Goal: Task Accomplishment & Management: Complete application form

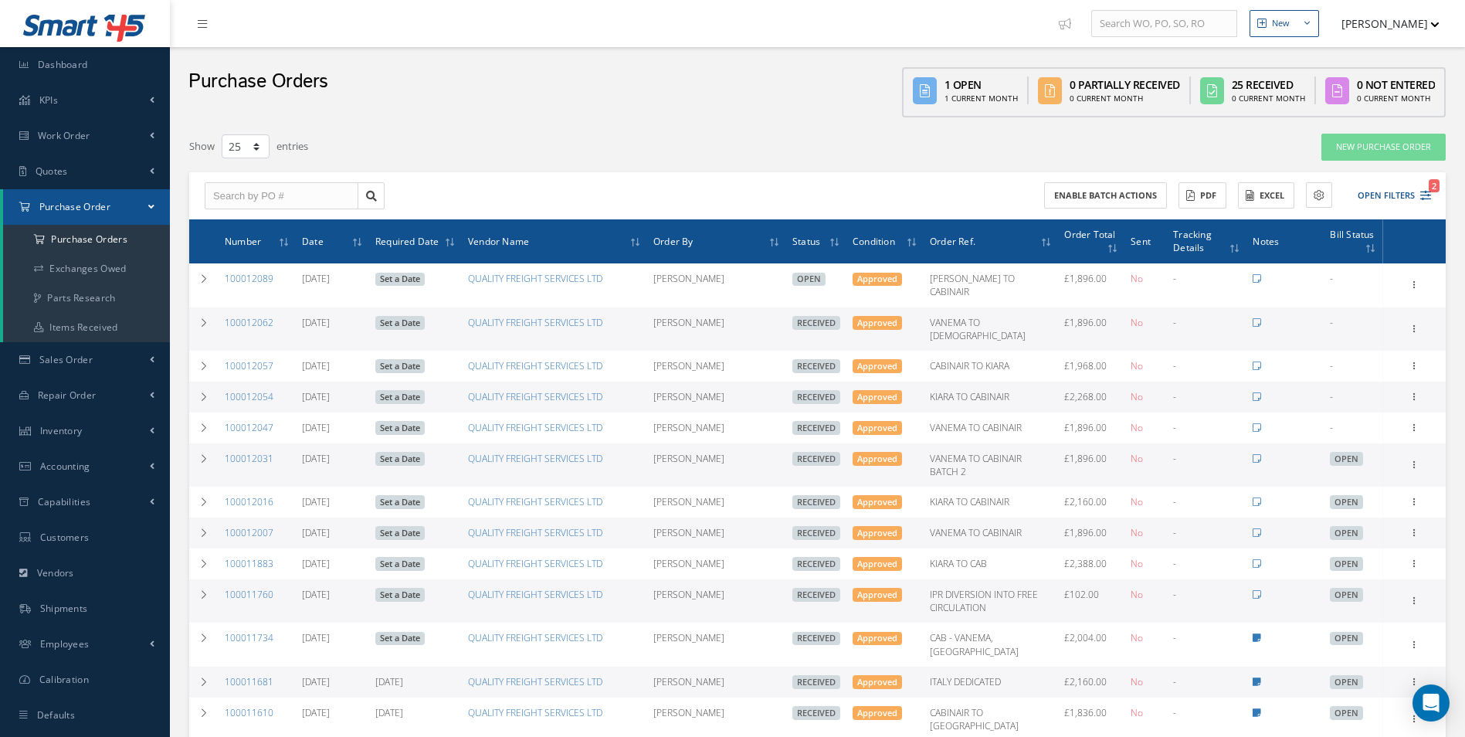
select select "25"
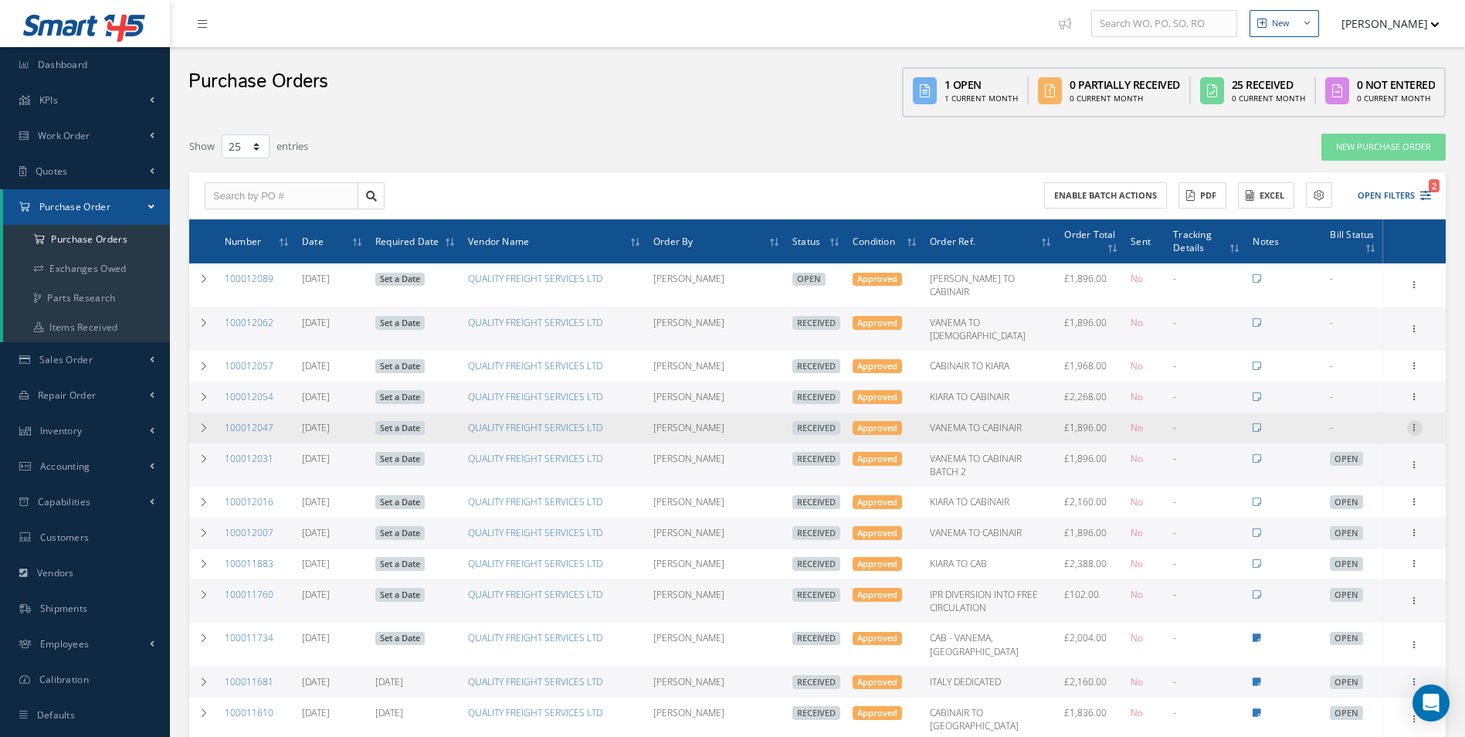
click at [1411, 420] on icon at bounding box center [1414, 426] width 15 height 12
click at [1353, 487] on link "Create Bill" at bounding box center [1344, 497] width 122 height 20
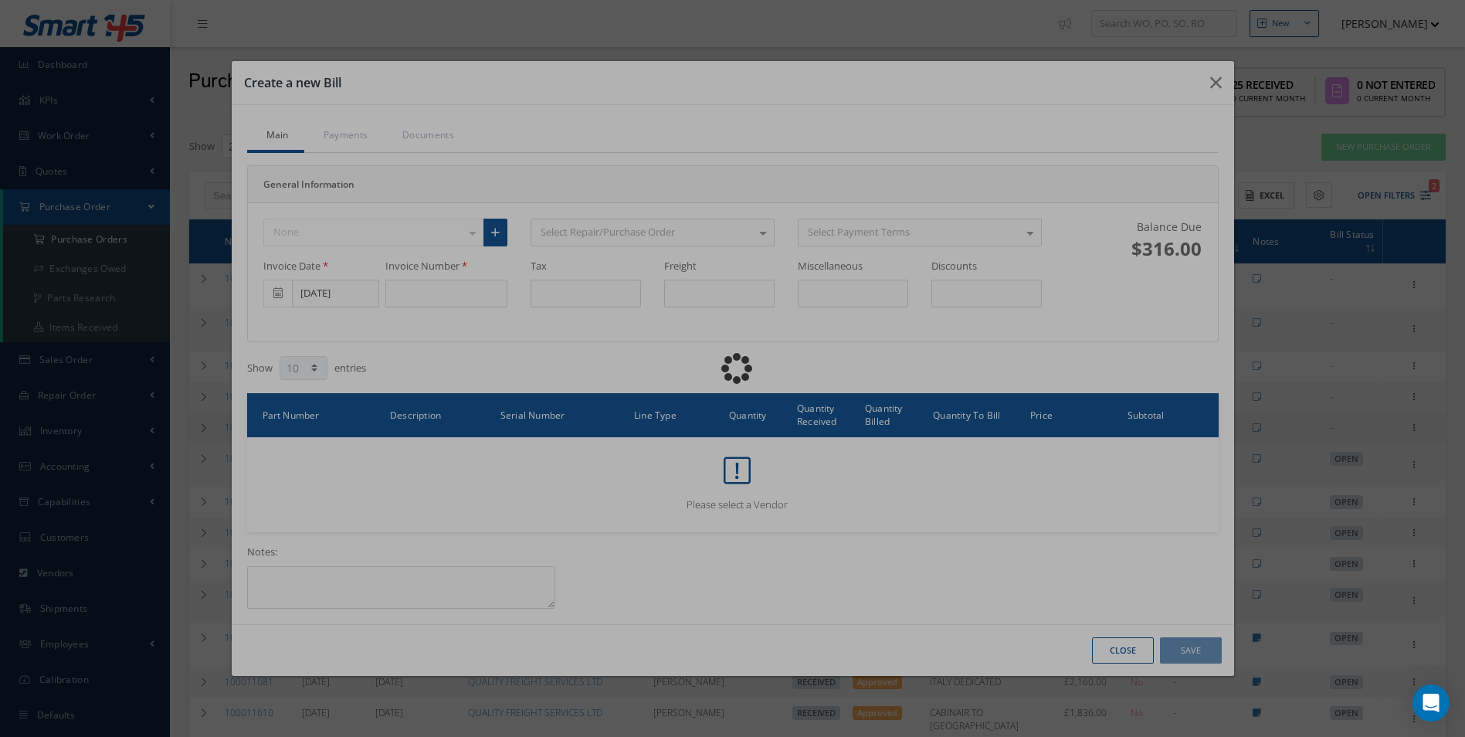
type input "316.00"
type input "0.00"
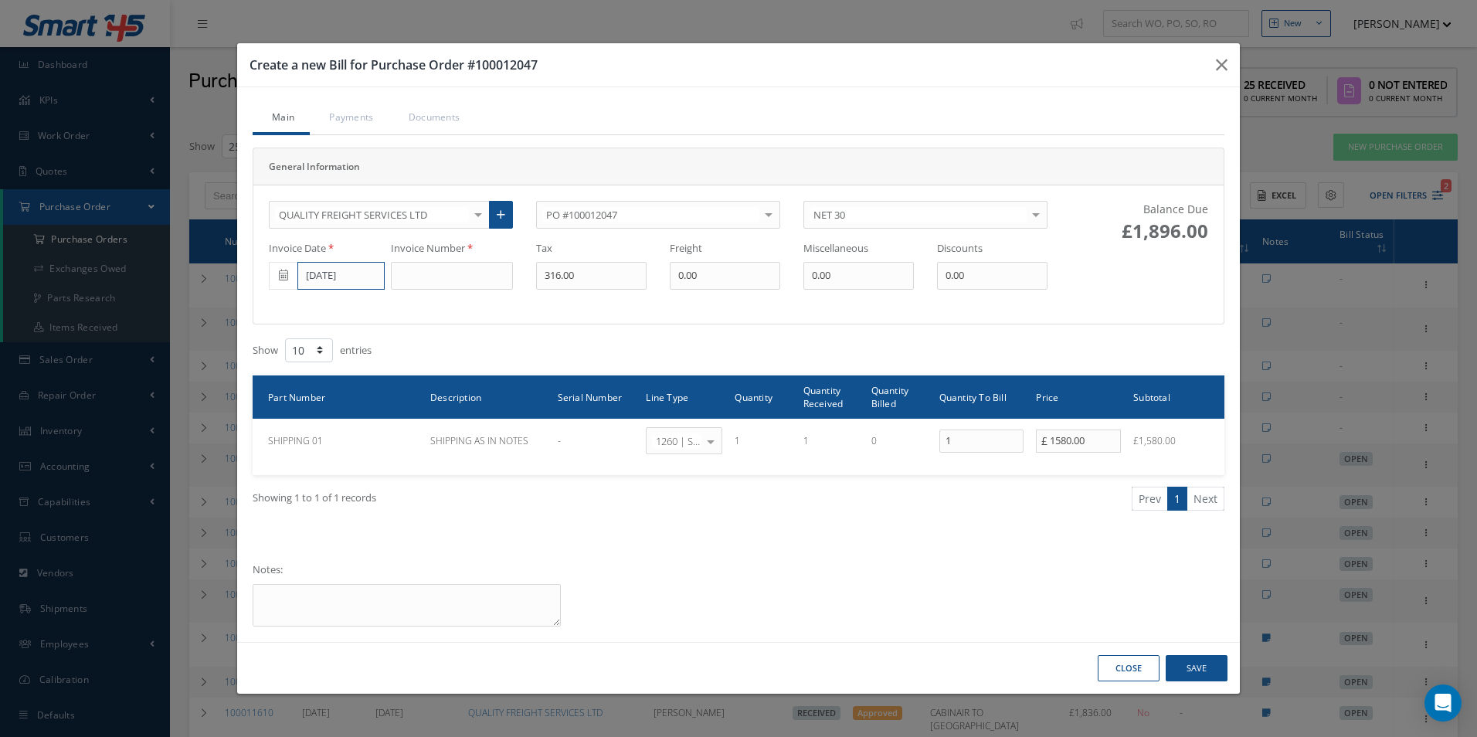
click at [344, 272] on input "[DATE]" at bounding box center [340, 276] width 87 height 28
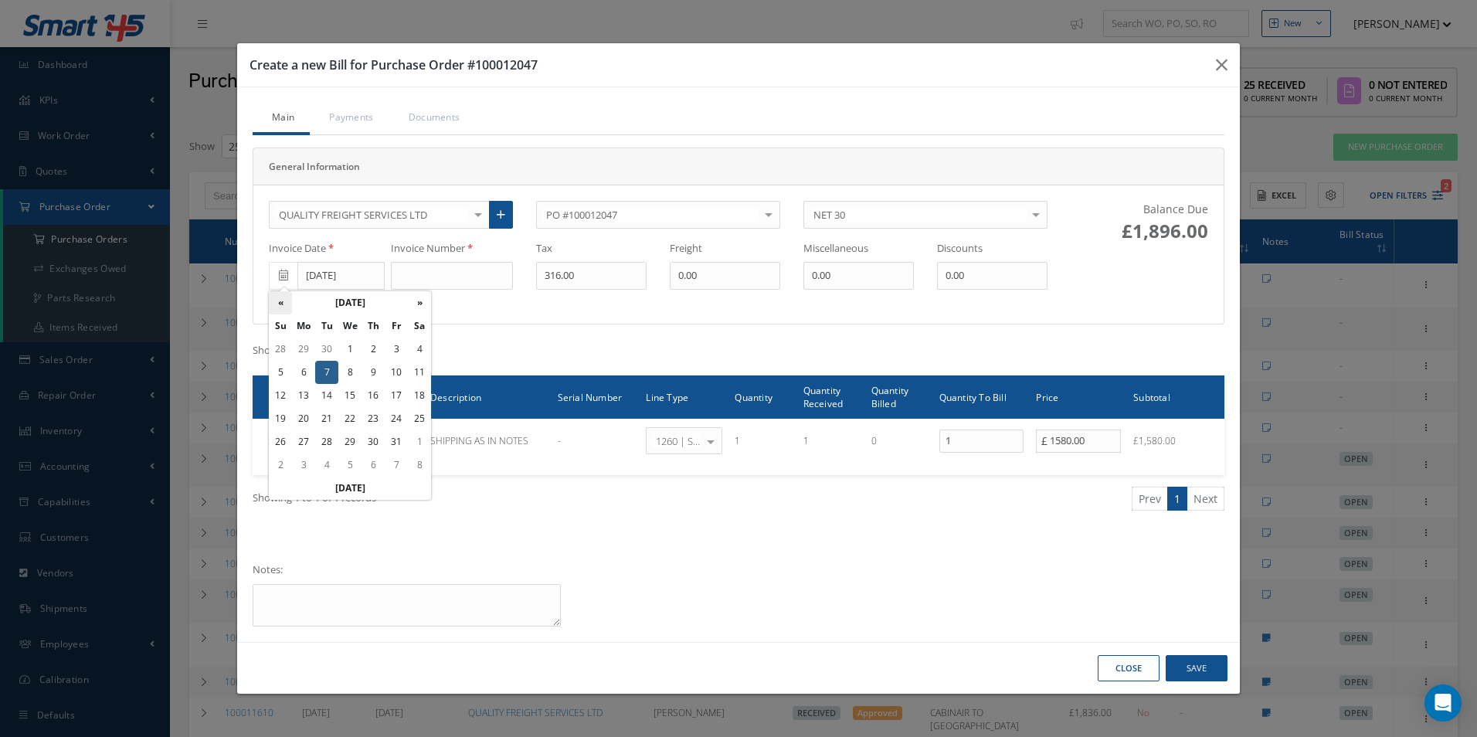
click at [283, 299] on th "«" at bounding box center [280, 302] width 23 height 23
click at [355, 418] on td "24" at bounding box center [349, 418] width 23 height 23
type input "[DATE]"
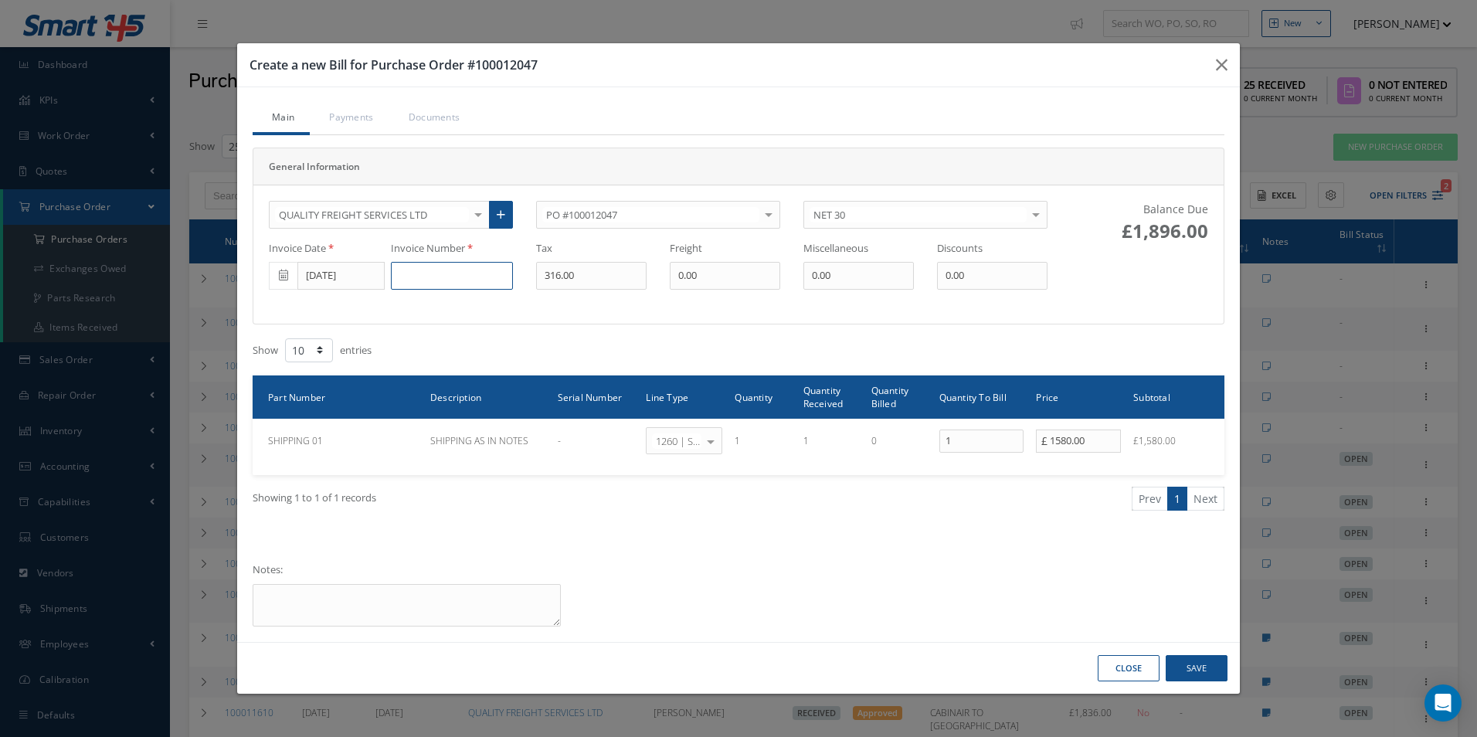
drag, startPoint x: 410, startPoint y: 283, endPoint x: 422, endPoint y: 280, distance: 11.8
click at [411, 283] on input at bounding box center [452, 276] width 122 height 28
type input "654287"
click at [1195, 661] on button "Save" at bounding box center [1197, 668] width 62 height 27
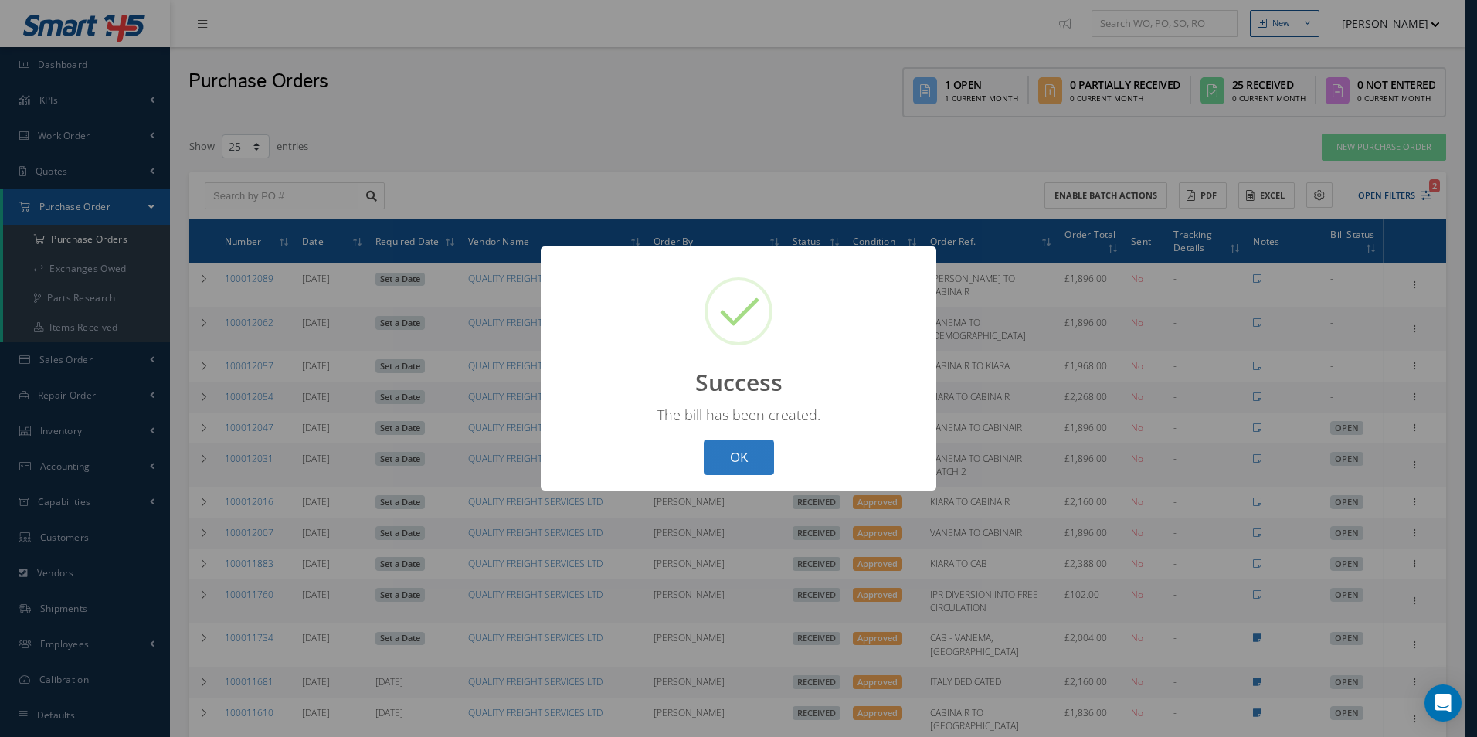
click at [752, 465] on button "OK" at bounding box center [739, 458] width 70 height 36
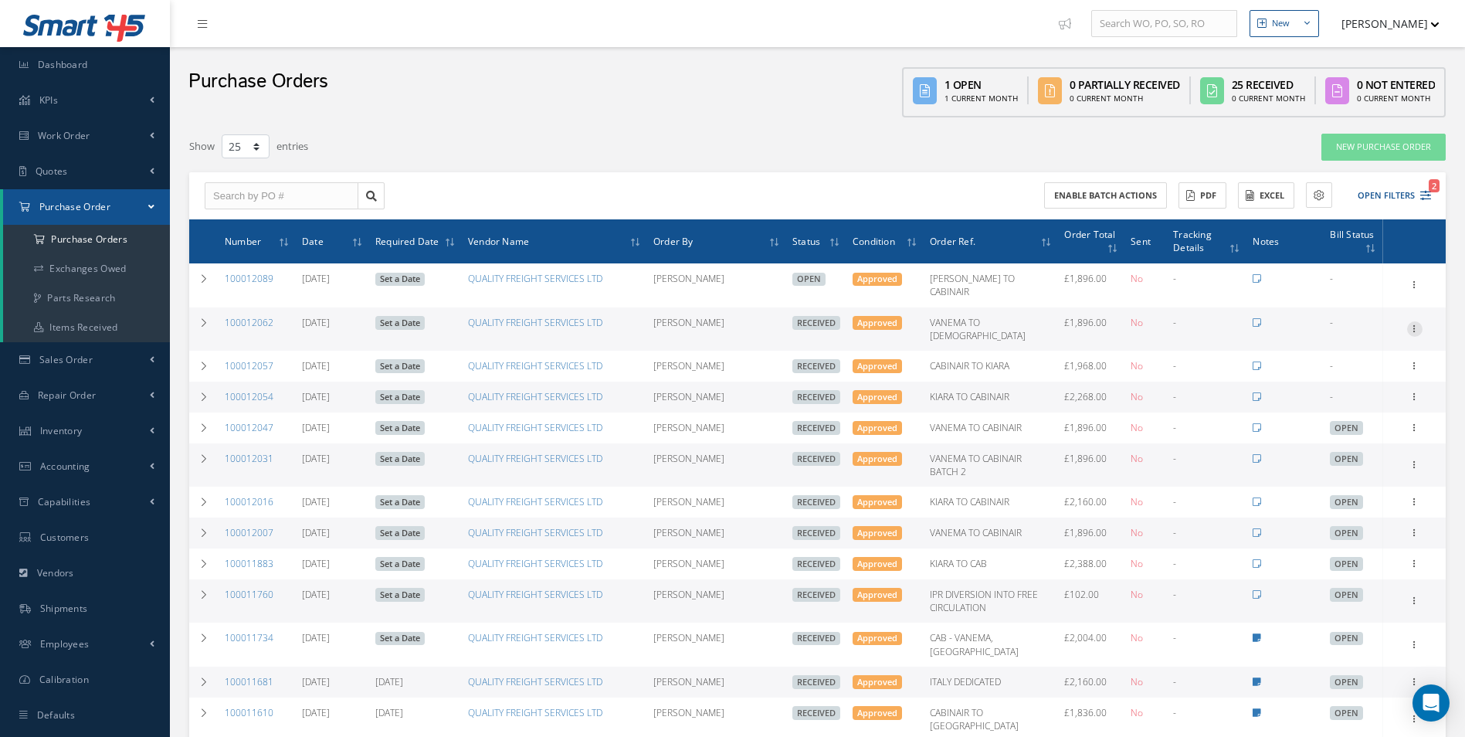
click at [1412, 321] on icon at bounding box center [1414, 327] width 15 height 12
click at [1342, 389] on link "Create Bill" at bounding box center [1344, 399] width 122 height 20
type input "316.00"
type input "0.00"
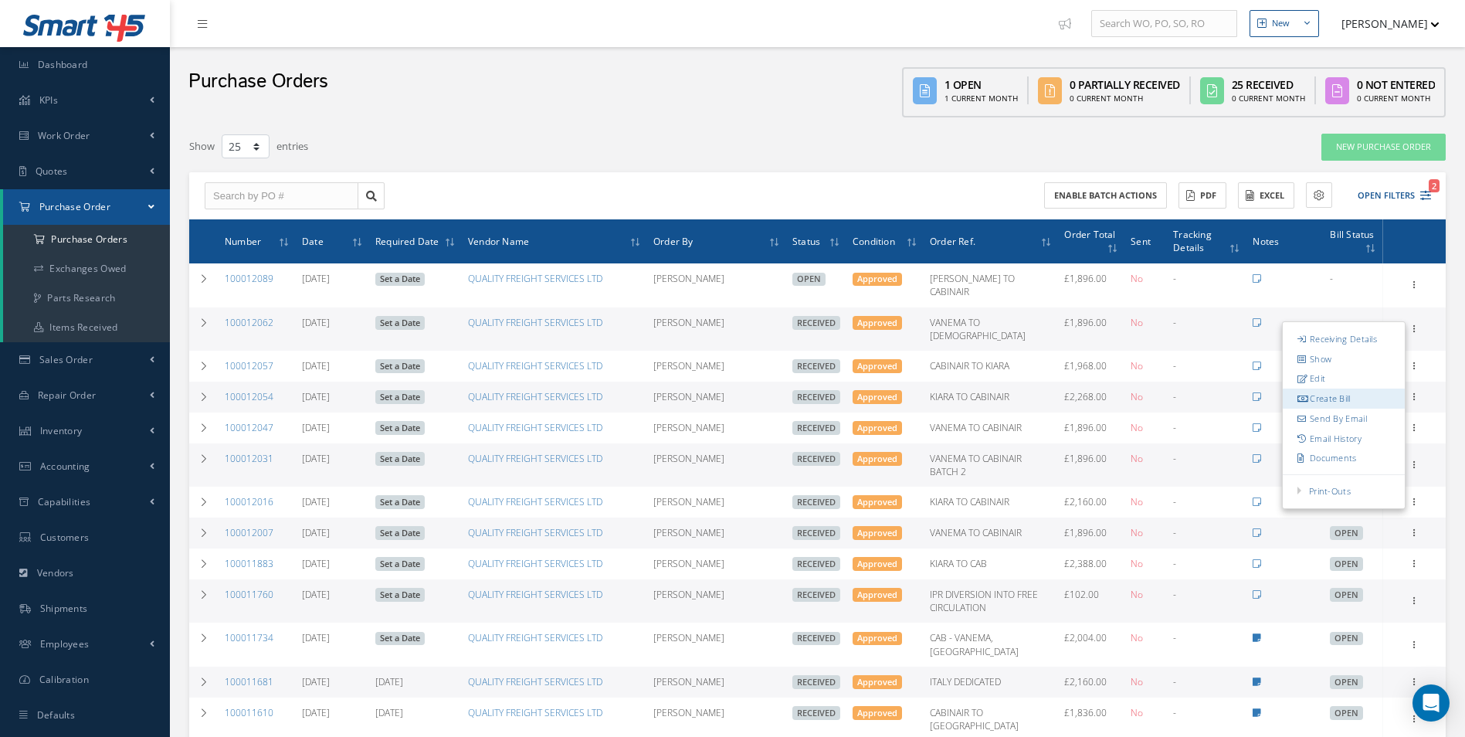
type input "0.00"
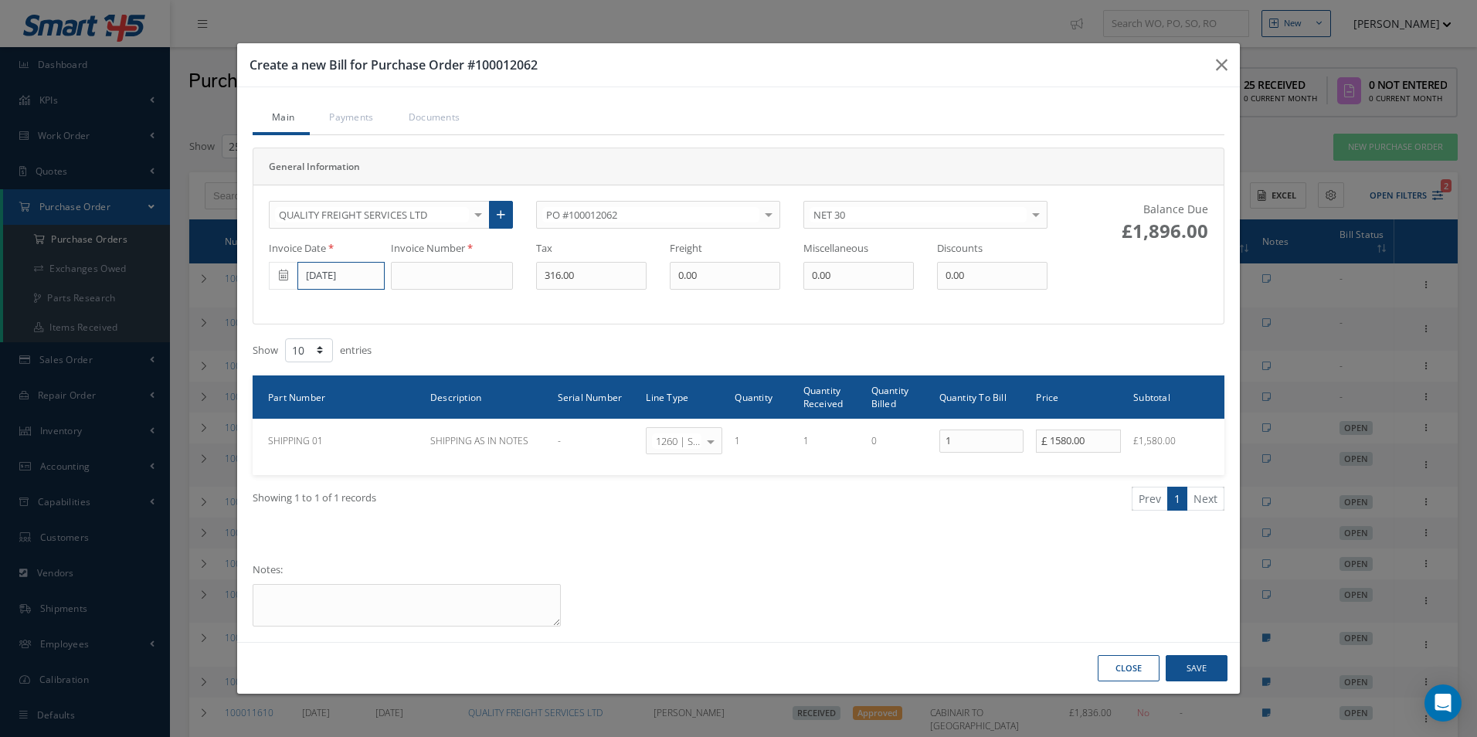
click at [372, 278] on input "[DATE]" at bounding box center [340, 276] width 87 height 28
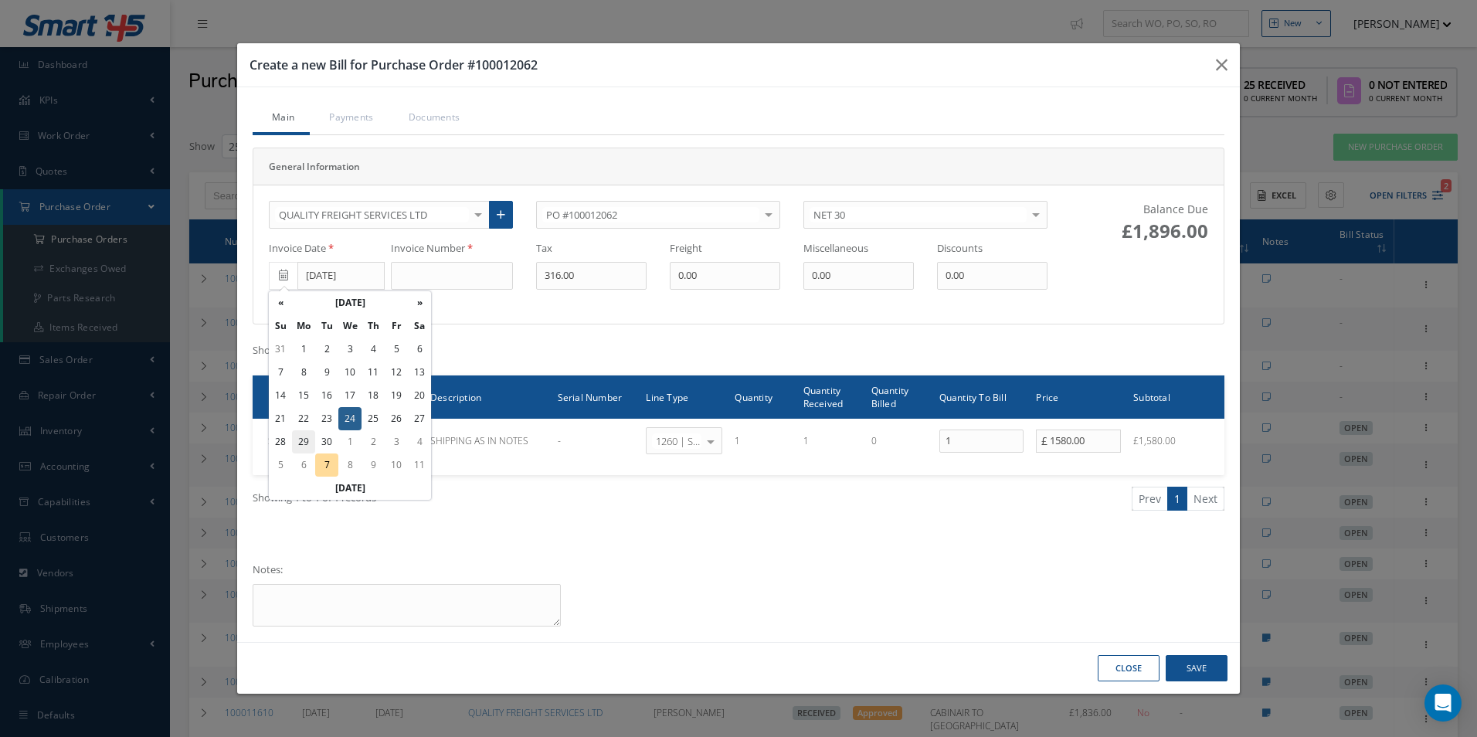
click at [312, 438] on td "29" at bounding box center [303, 441] width 23 height 23
type input "[DATE]"
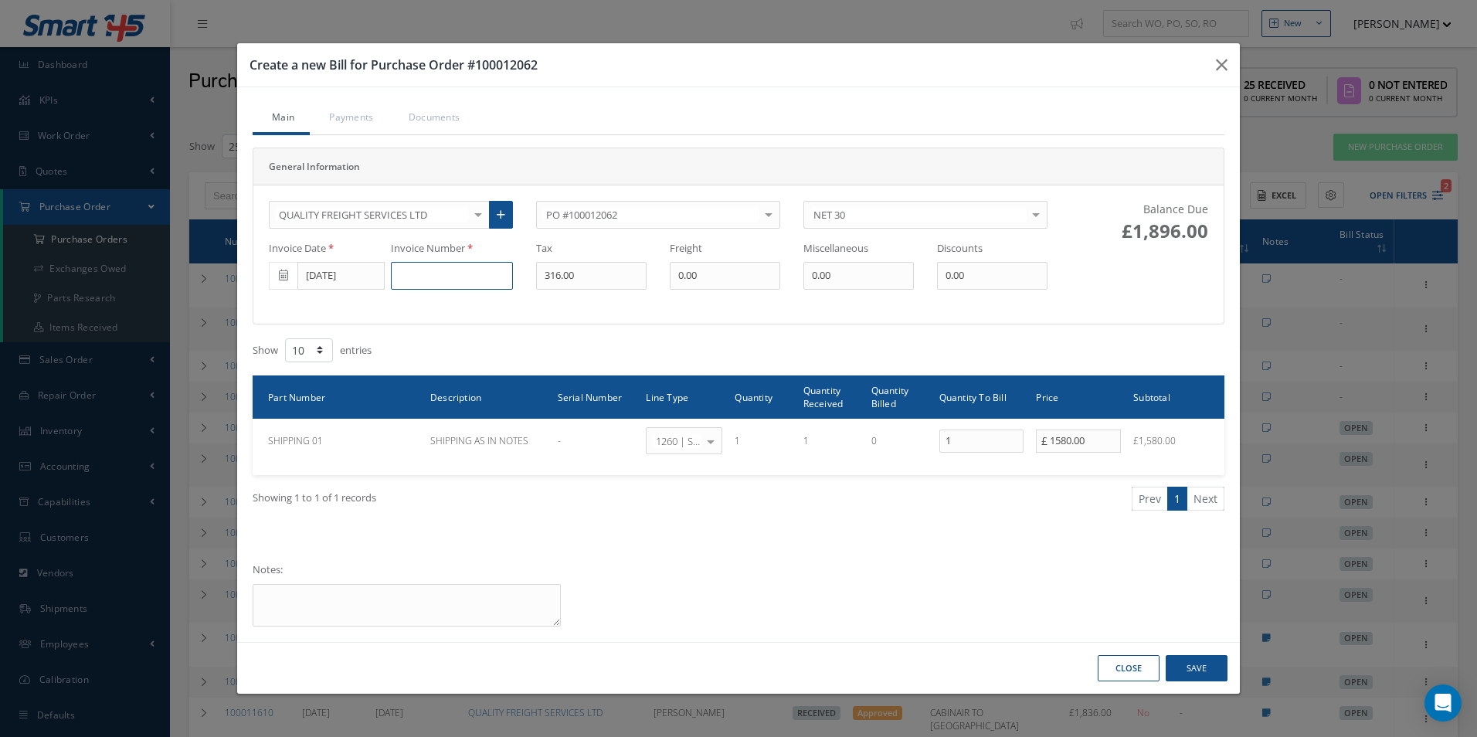
click at [460, 275] on input at bounding box center [452, 276] width 122 height 28
type input "655901"
click at [1191, 673] on button "Save" at bounding box center [1197, 668] width 62 height 27
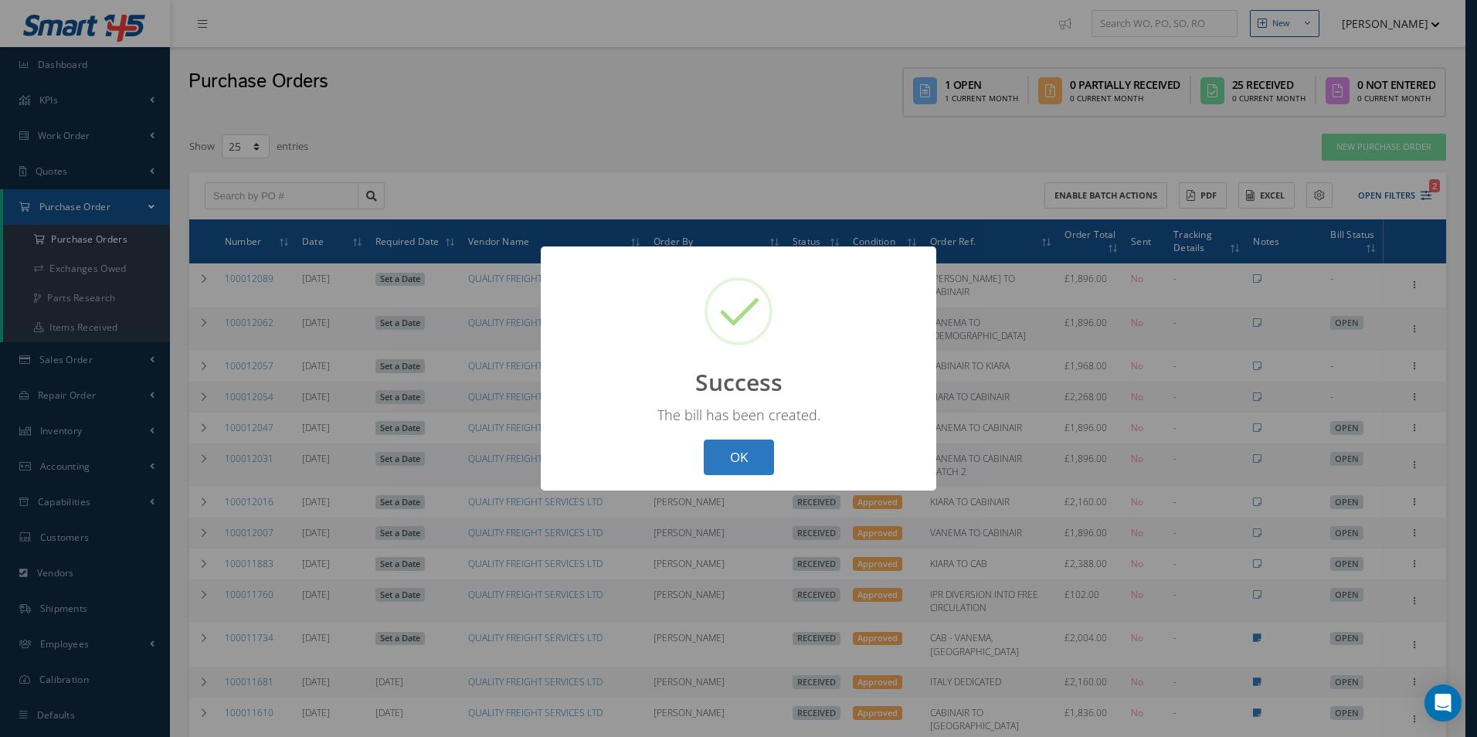
click at [742, 465] on button "OK" at bounding box center [739, 458] width 70 height 36
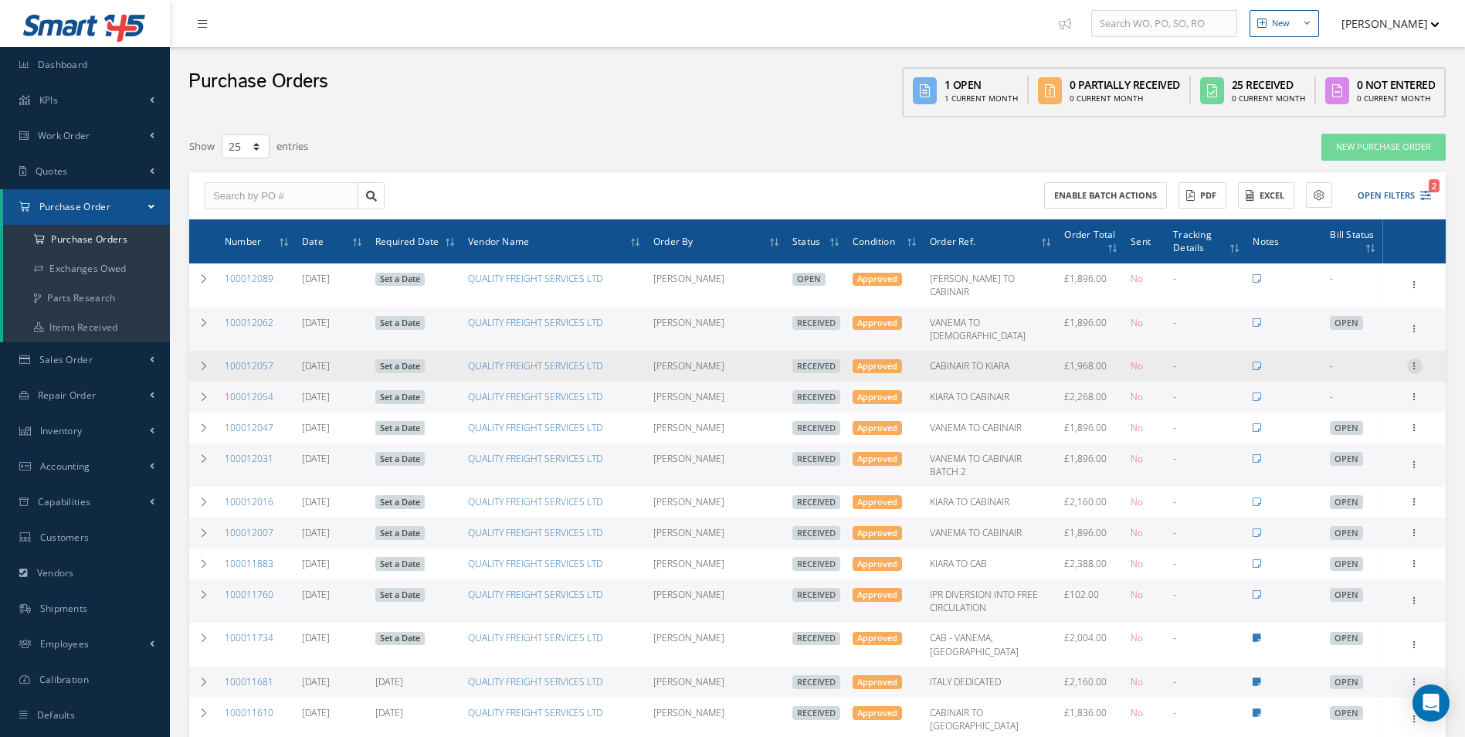
click at [1414, 358] on icon at bounding box center [1414, 364] width 15 height 12
click at [1368, 426] on link "Create Bill" at bounding box center [1344, 436] width 122 height 20
type input "328.00"
type input "0.00"
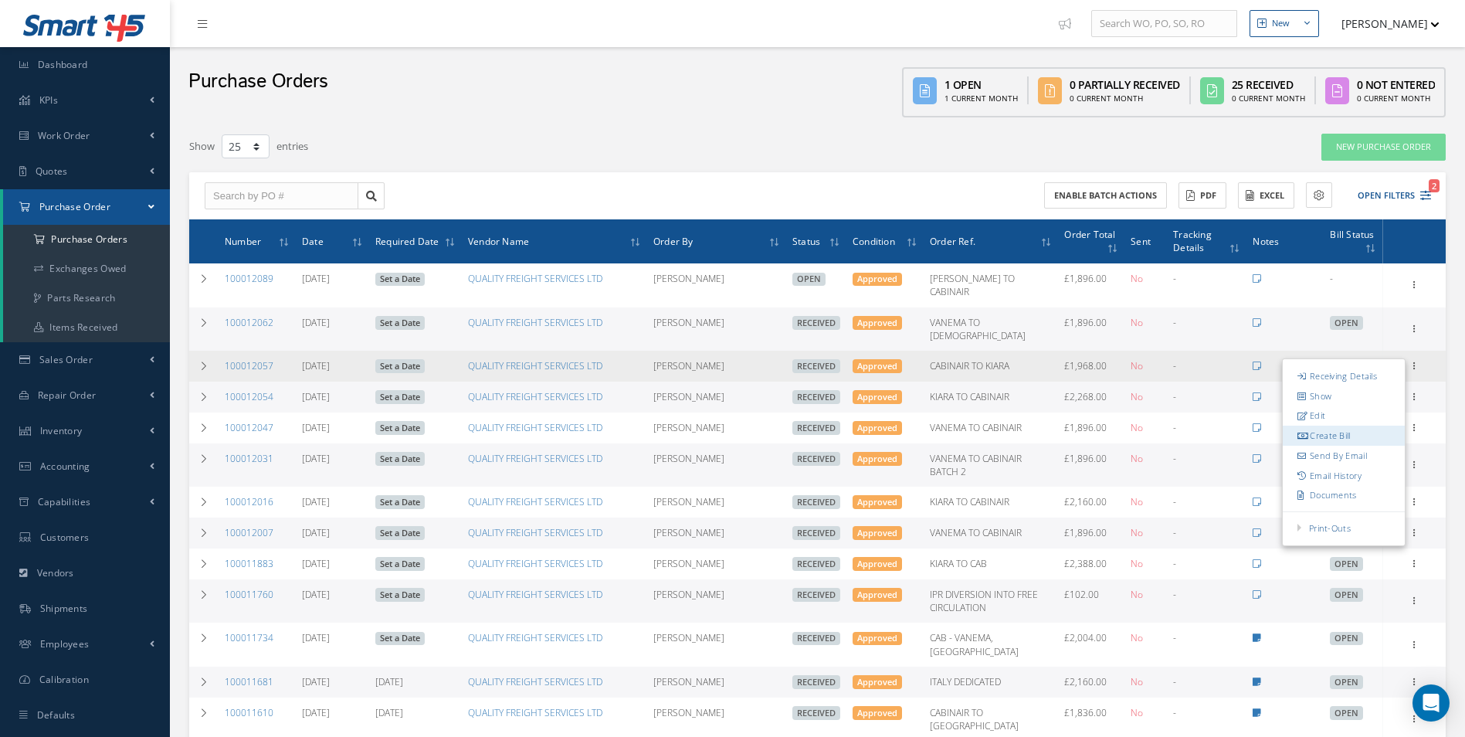
type input "0.00"
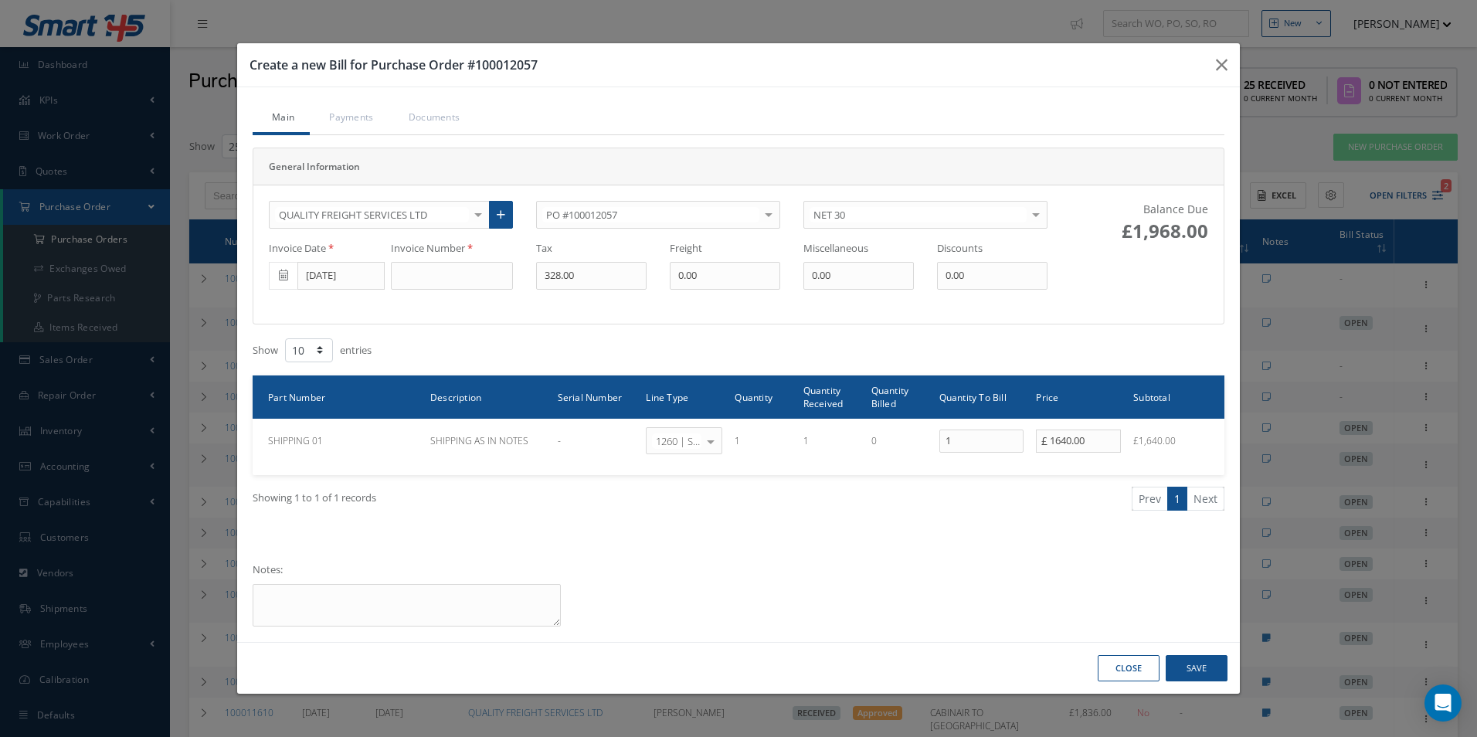
click at [495, 290] on div "QUALITY FREIGHT SERVICES LTD 365 AEROSPACE 4 CYTE UK LTD 53 NORTH AVIATION LTD …" at bounding box center [658, 254] width 802 height 107
drag, startPoint x: 478, startPoint y: 270, endPoint x: 498, endPoint y: 251, distance: 27.3
click at [479, 269] on input at bounding box center [452, 276] width 122 height 28
type input "655902"
click at [1199, 665] on button "Save" at bounding box center [1197, 668] width 62 height 27
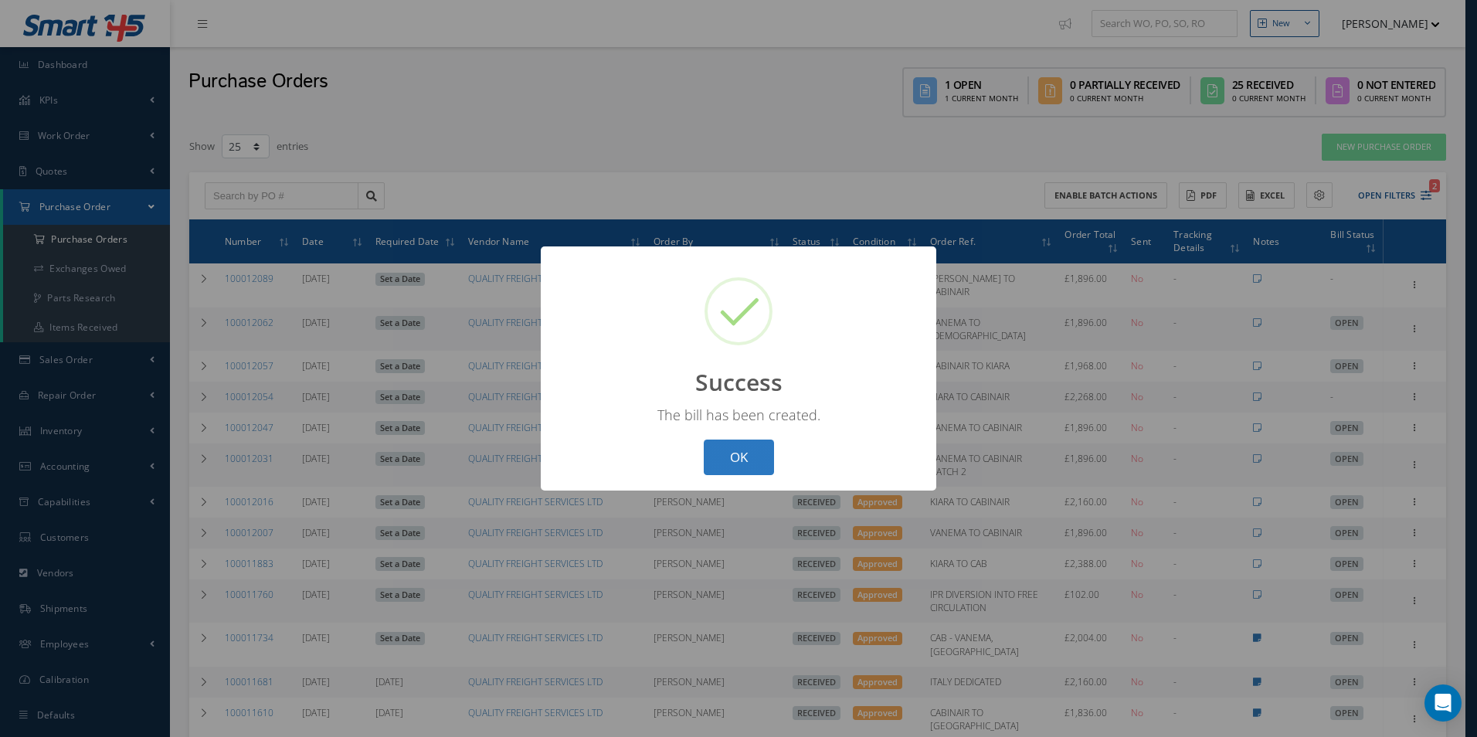
click at [762, 470] on button "OK" at bounding box center [739, 458] width 70 height 36
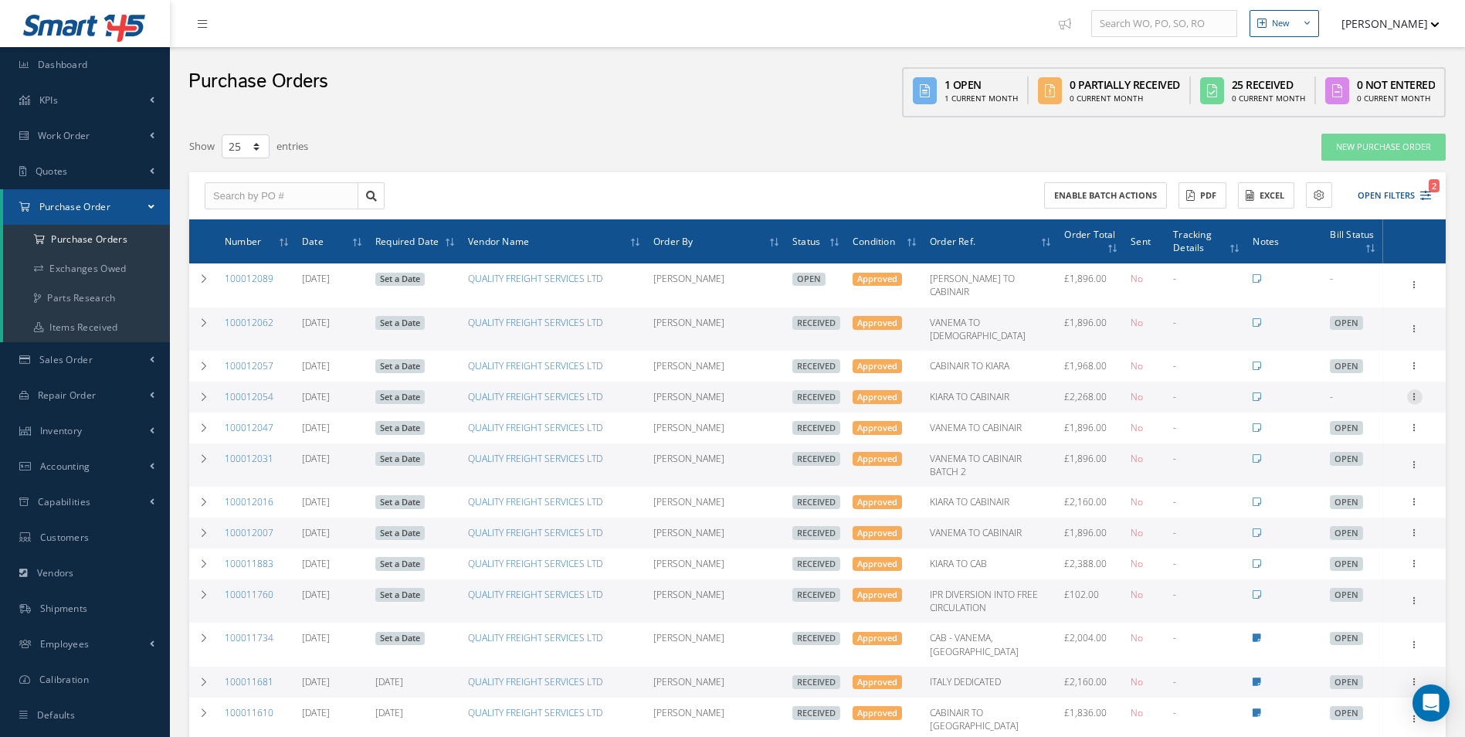
click at [1409, 389] on icon at bounding box center [1414, 395] width 15 height 12
click at [1355, 457] on link "Create Bill" at bounding box center [1344, 467] width 122 height 20
type input "378.00"
type input "0.00"
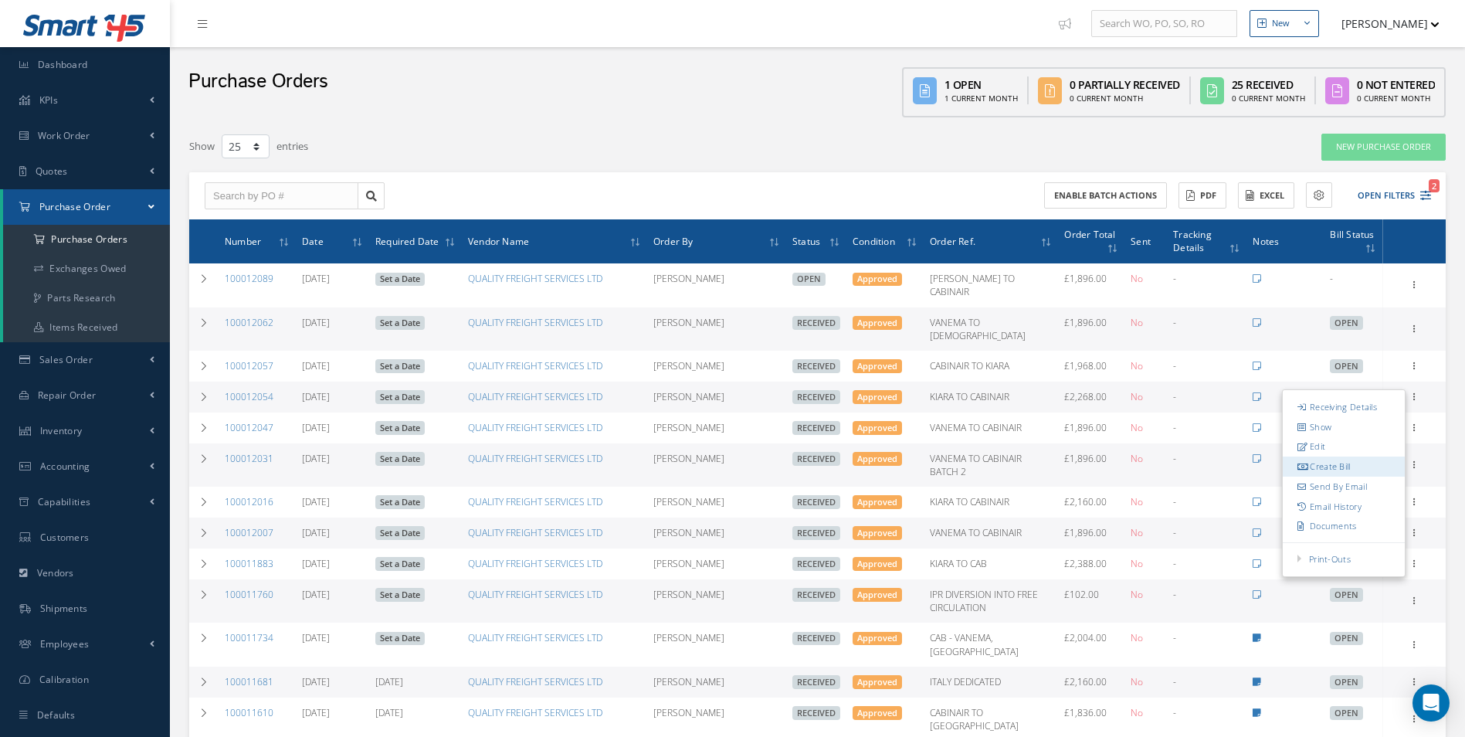
type input "0.00"
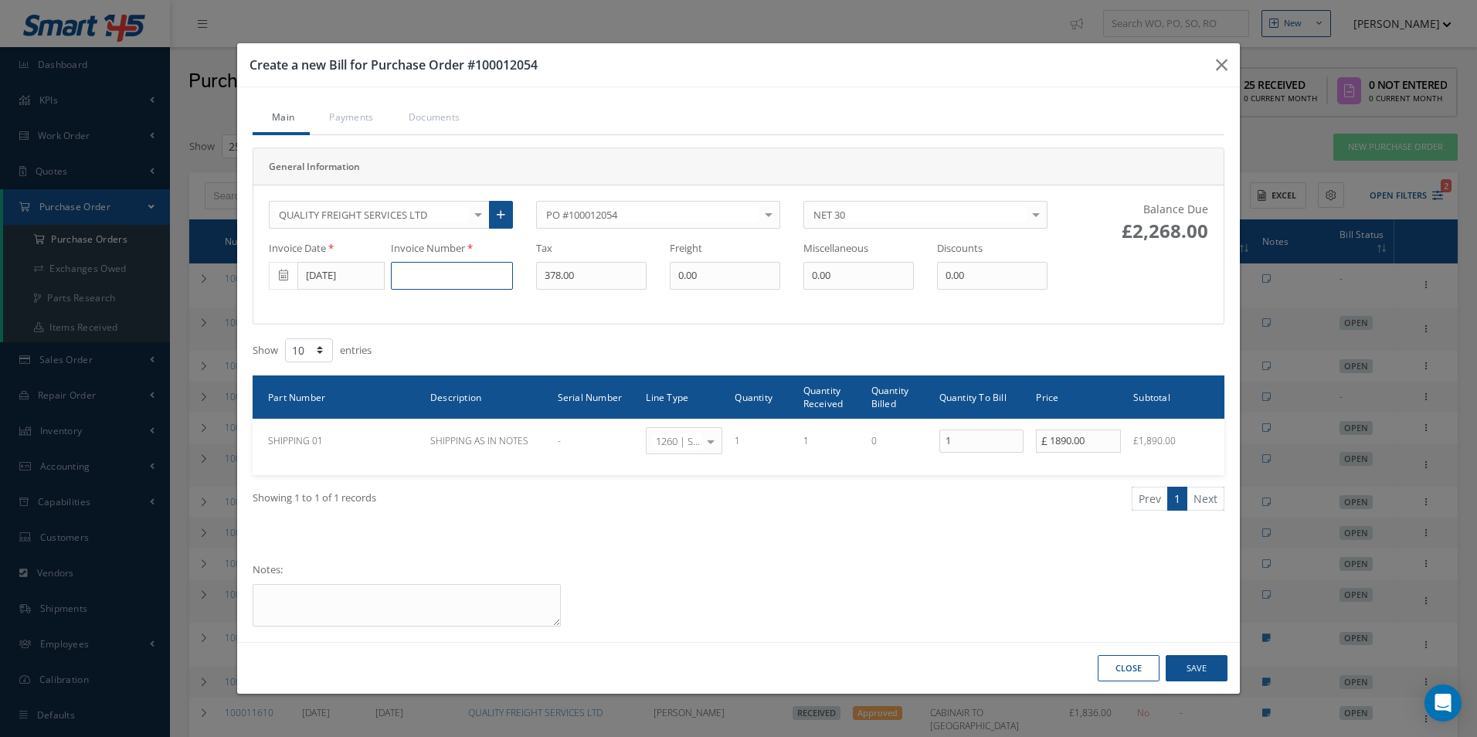
click at [453, 282] on input at bounding box center [452, 276] width 122 height 28
type input "655903"
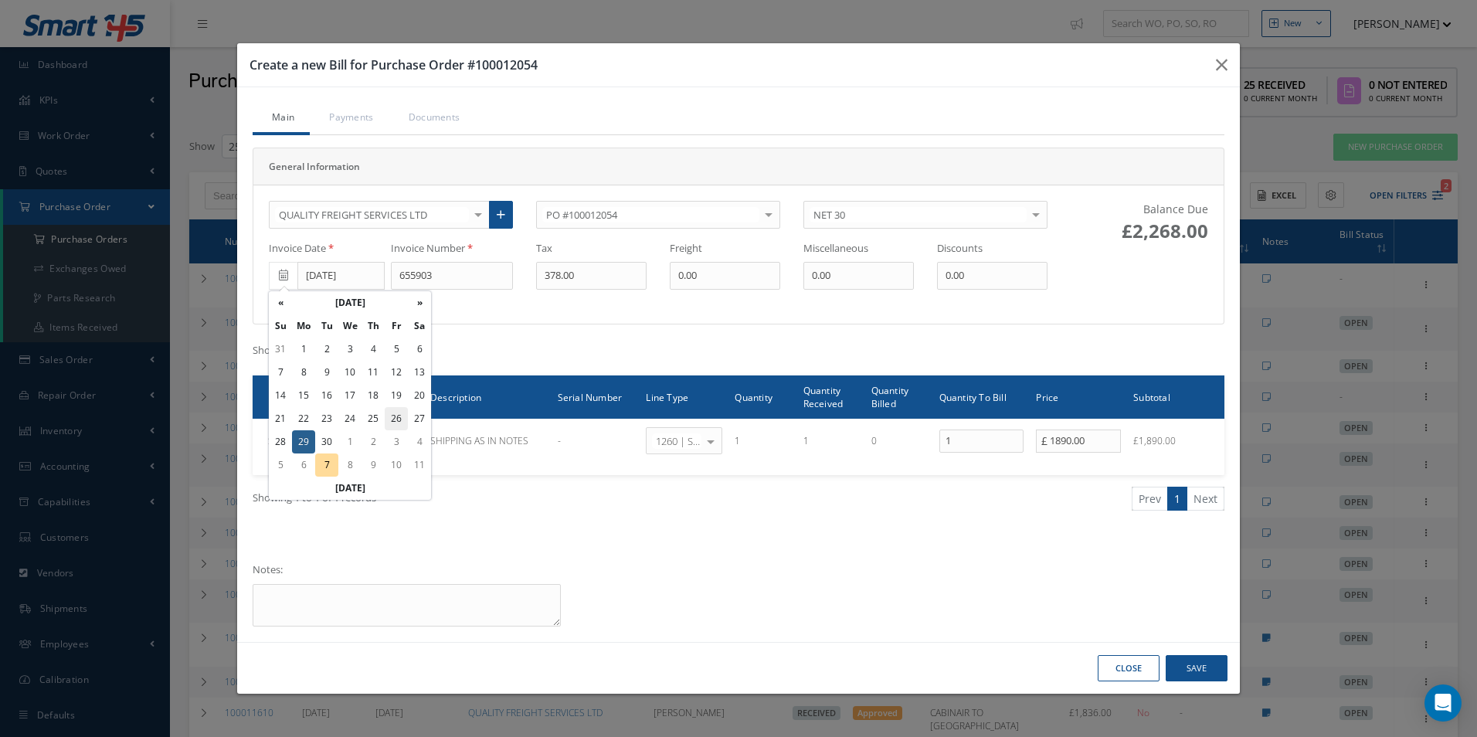
click at [393, 417] on td "26" at bounding box center [396, 418] width 23 height 23
type input "[DATE]"
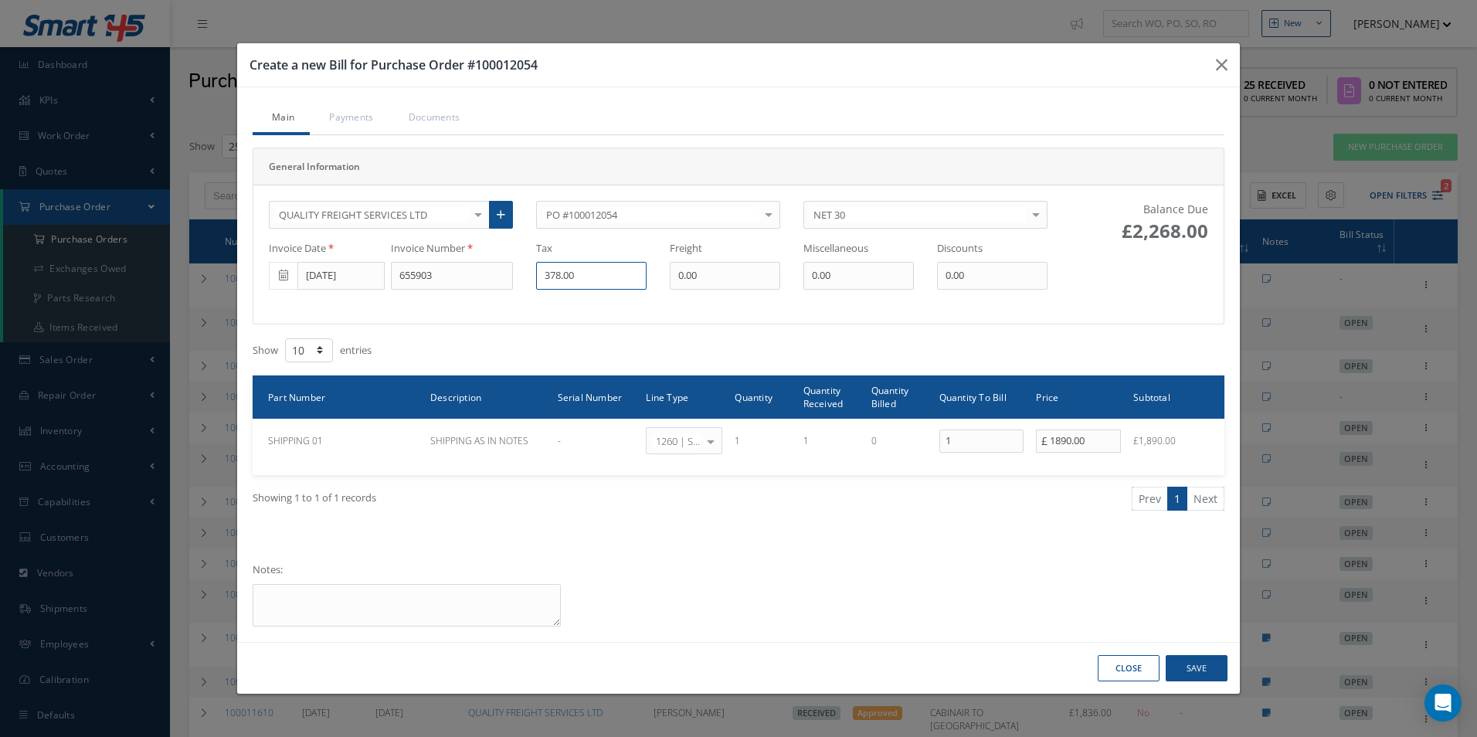
drag, startPoint x: 603, startPoint y: 270, endPoint x: 365, endPoint y: 279, distance: 238.1
click at [371, 284] on div "Invoice Date [DATE] Invoice Number 655903 Tax 378.00 Freight 0.00 Miscellaneous…" at bounding box center [658, 265] width 802 height 49
type input "0"
click at [1207, 666] on button "Save" at bounding box center [1197, 668] width 62 height 27
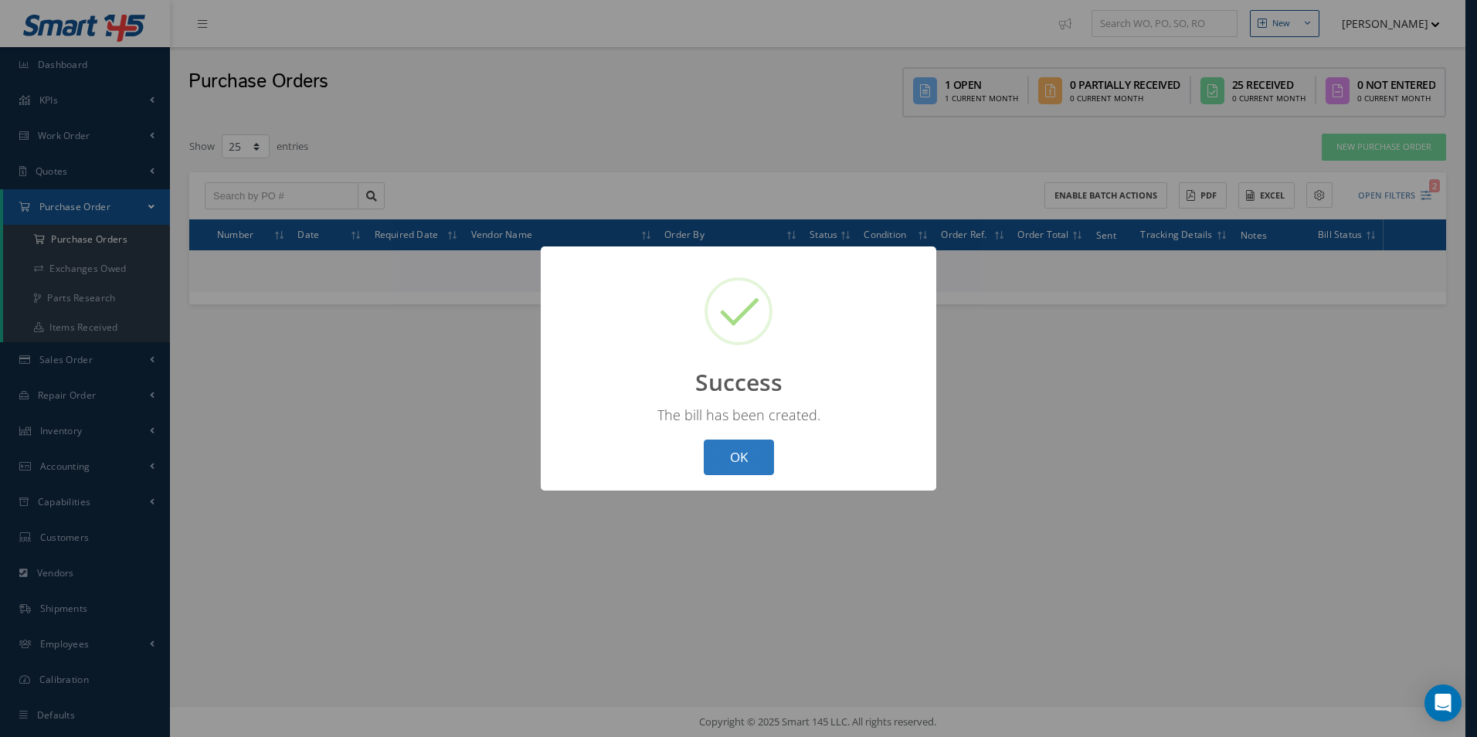
click at [752, 453] on button "OK" at bounding box center [739, 458] width 70 height 36
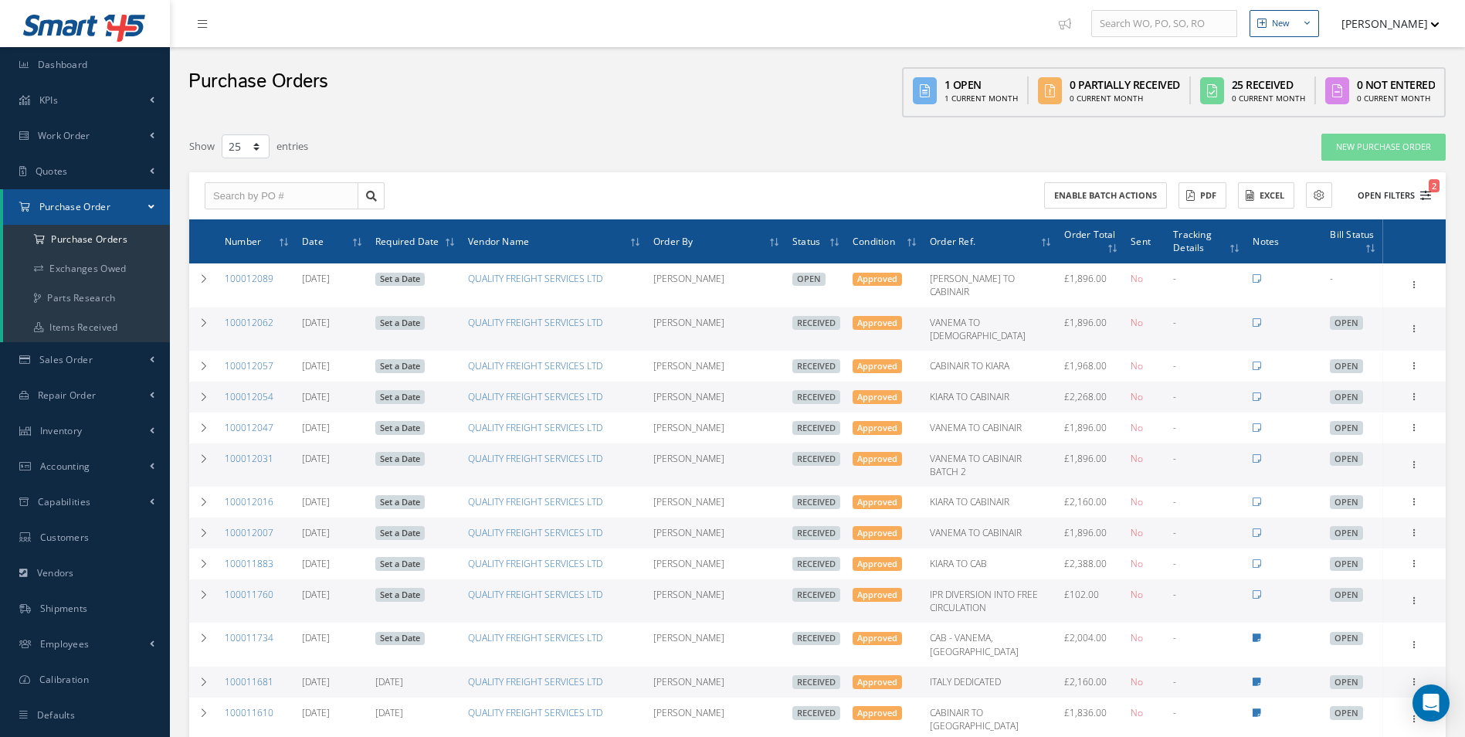
click at [1382, 199] on button "Open Filters 2" at bounding box center [1387, 195] width 87 height 25
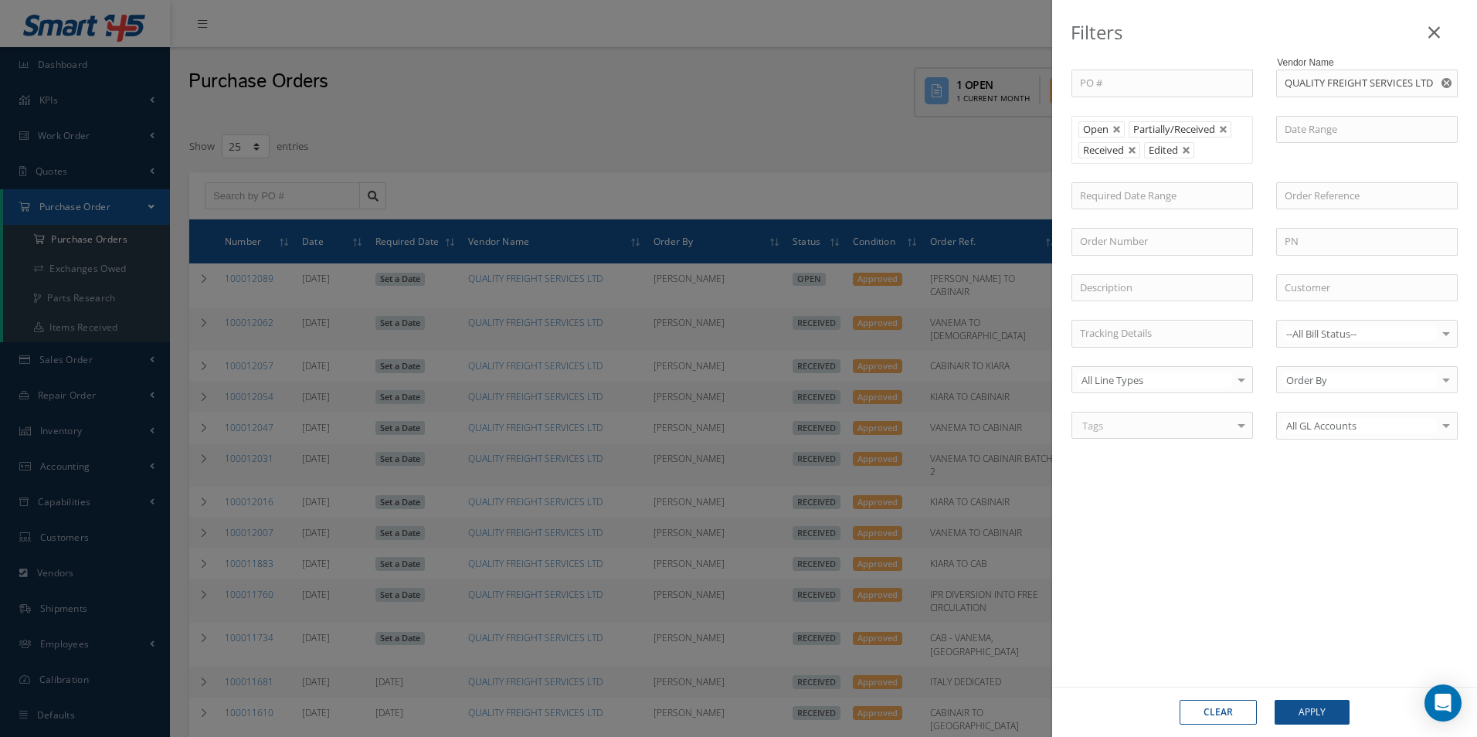
click at [1237, 708] on button "Clear" at bounding box center [1218, 712] width 77 height 25
type input "All Status"
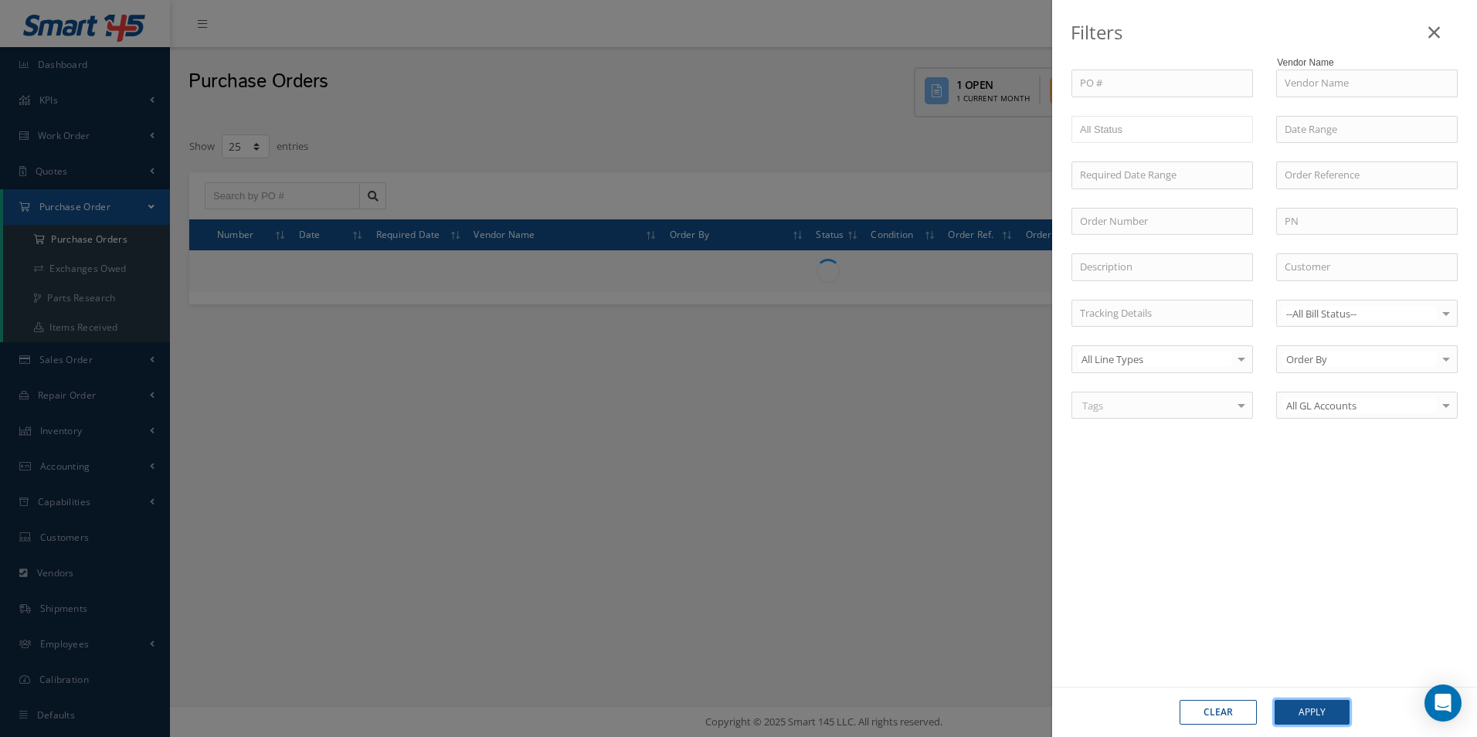
click at [1307, 711] on button "Apply" at bounding box center [1312, 712] width 75 height 25
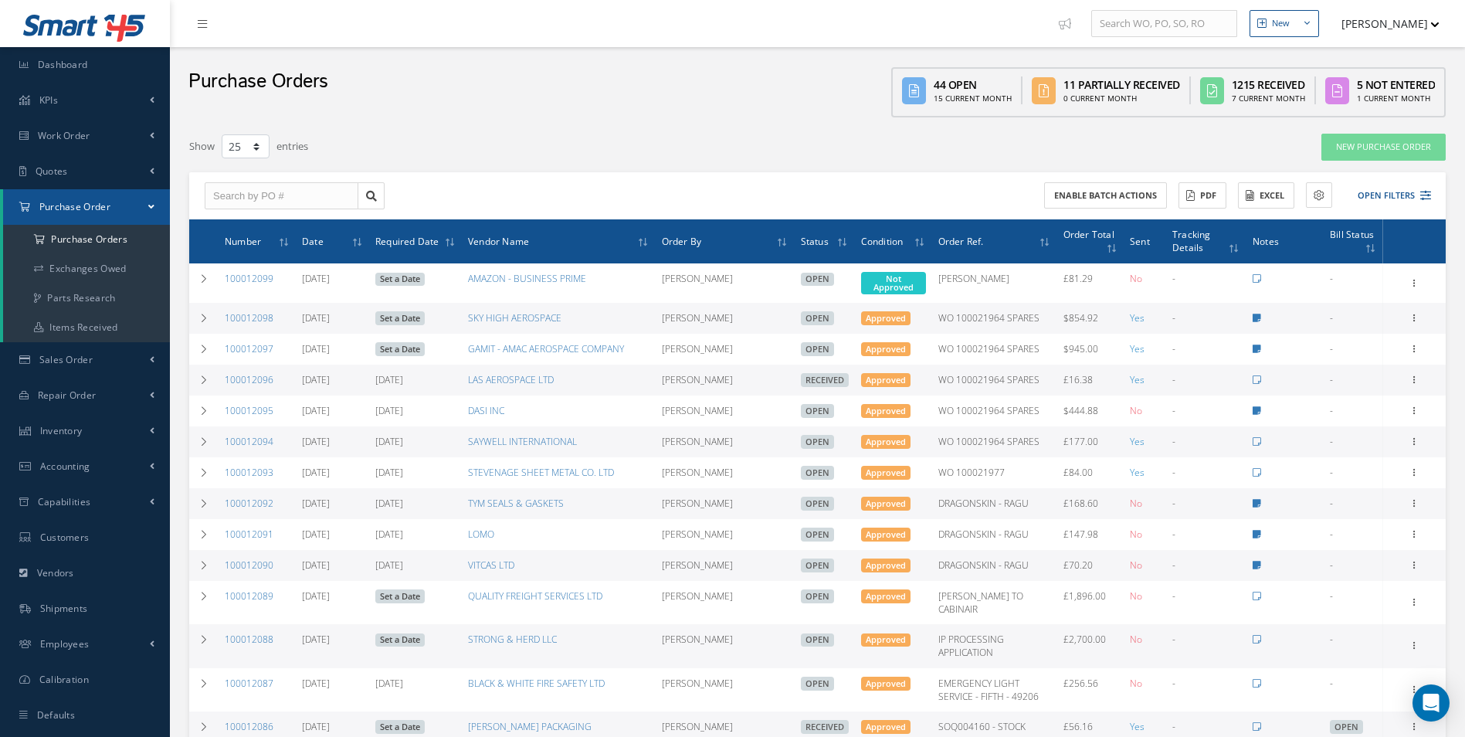
drag, startPoint x: 737, startPoint y: 30, endPoint x: 658, endPoint y: 69, distance: 87.8
click at [737, 30] on nav "New New Work Order New Purchase Order New Customer Quote New Sales Order New Re…" at bounding box center [817, 23] width 1295 height 47
click at [321, 192] on input "text" at bounding box center [282, 196] width 154 height 28
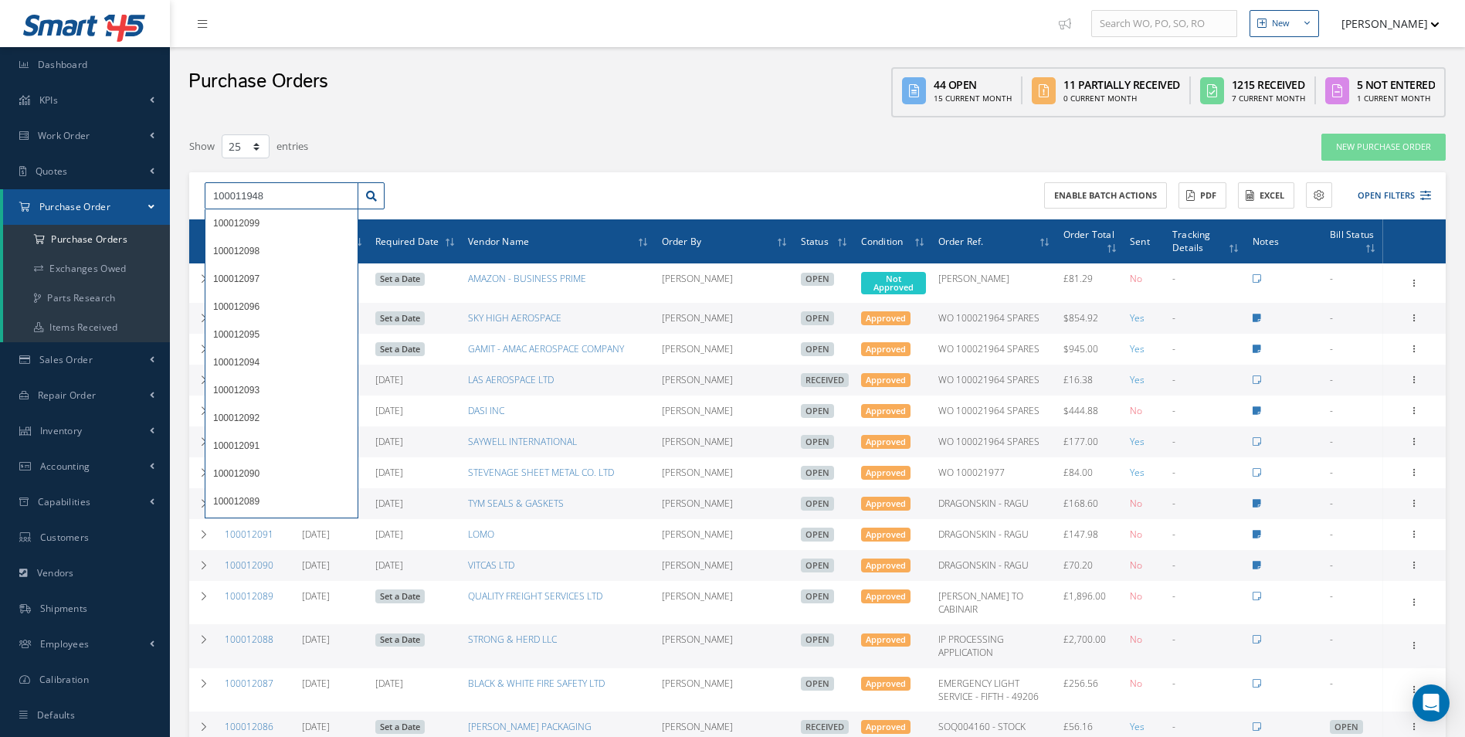
type input "100011948"
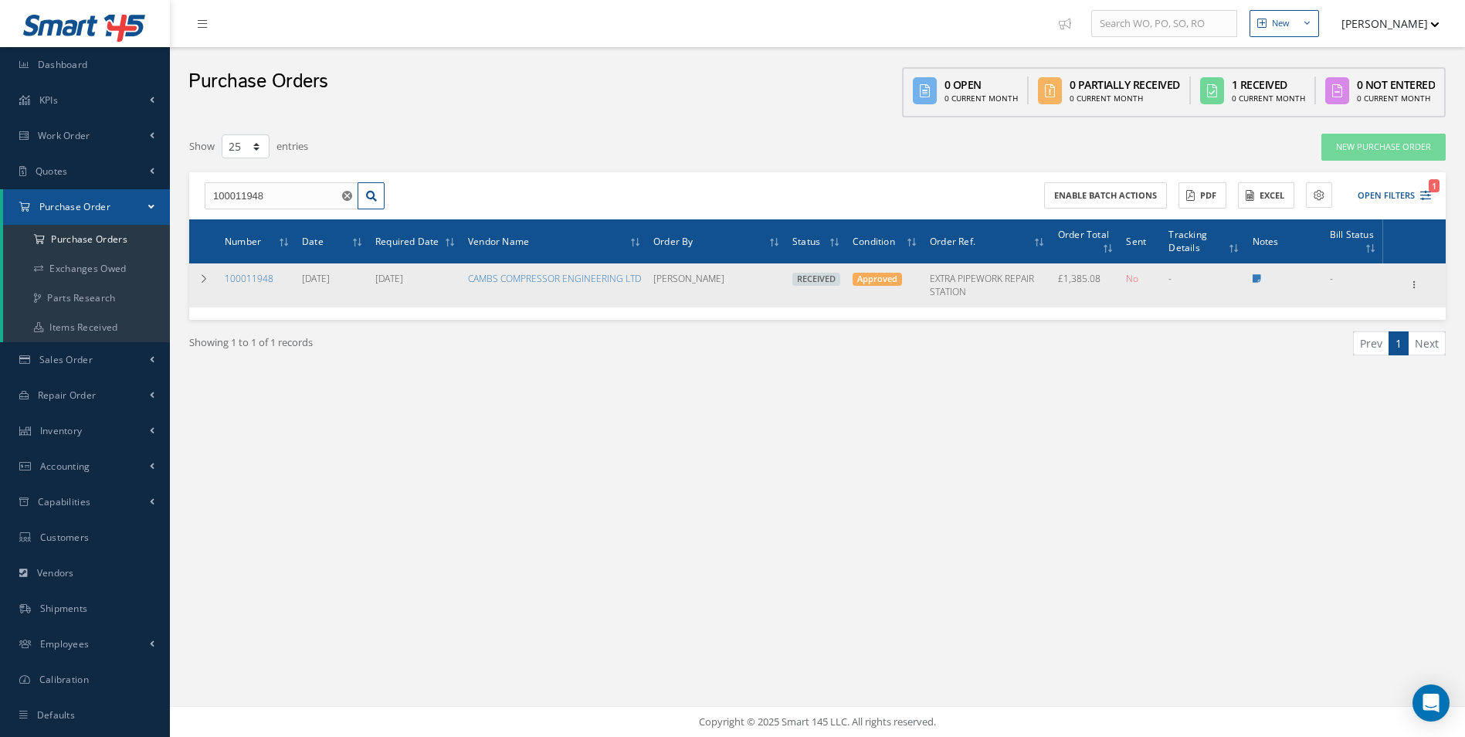
drag, startPoint x: 1418, startPoint y: 290, endPoint x: 1397, endPoint y: 313, distance: 31.7
click at [1418, 290] on icon at bounding box center [1414, 283] width 15 height 12
click at [1339, 362] on link "Create Bill" at bounding box center [1344, 355] width 122 height 20
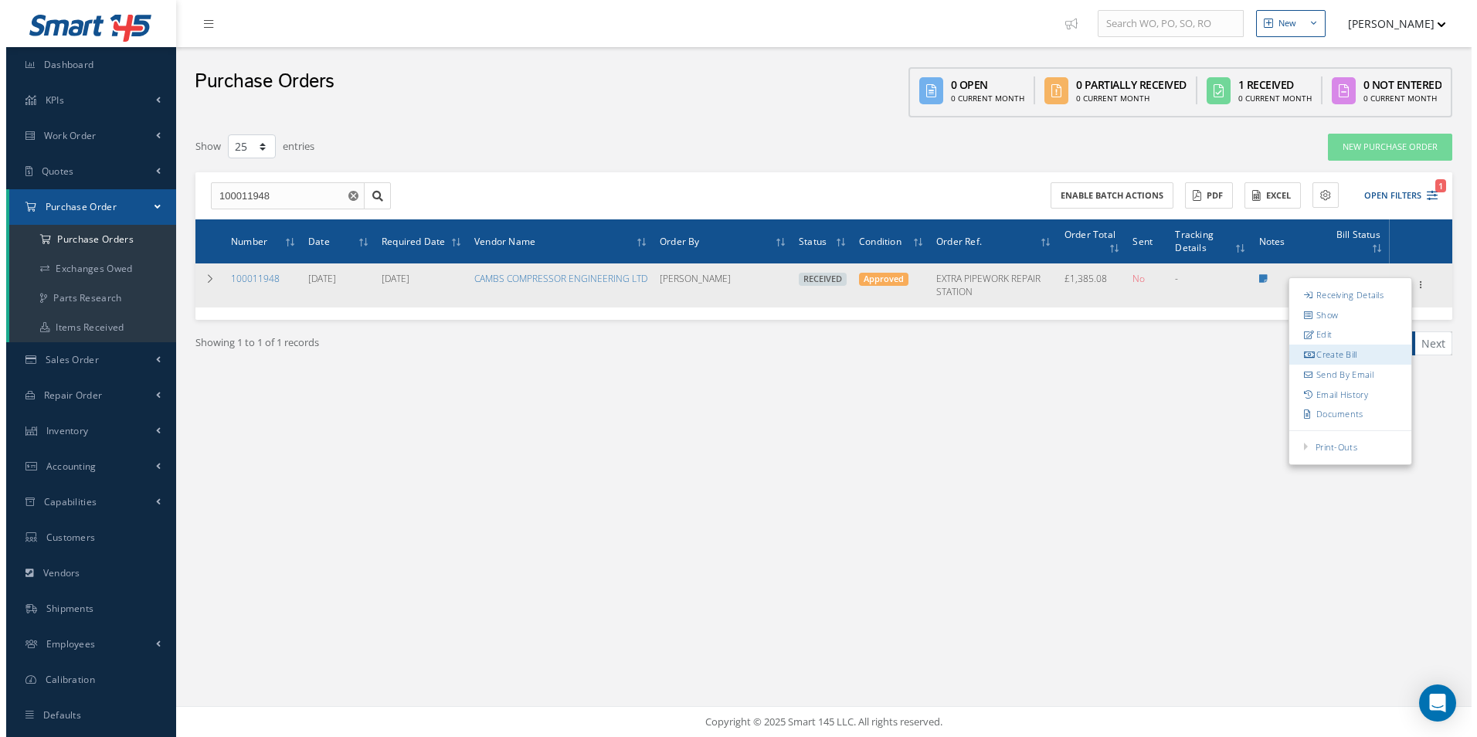
type input "230.85"
type input "0.00"
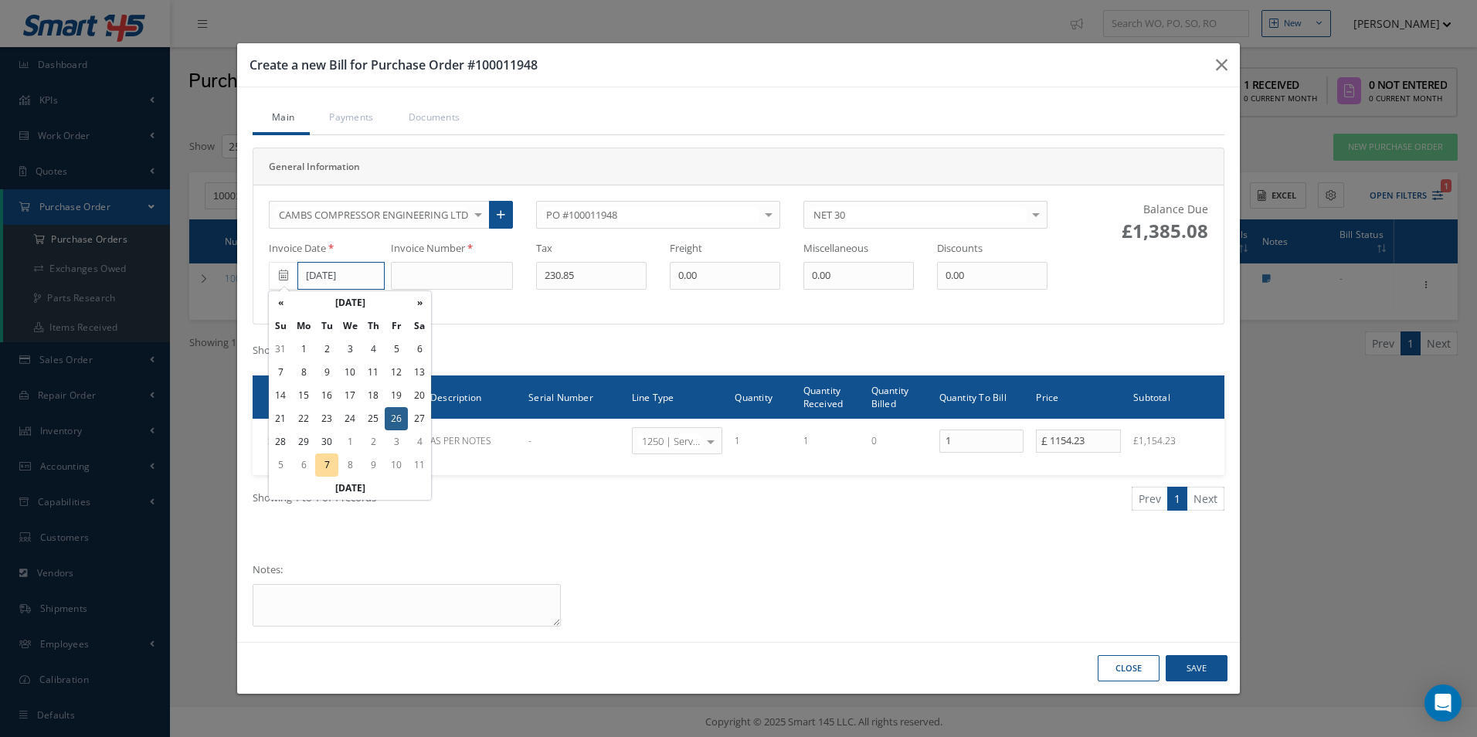
click at [340, 273] on input "[DATE]" at bounding box center [340, 276] width 87 height 28
drag, startPoint x: 371, startPoint y: 417, endPoint x: 458, endPoint y: 328, distance: 124.5
click at [372, 417] on td "25" at bounding box center [373, 418] width 23 height 23
type input "[DATE]"
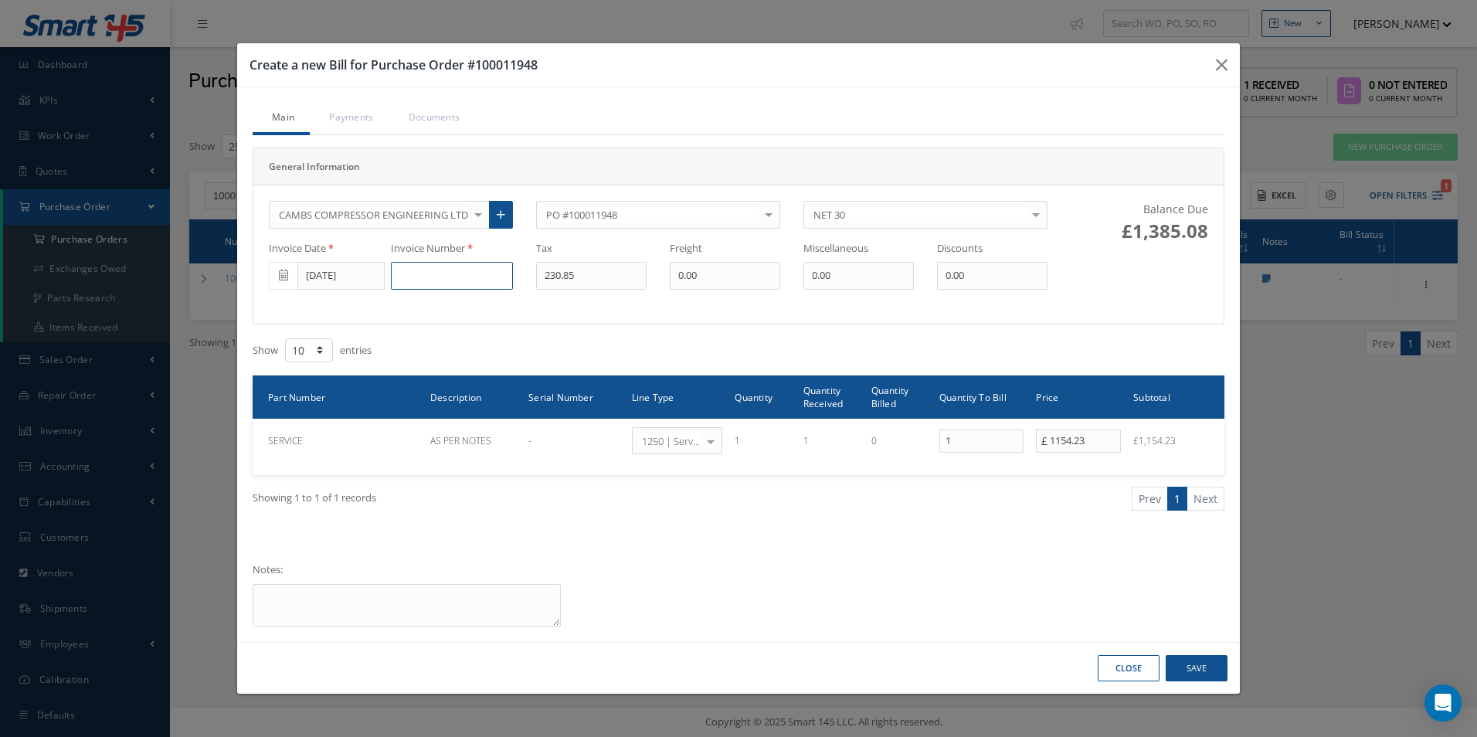
click at [479, 277] on input at bounding box center [452, 276] width 122 height 28
click at [460, 280] on input at bounding box center [452, 276] width 122 height 28
paste input "68079"
type input "68079"
type input "234.35"
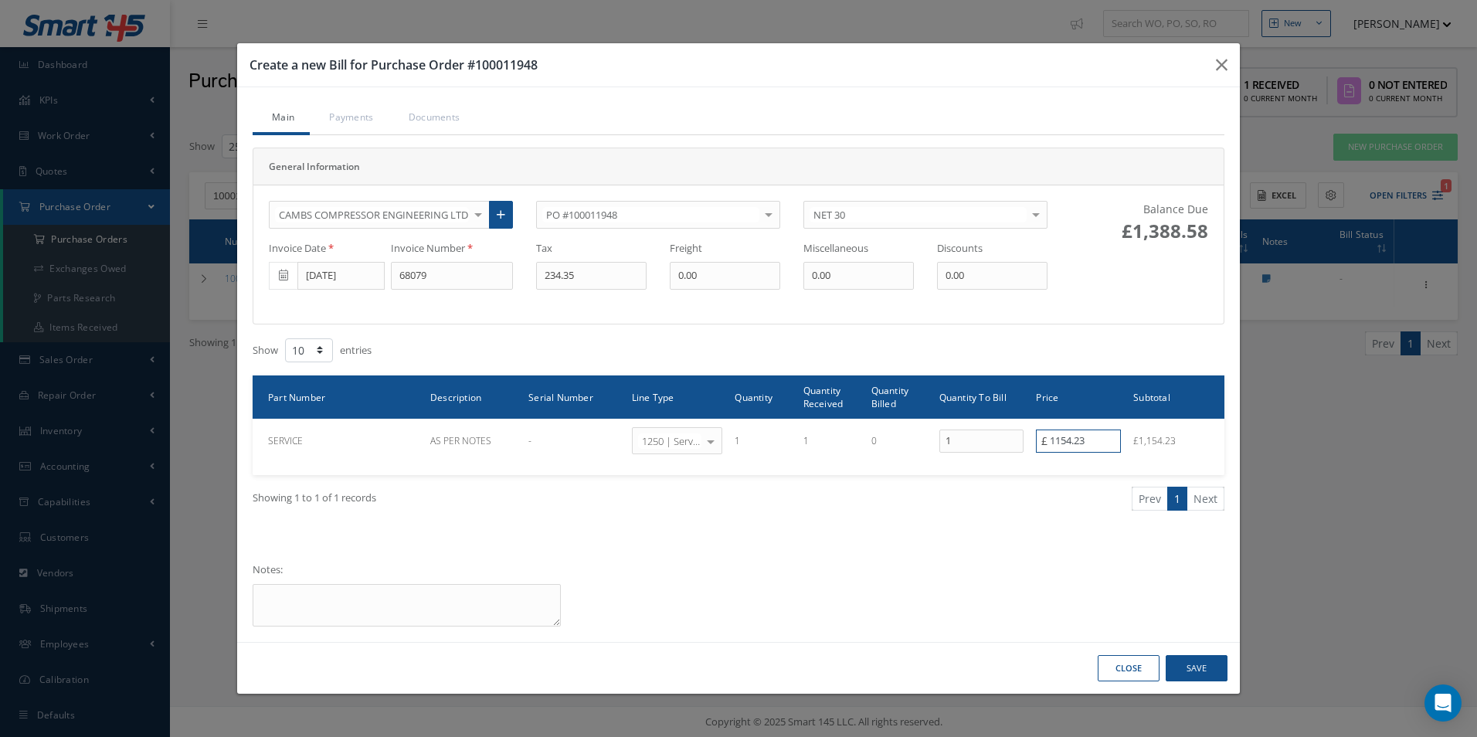
drag, startPoint x: 1109, startPoint y: 444, endPoint x: 819, endPoint y: 468, distance: 291.4
click at [820, 469] on div "Part Number Description Serial Number Line Type Quantity Quantity Received Quan…" at bounding box center [739, 425] width 972 height 100
type input "1171.73"
click at [1195, 671] on button "Save" at bounding box center [1197, 668] width 62 height 27
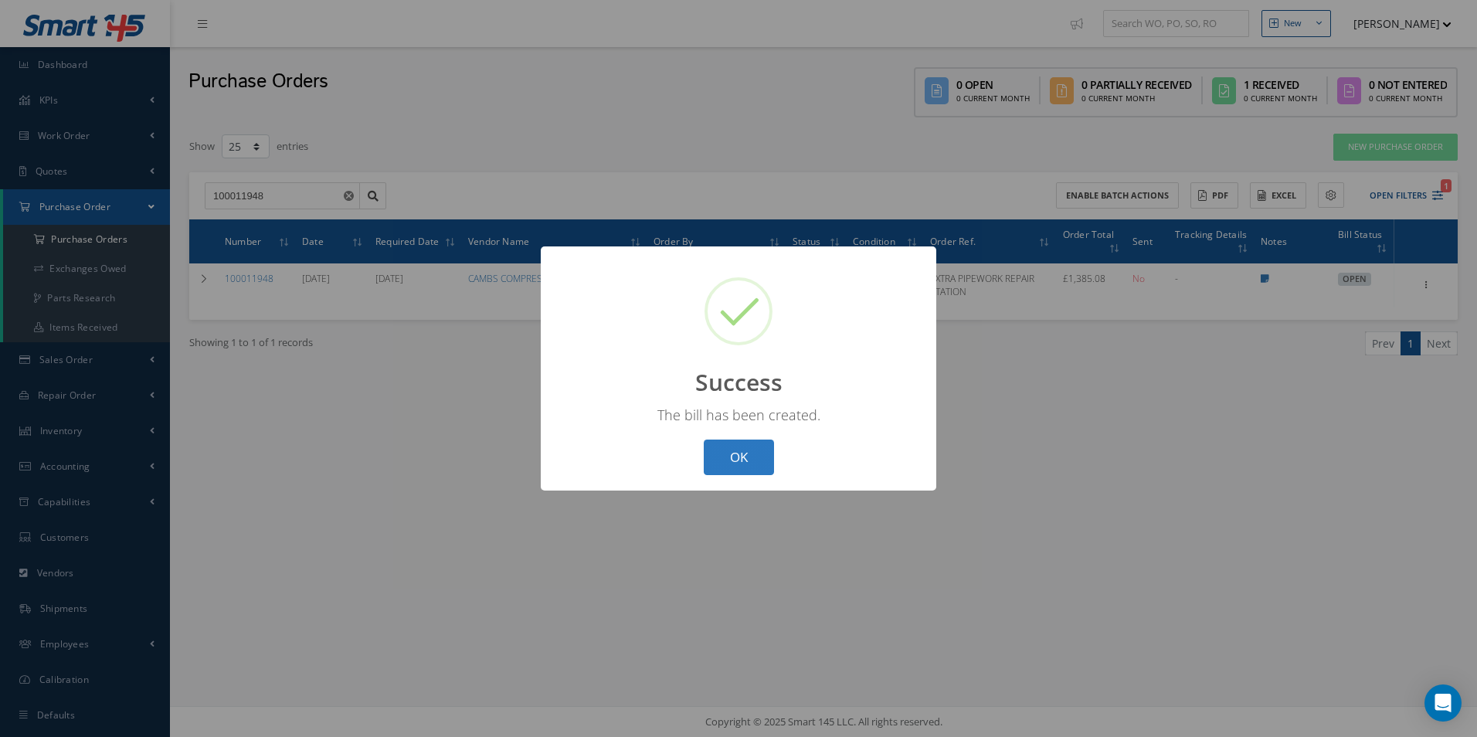
click at [755, 459] on button "OK" at bounding box center [739, 458] width 70 height 36
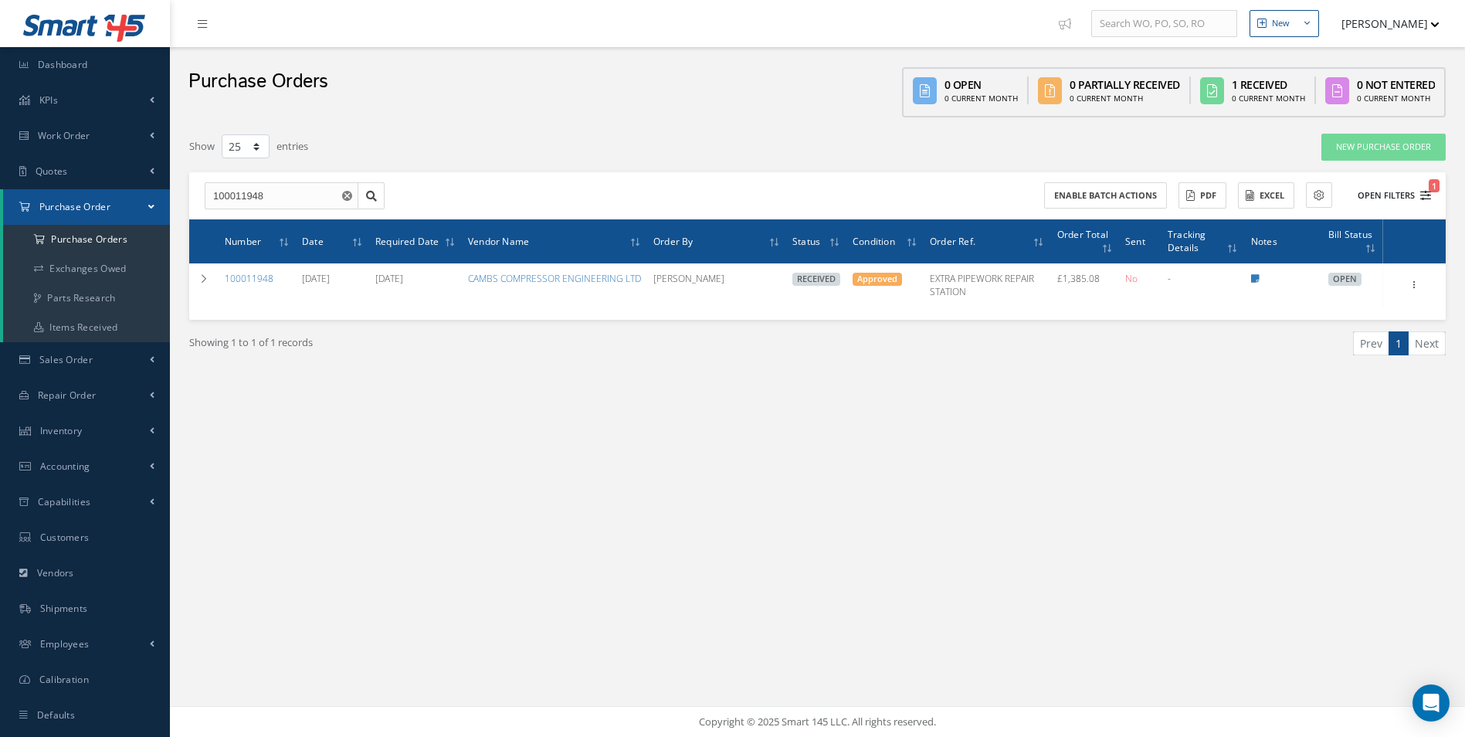
click at [1389, 195] on button "Open Filters 1" at bounding box center [1387, 195] width 87 height 25
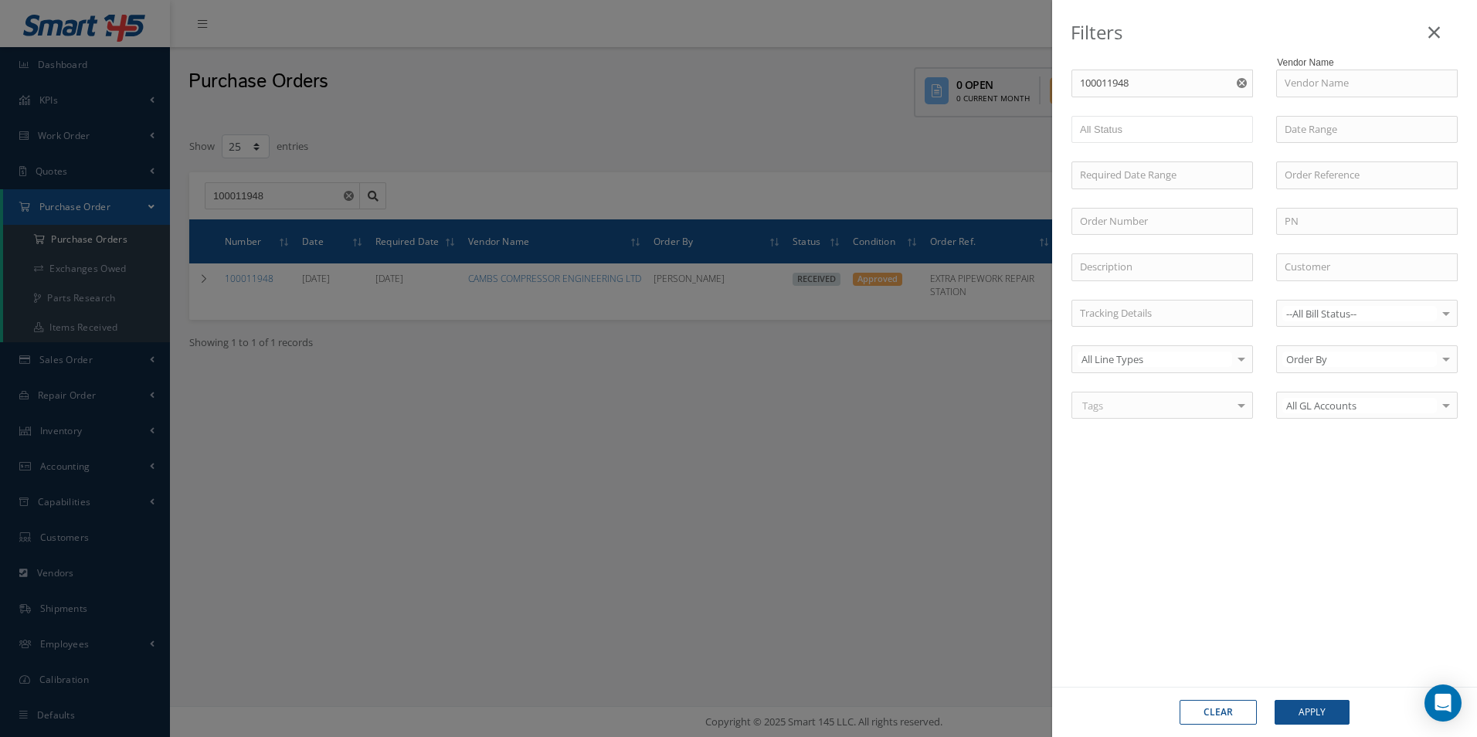
click at [1227, 718] on button "Clear" at bounding box center [1218, 712] width 77 height 25
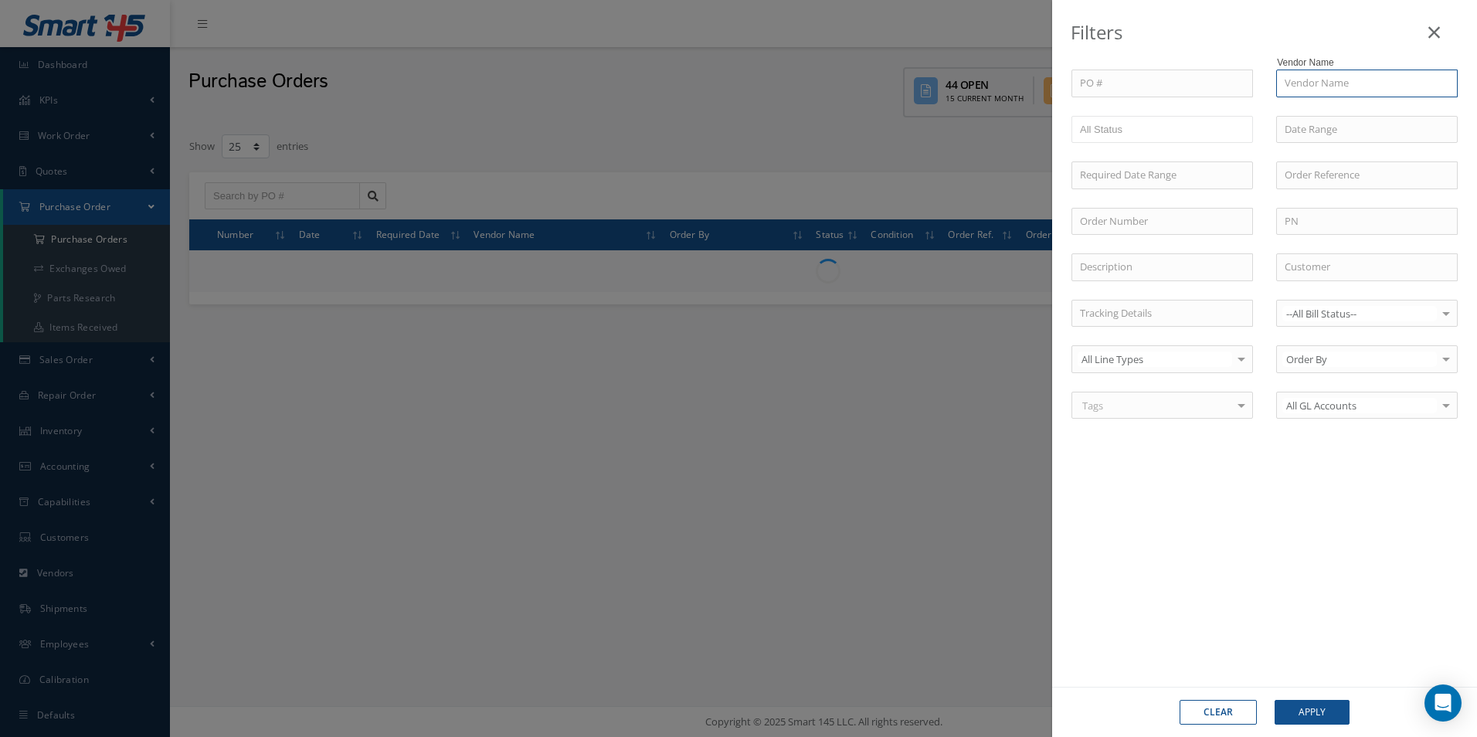
click at [1345, 87] on input "text" at bounding box center [1367, 84] width 182 height 28
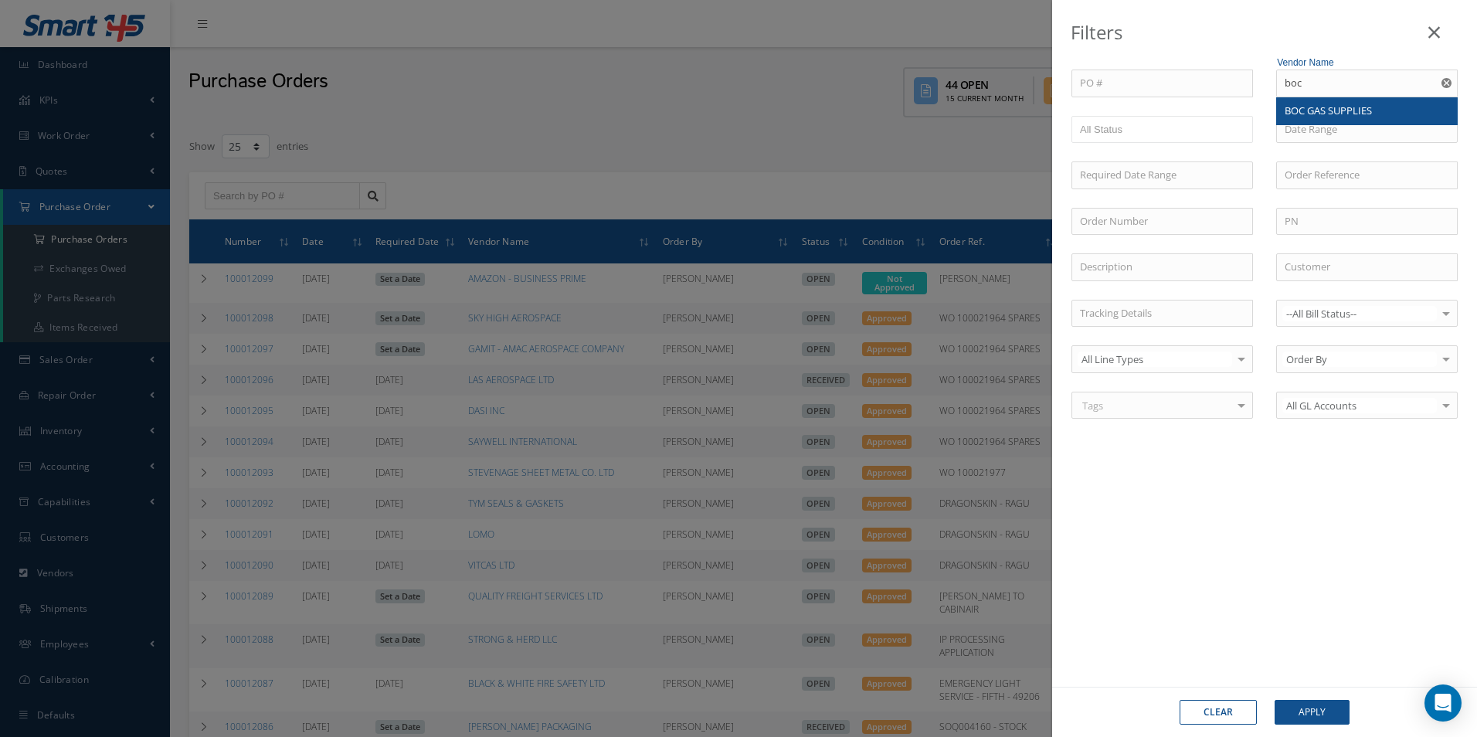
click at [1360, 116] on span "BOC GAS SUPPLIES" at bounding box center [1328, 111] width 87 height 14
type input "BOC GAS SUPPLIES"
click at [1329, 707] on button "Apply" at bounding box center [1312, 712] width 75 height 25
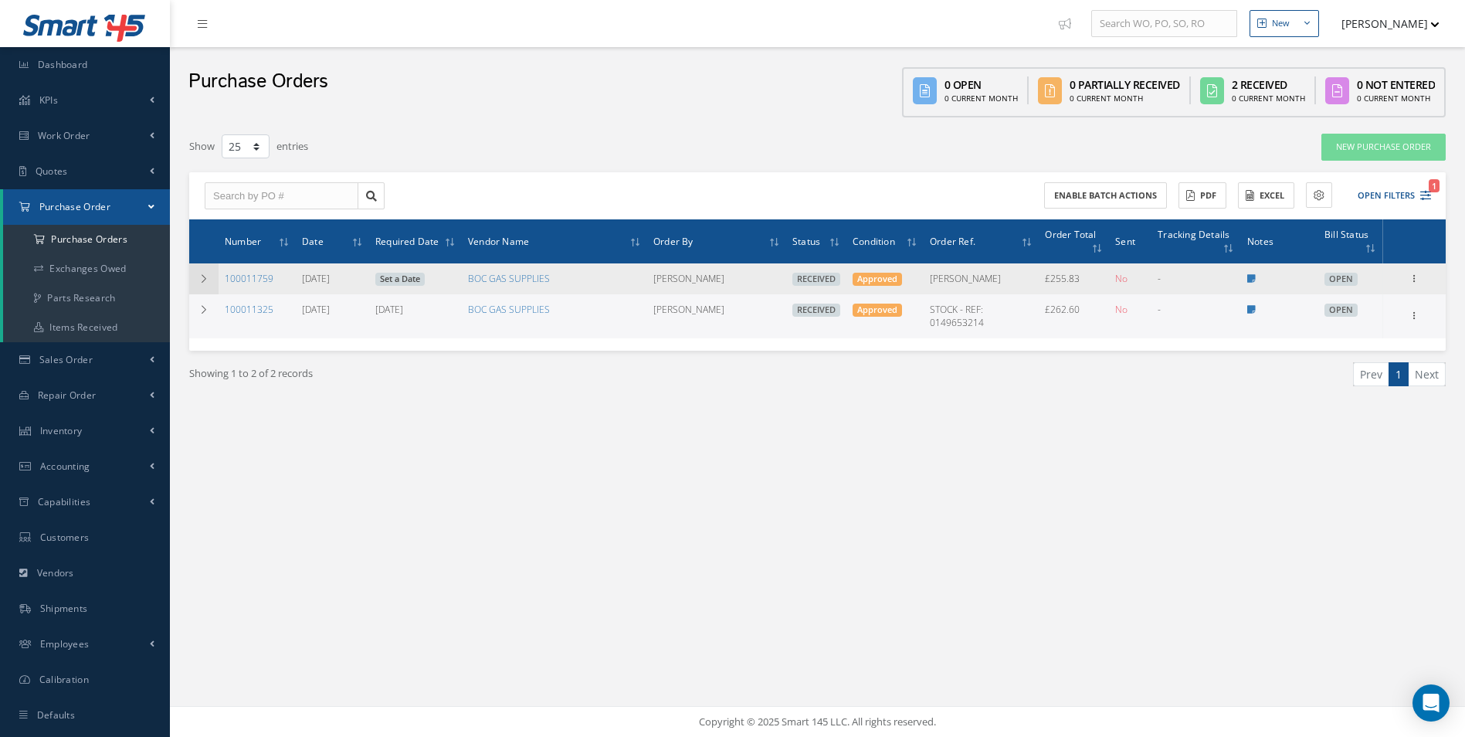
click at [213, 276] on td at bounding box center [203, 278] width 29 height 31
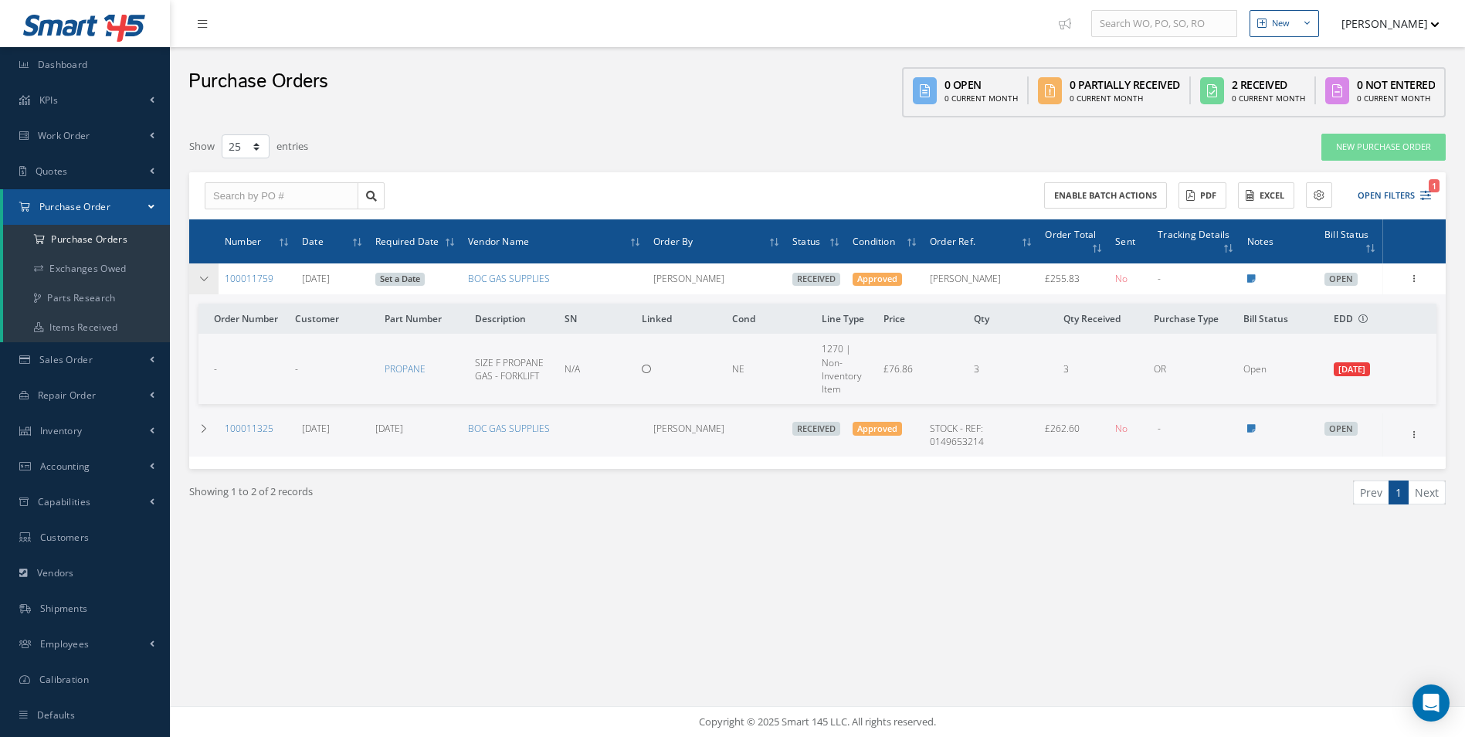
click at [207, 277] on icon at bounding box center [204, 278] width 11 height 9
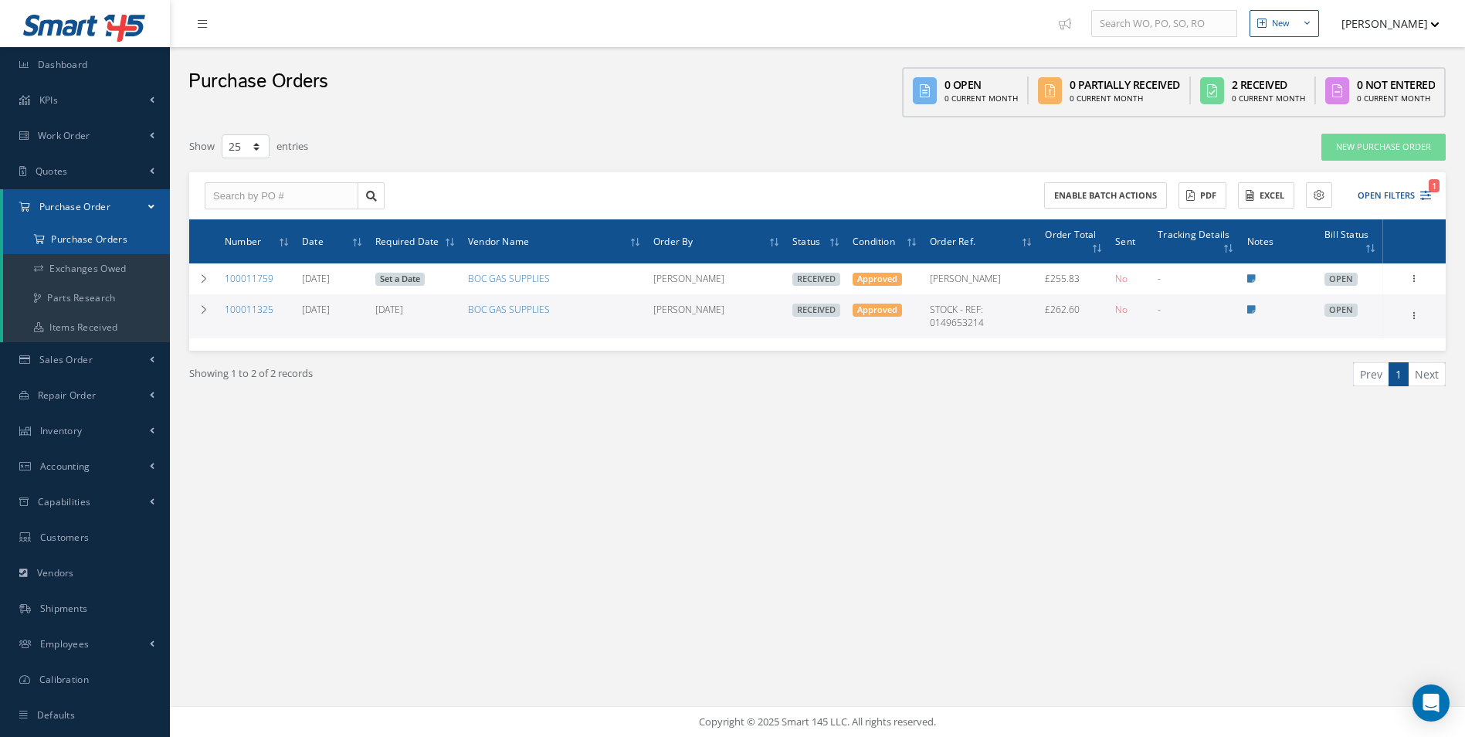
click at [121, 236] on a=1&status_id=2&status_id=3&status_id=5&collapsedFilters"] "Purchase Orders" at bounding box center [86, 239] width 167 height 29
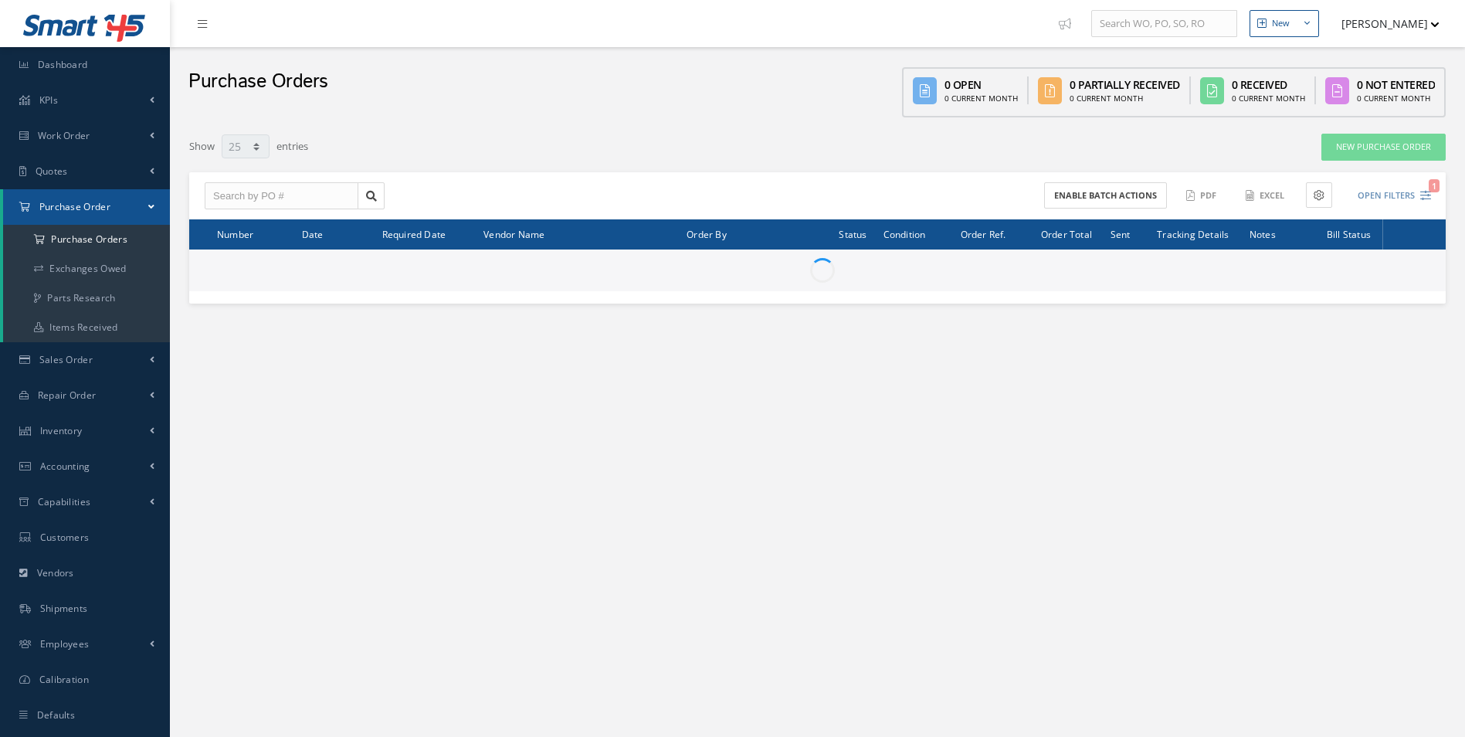
select select "25"
drag, startPoint x: 227, startPoint y: 202, endPoint x: 332, endPoint y: 197, distance: 105.2
click at [229, 202] on input "text" at bounding box center [282, 196] width 154 height 28
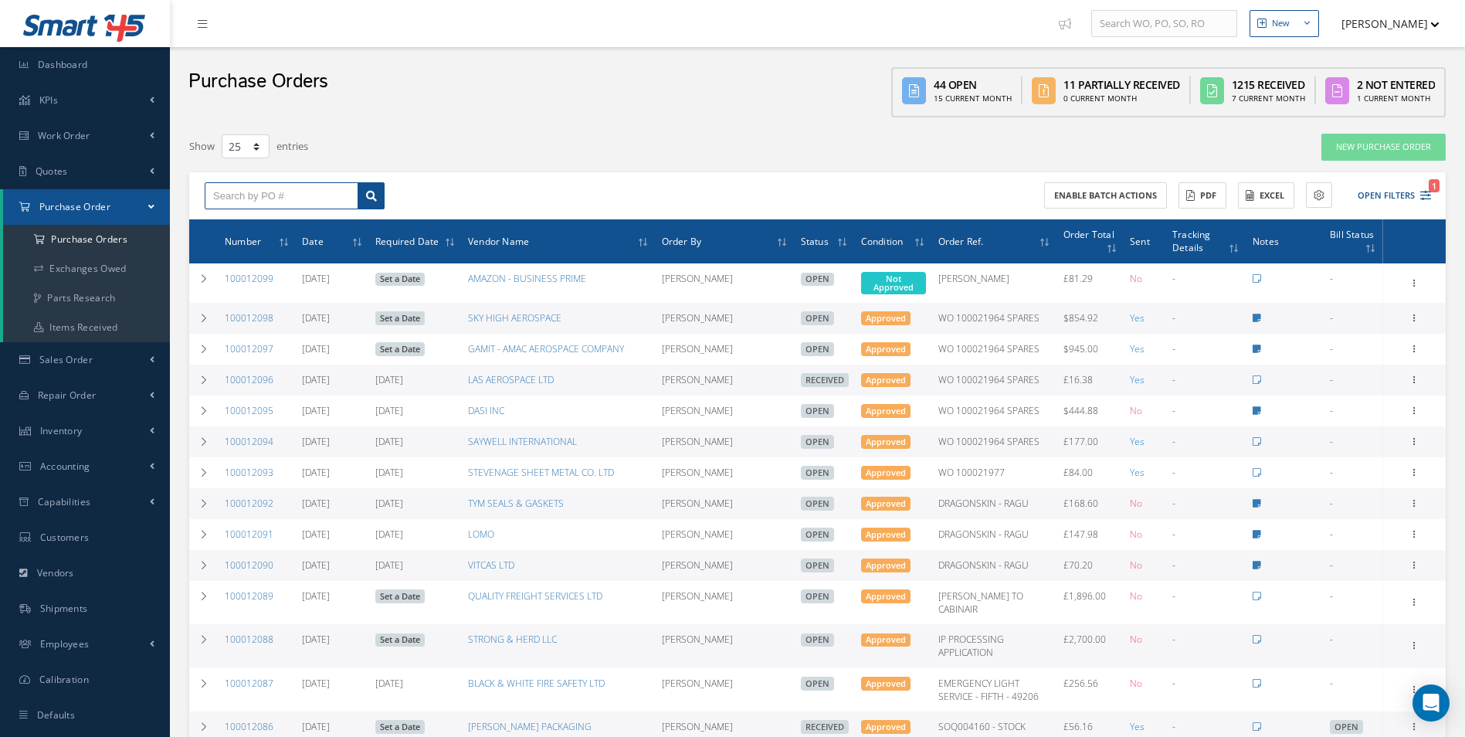
paste input "100012082"
type input "100012082"
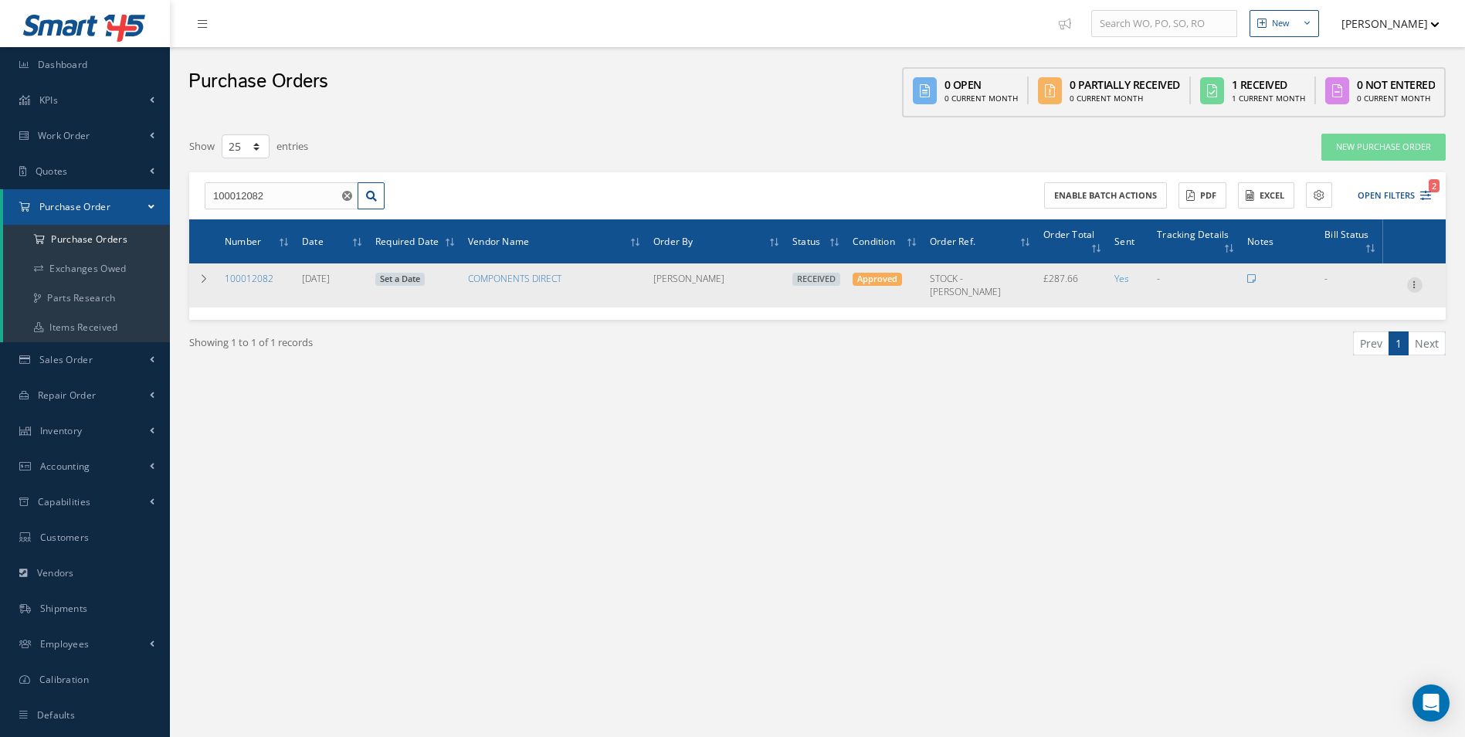
click at [1417, 277] on icon at bounding box center [1414, 283] width 15 height 12
click at [1351, 345] on link "Create Bill" at bounding box center [1344, 355] width 122 height 20
type input "47.86"
type input "0.00"
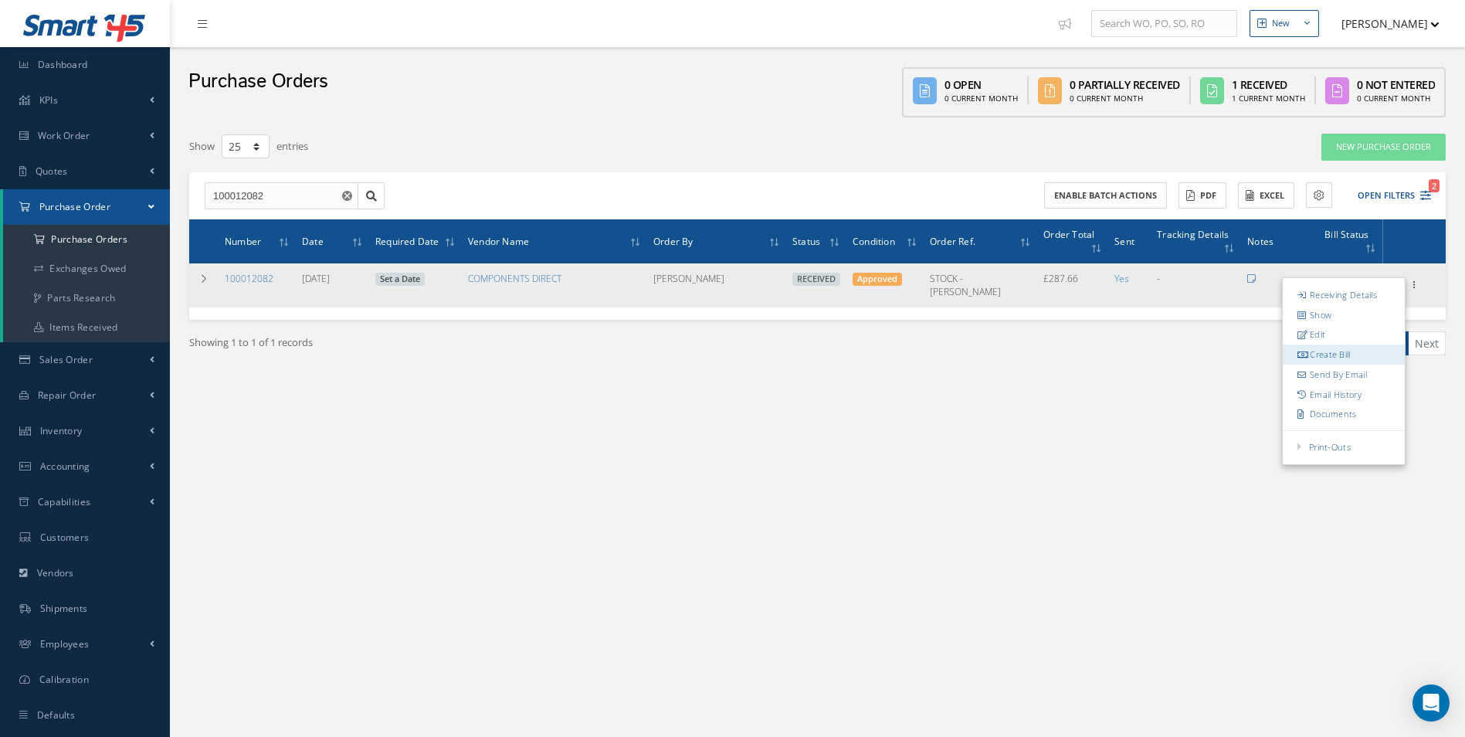
type input "0.00"
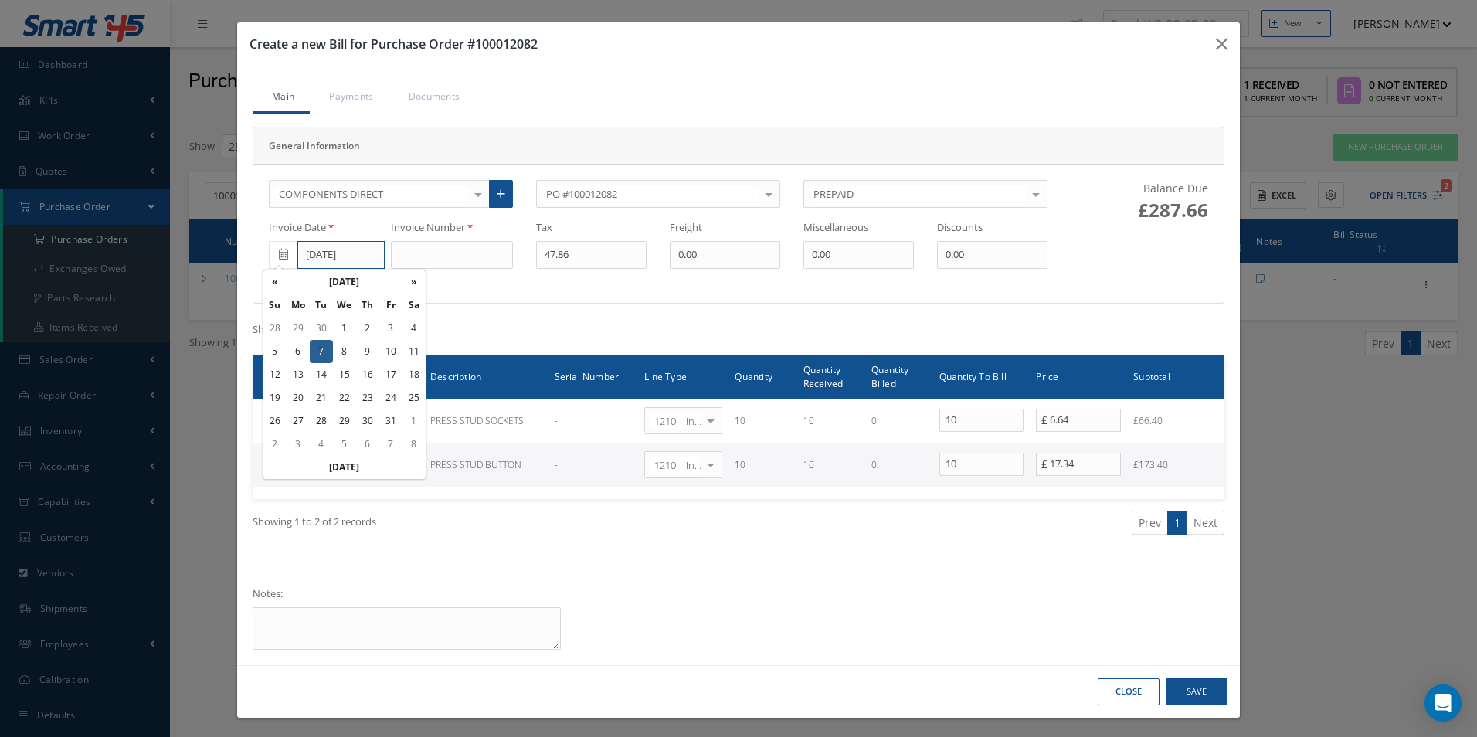
click at [337, 250] on input "[DATE]" at bounding box center [340, 255] width 87 height 28
click at [356, 331] on td "2" at bounding box center [367, 328] width 23 height 23
type input "[DATE]"
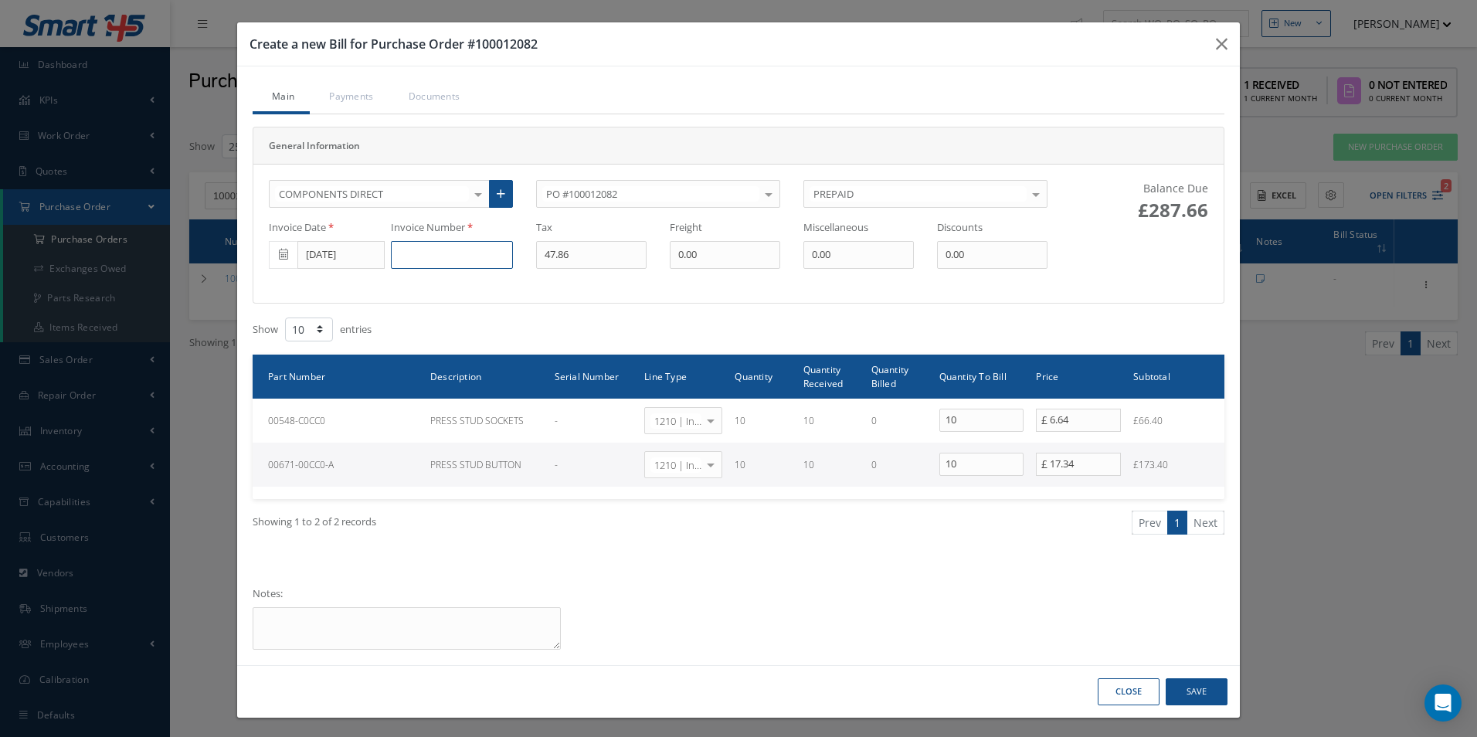
drag, startPoint x: 452, startPoint y: 256, endPoint x: 463, endPoint y: 255, distance: 11.7
click at [452, 256] on input at bounding box center [452, 255] width 122 height 28
drag, startPoint x: 383, startPoint y: 263, endPoint x: 400, endPoint y: 260, distance: 17.3
click at [383, 263] on div "Invoice Date 10/02/2025" at bounding box center [324, 244] width 134 height 49
click at [498, 258] on input at bounding box center [452, 255] width 122 height 28
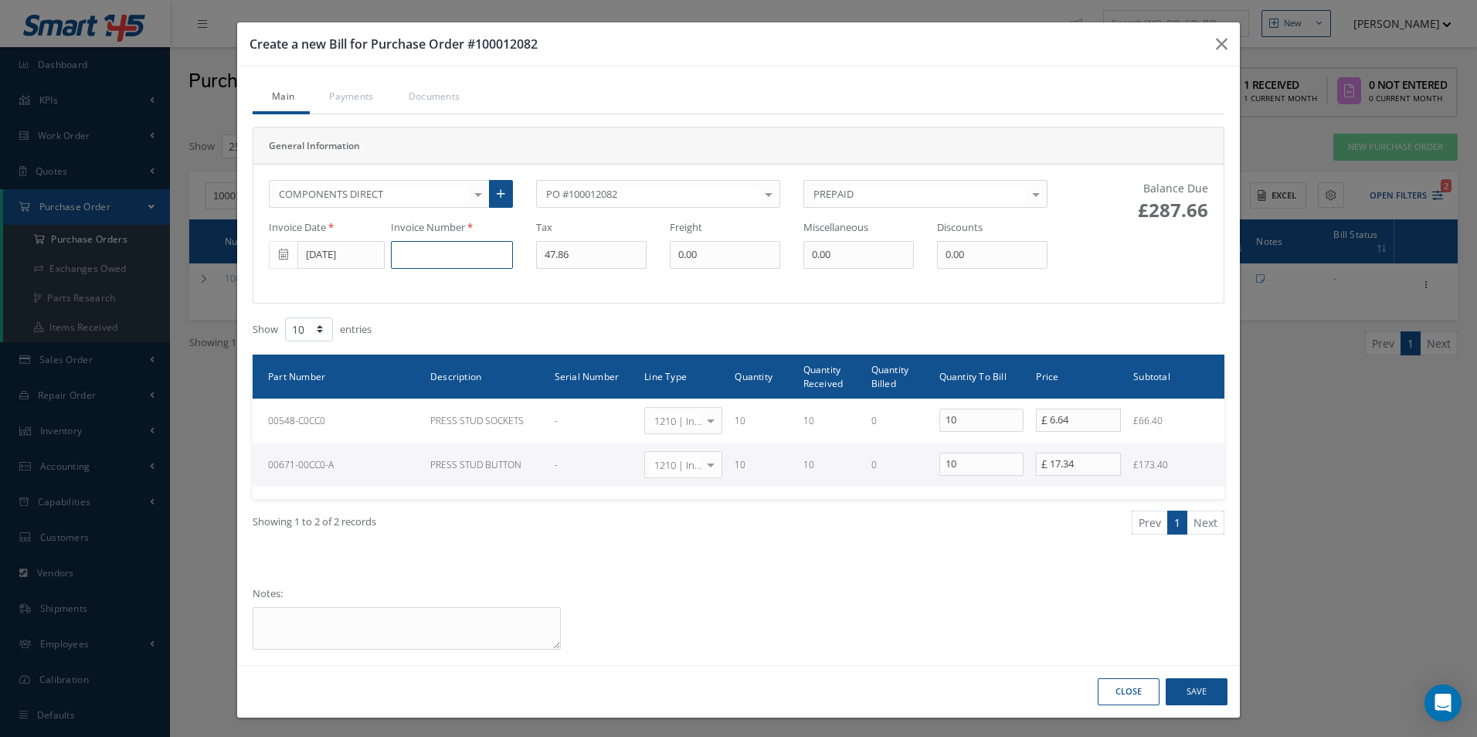
paste input "OP/I622727"
type input "OP/I622727"
click at [1183, 692] on button "Save" at bounding box center [1197, 691] width 62 height 27
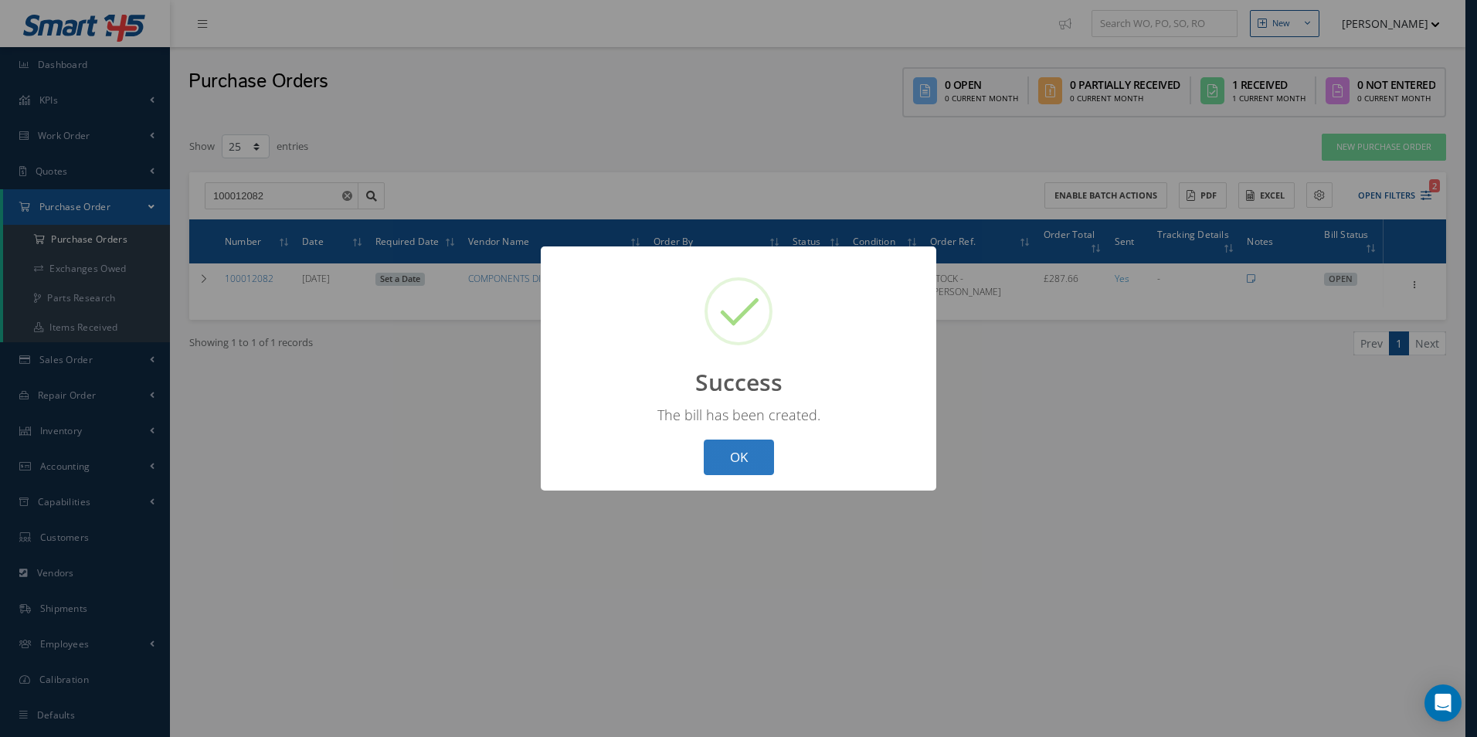
click at [755, 465] on button "OK" at bounding box center [739, 458] width 70 height 36
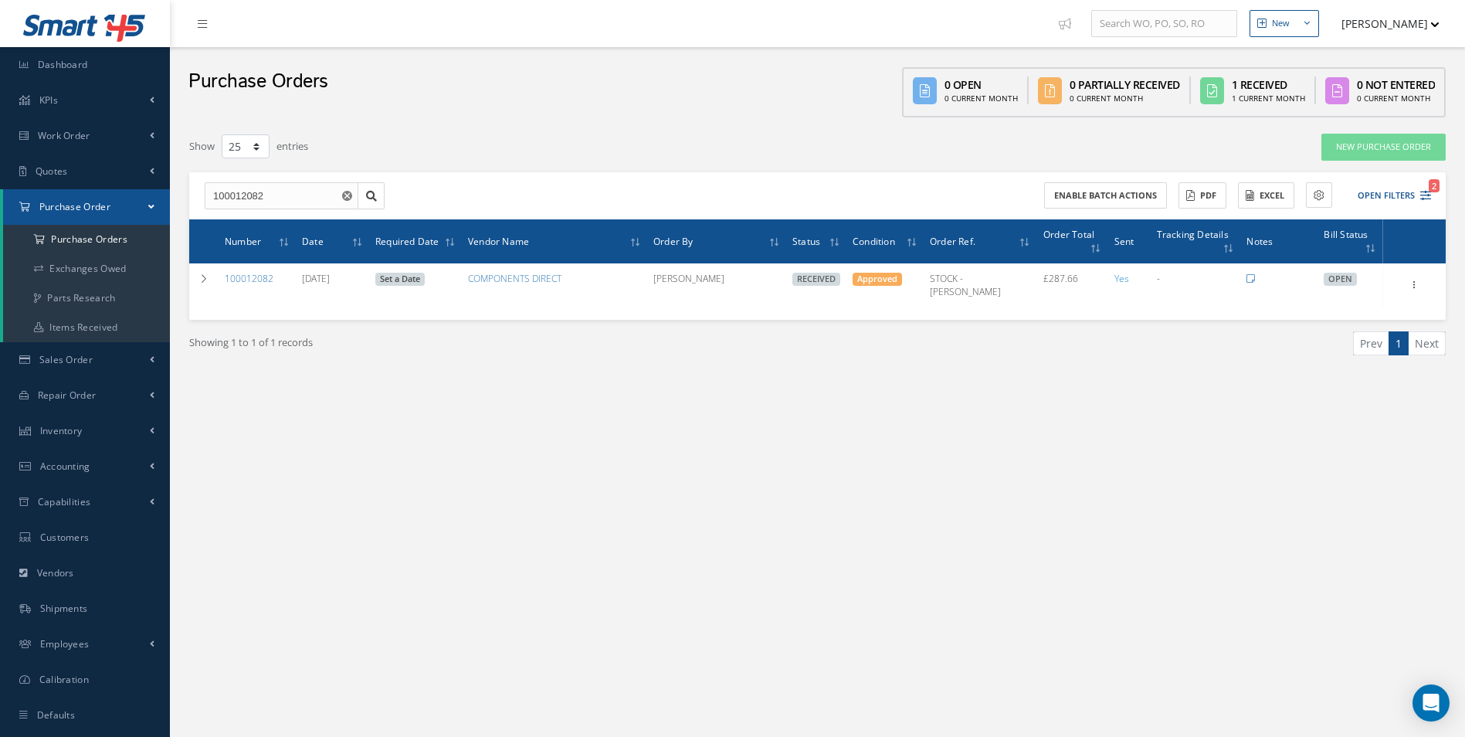
click at [353, 196] on button "button" at bounding box center [348, 196] width 19 height 28
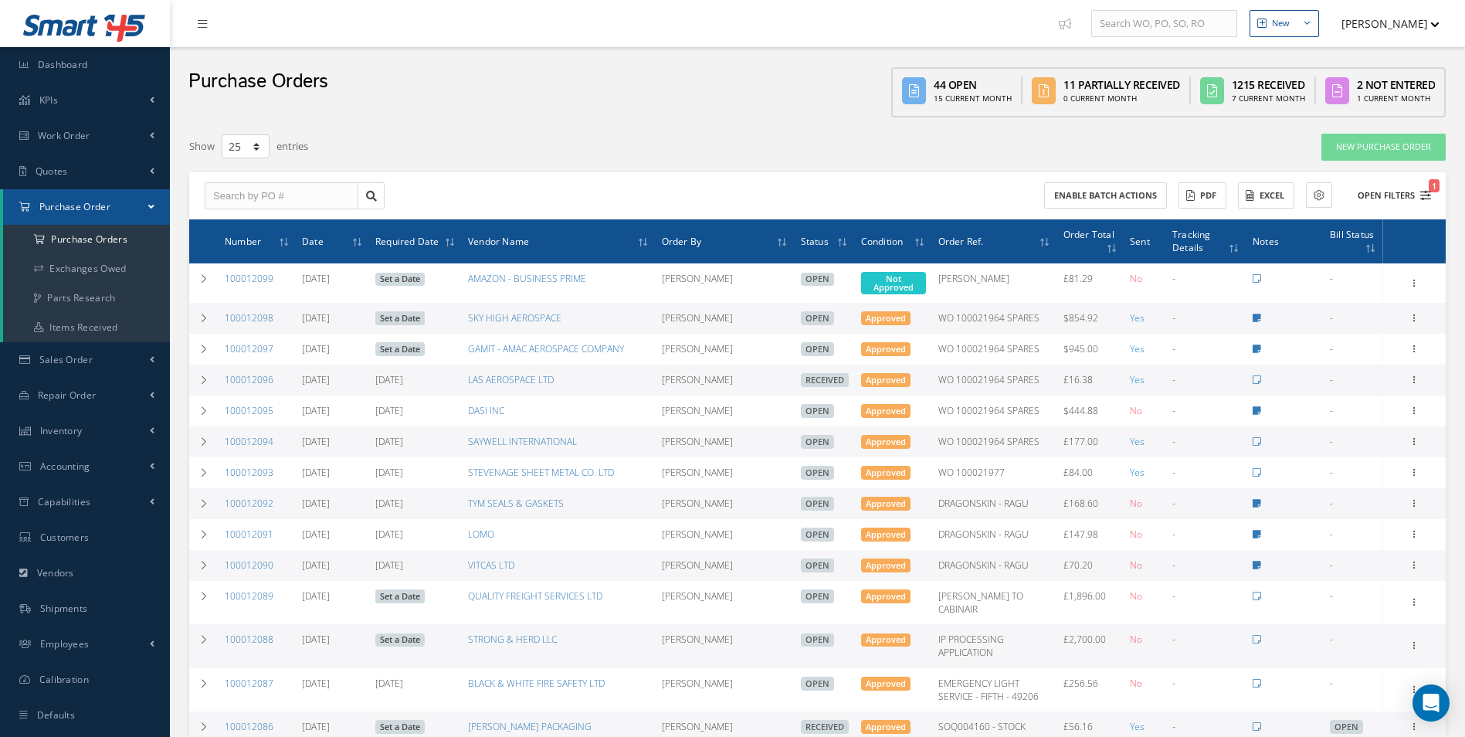
click at [1399, 199] on button "Open Filters 1" at bounding box center [1387, 195] width 87 height 25
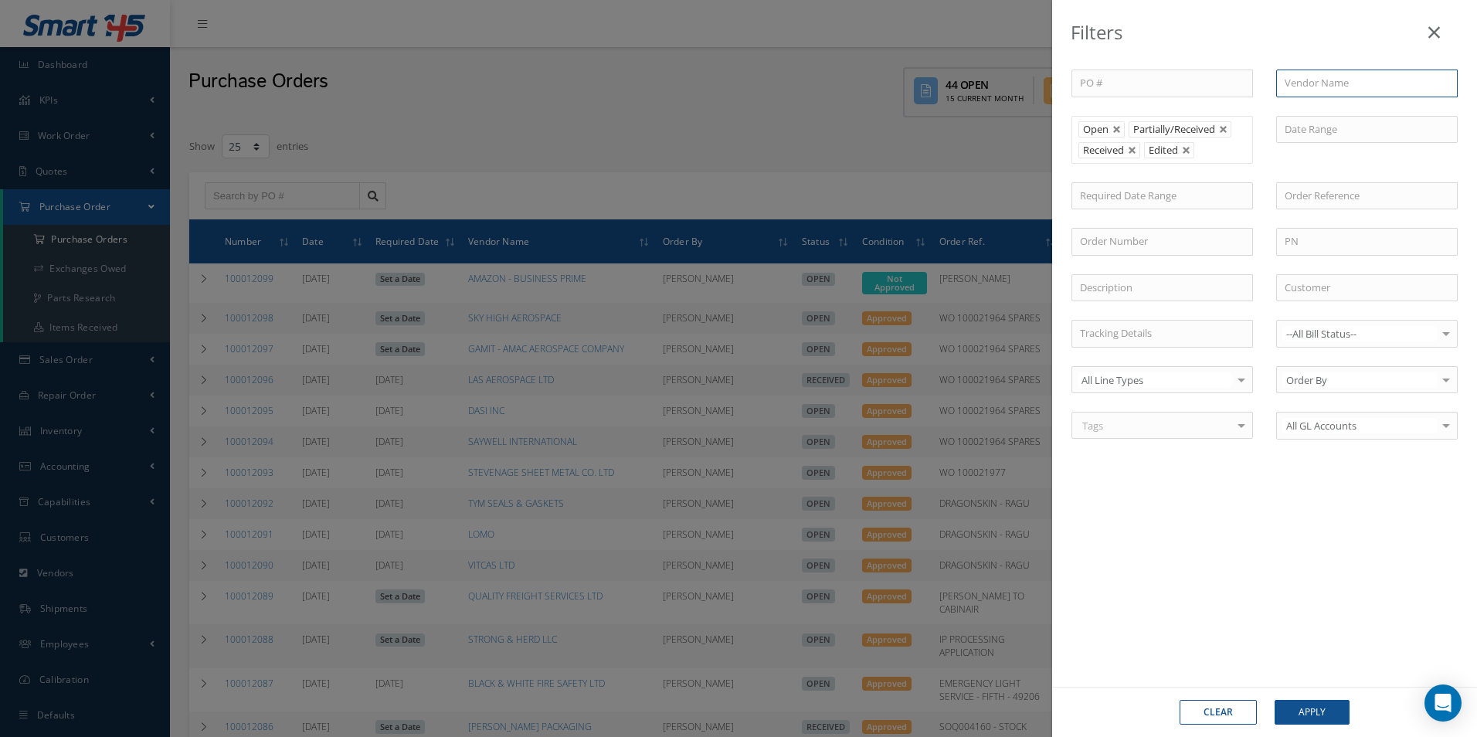
click at [1345, 76] on input "text" at bounding box center [1367, 84] width 182 height 28
click at [1341, 107] on span "VANEMA STORITVE D.O.O." at bounding box center [1345, 111] width 120 height 14
type input "VANEMA STORITVE D.O.O."
click at [1312, 709] on button "Apply" at bounding box center [1312, 712] width 75 height 25
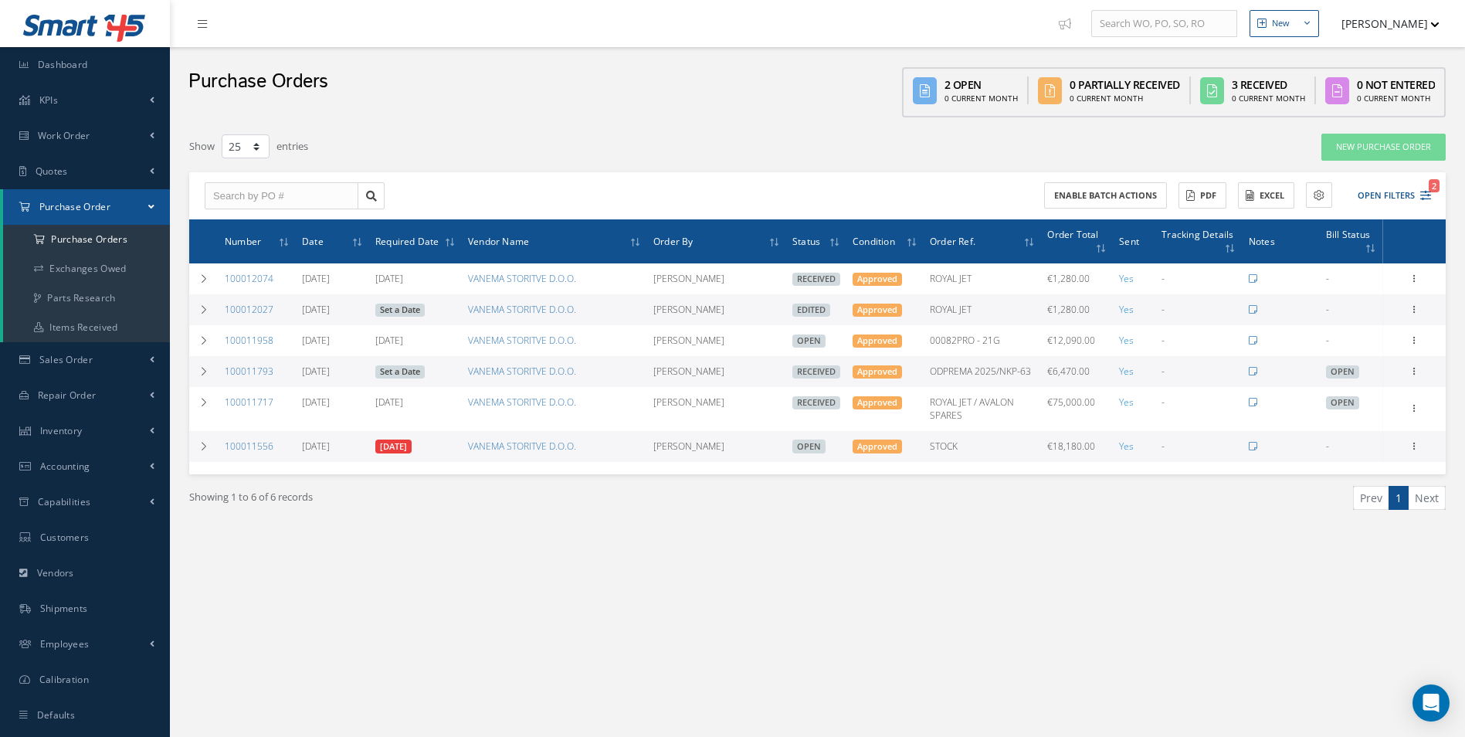
click at [1129, 691] on div "New New Work Order New Purchase Order New Customer Quote New Sales Order New Re…" at bounding box center [817, 384] width 1295 height 769
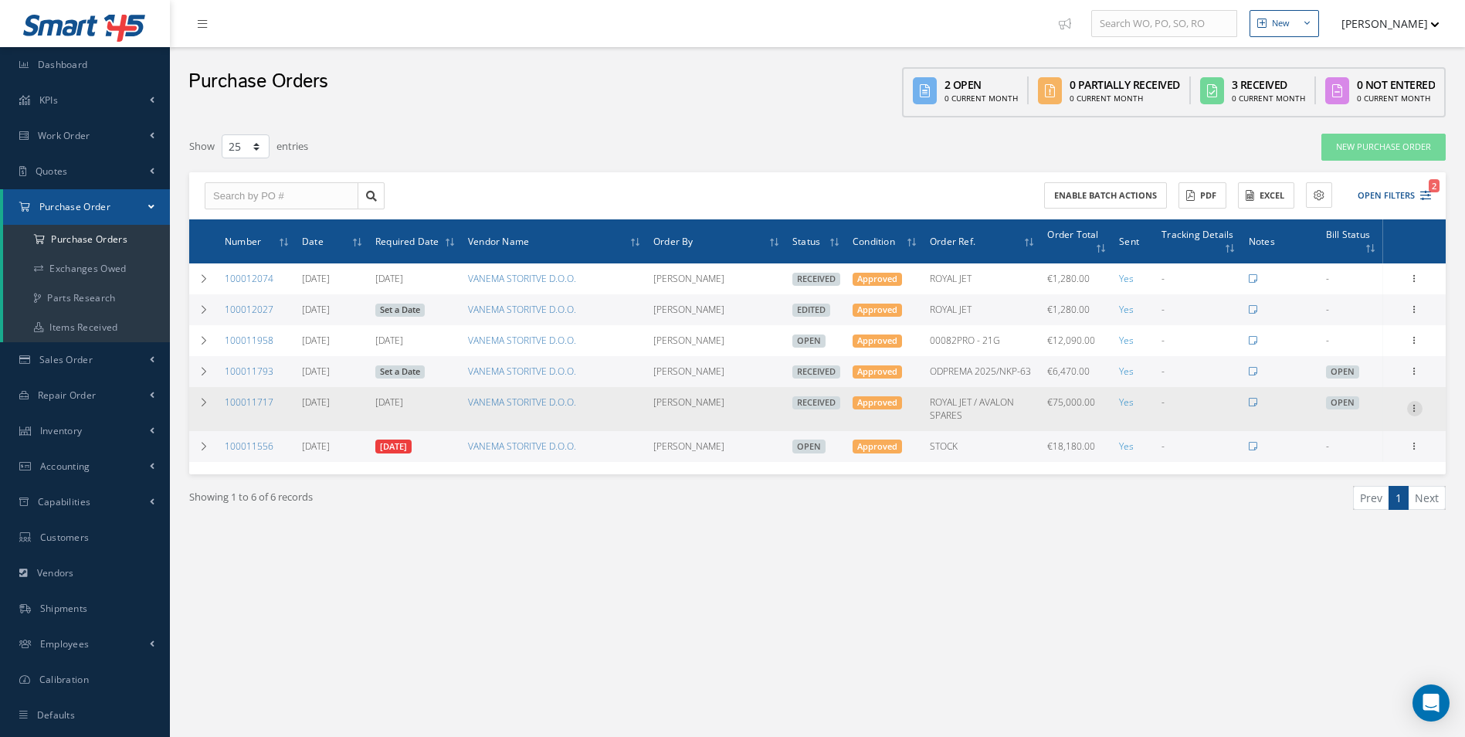
click at [1417, 413] on icon at bounding box center [1414, 407] width 15 height 12
click at [1358, 483] on link "Create Bill" at bounding box center [1344, 479] width 122 height 20
type input "0.00"
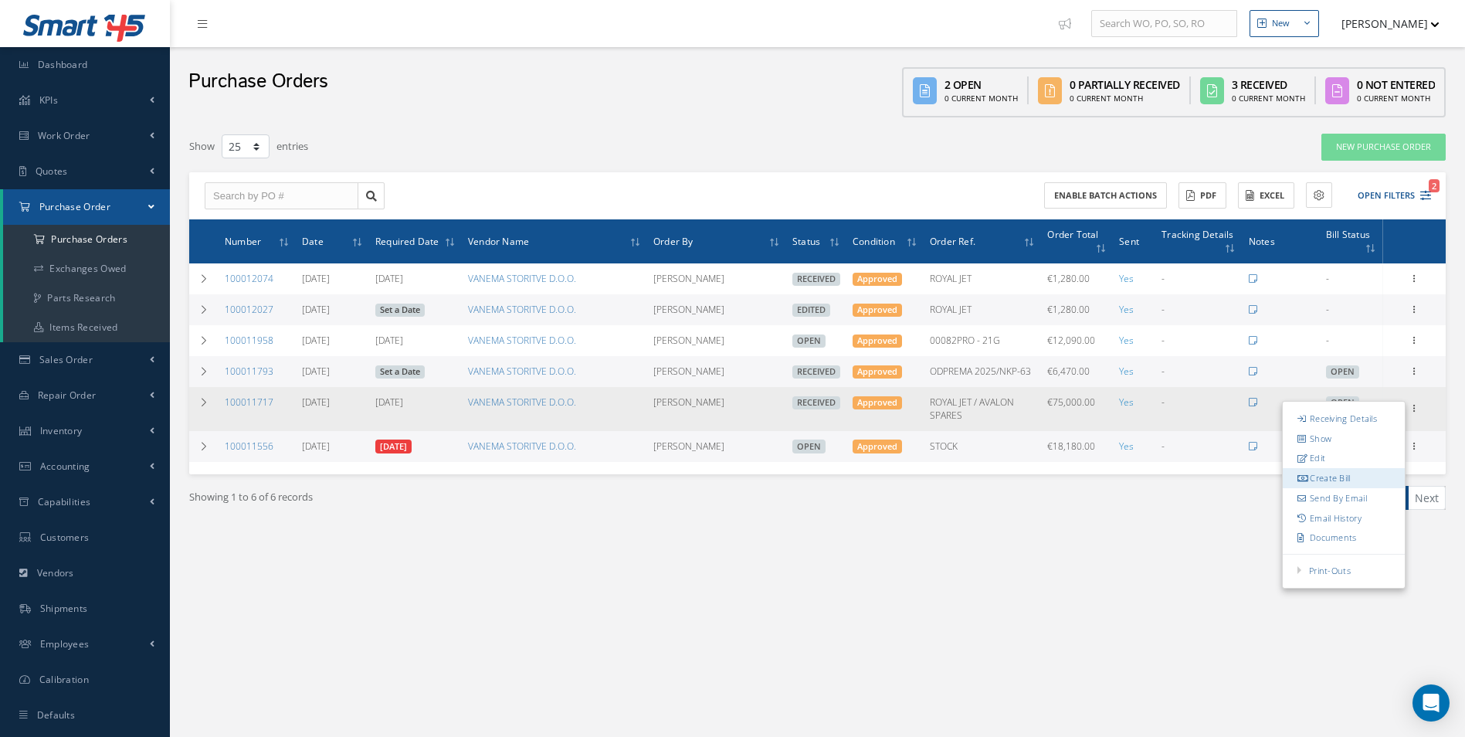
type input "0.00"
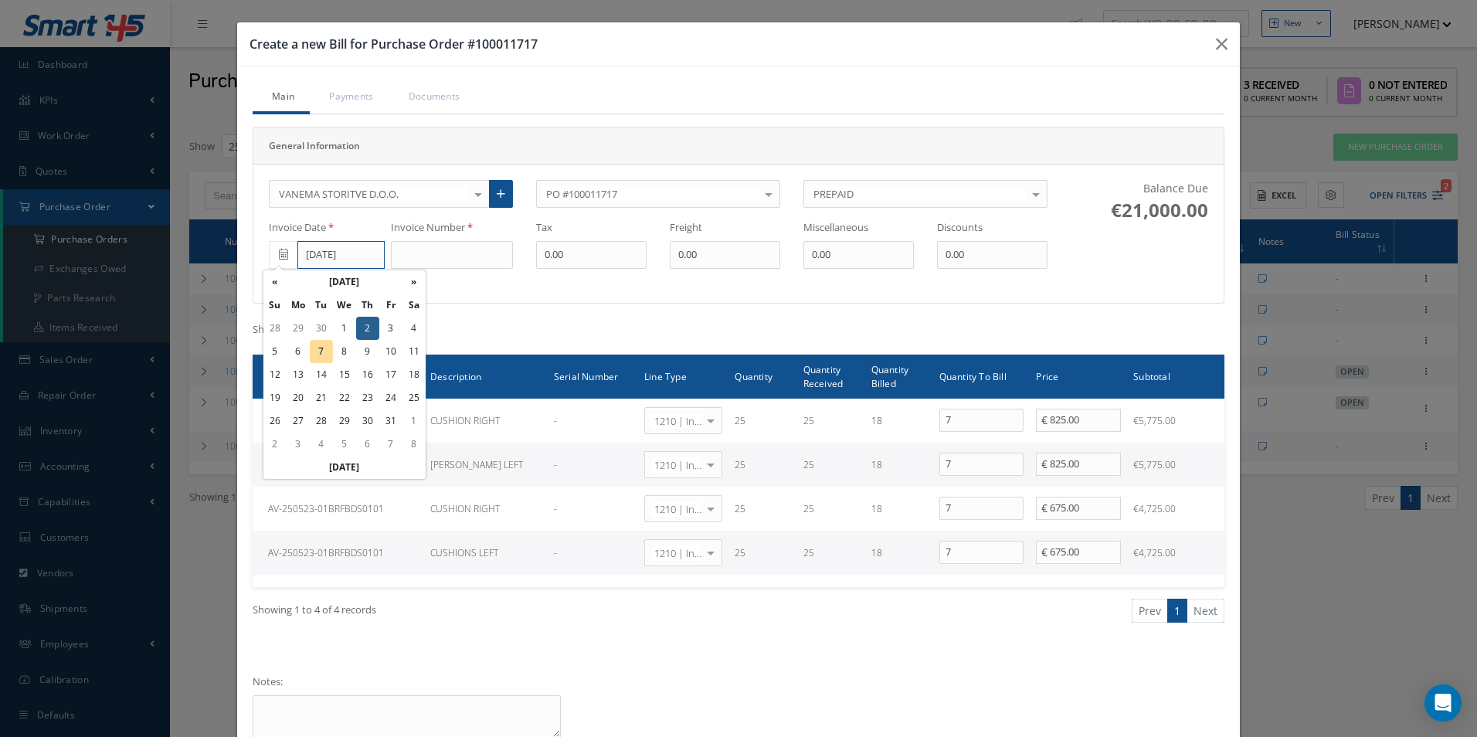
click at [347, 260] on input "[DATE]" at bounding box center [340, 255] width 87 height 28
click at [277, 283] on th "«" at bounding box center [274, 281] width 23 height 23
click at [318, 399] on td "23" at bounding box center [321, 397] width 23 height 23
type input "[DATE]"
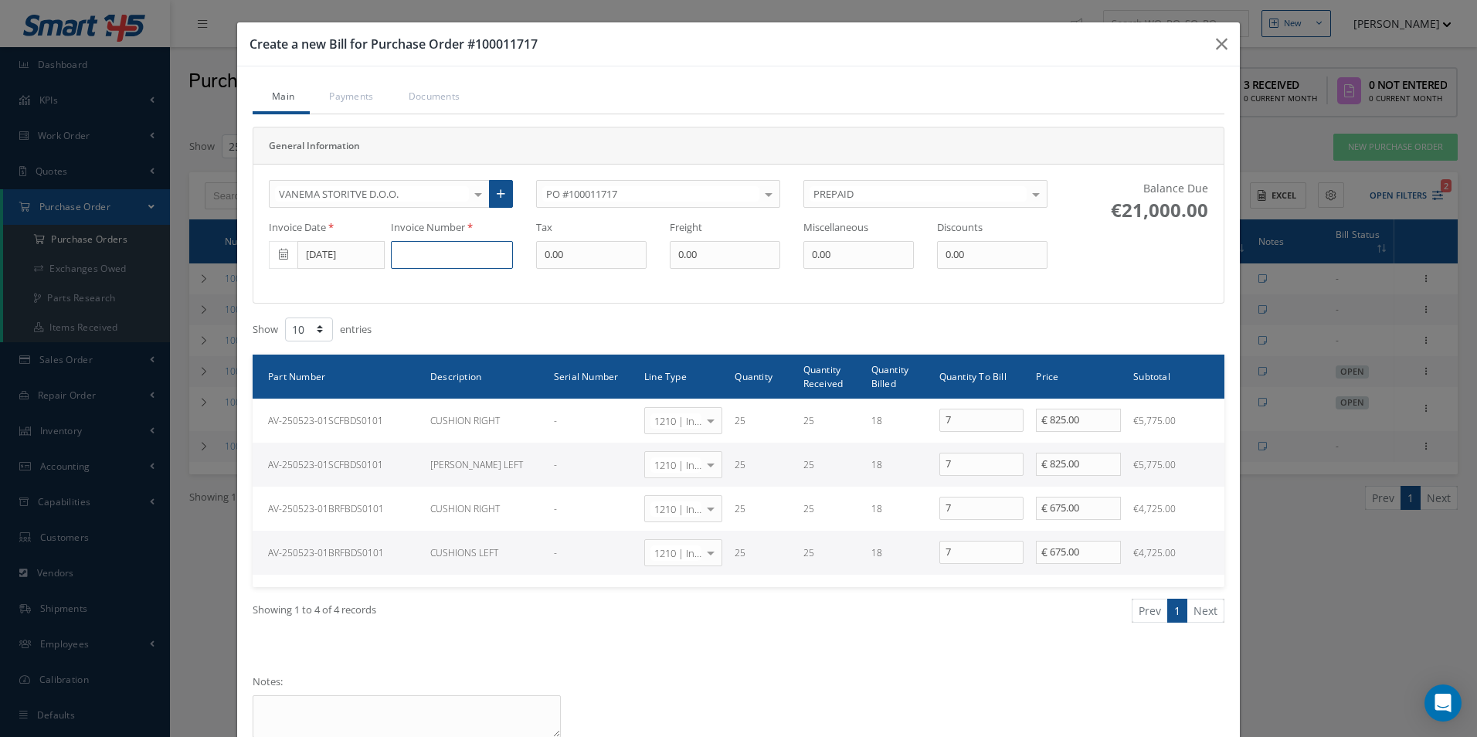
click at [462, 256] on input at bounding box center [452, 255] width 122 height 28
paste input "RAP-25000093"
type input "RAP-25000093"
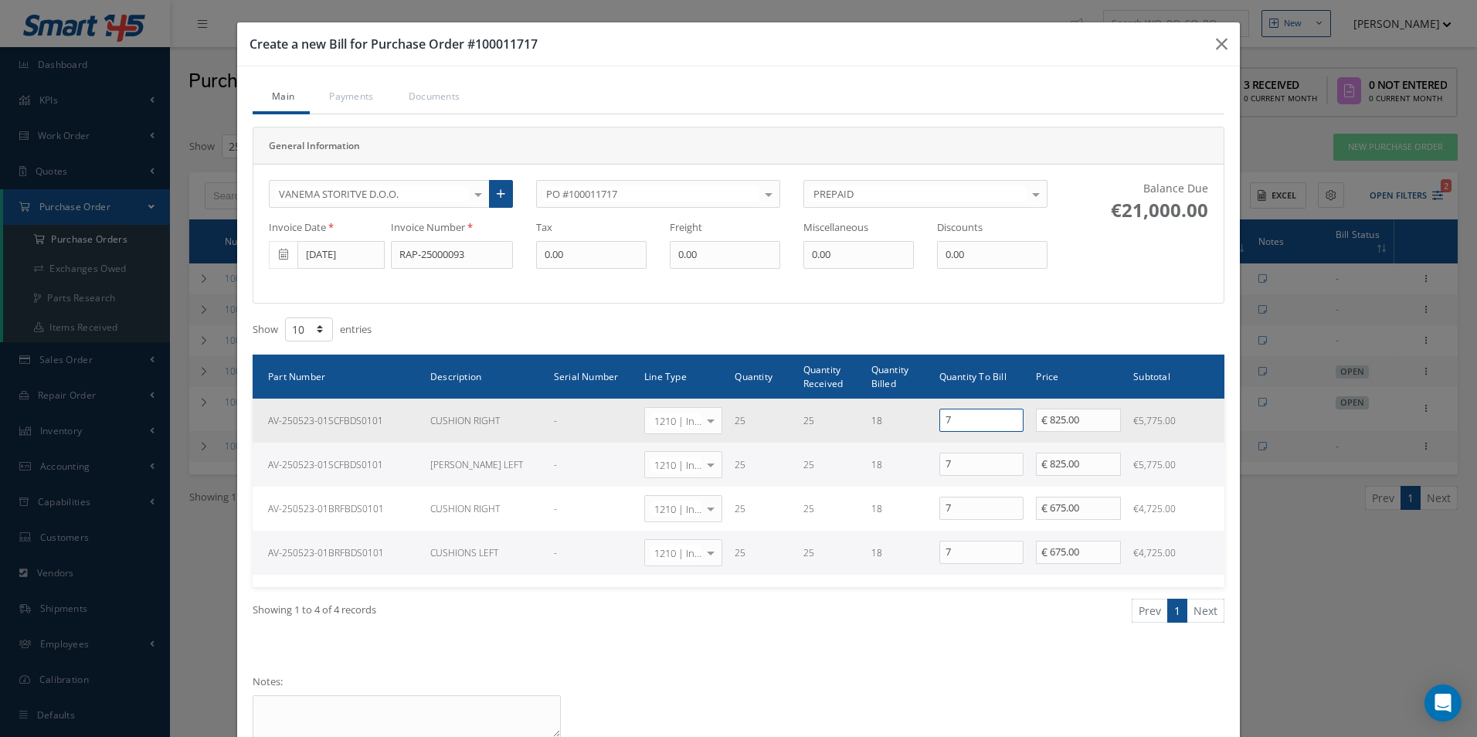
drag, startPoint x: 890, startPoint y: 426, endPoint x: 690, endPoint y: 416, distance: 200.3
click at [690, 416] on tr "AV-250523-01SCFBDS0101 CUSHION RIGHT - 1210 | Inventory - expendables Select Ge…" at bounding box center [739, 421] width 972 height 44
drag, startPoint x: 938, startPoint y: 415, endPoint x: 895, endPoint y: 416, distance: 42.5
click at [895, 416] on tr "AV-250523-01SCFBDS0101 CUSHION RIGHT - 1210 | Inventory - expendables Select Ge…" at bounding box center [739, 421] width 972 height 44
drag, startPoint x: 943, startPoint y: 416, endPoint x: 925, endPoint y: 416, distance: 18.5
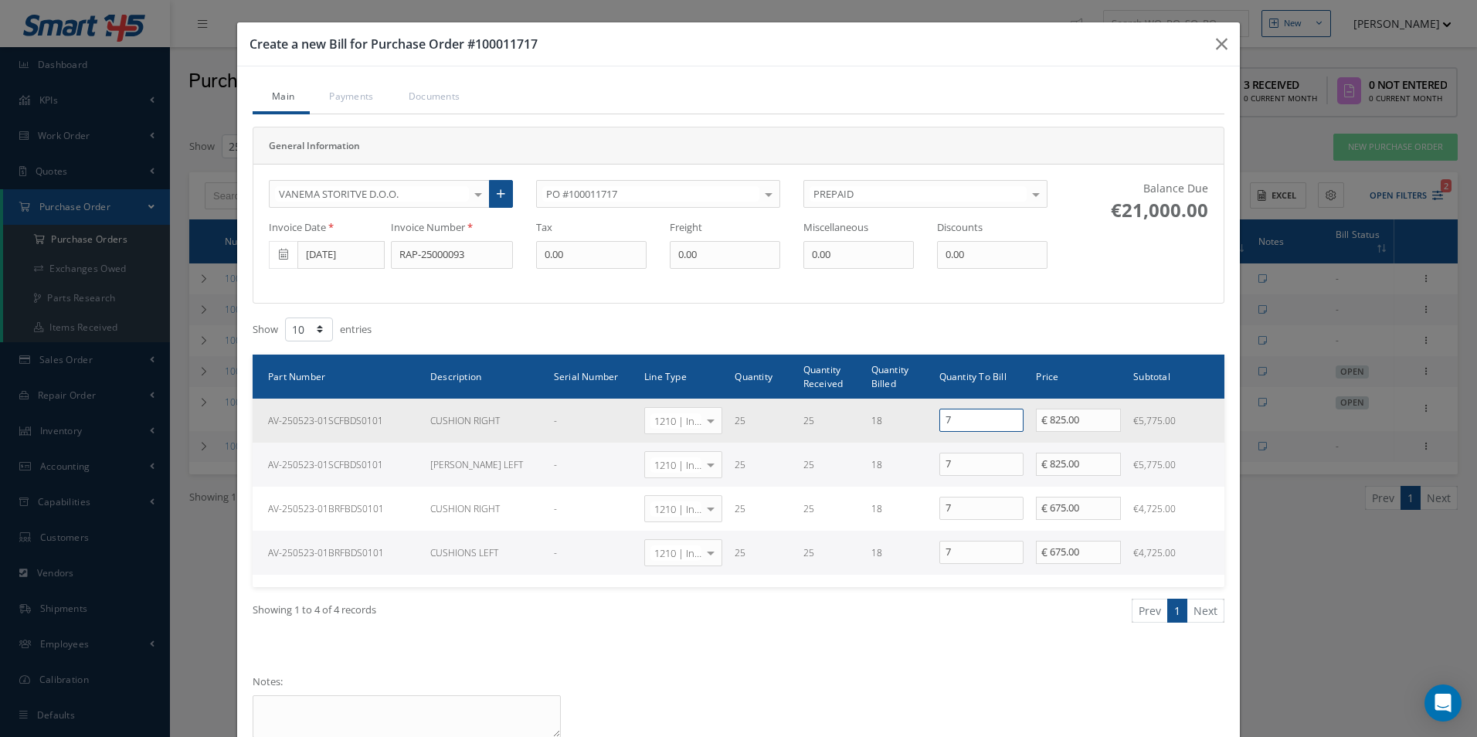
click at [925, 416] on tr "AV-250523-01SCFBDS0101 CUSHION RIGHT - 1210 | Inventory - expendables Select Ge…" at bounding box center [739, 421] width 972 height 44
type input "6"
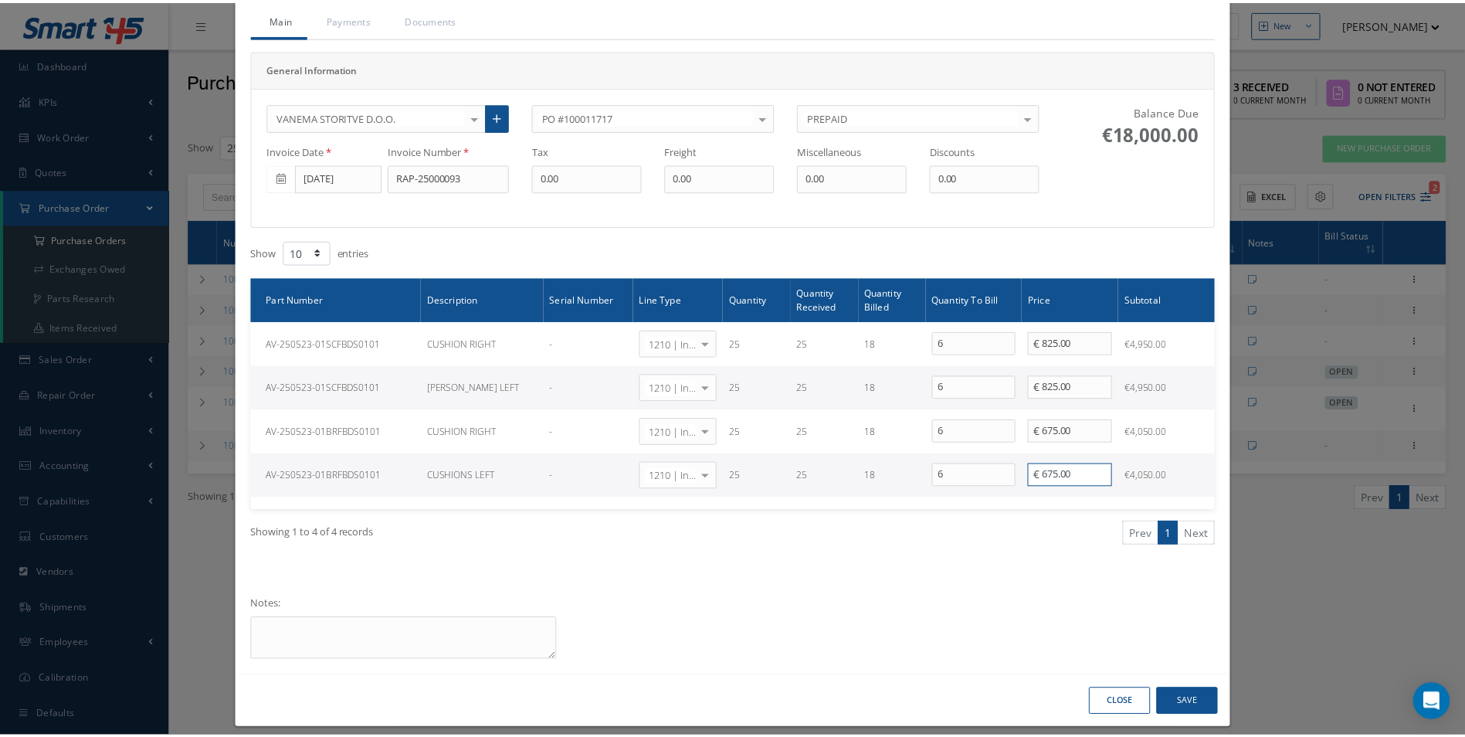
scroll to position [91, 0]
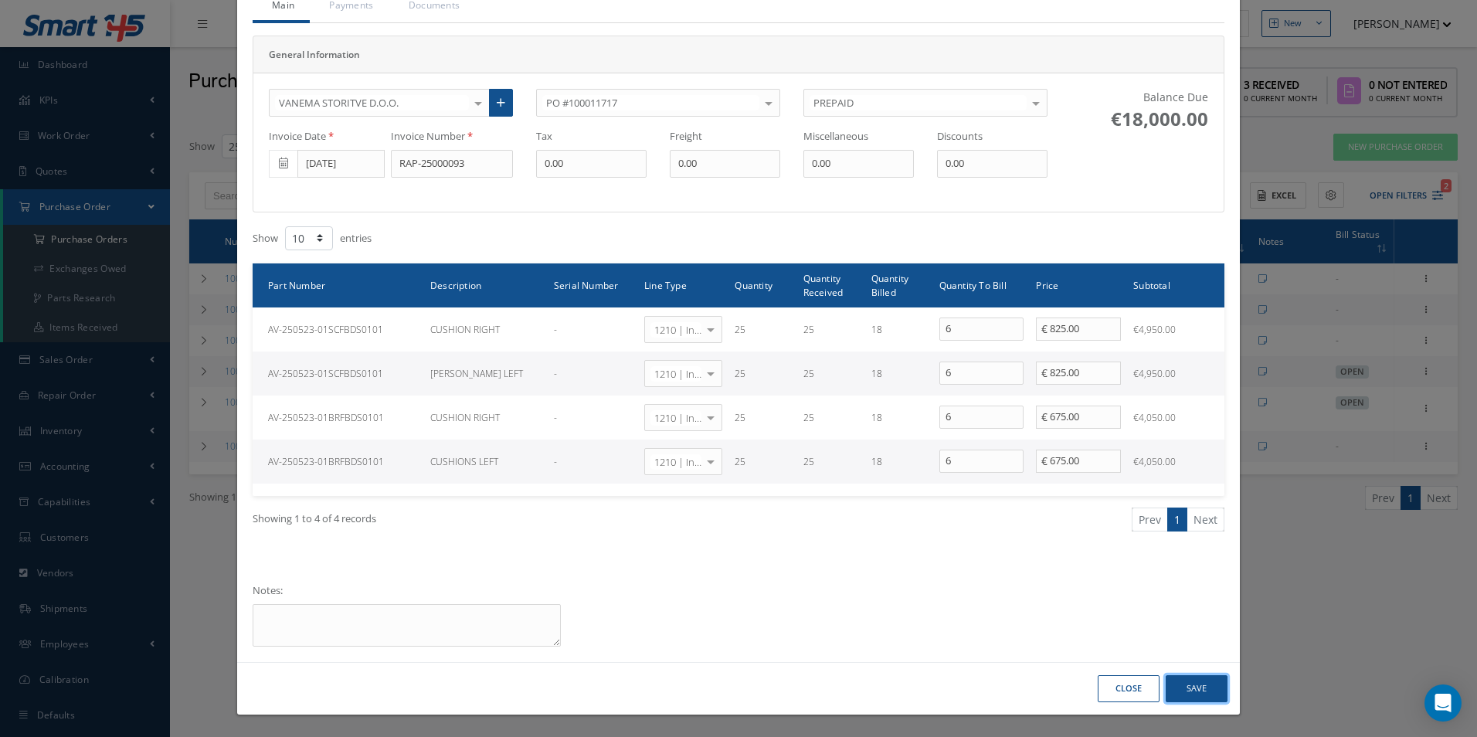
click at [1194, 694] on button "Save" at bounding box center [1197, 688] width 62 height 27
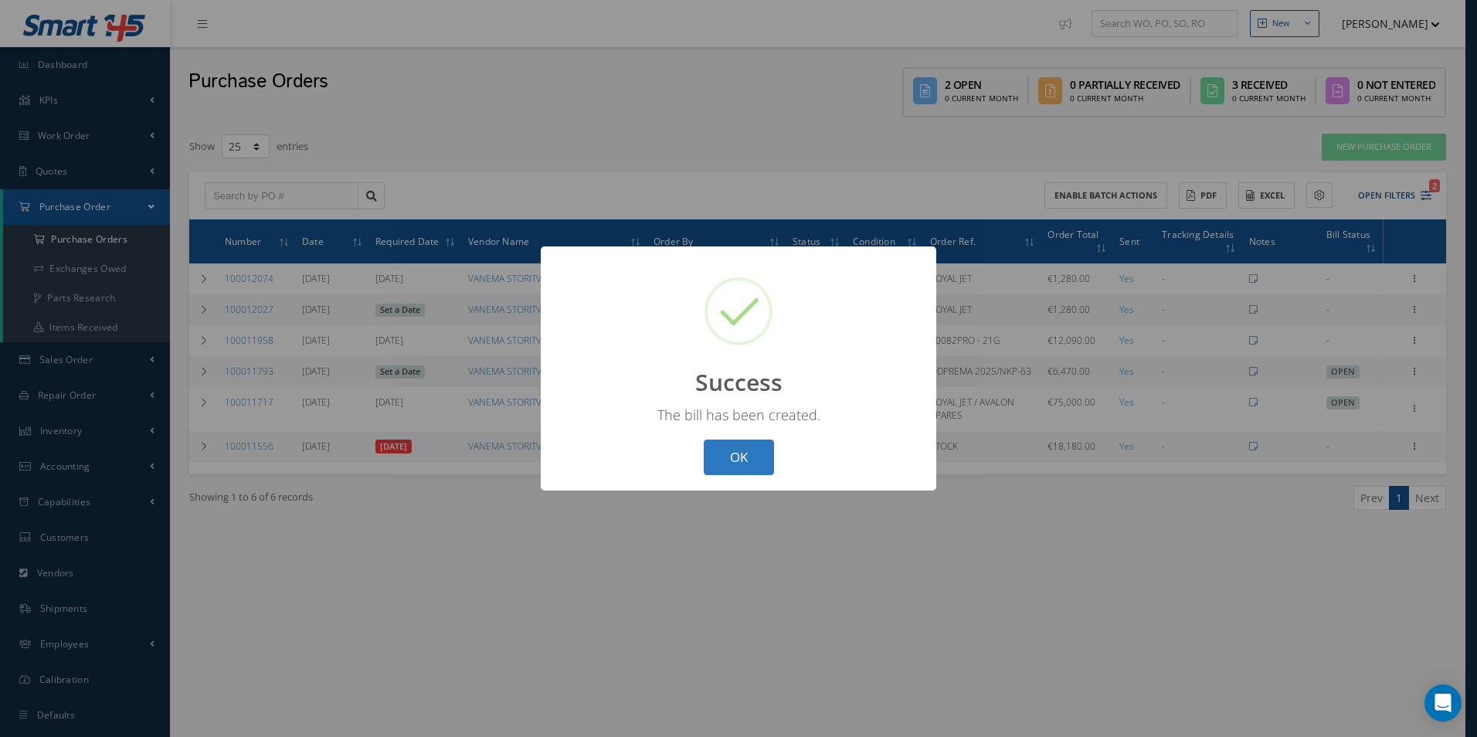
click at [753, 460] on button "OK" at bounding box center [739, 458] width 70 height 36
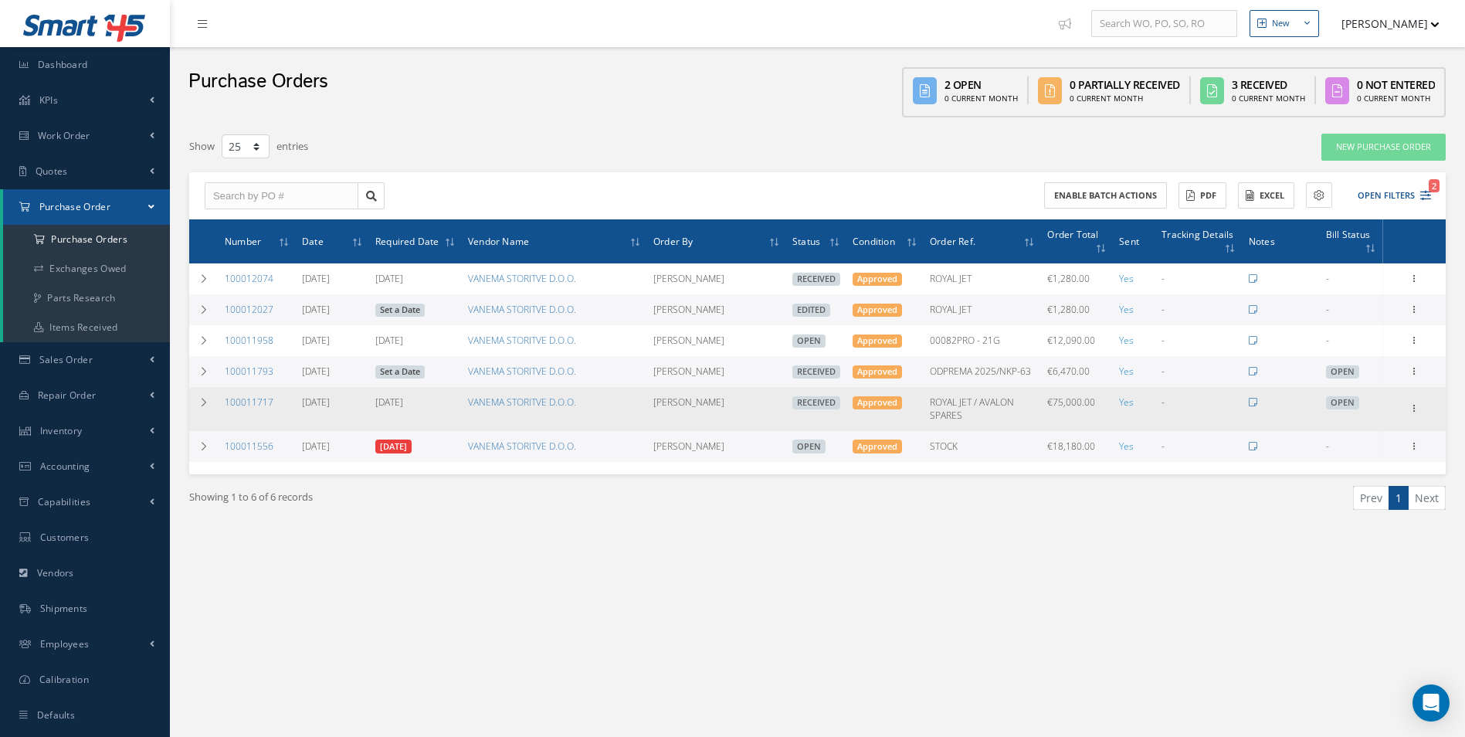
drag, startPoint x: 274, startPoint y: 404, endPoint x: 227, endPoint y: 411, distance: 47.6
click at [227, 411] on td "100011717" at bounding box center [257, 408] width 77 height 43
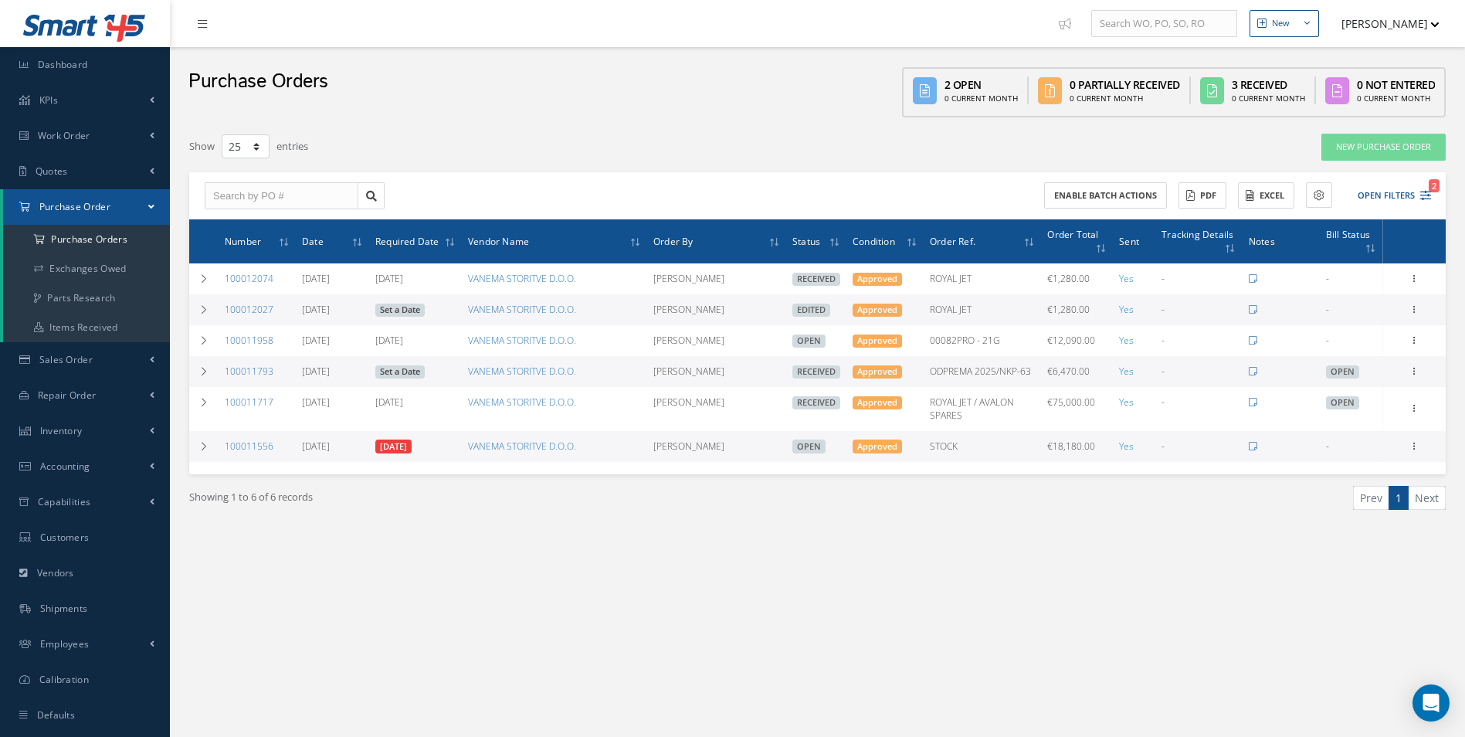
copy link "100011717"
click at [877, 674] on div "New New Work Order New Purchase Order New Customer Quote New Sales Order New Re…" at bounding box center [817, 384] width 1295 height 769
click at [1400, 206] on button "Open Filters 2" at bounding box center [1387, 195] width 87 height 25
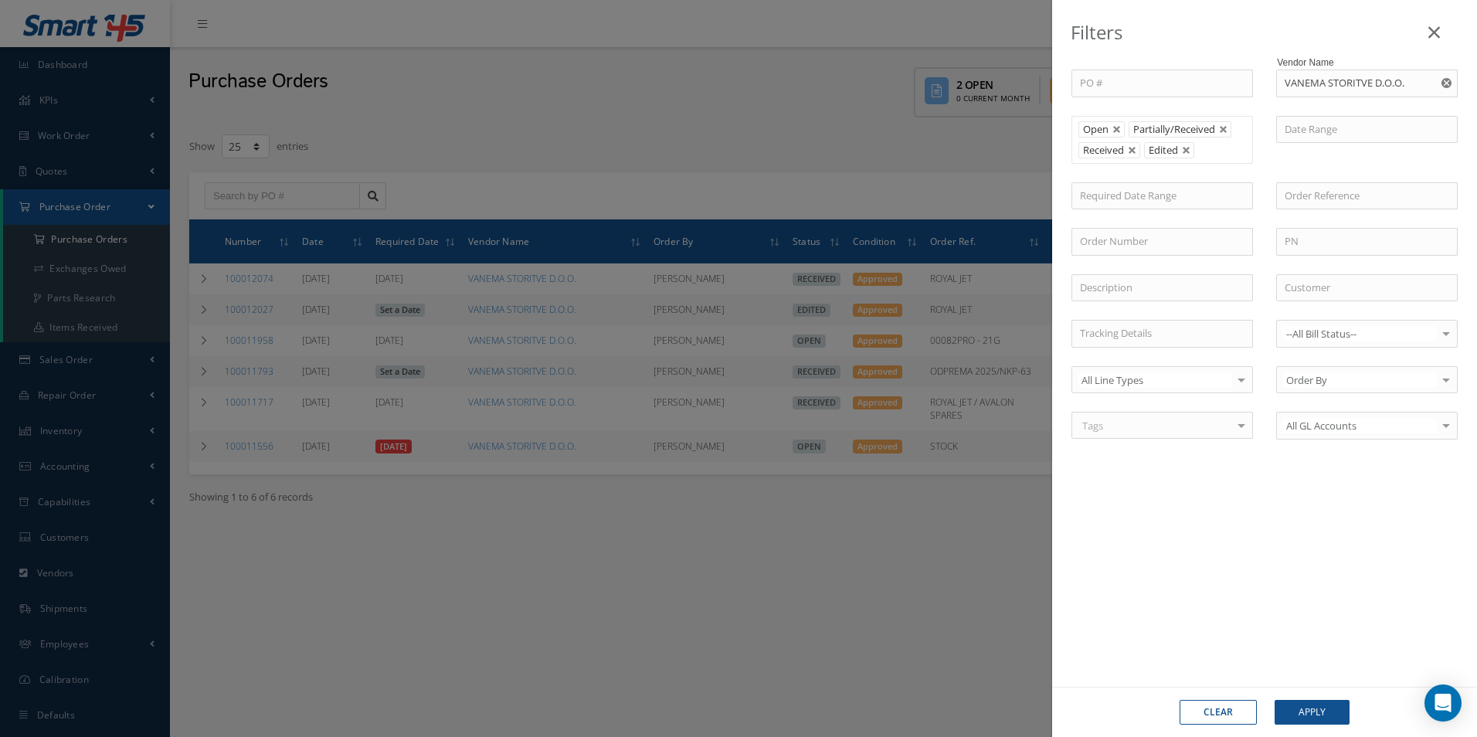
click at [1217, 712] on button "Clear" at bounding box center [1218, 712] width 77 height 25
type input "All Status"
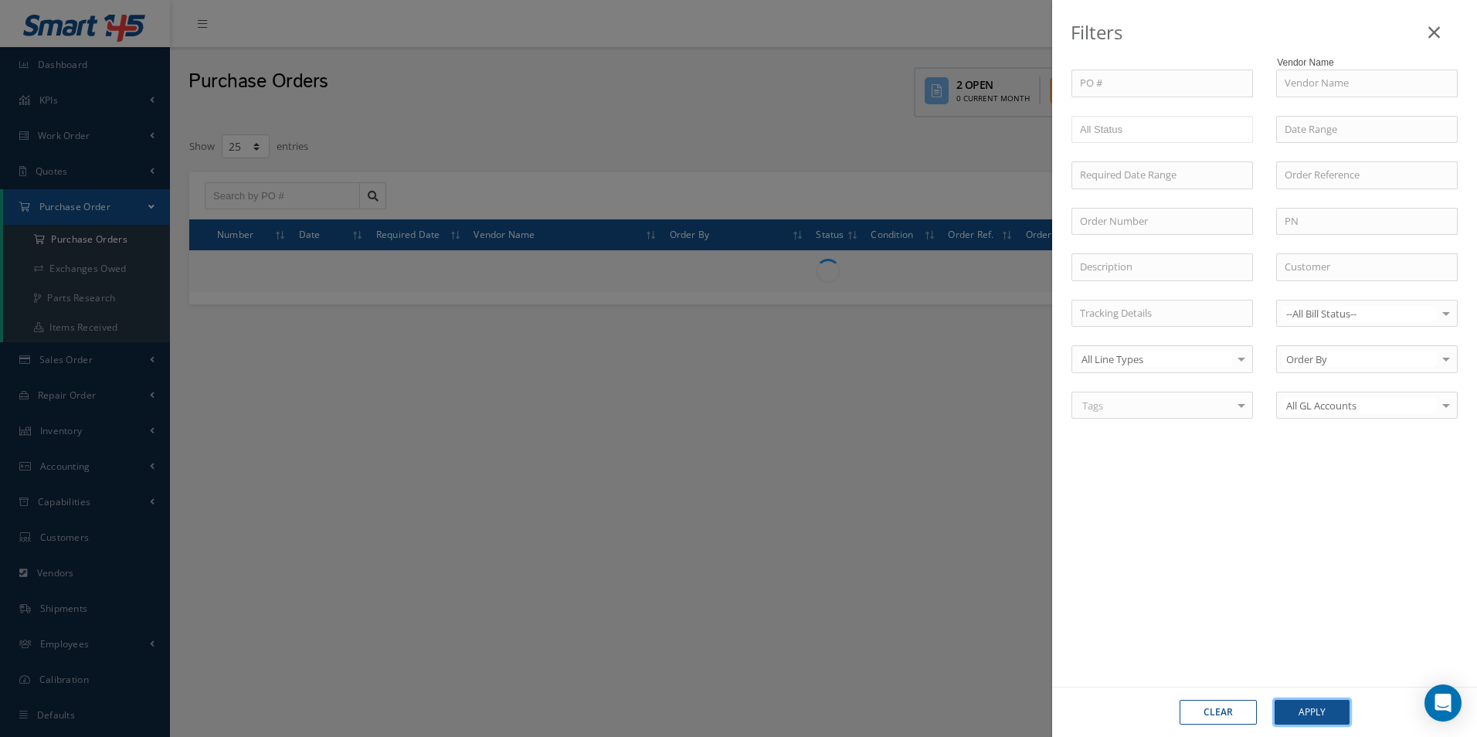
click at [1308, 716] on button "Apply" at bounding box center [1312, 712] width 75 height 25
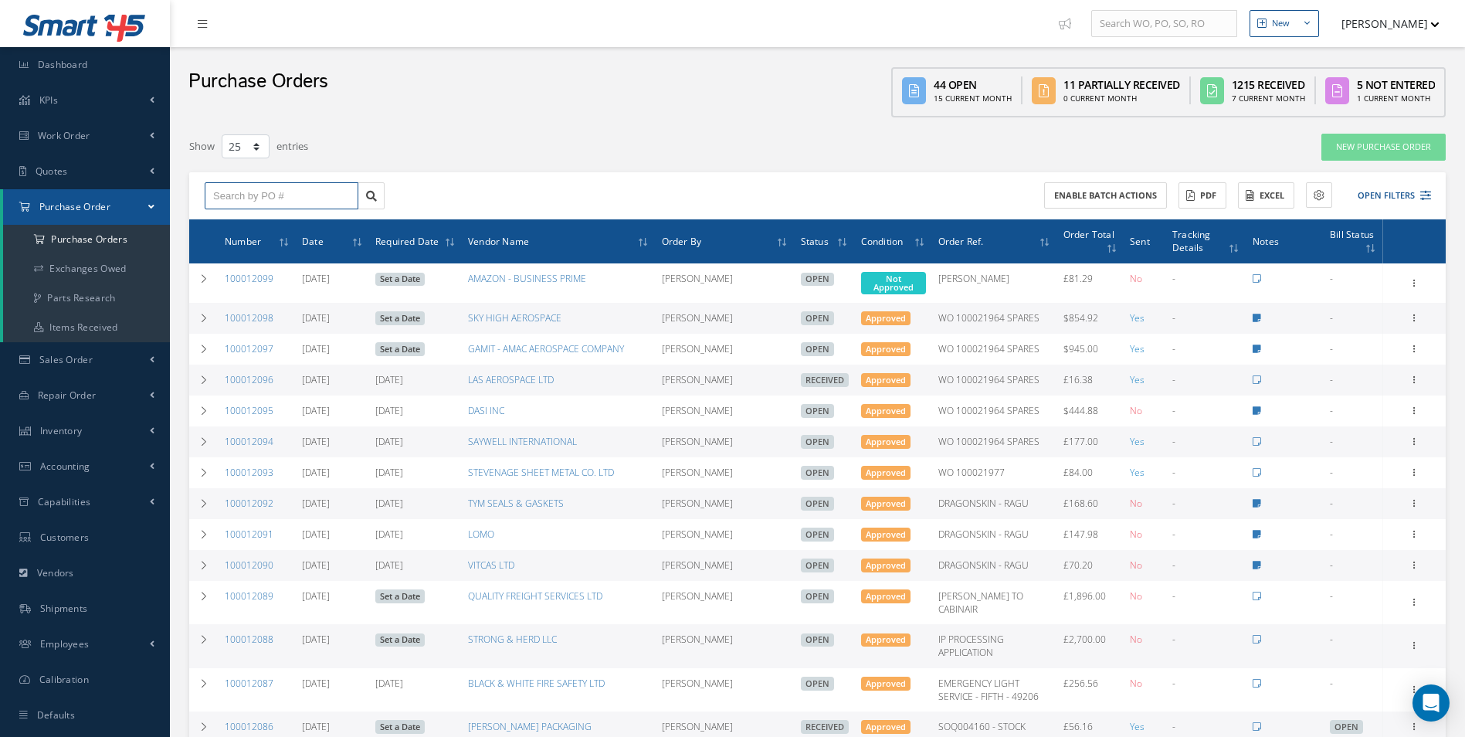
click at [283, 204] on input "text" at bounding box center [282, 196] width 154 height 28
paste input "100012019"
type input "100012019"
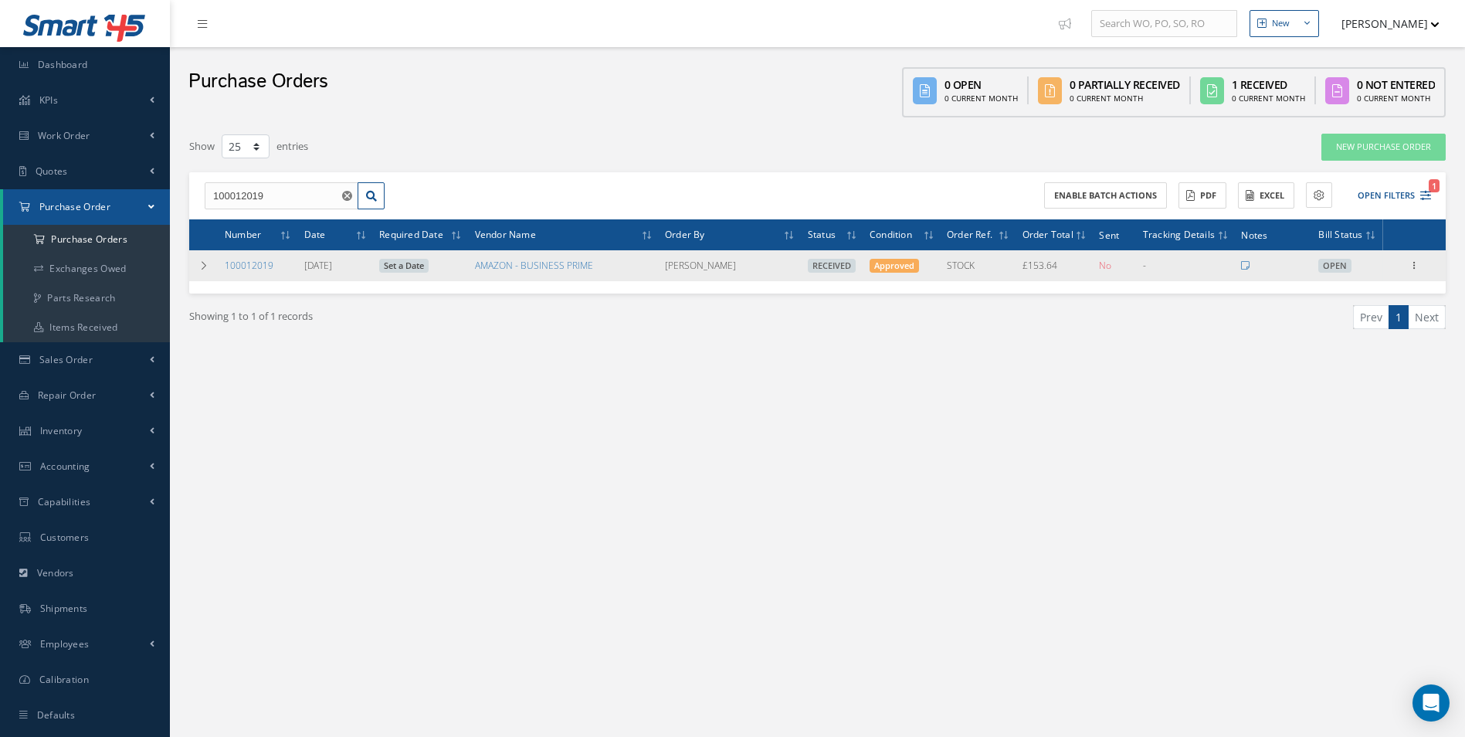
click at [1423, 261] on div "Receiving Details Show Edit Create Bill Send By Email Email History Documents P…" at bounding box center [1415, 265] width 19 height 19
click at [1415, 263] on icon at bounding box center [1414, 264] width 15 height 12
click at [1338, 338] on link "Create Bill" at bounding box center [1344, 335] width 122 height 20
type input "25.61"
type input "0.00"
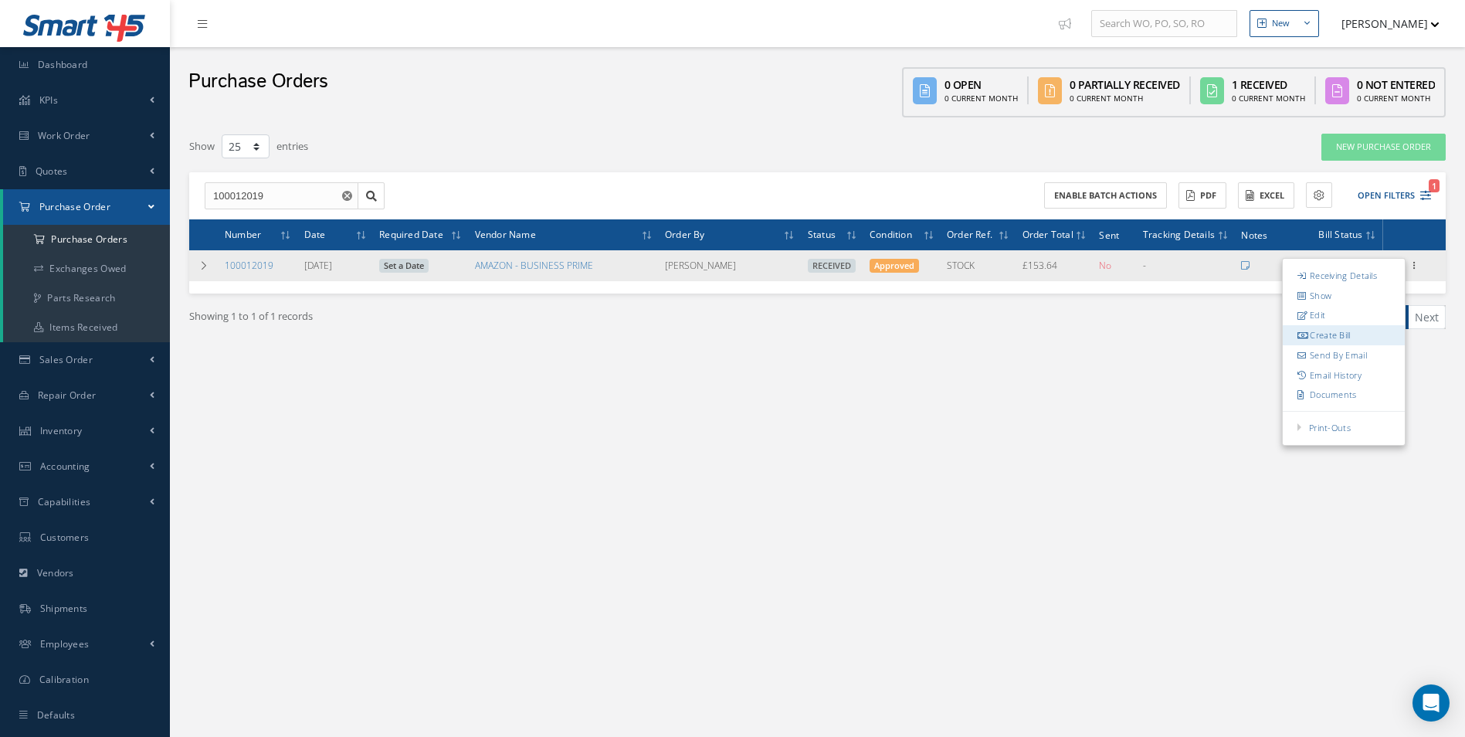
type input "0.00"
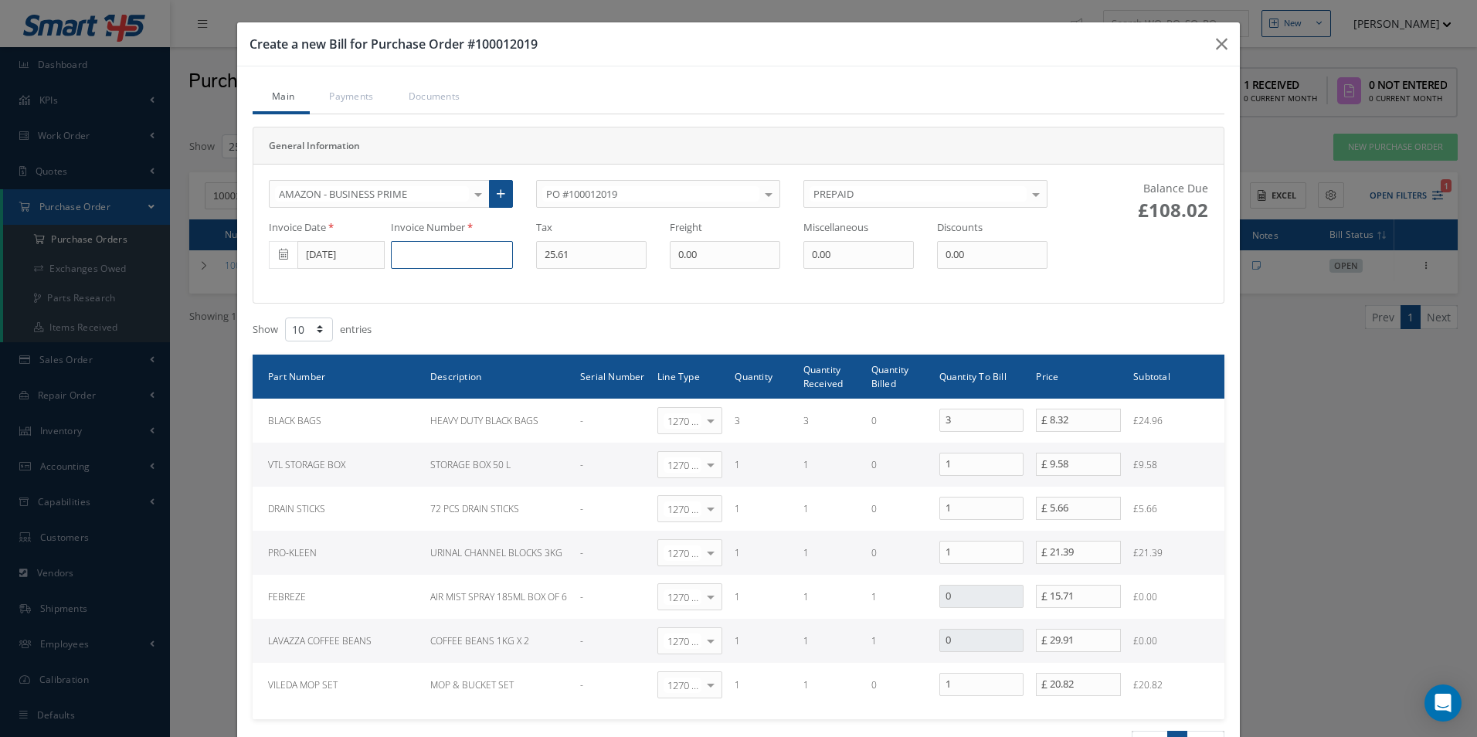
click at [469, 254] on input at bounding box center [452, 255] width 122 height 28
paste input "GB500VLKSZUSHI"
type input "GB500VLKSZUSHI"
click at [319, 250] on input "[DATE]" at bounding box center [340, 255] width 87 height 28
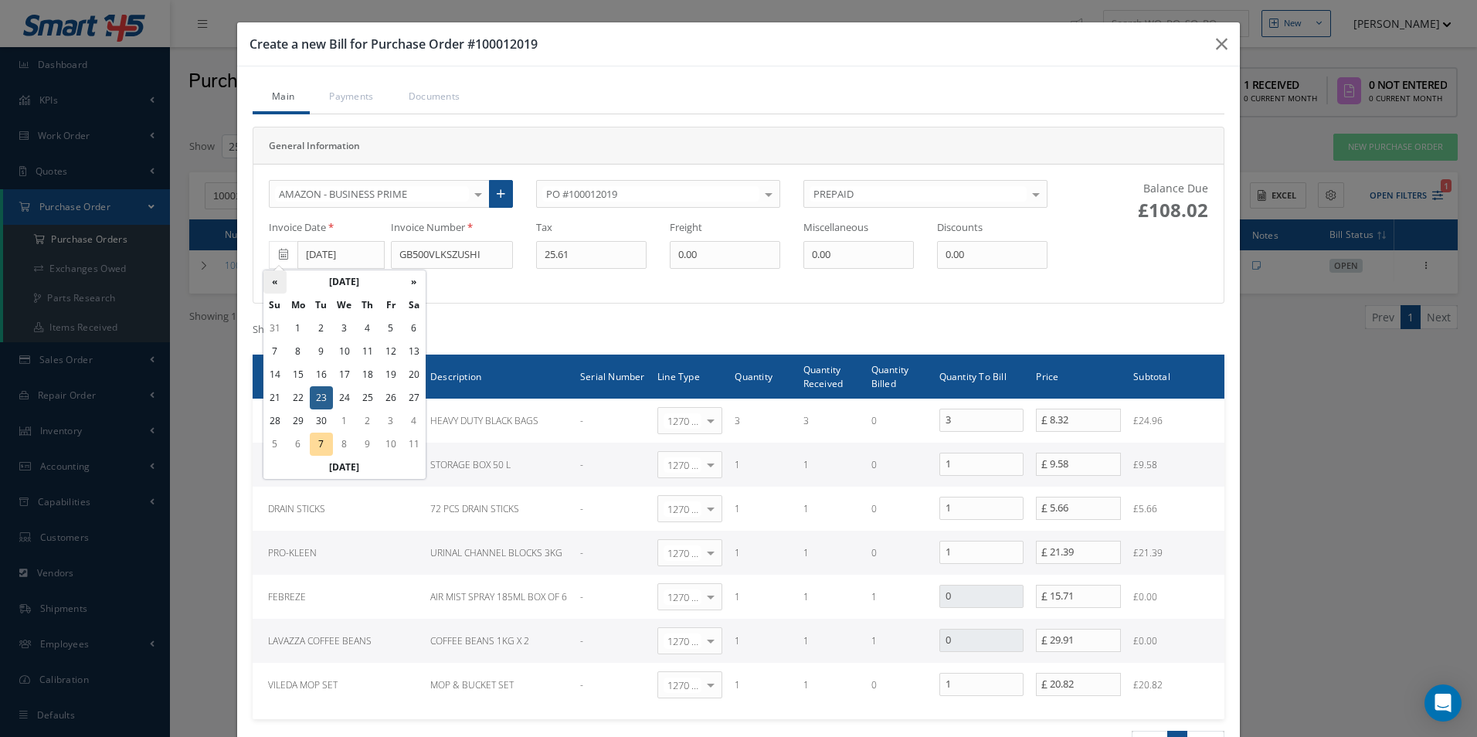
click at [284, 281] on th "«" at bounding box center [274, 281] width 23 height 23
click at [420, 281] on th "»" at bounding box center [413, 281] width 23 height 23
click at [349, 370] on td "17" at bounding box center [344, 374] width 23 height 23
type input "09/17/2025"
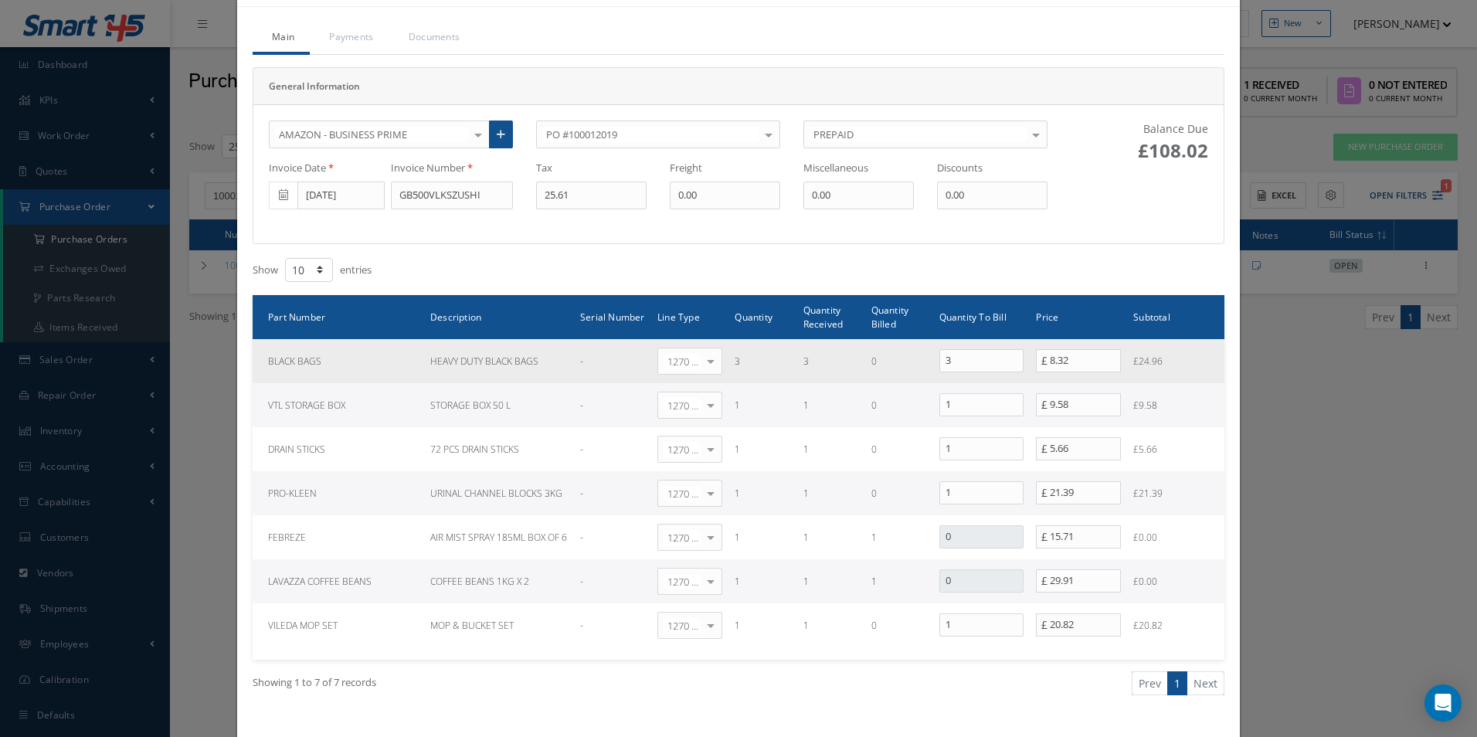
scroll to position [77, 0]
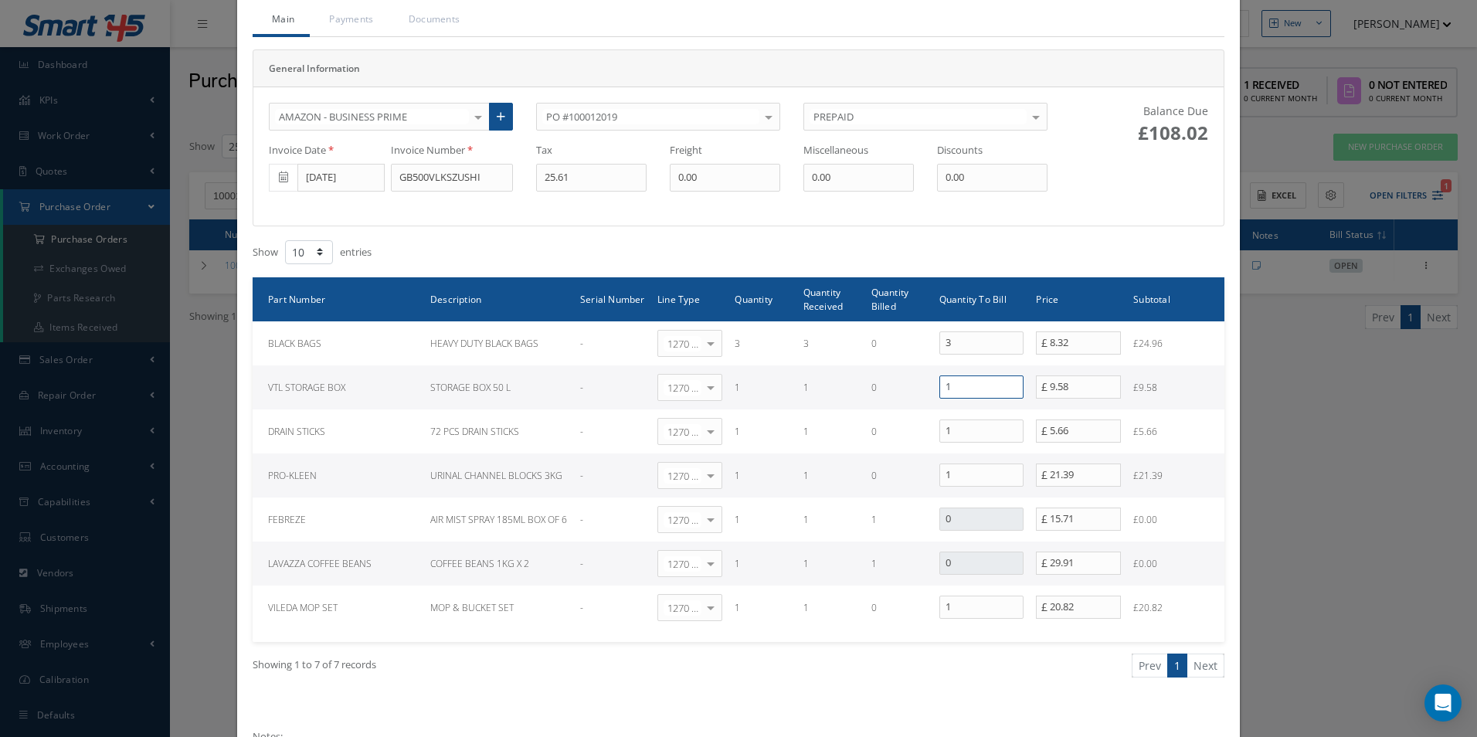
drag, startPoint x: 968, startPoint y: 386, endPoint x: 874, endPoint y: 386, distance: 94.2
click at [874, 386] on tr "VTL STORAGE BOX STORAGE BOX 50 L - 1270 | Non-Inventory Item Select General Led…" at bounding box center [739, 387] width 972 height 44
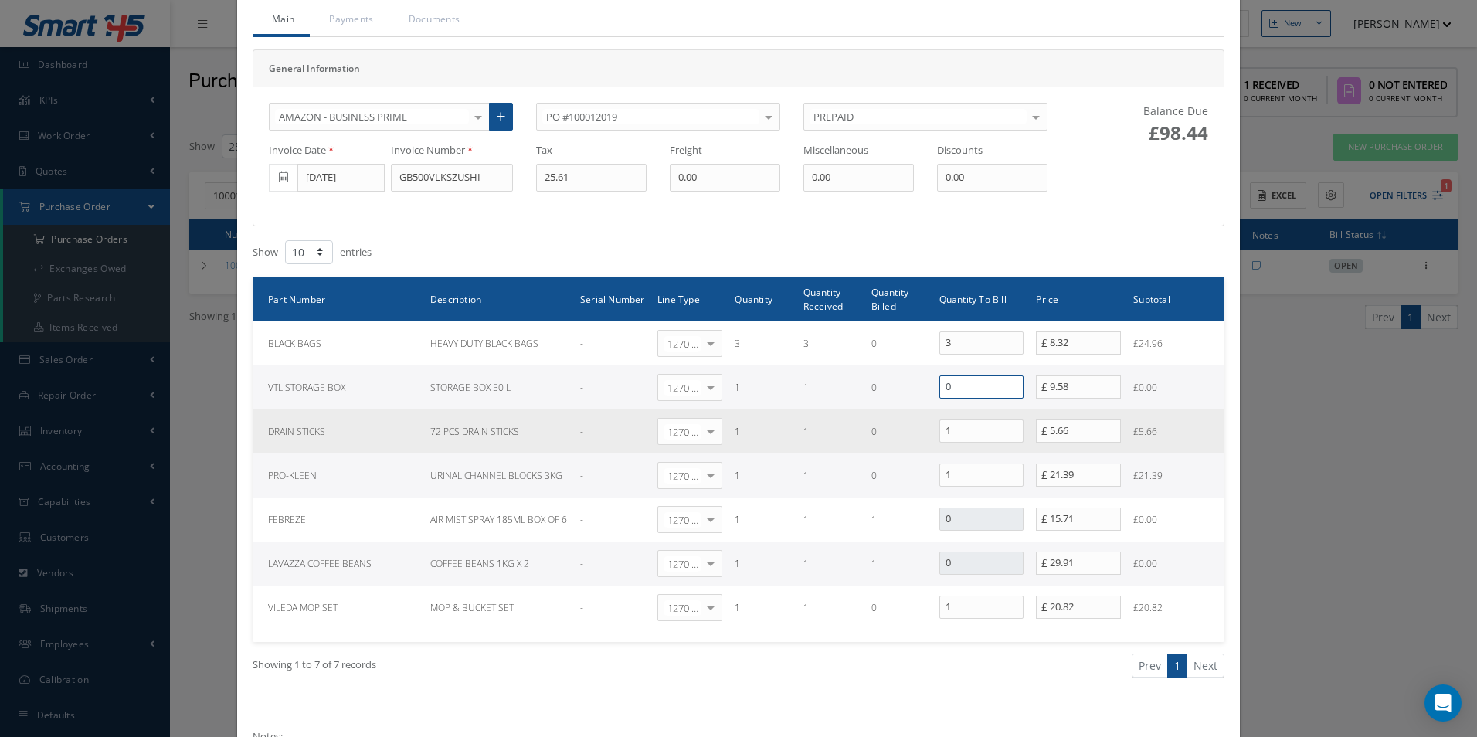
type input "0"
drag, startPoint x: 946, startPoint y: 429, endPoint x: 912, endPoint y: 426, distance: 33.4
click at [914, 426] on tr "DRAIN STICKS 72 PCS DRAIN STICKS - 1270 | Non-Inventory Item Select General Led…" at bounding box center [739, 431] width 972 height 44
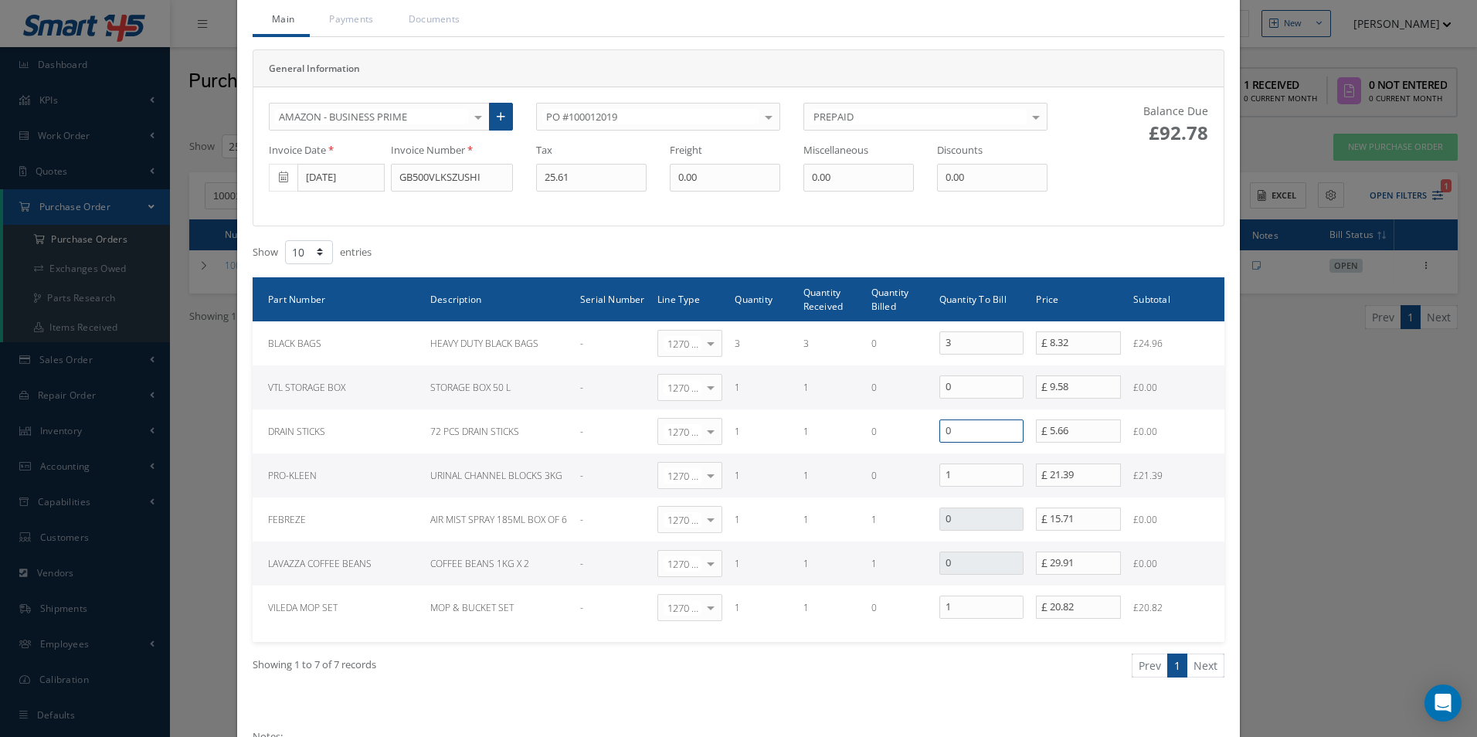
type input "0"
drag, startPoint x: 952, startPoint y: 472, endPoint x: 901, endPoint y: 470, distance: 51.0
click at [901, 471] on tr "PRO-KLEEN URINAL CHANNEL BLOCKS 3KG - 1270 | Non-Inventory Item Select General …" at bounding box center [739, 475] width 972 height 44
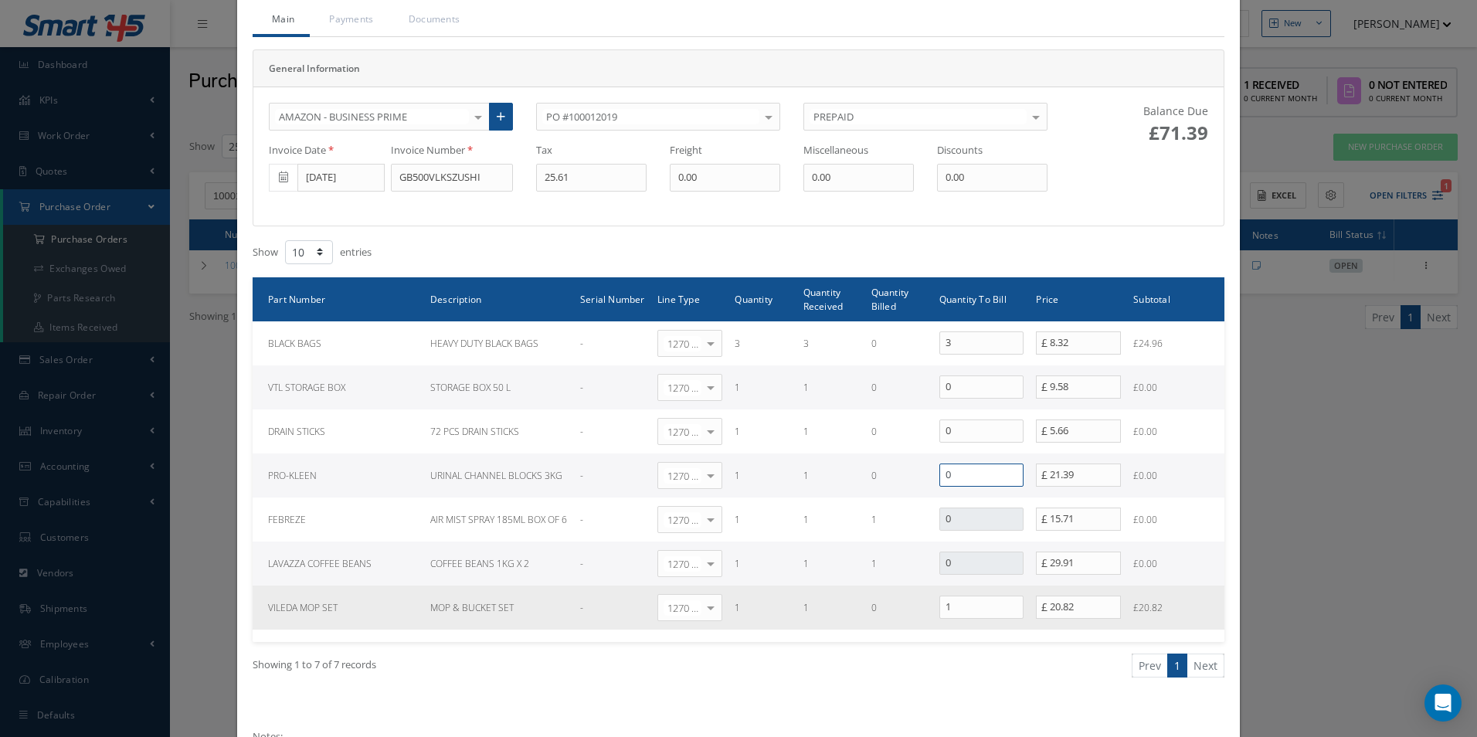
type input "0"
drag, startPoint x: 963, startPoint y: 613, endPoint x: 915, endPoint y: 604, distance: 49.4
click at [915, 606] on tr "VILEDA MOP SET MOP & BUCKET SET - 1270 | Non-Inventory Item Select General Ledg…" at bounding box center [739, 608] width 972 height 44
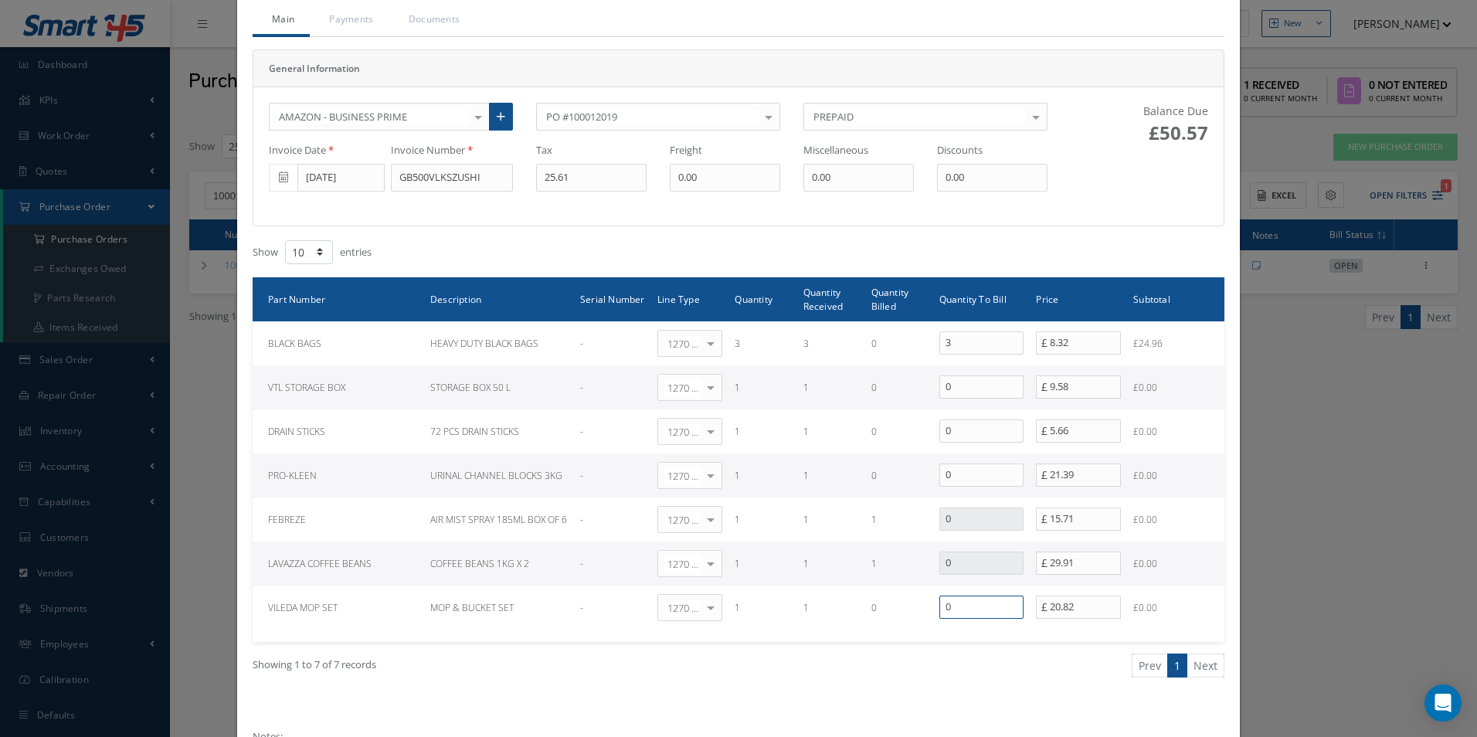
type input "0"
drag, startPoint x: 867, startPoint y: 179, endPoint x: 633, endPoint y: 181, distance: 234.8
click at [632, 185] on div "Invoice Date 09/17/2025 Invoice Number GB500VLKSZUSHI Tax 25.61 Freight 0.00 Mi…" at bounding box center [658, 167] width 802 height 49
type input "8.32"
drag, startPoint x: 583, startPoint y: 178, endPoint x: 358, endPoint y: 180, distance: 224.8
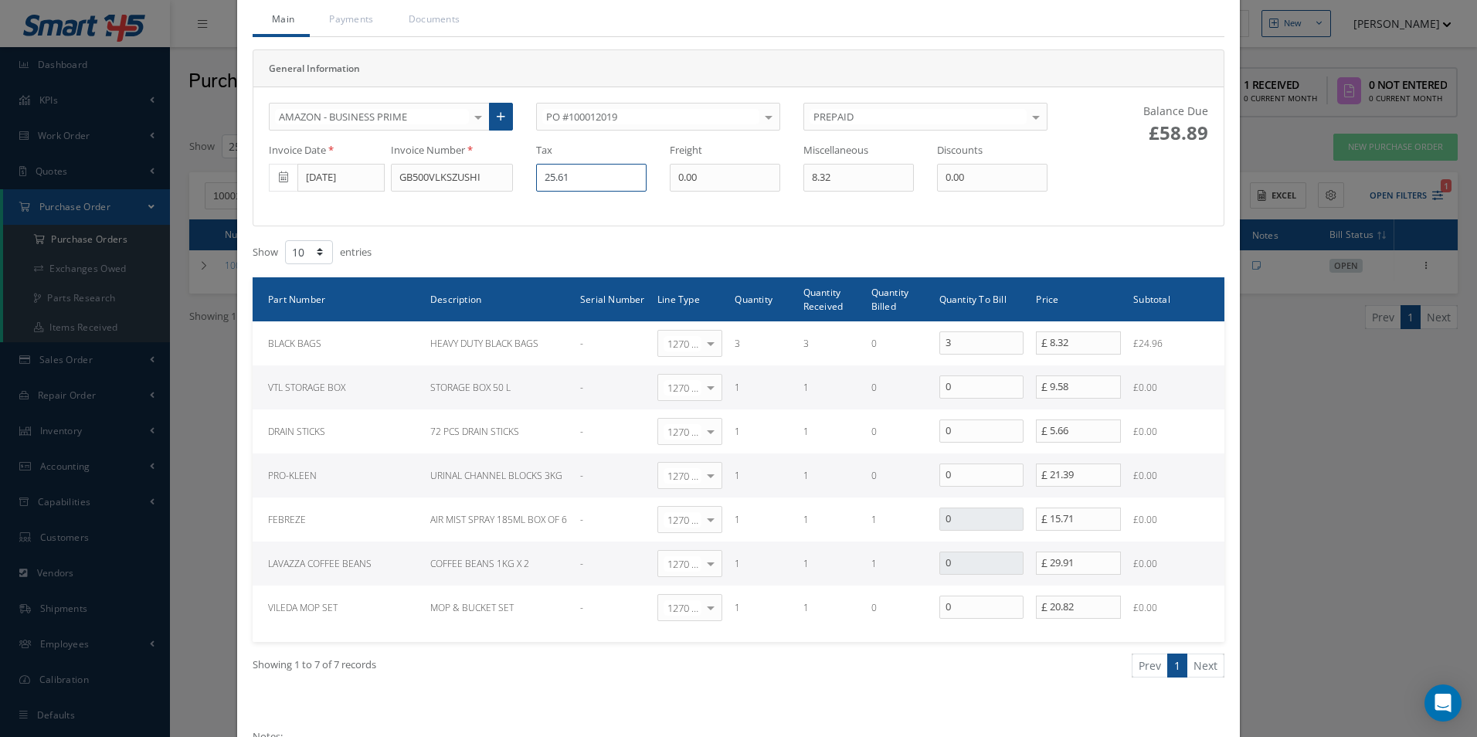
click at [359, 183] on div "Invoice Date 09/17/2025 Invoice Number GB500VLKSZUSHI Tax 25.61 Freight 0.00 Mi…" at bounding box center [658, 167] width 802 height 49
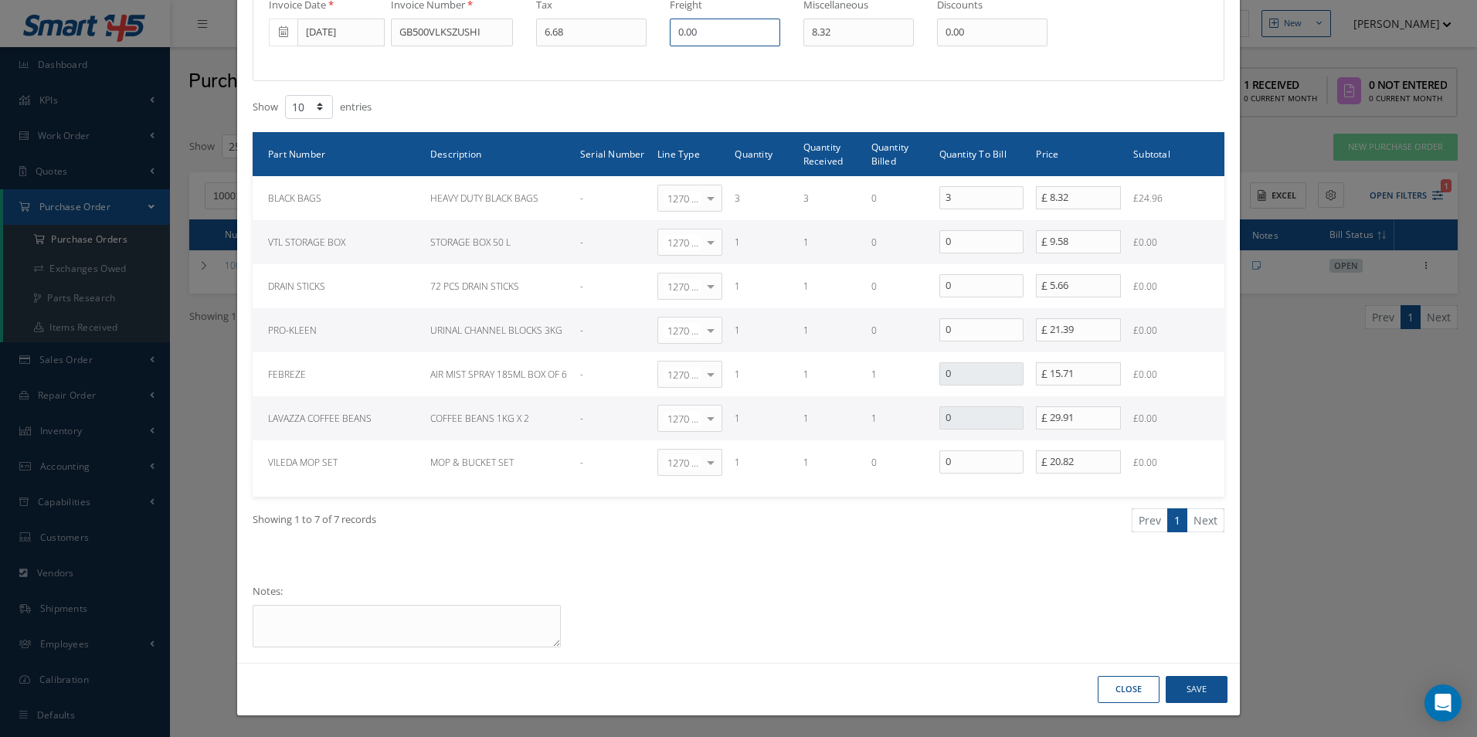
scroll to position [223, 0]
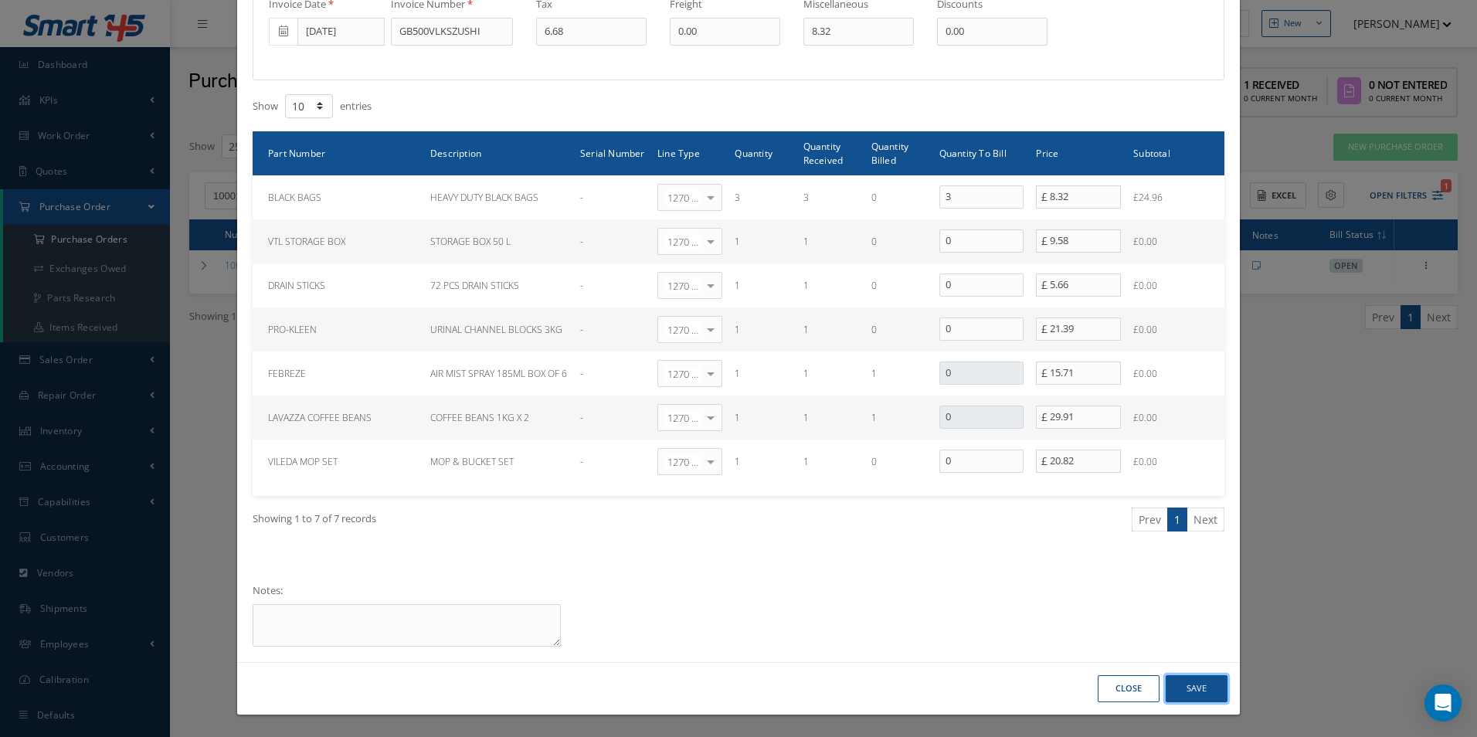
click at [1186, 690] on button "Save" at bounding box center [1197, 688] width 62 height 27
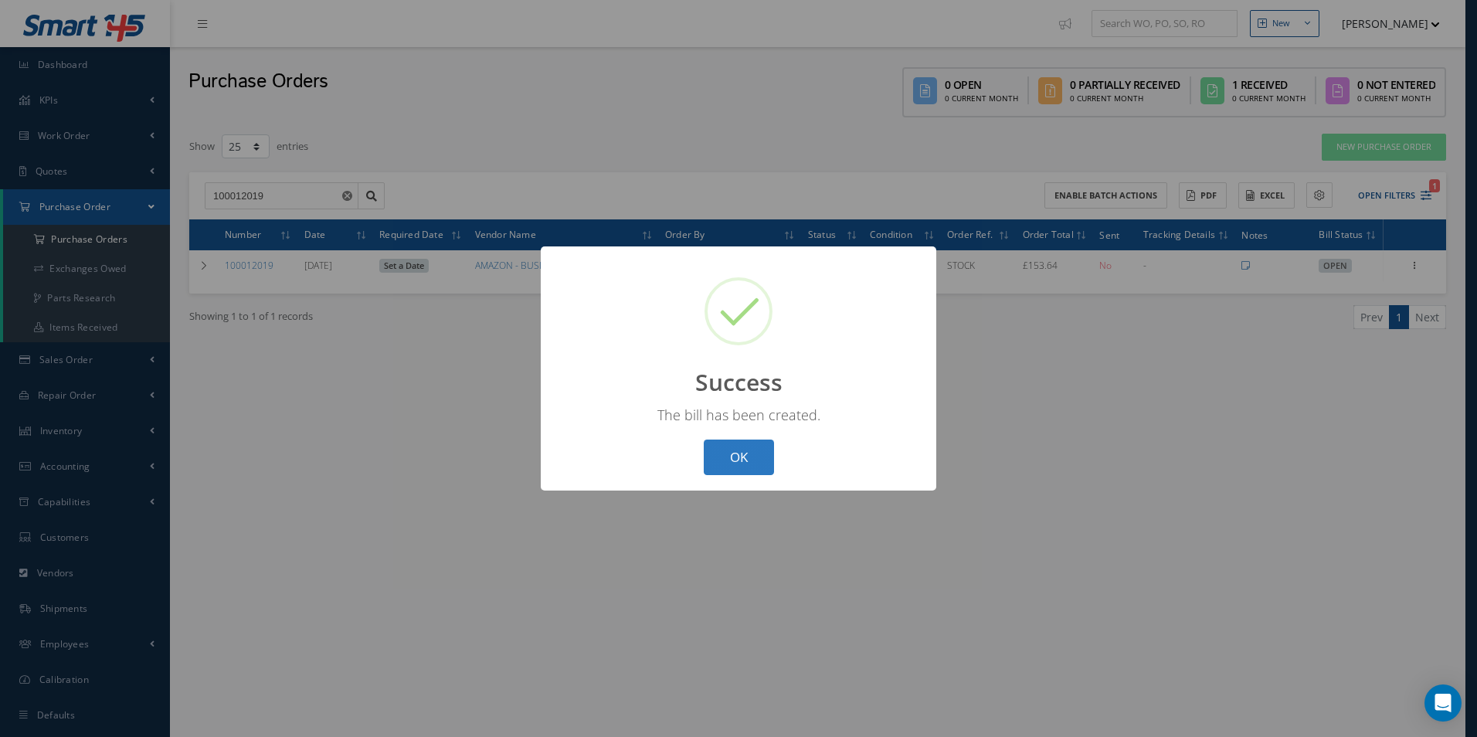
click at [747, 462] on button "OK" at bounding box center [739, 458] width 70 height 36
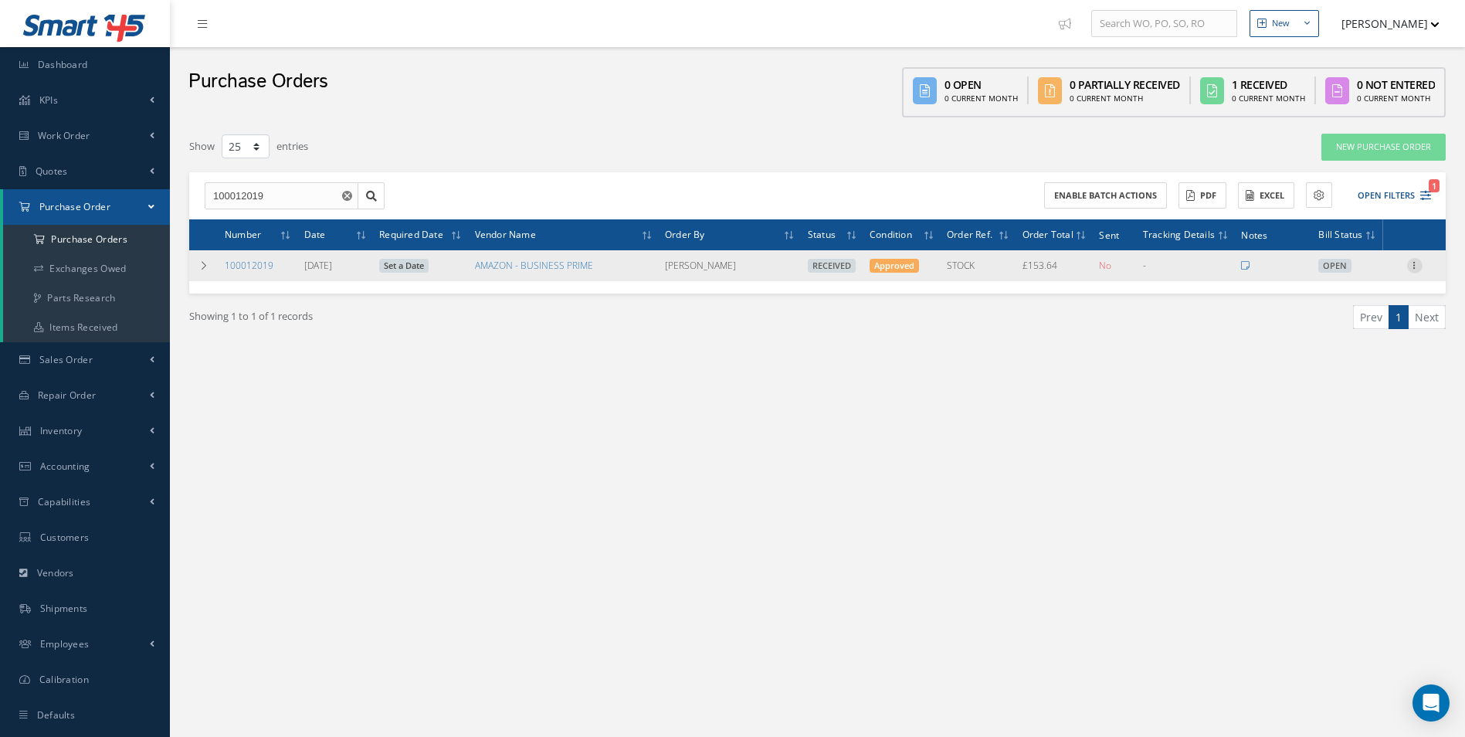
click at [1415, 265] on icon at bounding box center [1414, 264] width 15 height 12
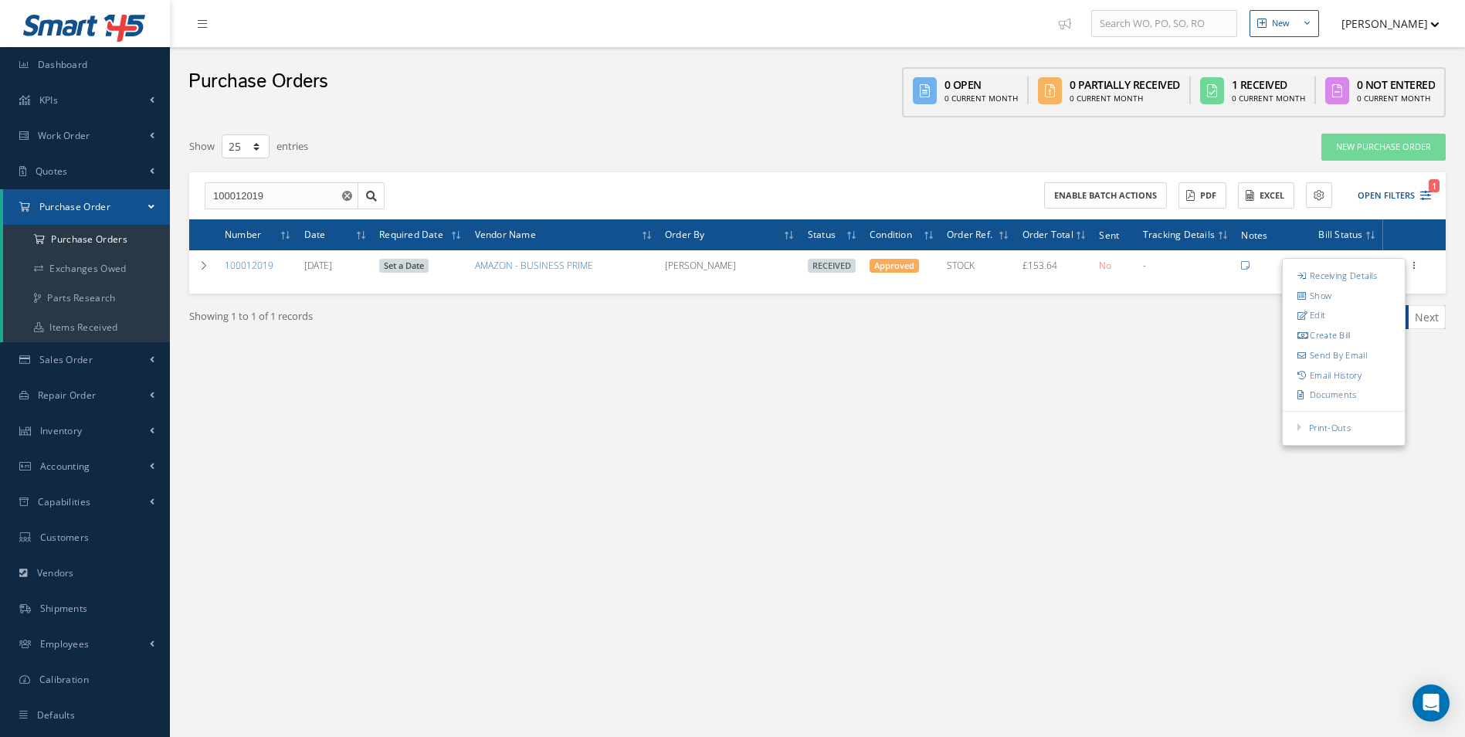
click at [1367, 331] on link "Create Bill" at bounding box center [1344, 335] width 122 height 20
type input "25.61"
type input "0.00"
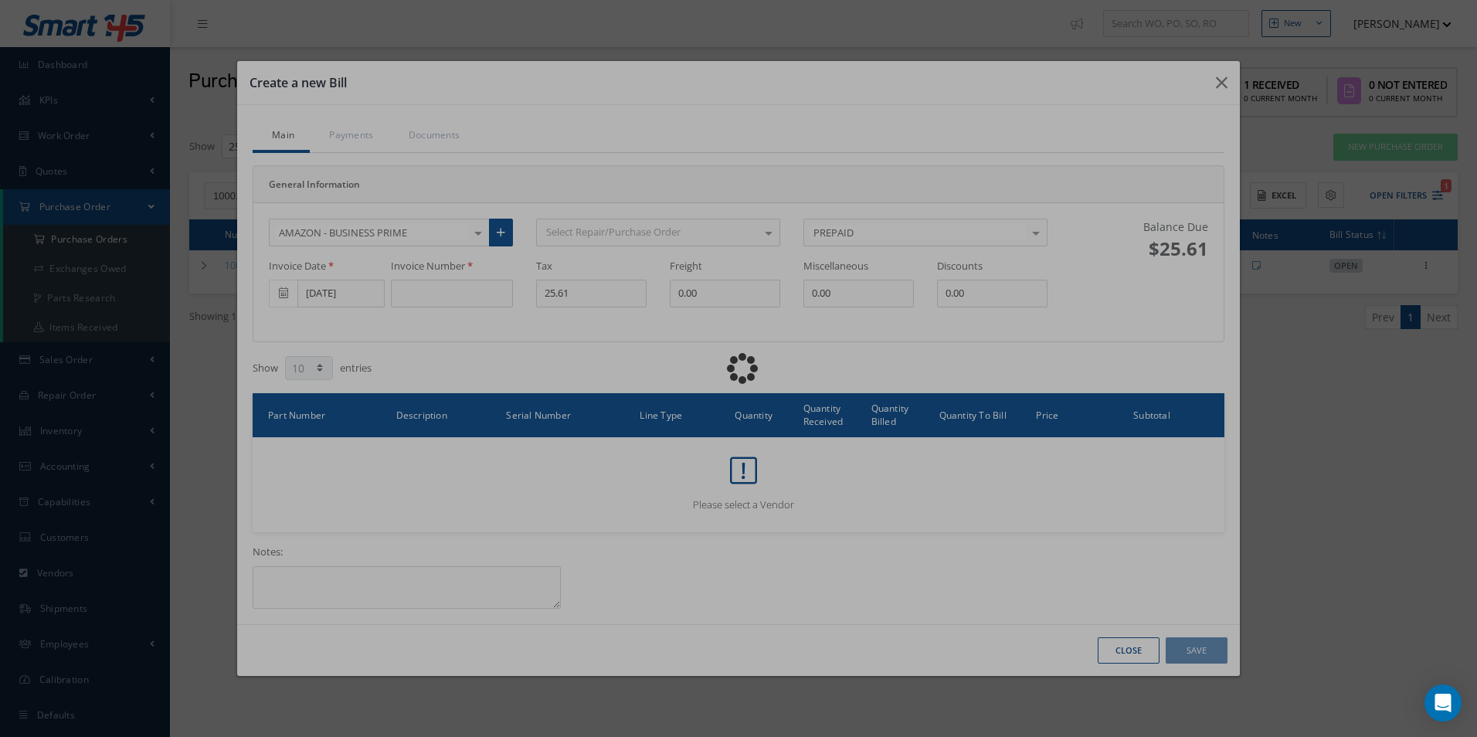
scroll to position [0, 0]
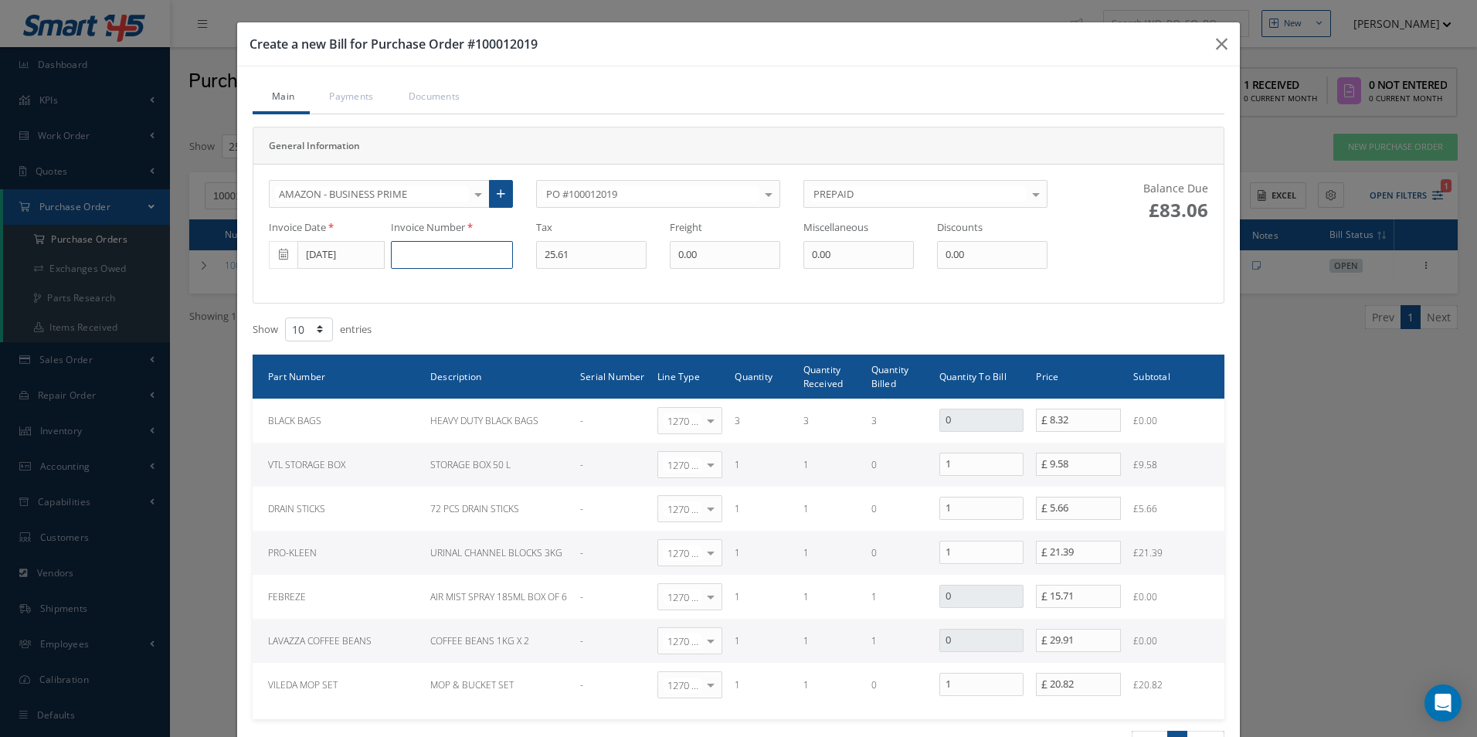
click at [403, 256] on input at bounding box center [452, 255] width 122 height 28
paste input "1MGY-QF9W-F3J1"
type input "1MGY-QF9W-F3J1"
click at [319, 252] on input "09/17/2025" at bounding box center [340, 255] width 87 height 28
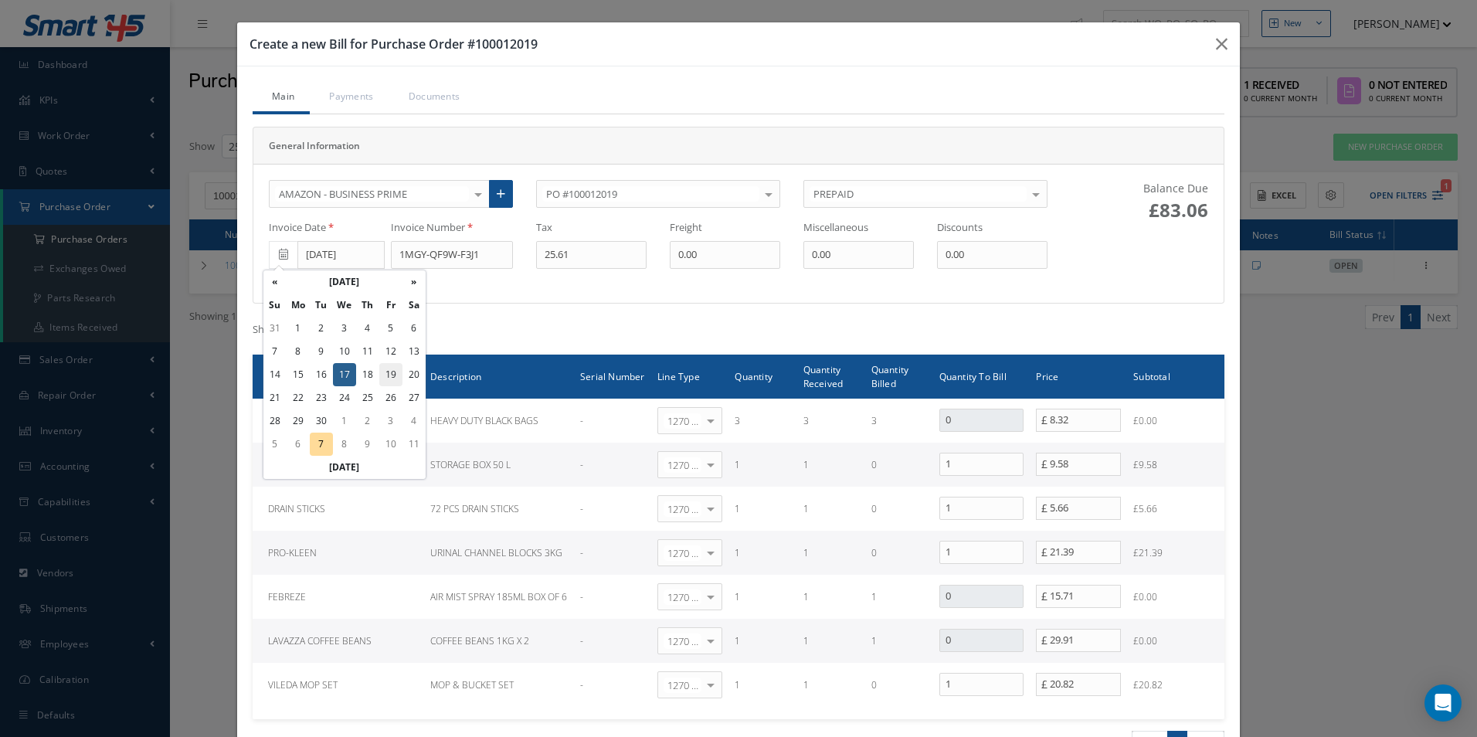
click at [382, 375] on td "19" at bounding box center [390, 374] width 23 height 23
type input "[DATE]"
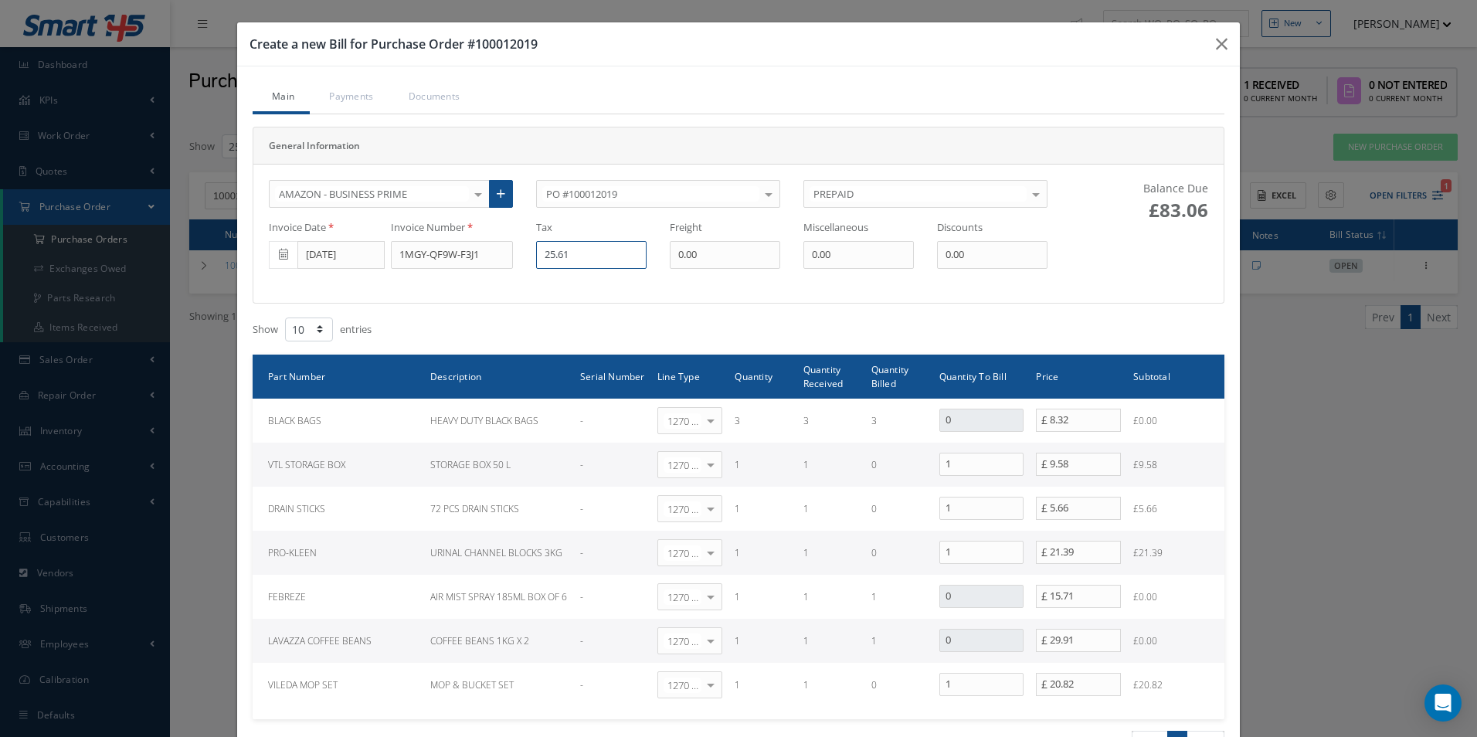
drag, startPoint x: 584, startPoint y: 262, endPoint x: 463, endPoint y: 256, distance: 120.6
click at [463, 256] on div "Invoice Date 09/19/2025 Invoice Number 1MGY-QF9W-F3J1 Tax 25.61 Freight 0.00 Mi…" at bounding box center [658, 244] width 802 height 49
type input "0"
drag, startPoint x: 941, startPoint y: 464, endPoint x: 908, endPoint y: 464, distance: 32.4
click at [908, 464] on tr "VTL STORAGE BOX STORAGE BOX 50 L - 1270 | Non-Inventory Item Select General Led…" at bounding box center [739, 465] width 972 height 44
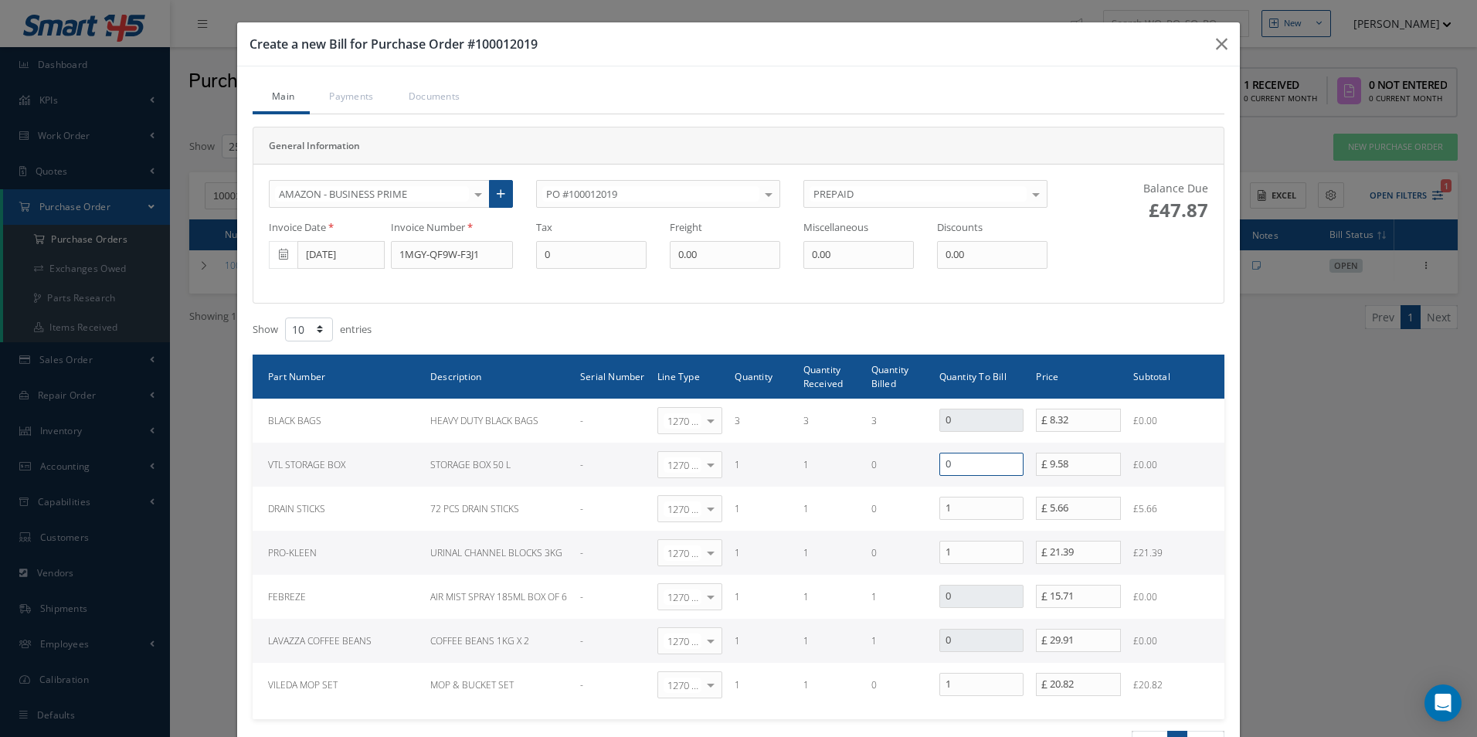
type input "0"
drag, startPoint x: 908, startPoint y: 559, endPoint x: 887, endPoint y: 559, distance: 21.6
click at [887, 559] on tr "PRO-KLEEN URINAL CHANNEL BLOCKS 3KG - 1270 | Non-Inventory Item Select General …" at bounding box center [739, 553] width 972 height 44
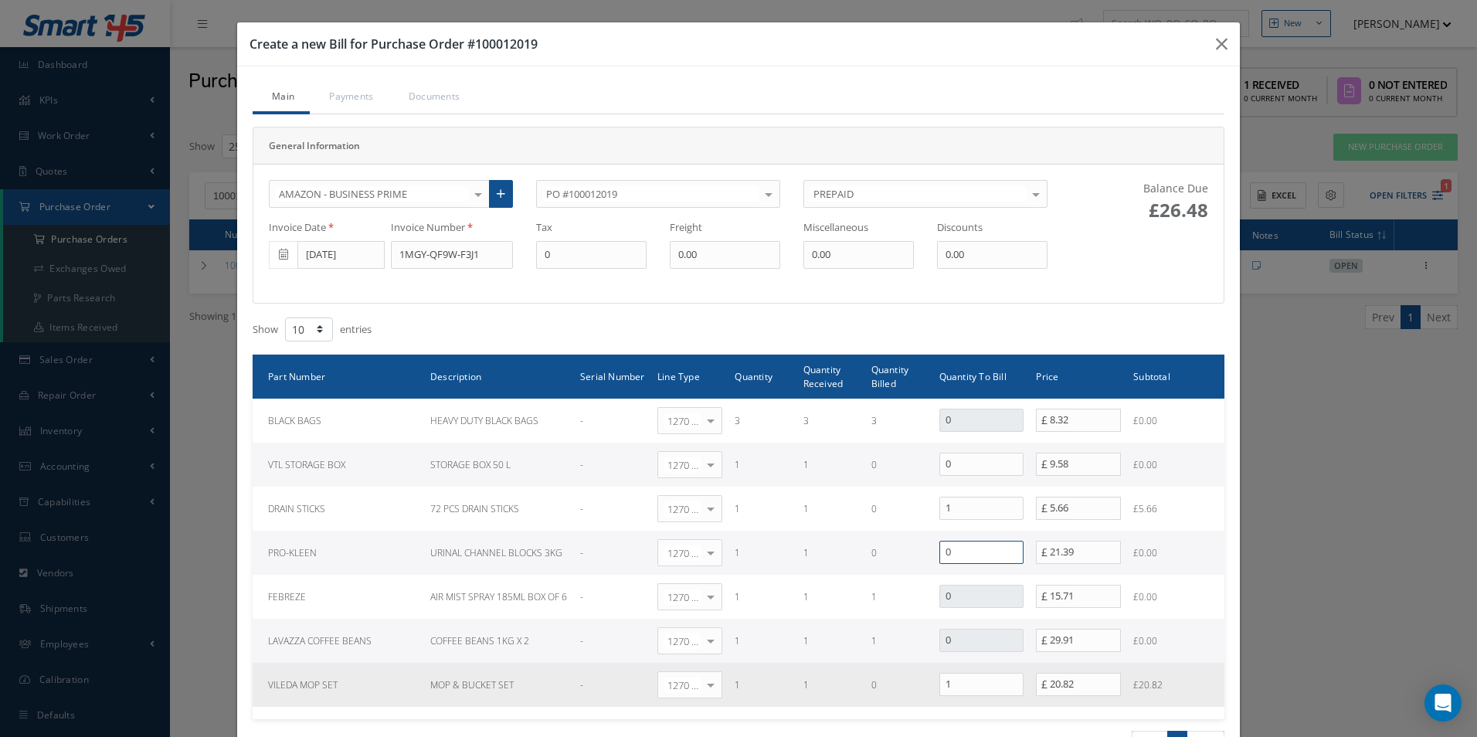
type input "0"
drag, startPoint x: 959, startPoint y: 685, endPoint x: 852, endPoint y: 681, distance: 107.4
click at [852, 681] on tr "VILEDA MOP SET MOP & BUCKET SET - 1270 | Non-Inventory Item Select General Ledg…" at bounding box center [739, 685] width 972 height 44
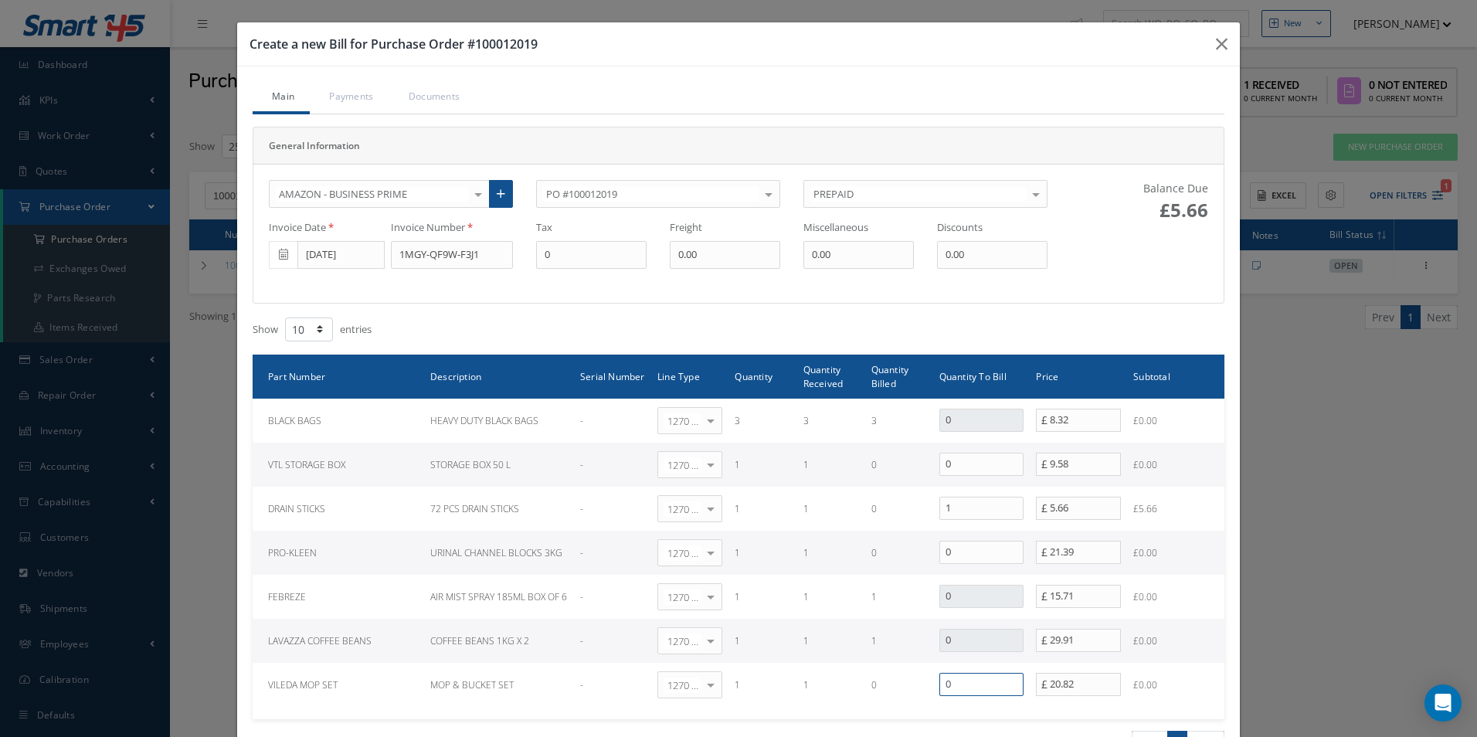
type input "0"
drag, startPoint x: 376, startPoint y: 262, endPoint x: 352, endPoint y: 250, distance: 26.9
click at [355, 256] on div "Invoice Date 09/19/2025 Invoice Number 1MGY-QF9W-F3J1 Tax 0 Freight 0.00 Miscel…" at bounding box center [658, 244] width 802 height 49
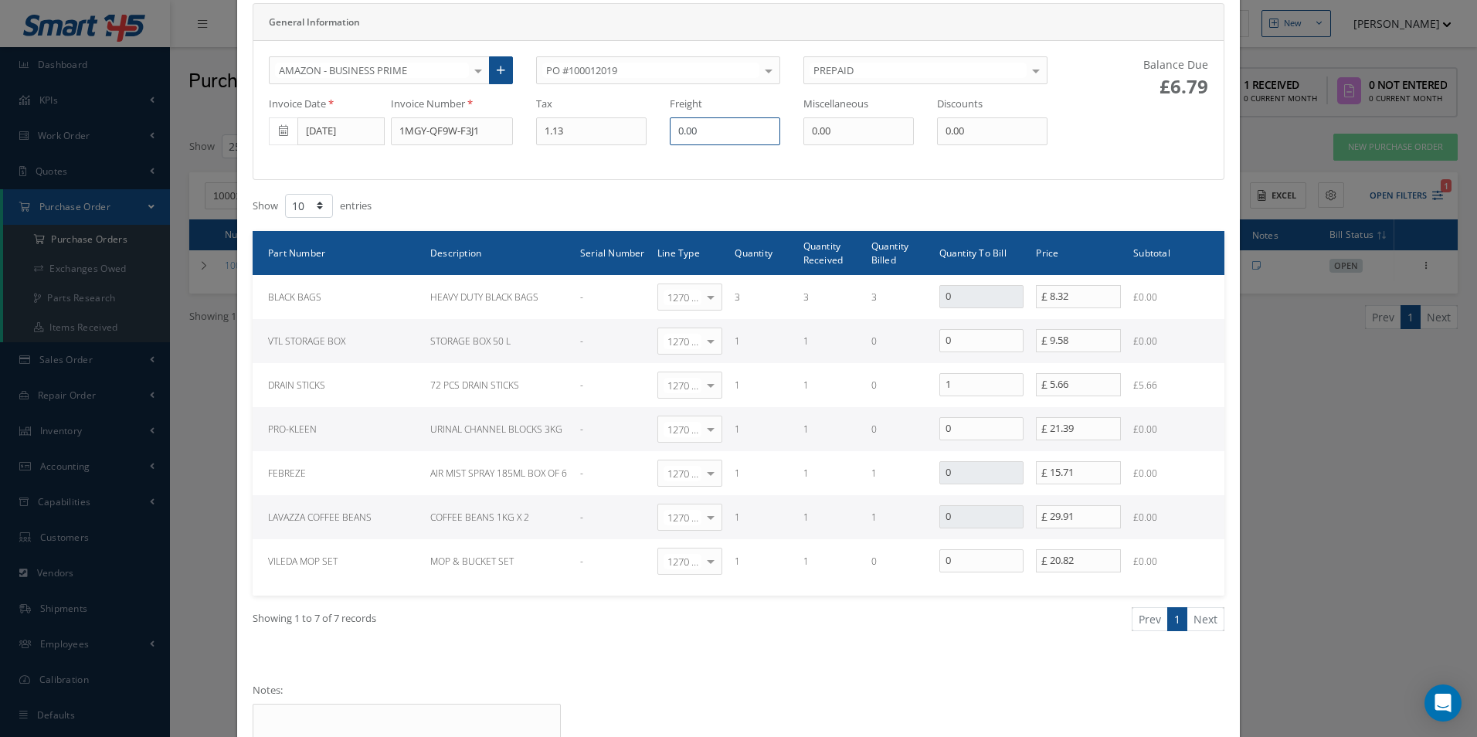
scroll to position [223, 0]
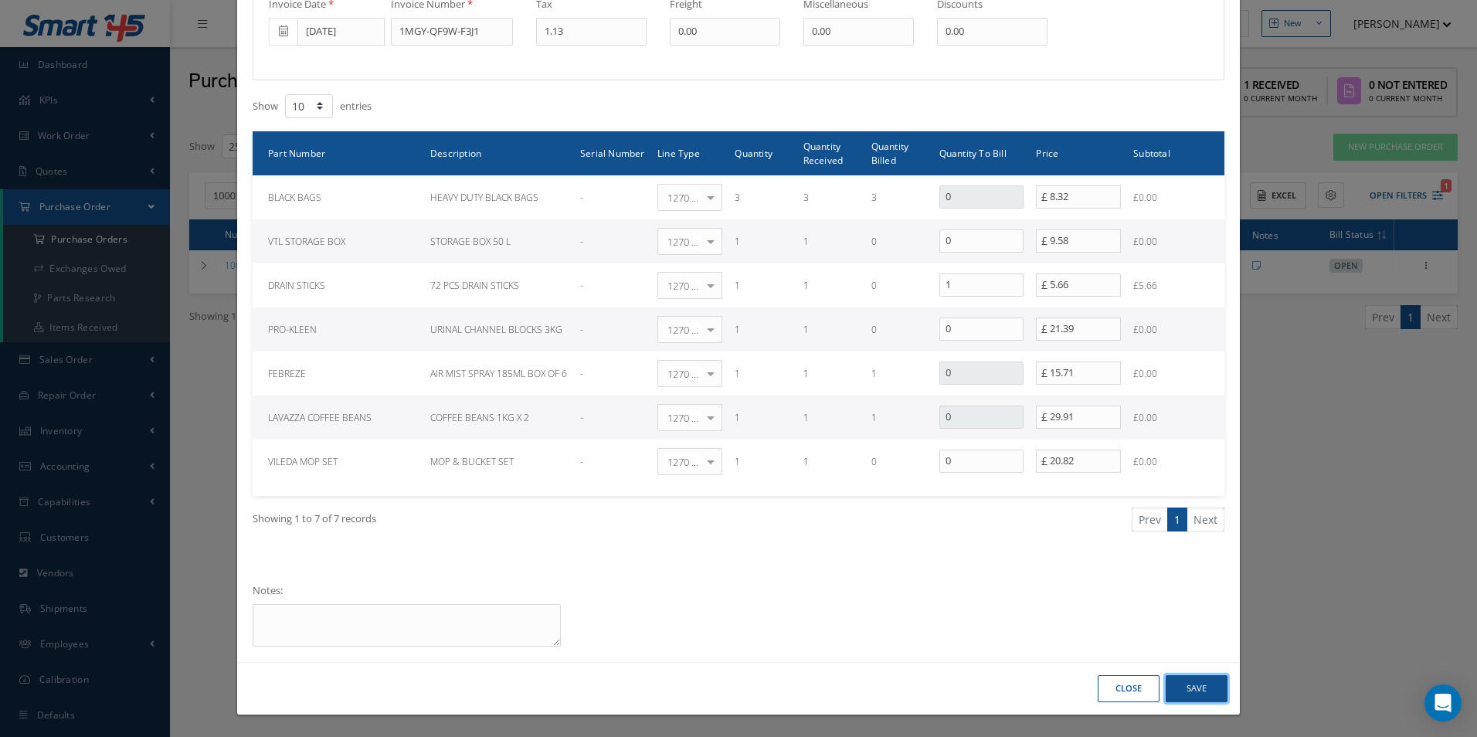
click at [1202, 692] on button "Save" at bounding box center [1197, 688] width 62 height 27
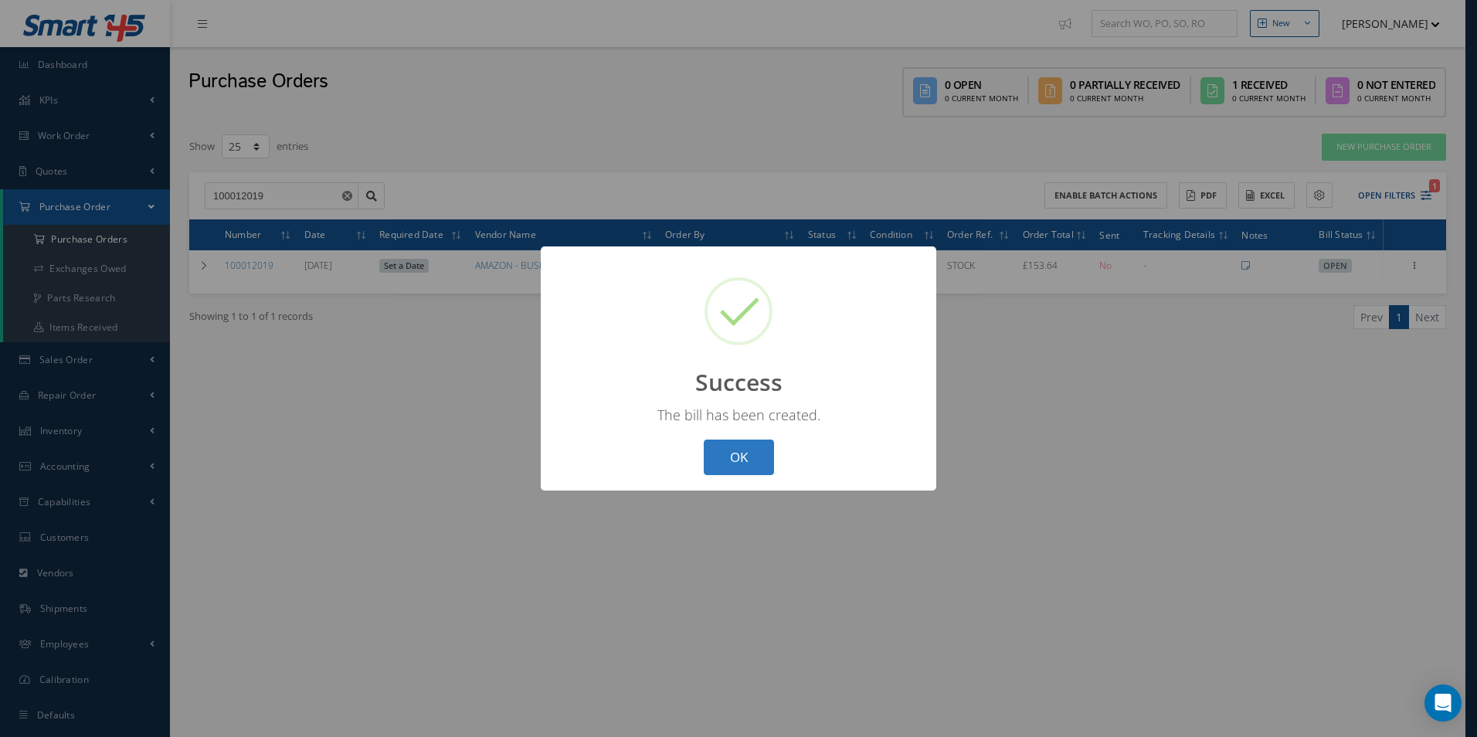
click at [721, 463] on button "OK" at bounding box center [739, 458] width 70 height 36
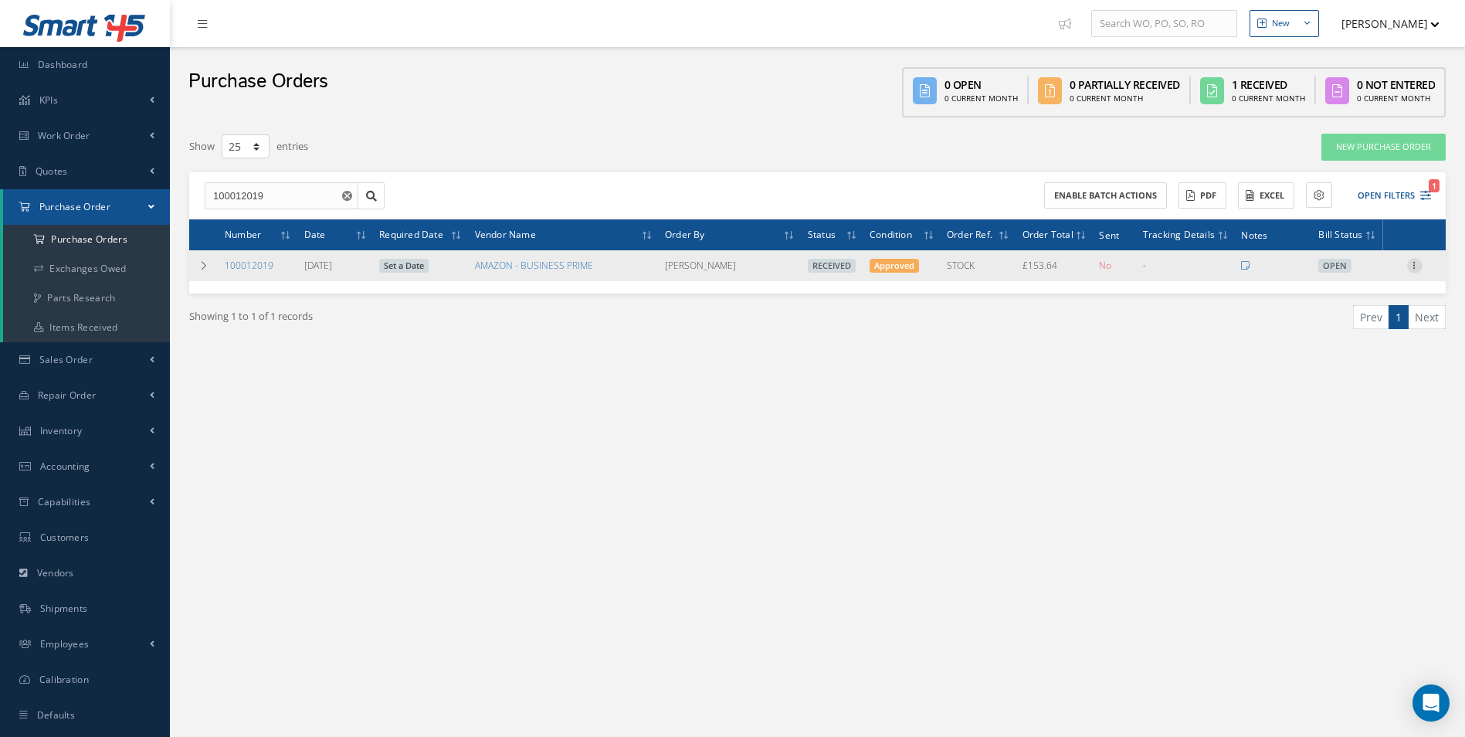
click at [1412, 263] on icon at bounding box center [1414, 264] width 15 height 12
click at [1353, 338] on link "Create Bill" at bounding box center [1344, 335] width 122 height 20
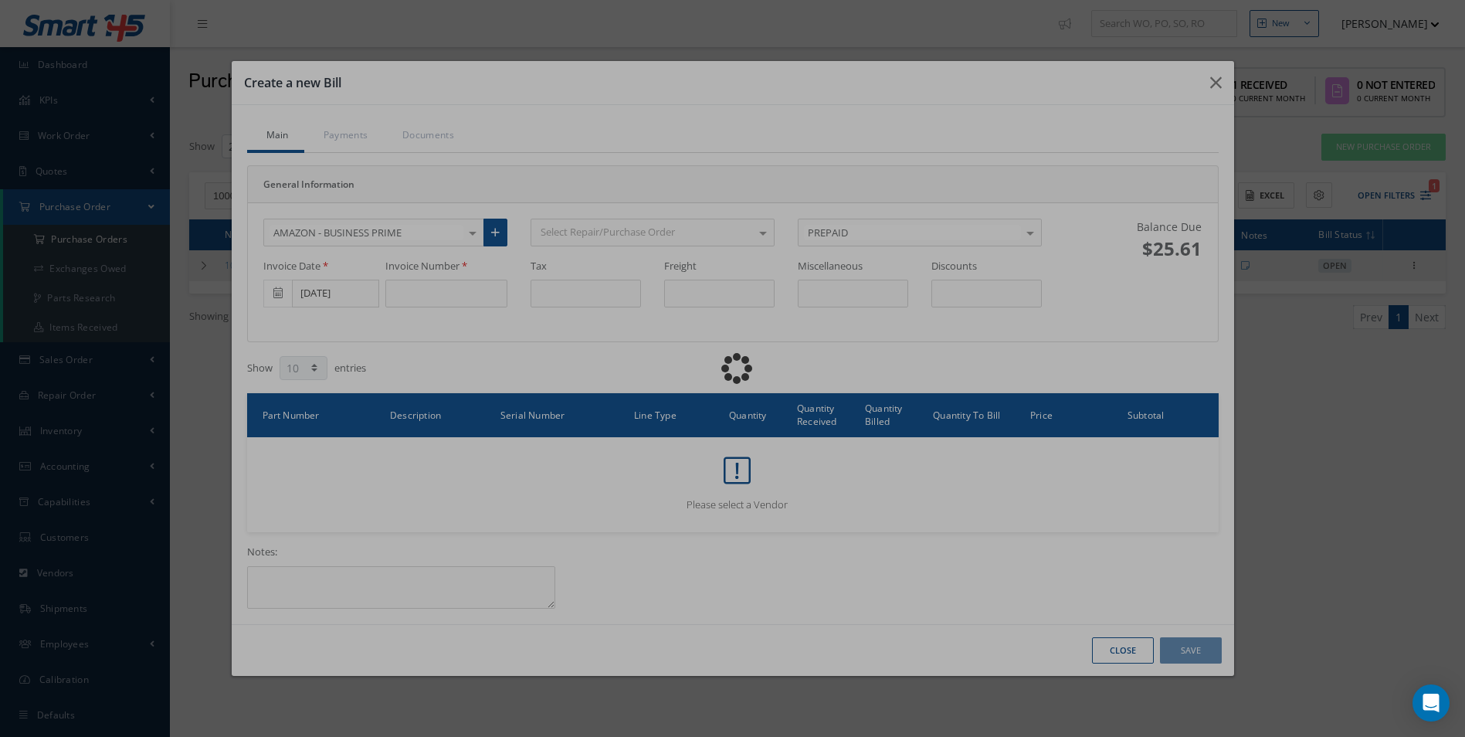
type input "25.61"
type input "0.00"
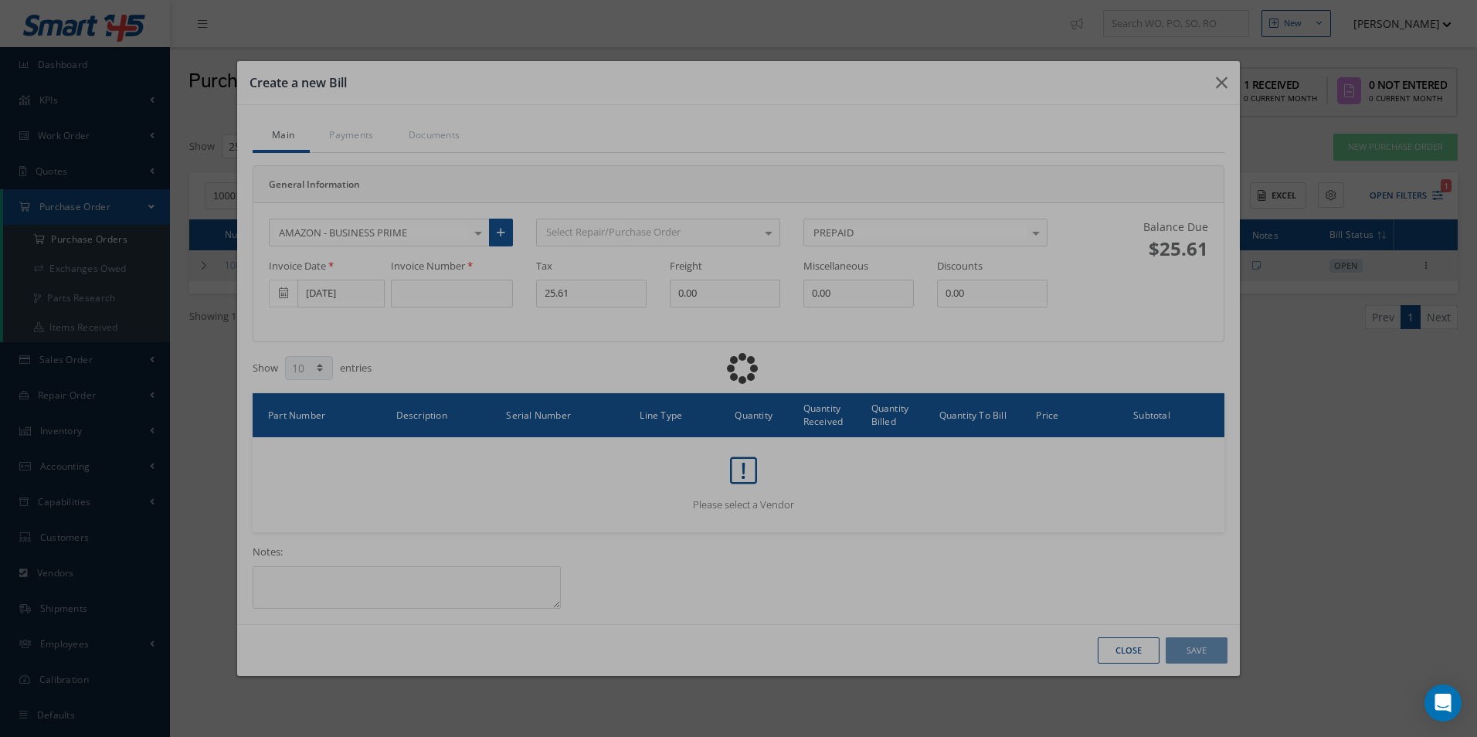
scroll to position [0, 0]
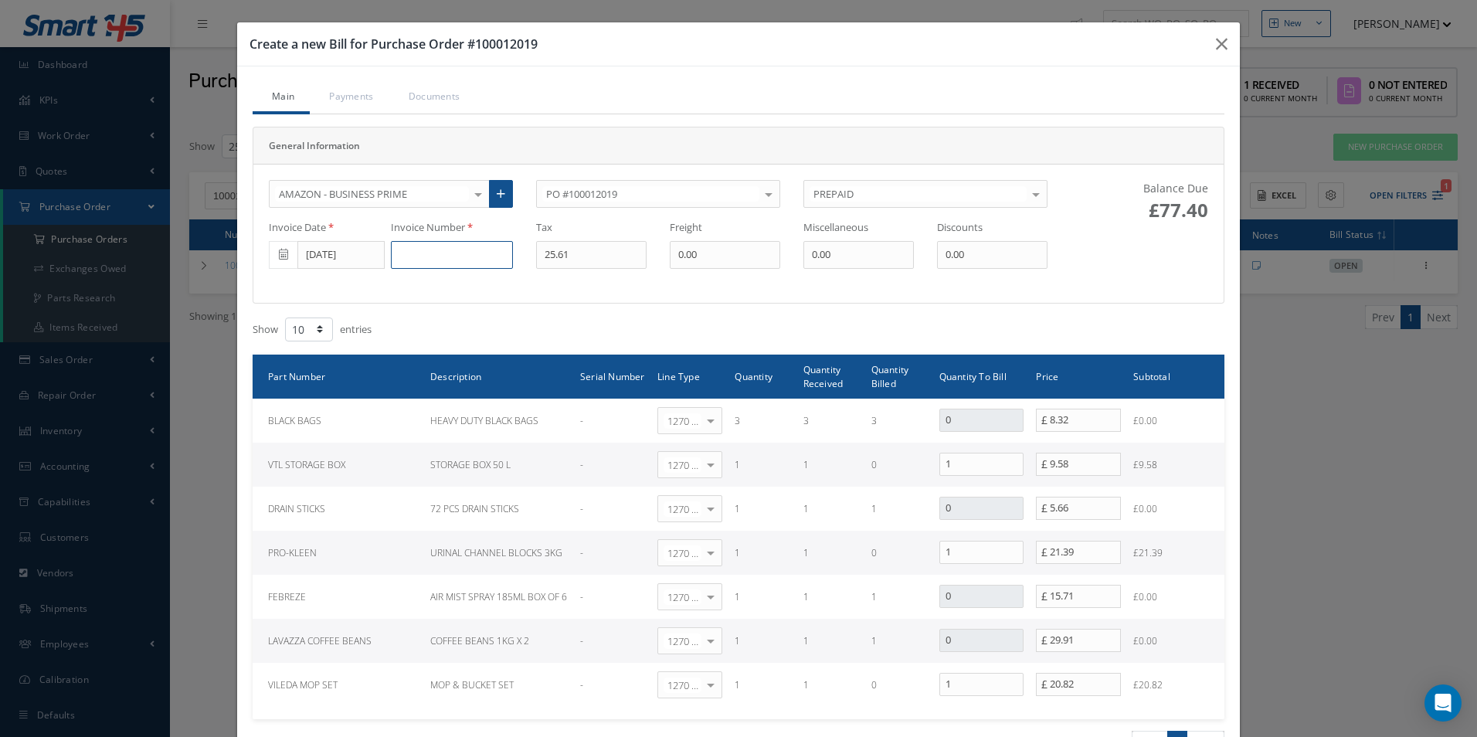
click at [441, 256] on input at bounding box center [452, 255] width 122 height 28
paste input "17FJ-C49N-H9PP"
type input "17FJ-C49N-H9PP"
drag, startPoint x: 962, startPoint y: 549, endPoint x: 845, endPoint y: 548, distance: 116.7
click at [845, 548] on tr "PRO-KLEEN URINAL CHANNEL BLOCKS 3KG - 1270 | Non-Inventory Item Select General …" at bounding box center [739, 553] width 972 height 44
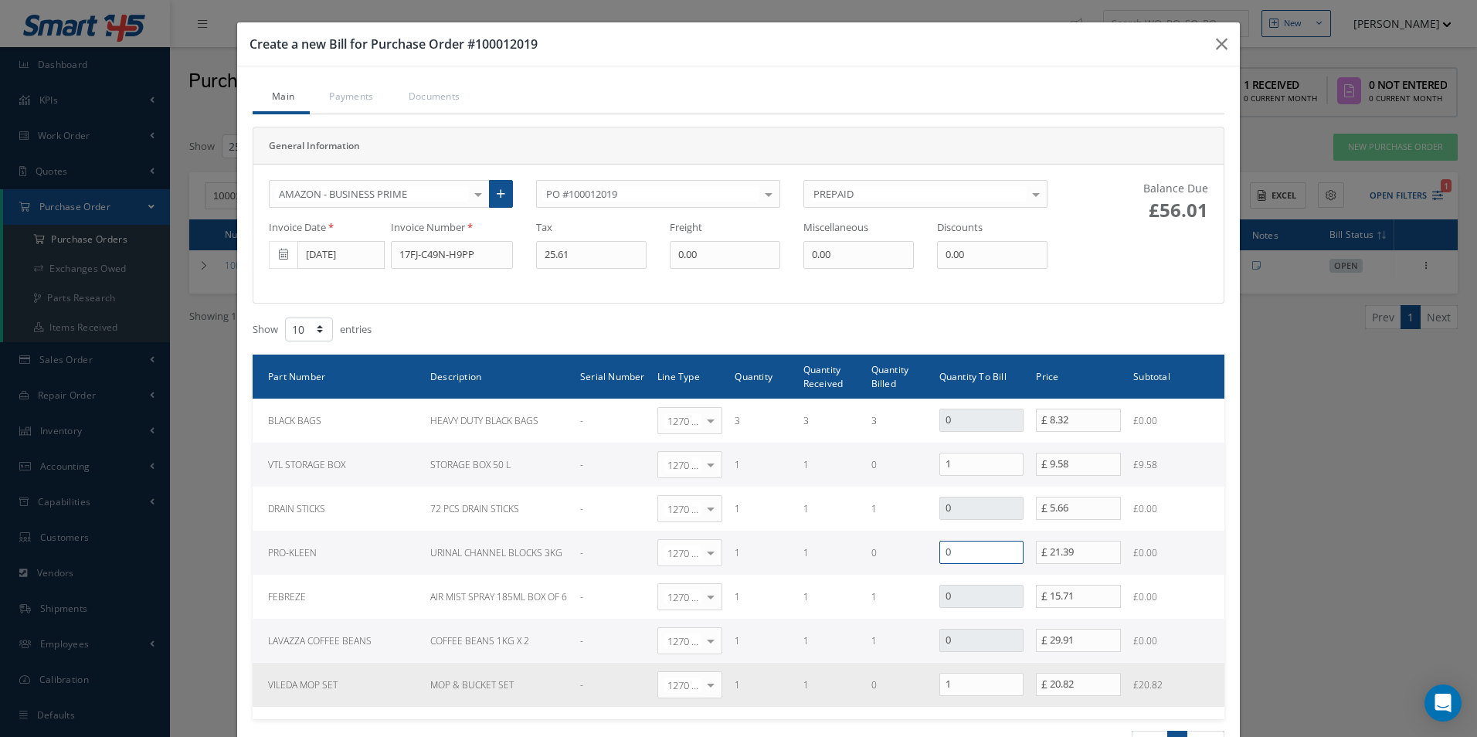
type input "0"
drag, startPoint x: 956, startPoint y: 679, endPoint x: 761, endPoint y: 676, distance: 194.7
click at [783, 680] on tr "VILEDA MOP SET MOP & BUCKET SET - 1270 | Non-Inventory Item Select General Ledg…" at bounding box center [739, 685] width 972 height 44
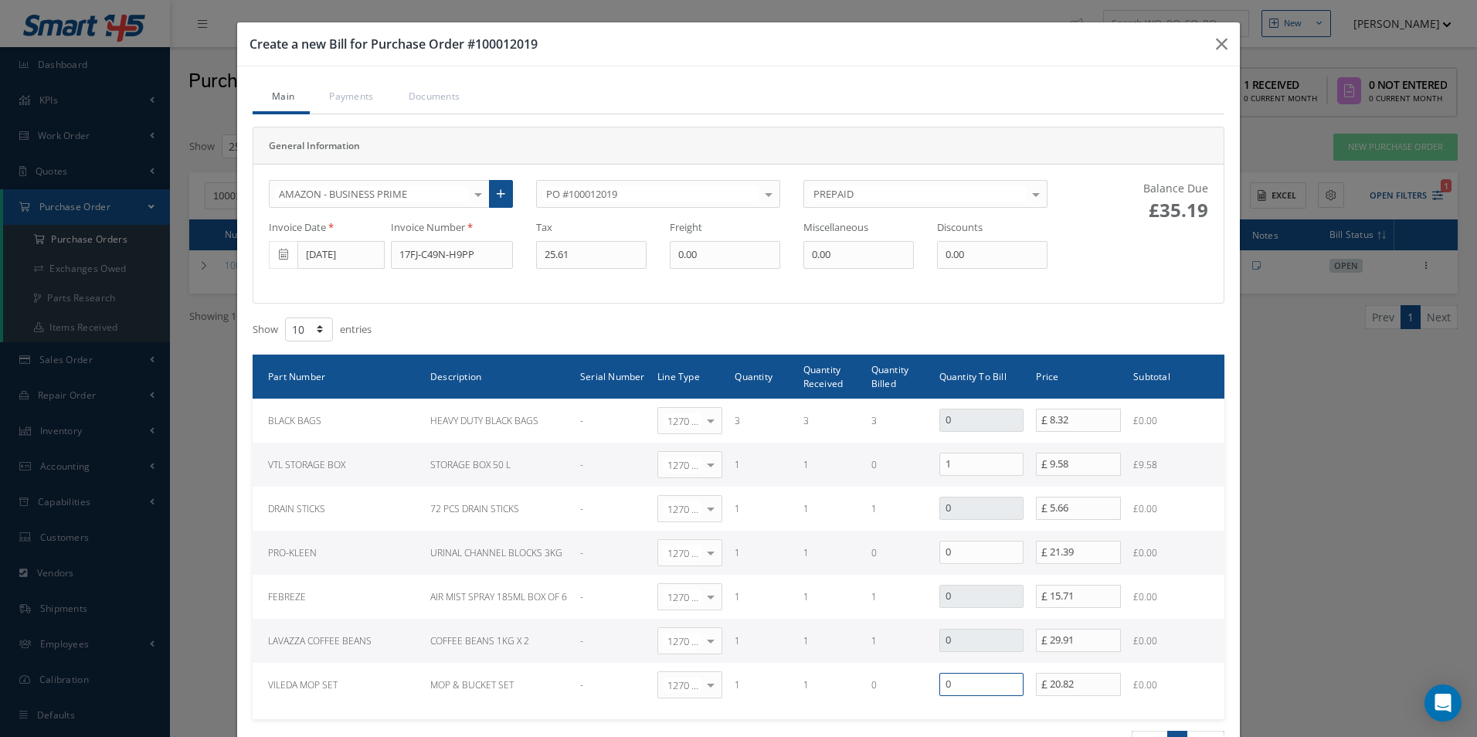
type input "0"
drag, startPoint x: 597, startPoint y: 260, endPoint x: 300, endPoint y: 270, distance: 296.8
click at [303, 270] on div "AMAZON - BUSINESS PRIME 365 AEROSPACE 4 CYTE UK LTD 53 NORTH AVIATION LTD A & R…" at bounding box center [658, 233] width 802 height 107
type input "1.91"
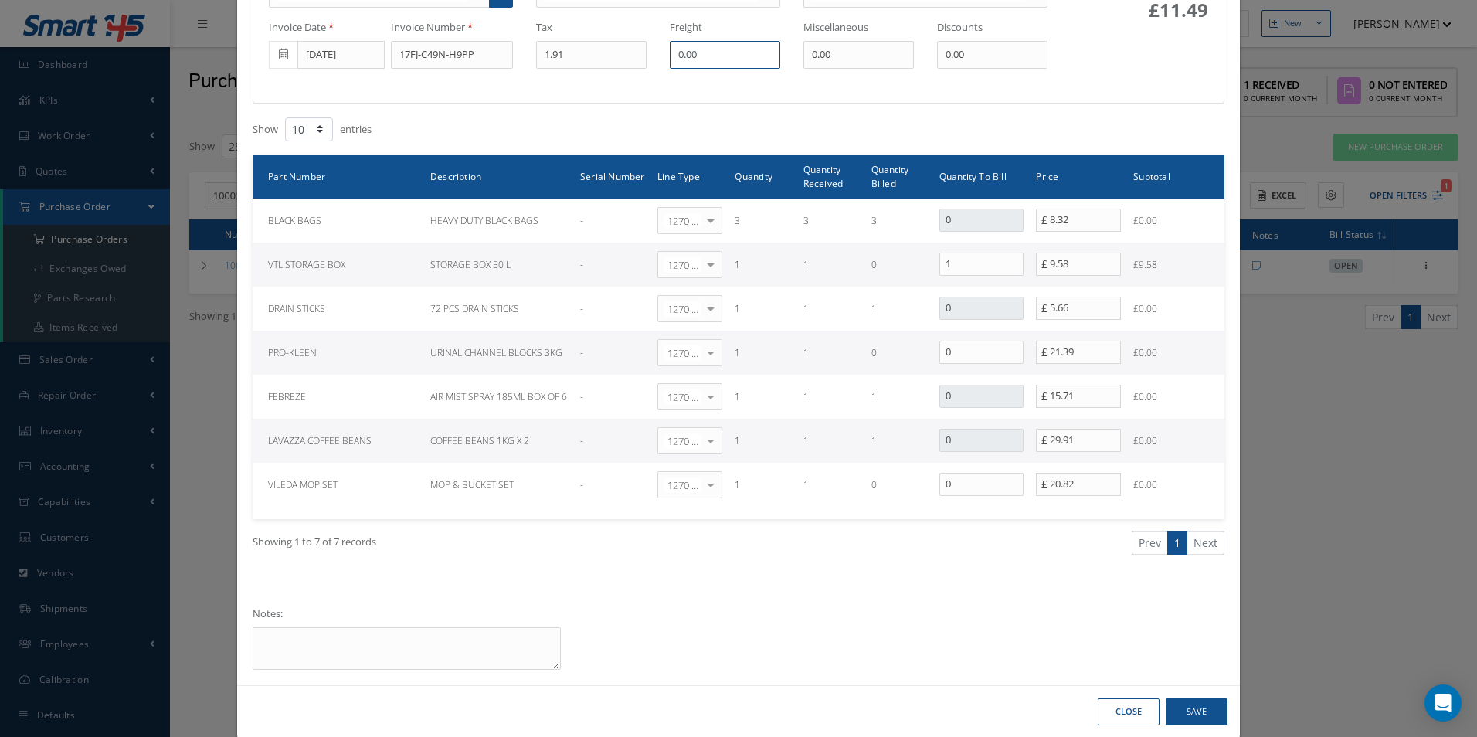
scroll to position [223, 0]
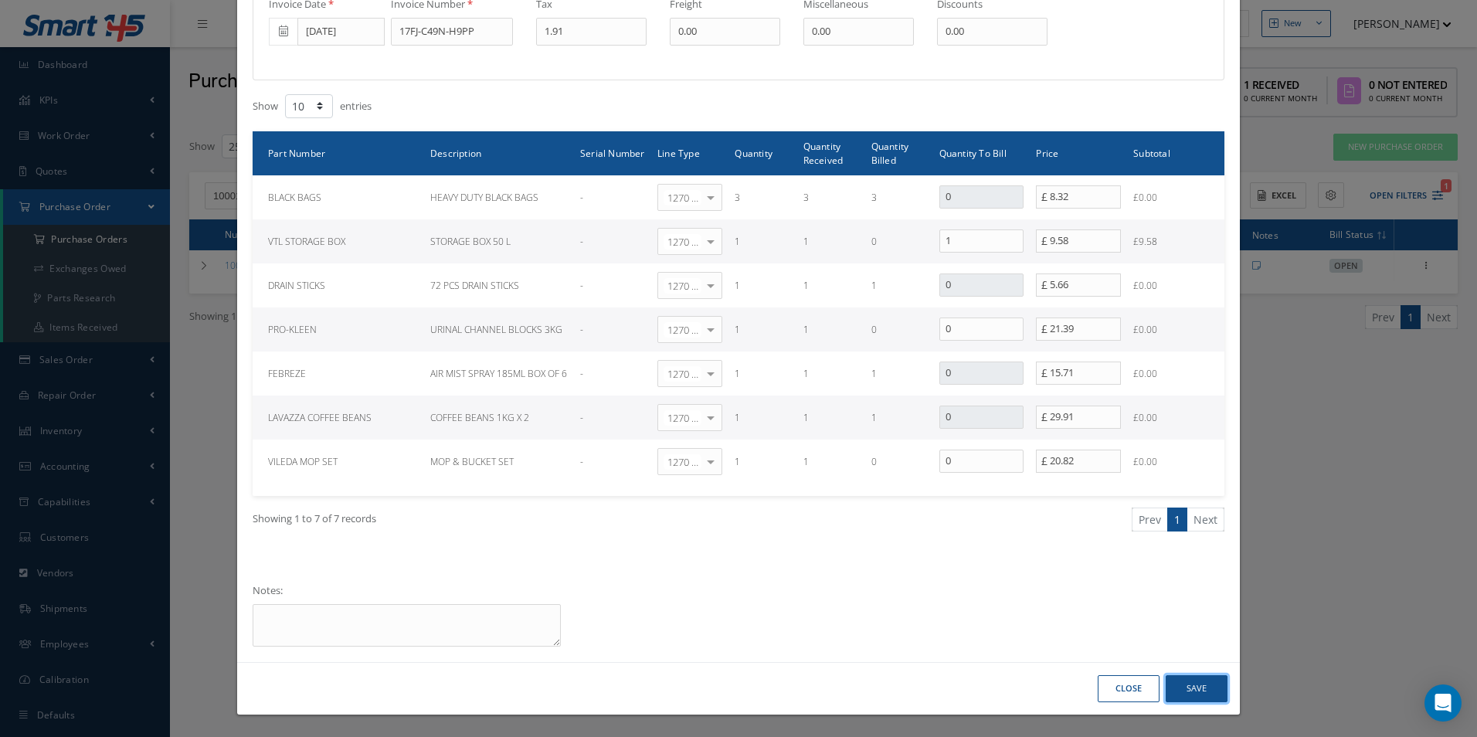
click at [1199, 691] on button "Save" at bounding box center [1197, 688] width 62 height 27
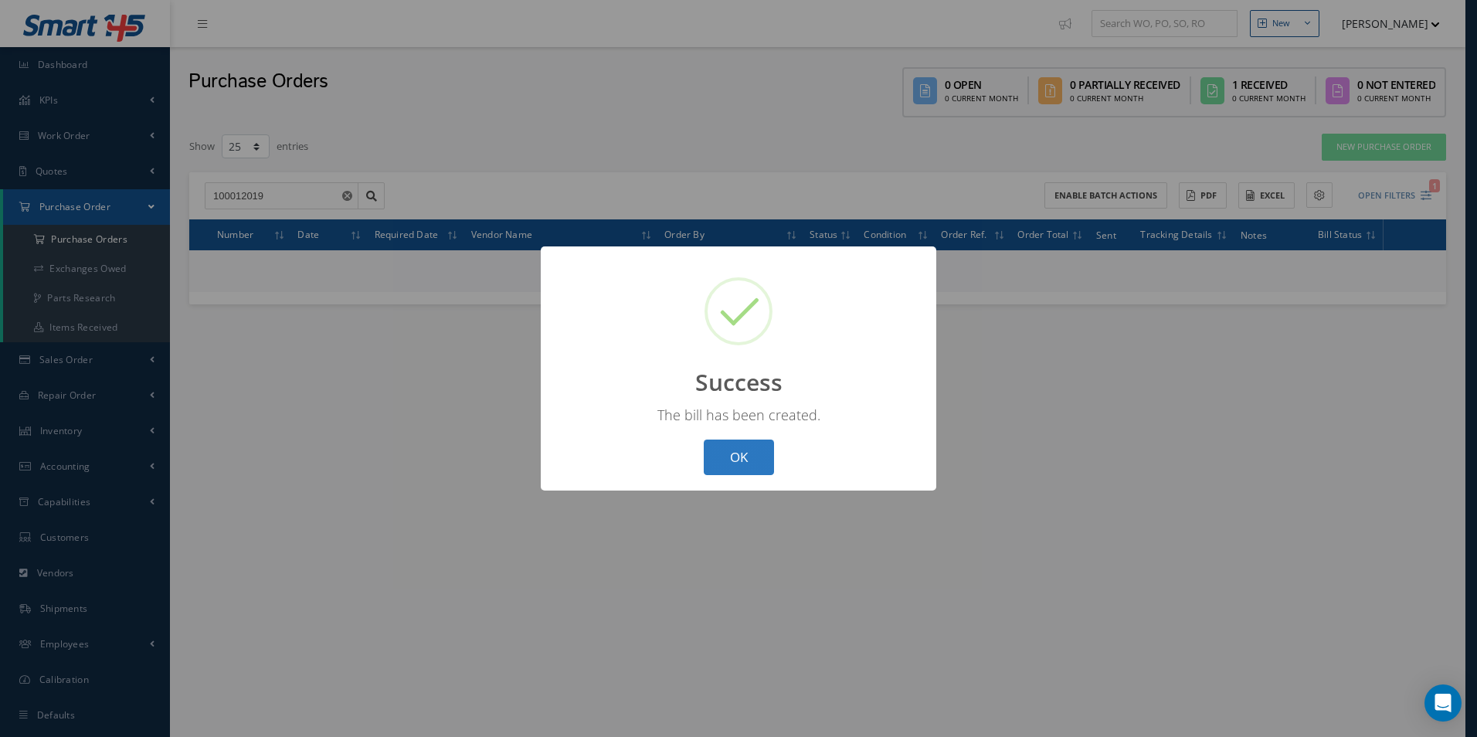
click at [752, 446] on button "OK" at bounding box center [739, 458] width 70 height 36
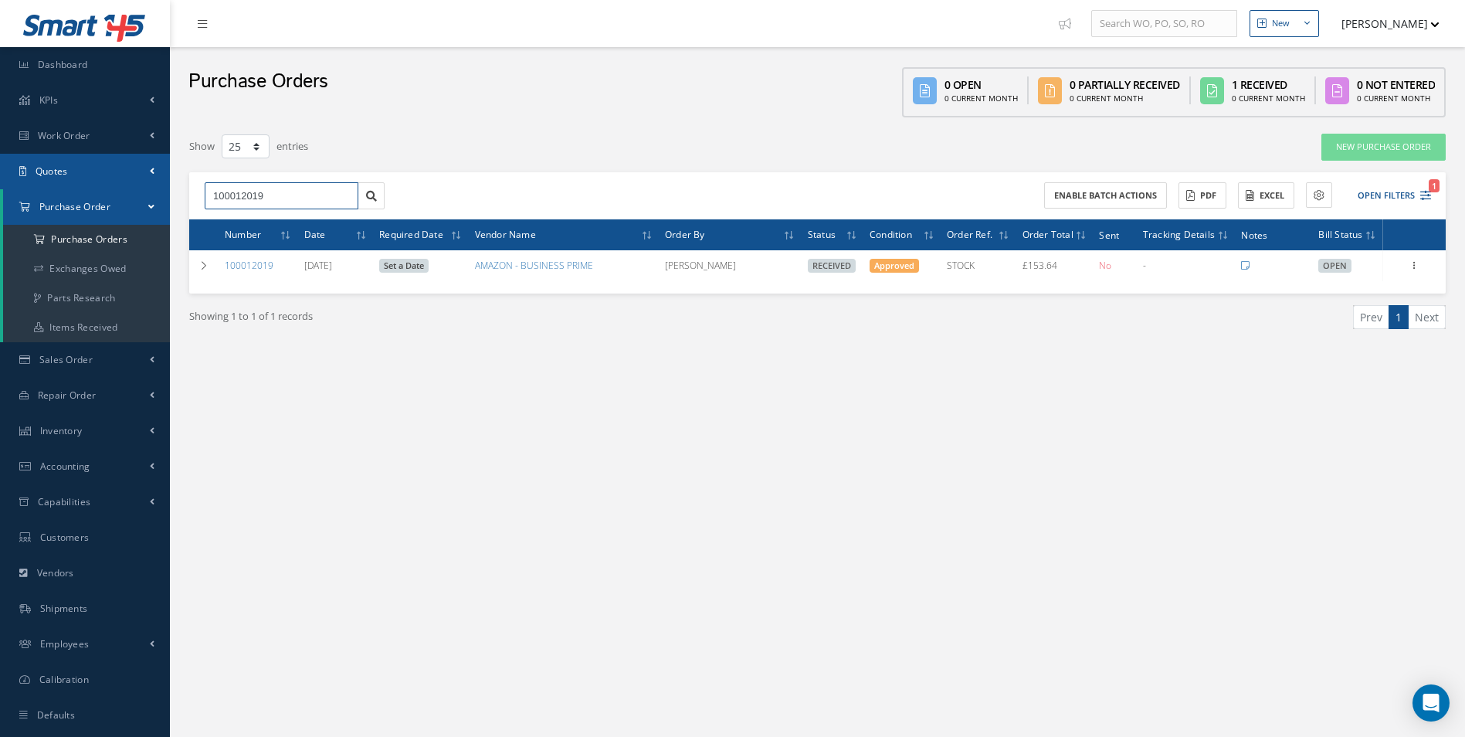
drag, startPoint x: 166, startPoint y: 199, endPoint x: 63, endPoint y: 188, distance: 104.0
click at [63, 188] on div "Smart 145 Dashboard KPIs Work Order Accounting Work Order Work Order Work Order…" at bounding box center [732, 384] width 1465 height 769
paste input "1996"
type input "100011996"
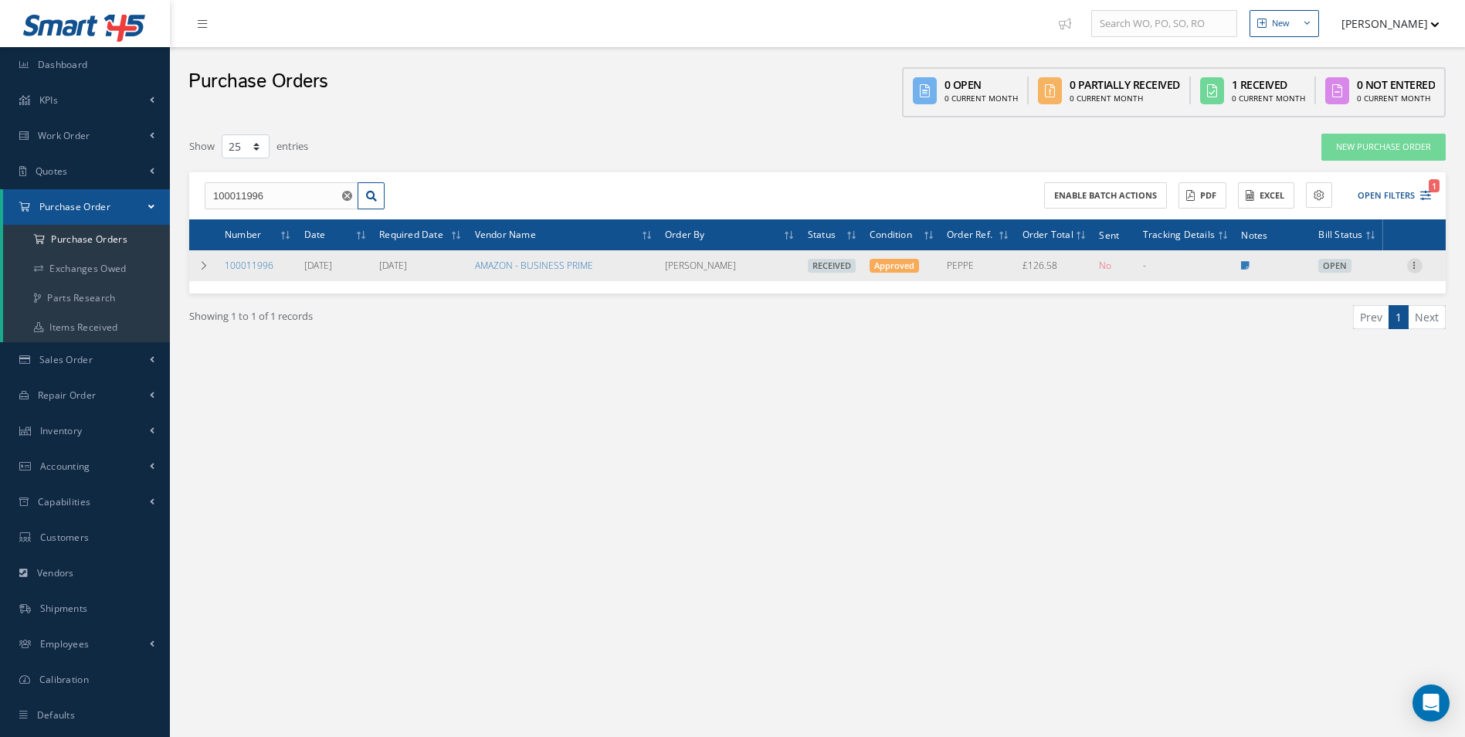
click at [1416, 265] on icon at bounding box center [1414, 264] width 15 height 12
click at [1355, 338] on link "Create Bill" at bounding box center [1344, 335] width 122 height 20
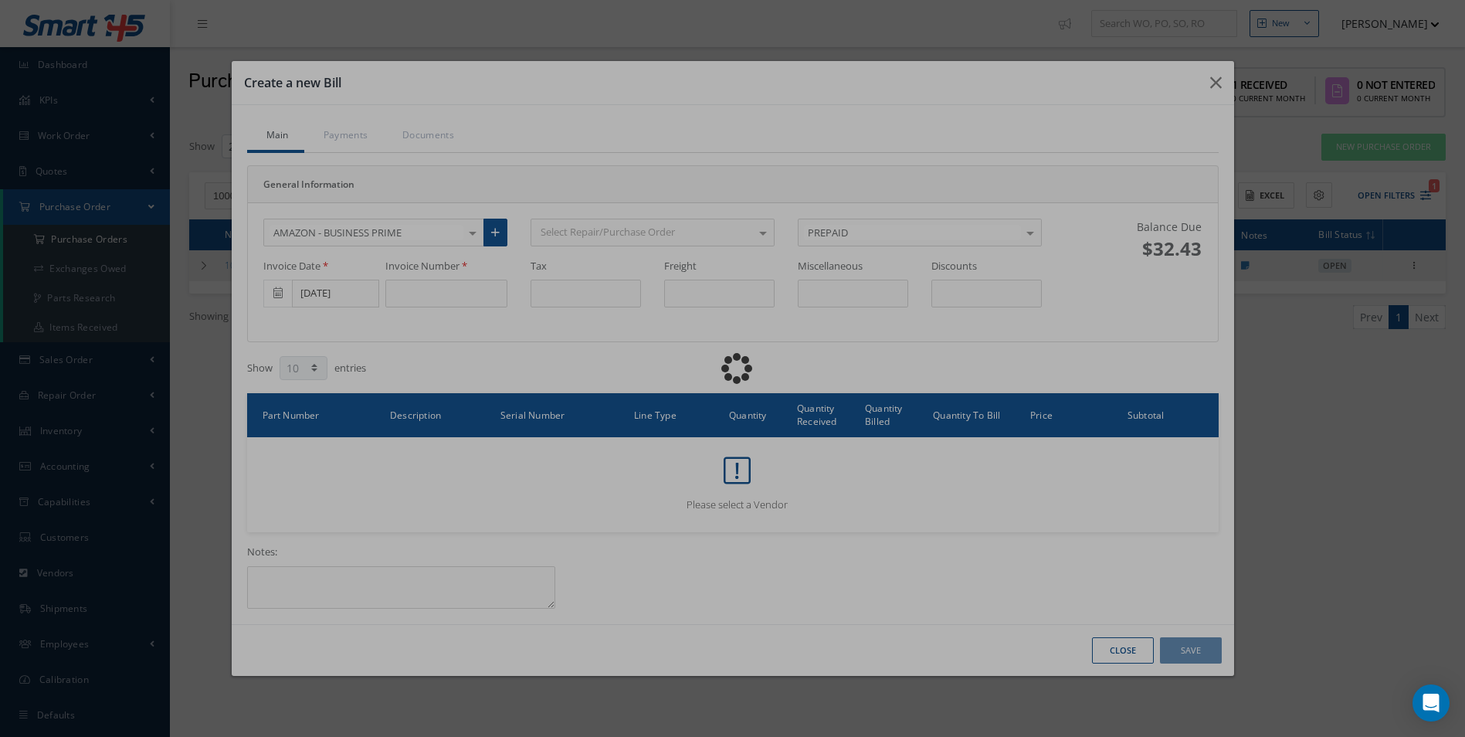
type input "18.83"
type input "0.00"
type input "13.60"
type input "0.00"
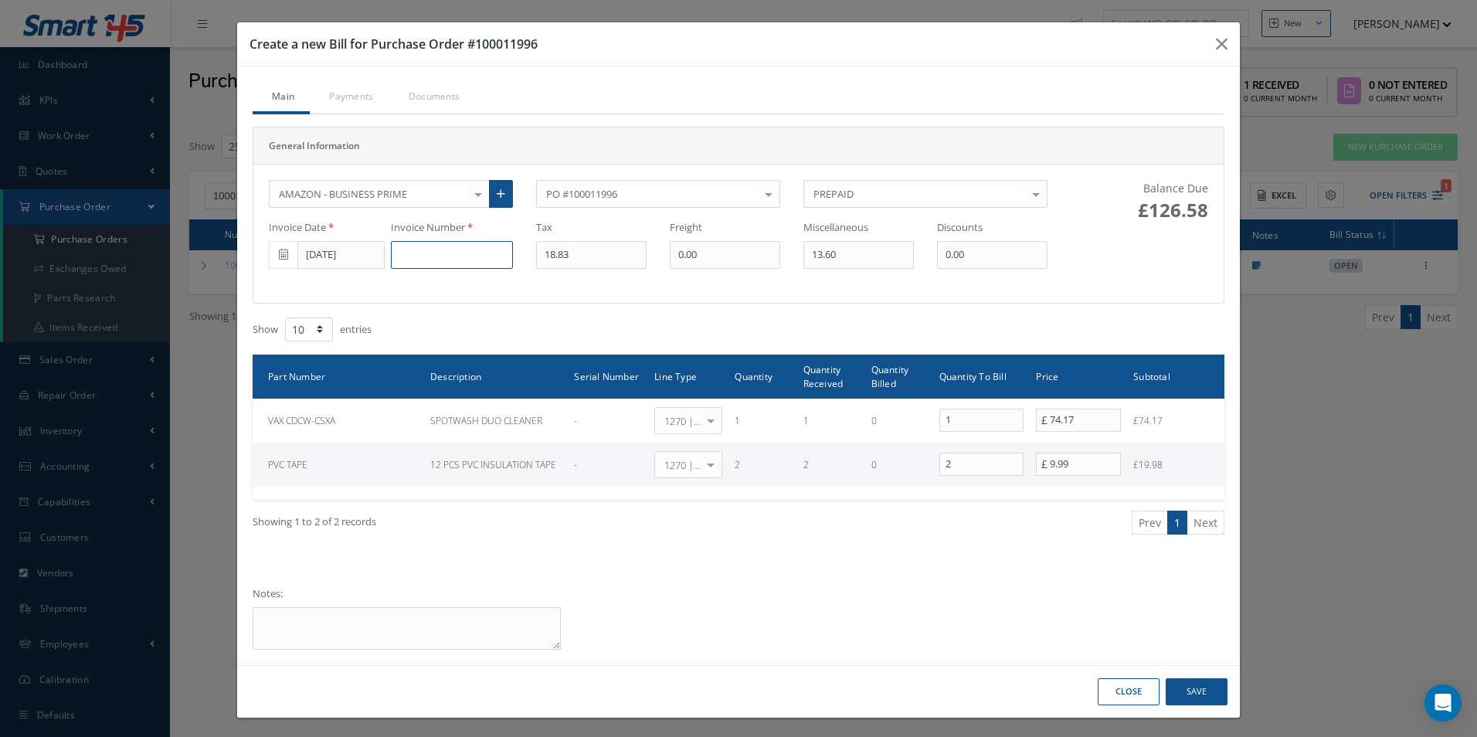
click at [432, 253] on input at bounding box center [452, 255] width 122 height 28
paste input "GB51VHCXABEY"
type input "GB51VHCXABEY"
click at [343, 256] on input "[DATE]" at bounding box center [340, 255] width 87 height 28
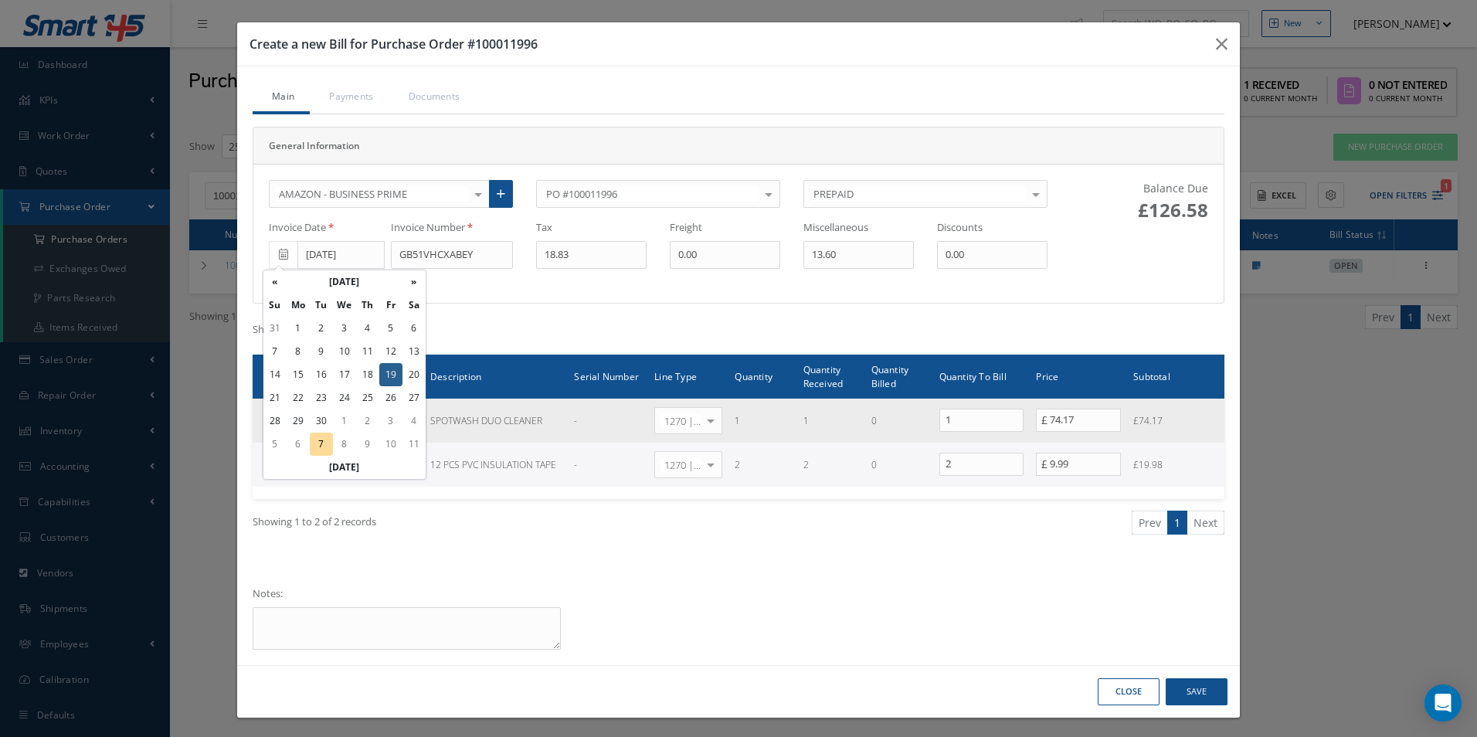
click at [325, 416] on td "30" at bounding box center [321, 420] width 23 height 23
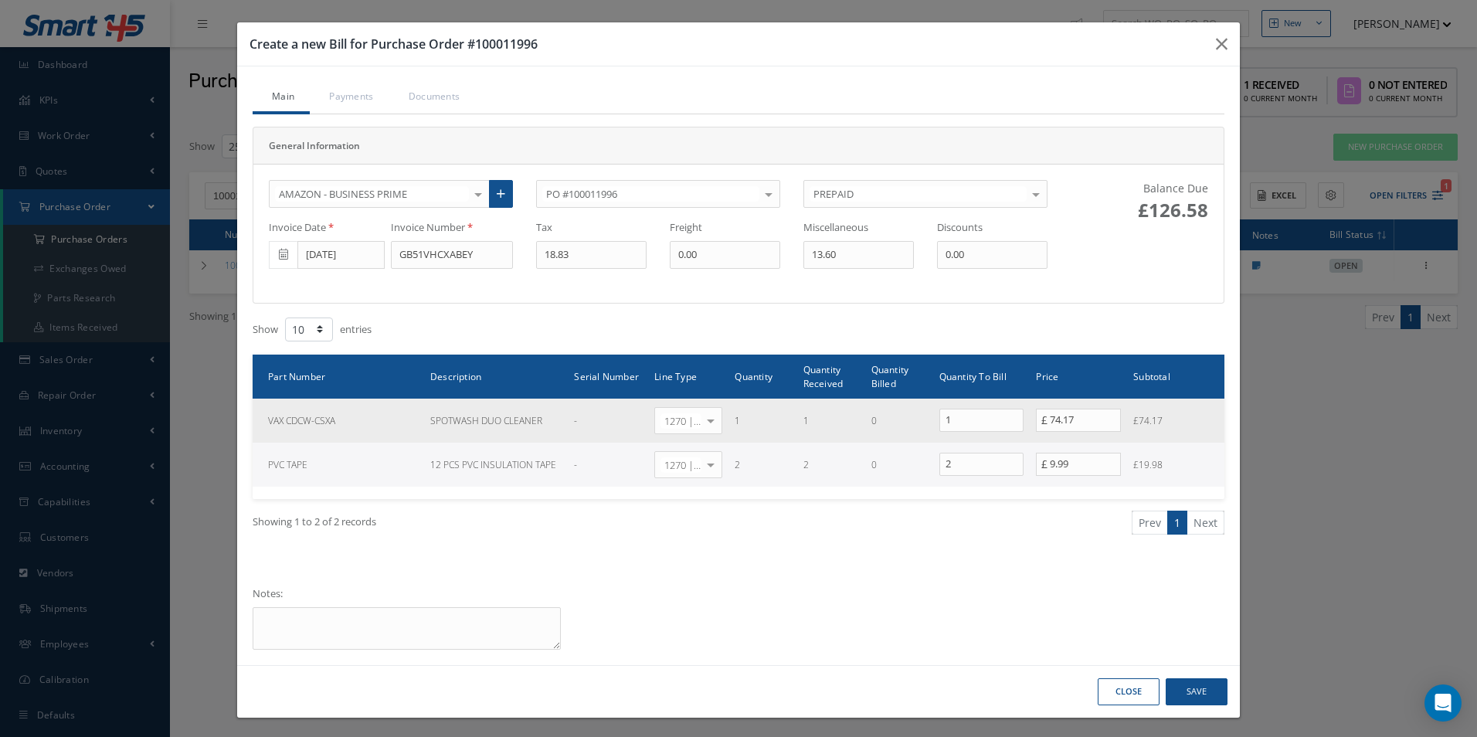
type input "[DATE]"
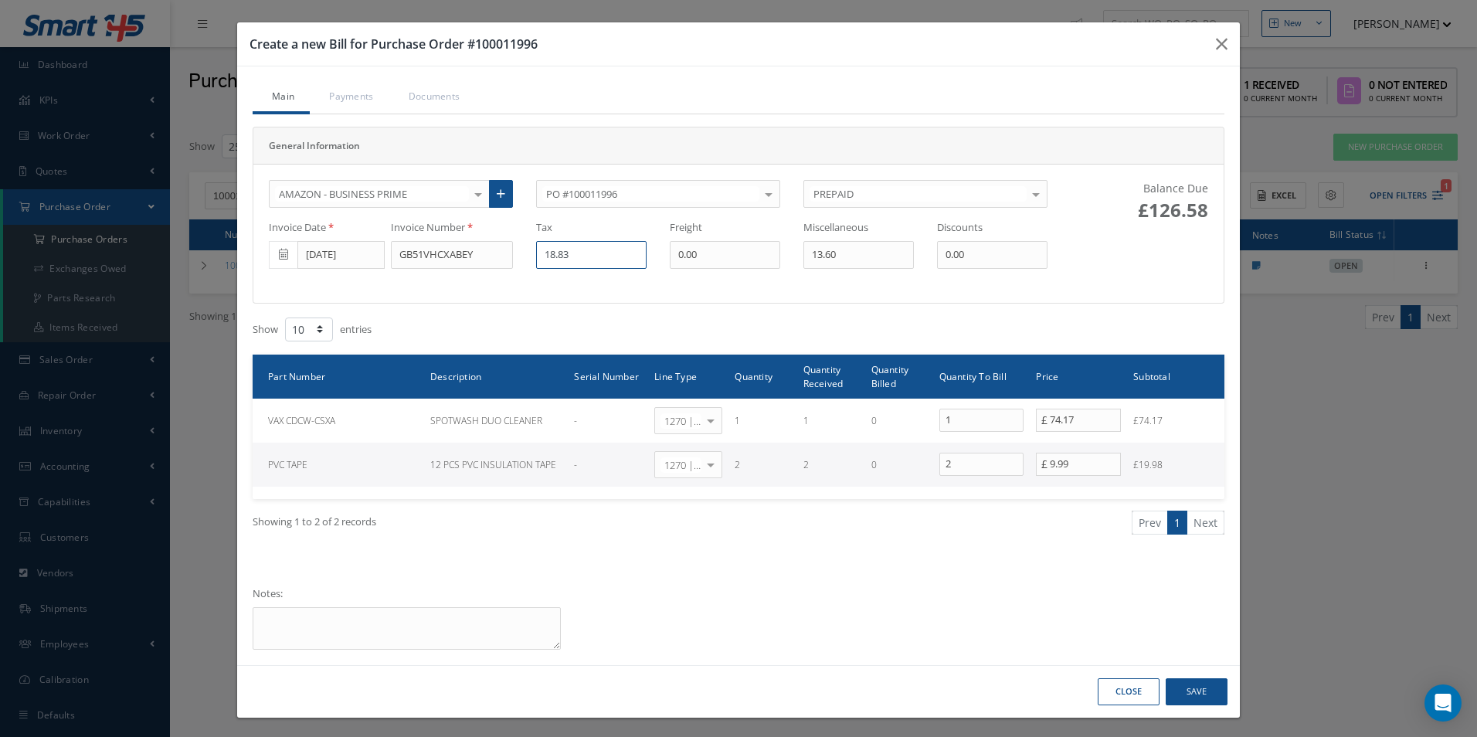
drag, startPoint x: 498, startPoint y: 259, endPoint x: 453, endPoint y: 257, distance: 44.8
click at [453, 257] on div "Invoice Date 09/30/2025 Invoice Number GB51VHCXABEY Tax 18.83 Freight 0.00 Misc…" at bounding box center [658, 244] width 802 height 49
drag, startPoint x: 868, startPoint y: 256, endPoint x: 681, endPoint y: 265, distance: 187.1
click at [684, 265] on div "Invoice Date 09/30/2025 Invoice Number GB51VHCXABEY Tax 18.83 Freight 0.00 Misc…" at bounding box center [658, 244] width 802 height 49
type input "0.00"
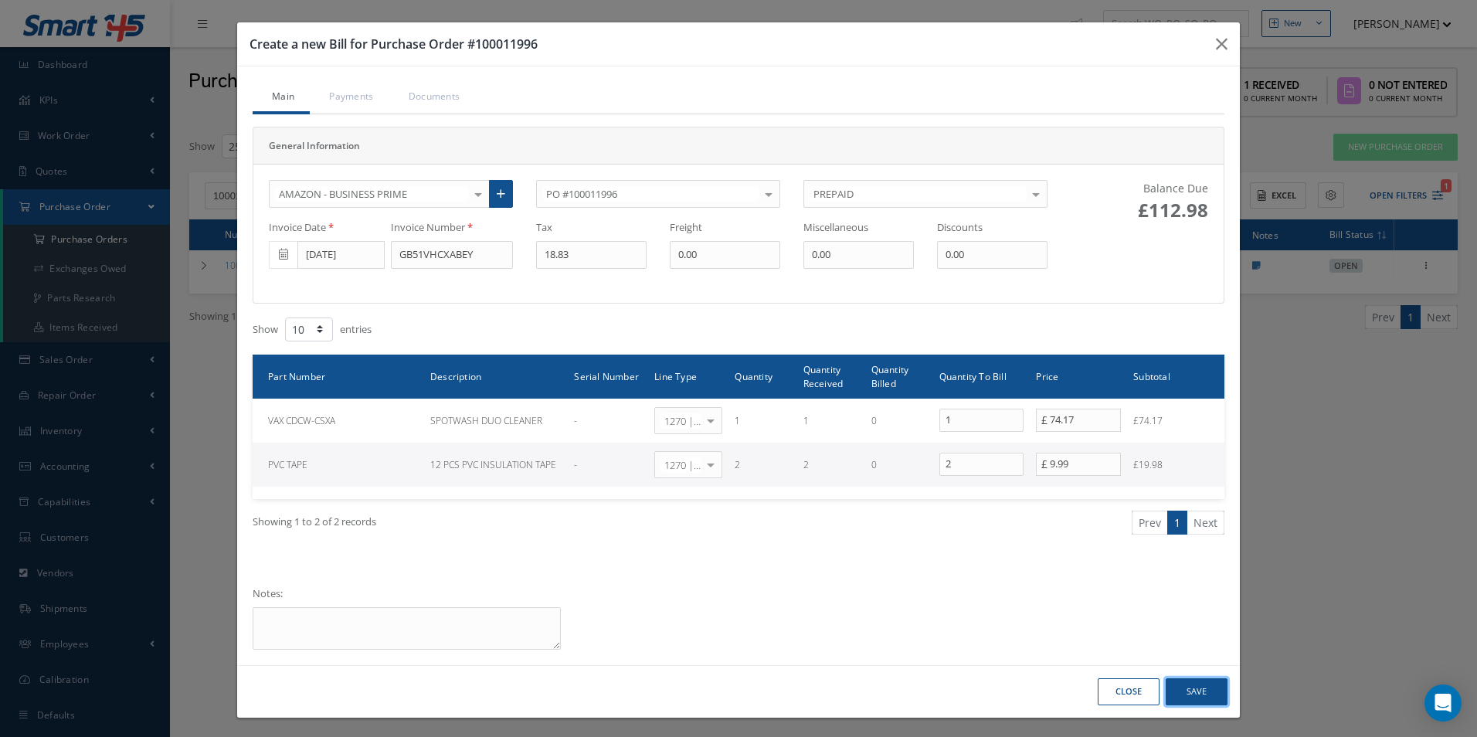
click at [1189, 691] on button "Save" at bounding box center [1197, 691] width 62 height 27
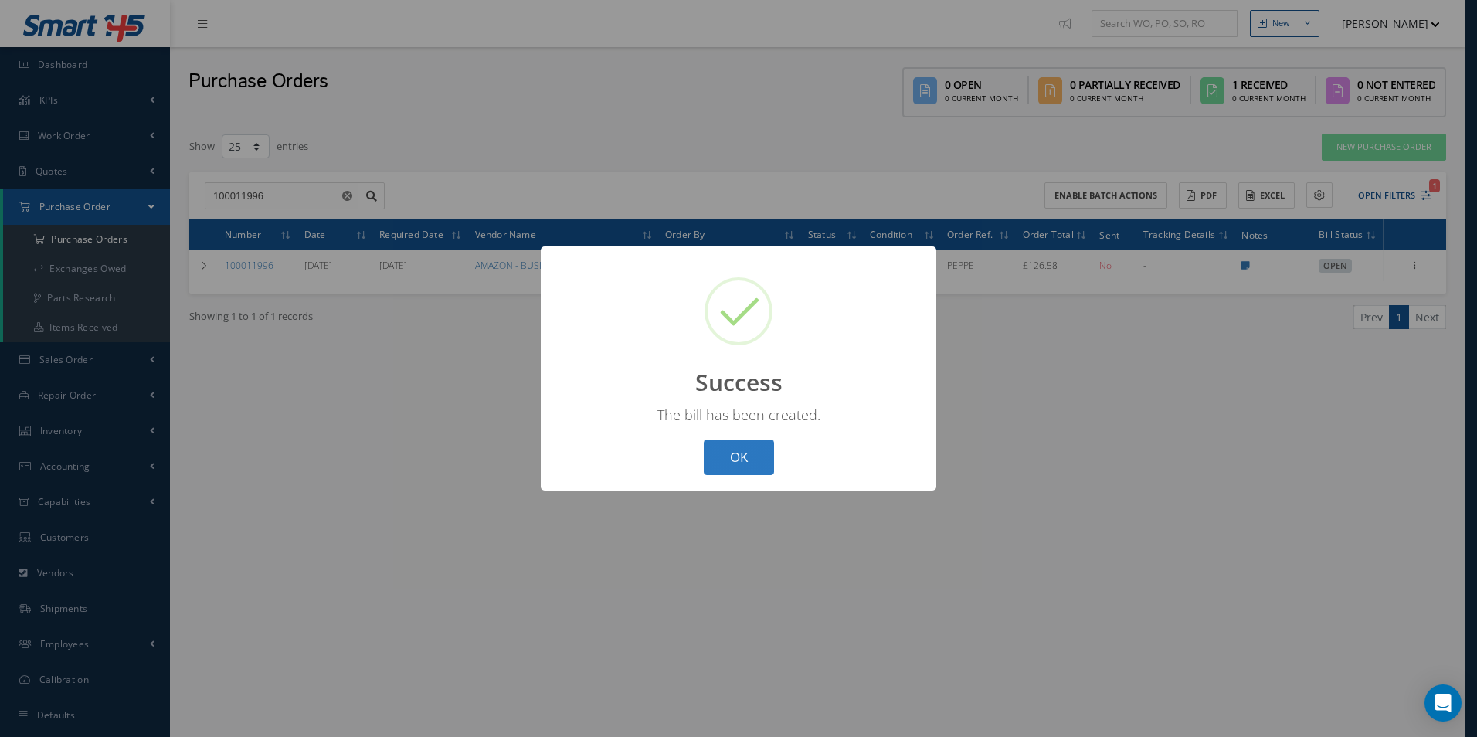
click at [736, 447] on button "OK" at bounding box center [739, 458] width 70 height 36
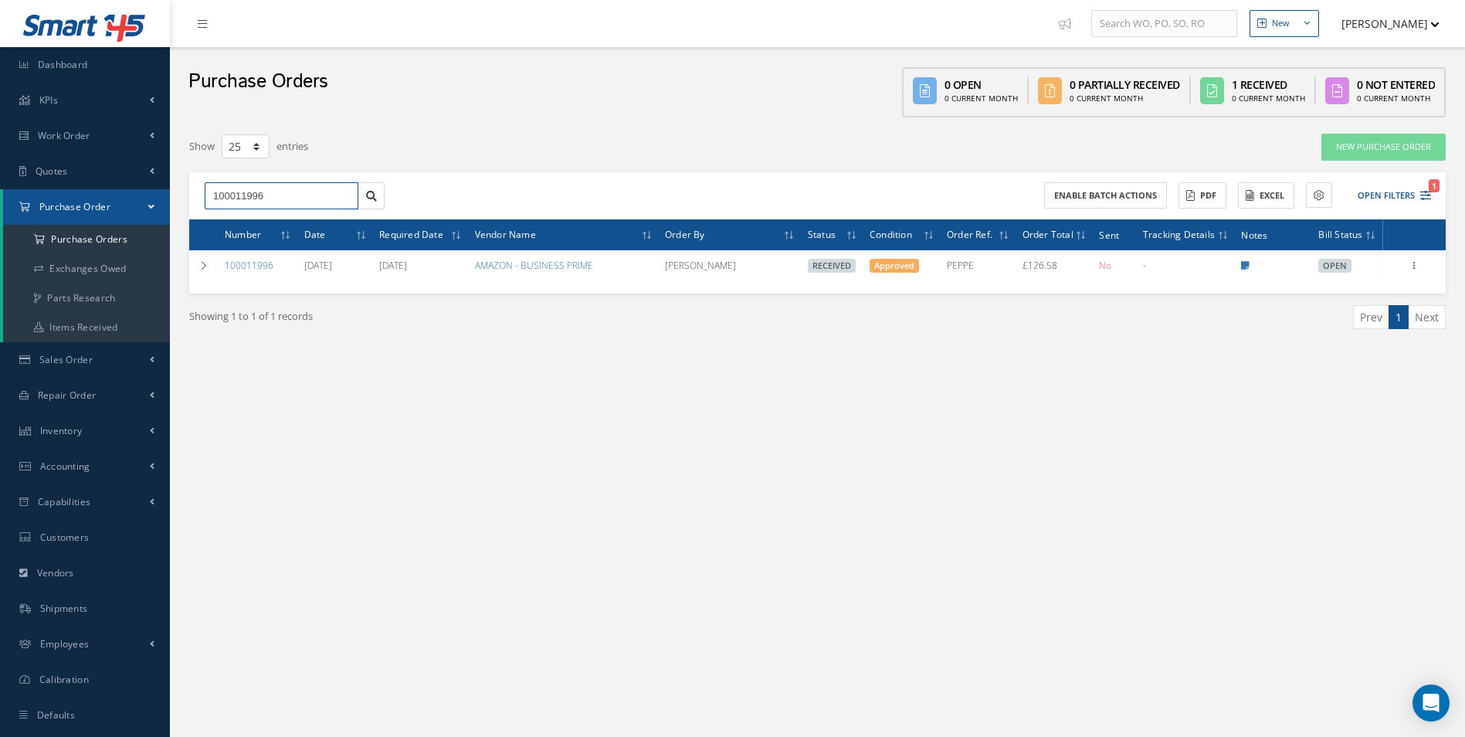
drag, startPoint x: 290, startPoint y: 192, endPoint x: 85, endPoint y: 193, distance: 204.7
click at [91, 196] on div "Smart 145 Dashboard KPIs Work Order Accounting Work Order Work Order Work Order…" at bounding box center [732, 384] width 1465 height 769
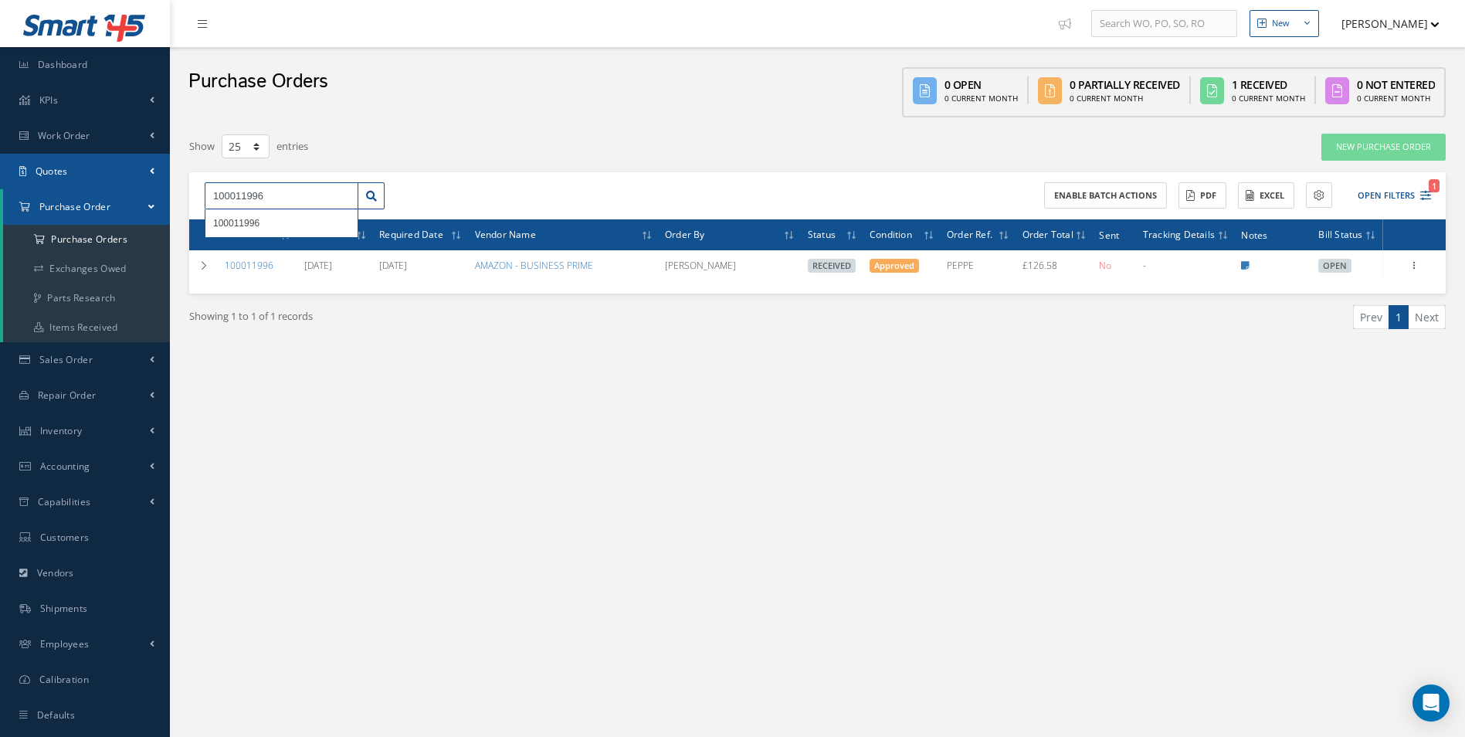
paste input "77"
type input "100011977"
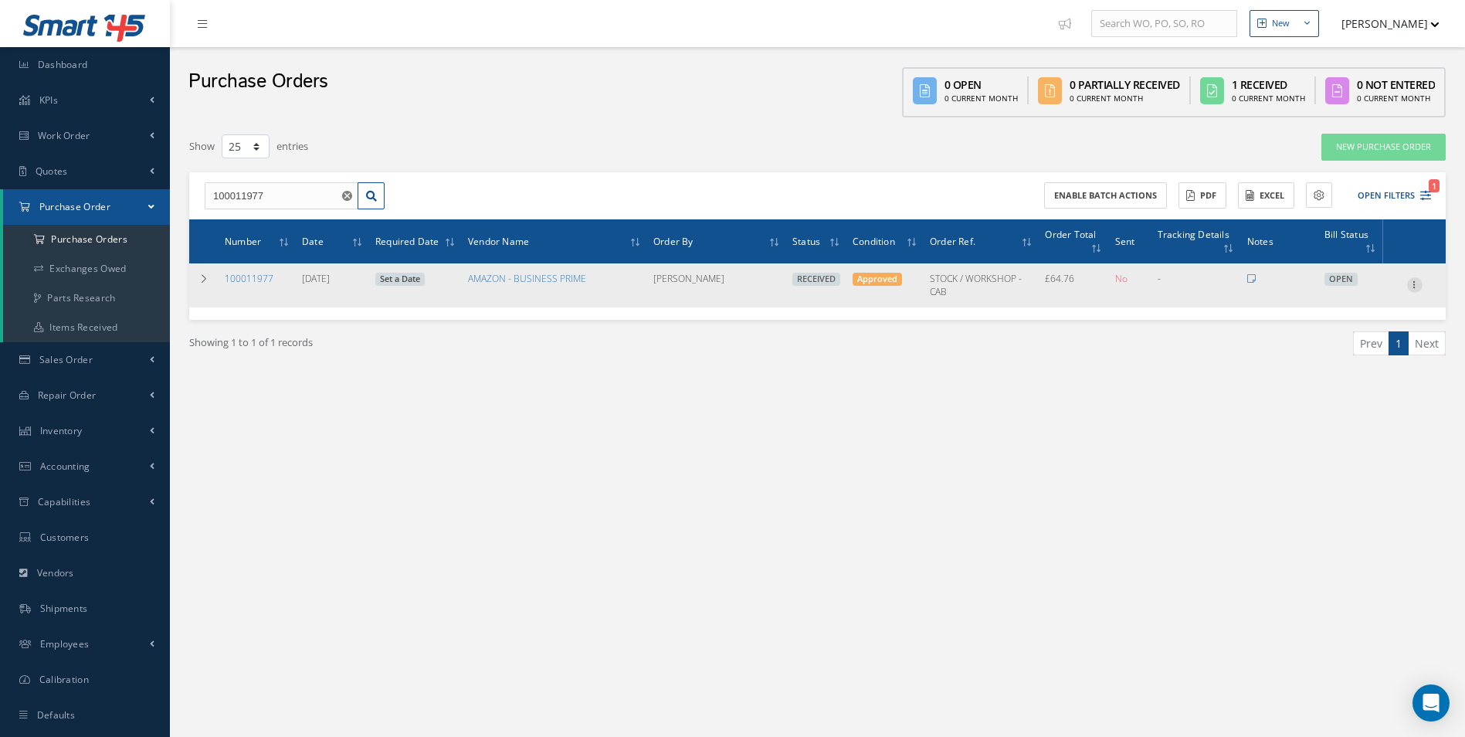
click at [1419, 277] on icon at bounding box center [1414, 283] width 15 height 12
click at [1354, 354] on link "Create Bill" at bounding box center [1344, 355] width 122 height 20
type input "10.79"
type input "0.00"
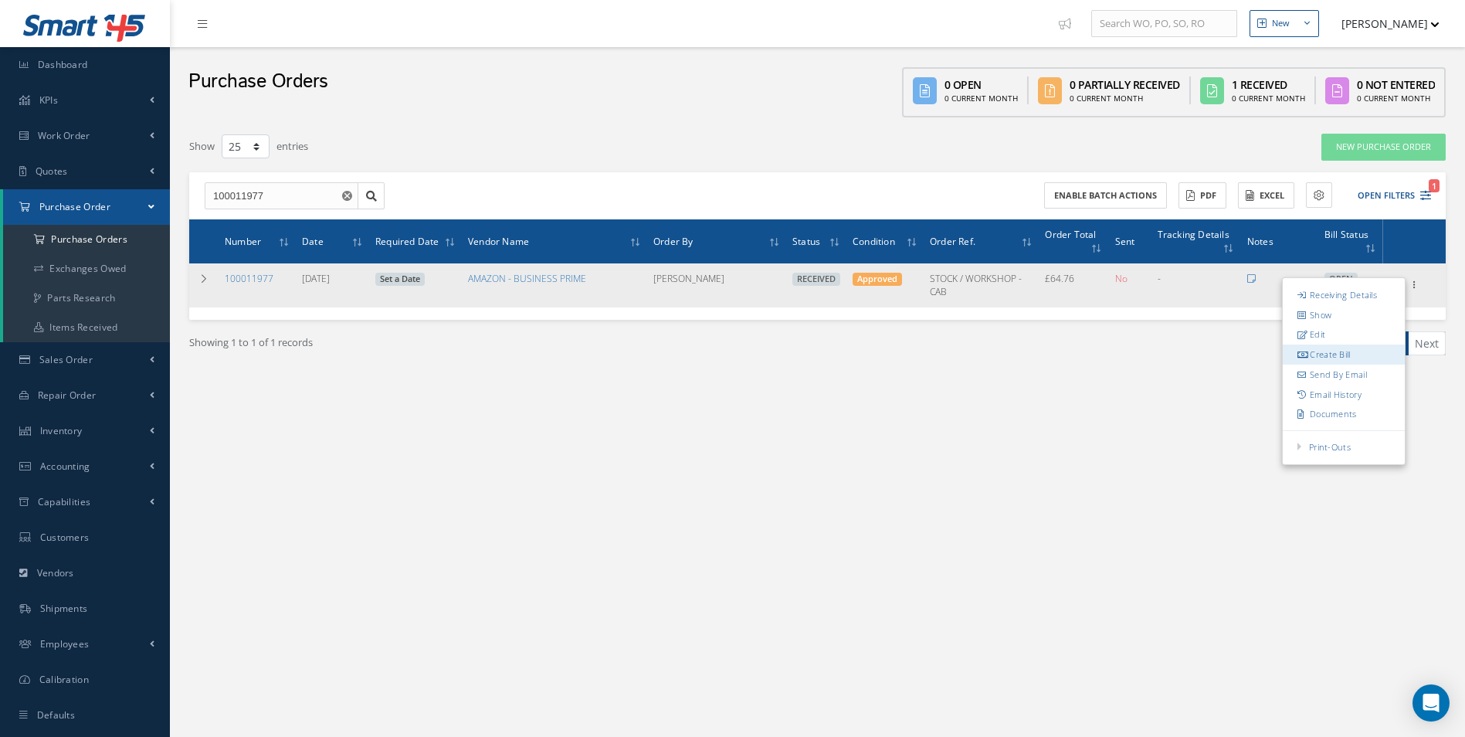
type input "0.00"
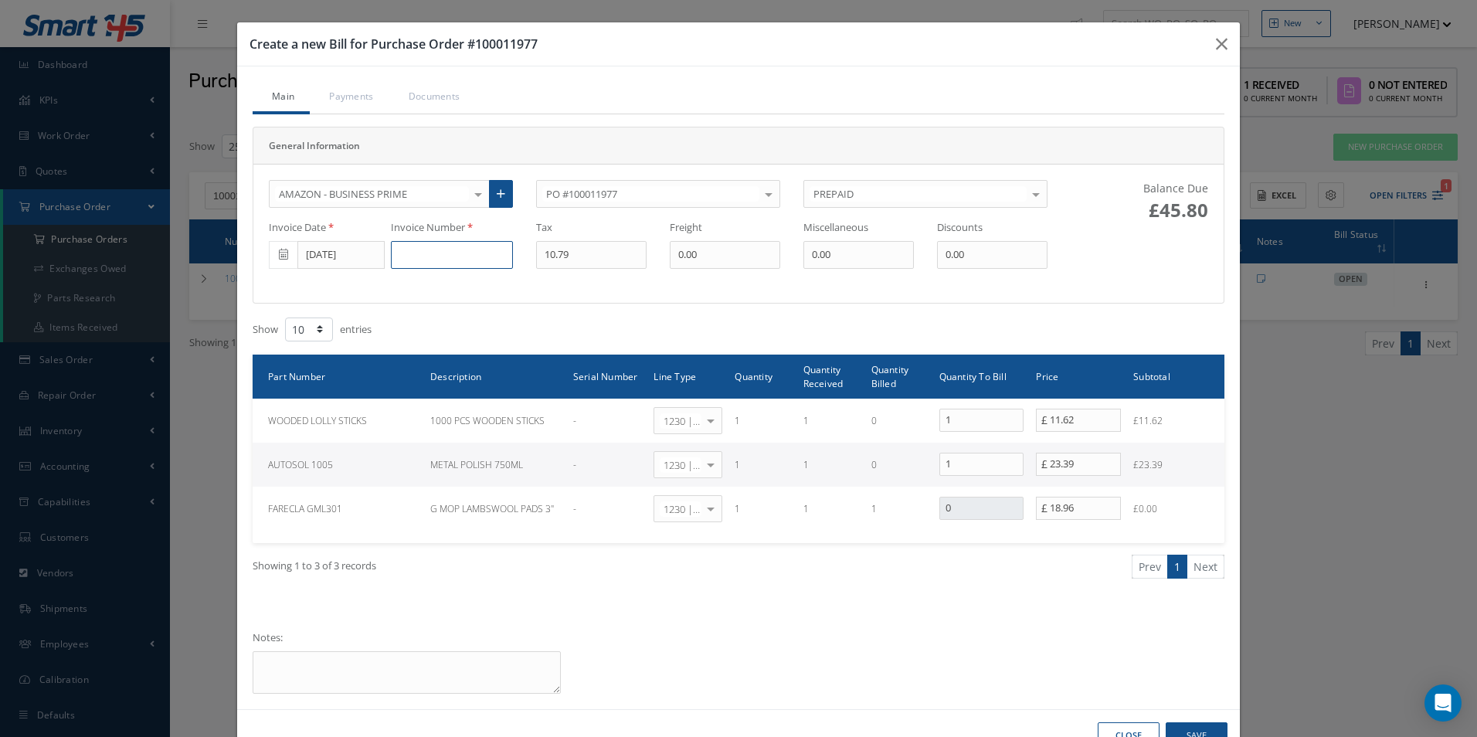
click at [452, 259] on input at bounding box center [452, 255] width 122 height 28
paste input "GB51UXC8ABEY"
type input "GB51UXC8ABEY"
drag, startPoint x: 401, startPoint y: 259, endPoint x: 370, endPoint y: 256, distance: 31.0
click at [390, 259] on div "Invoice Date 09/30/2025 Invoice Number GB51UXC8ABEY Tax 10.79 Freight 0.00 Misc…" at bounding box center [658, 244] width 802 height 49
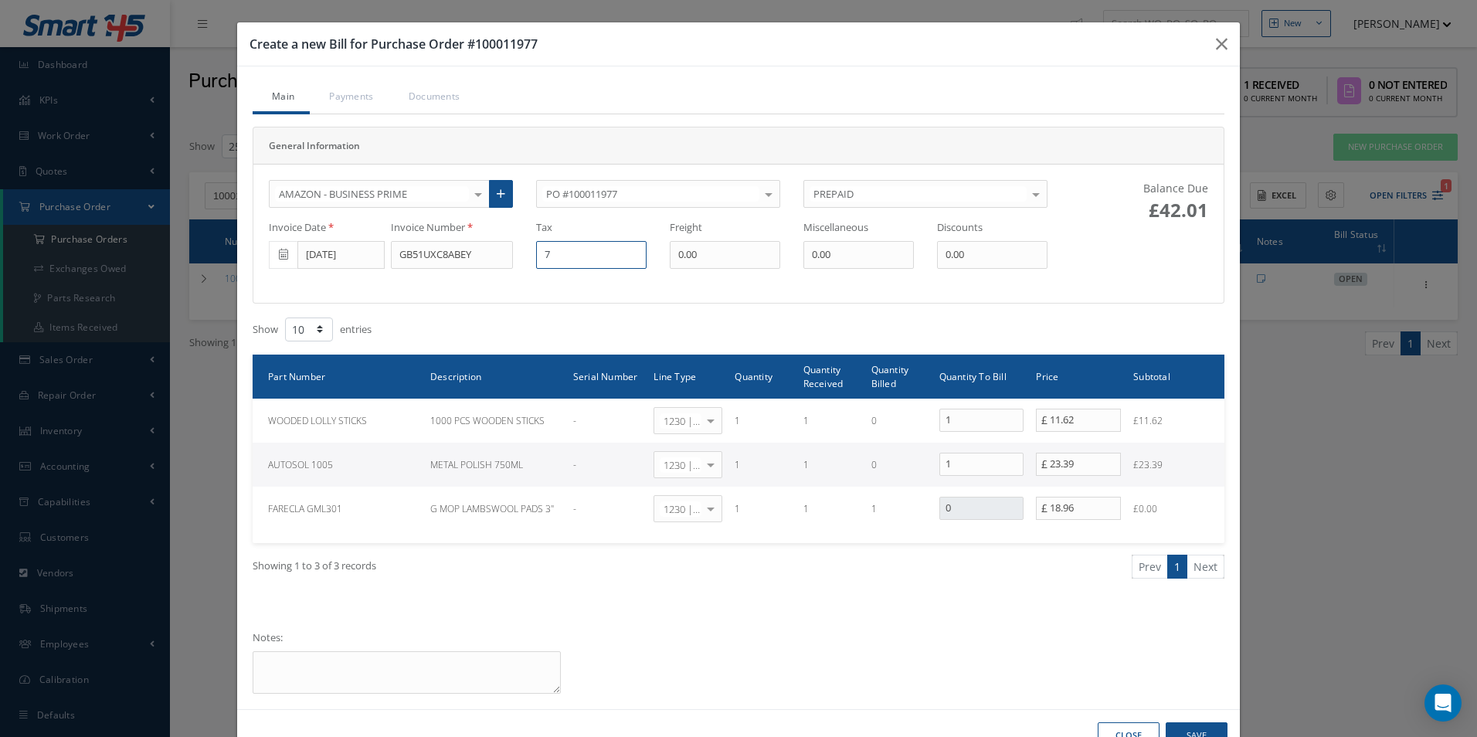
type input "7"
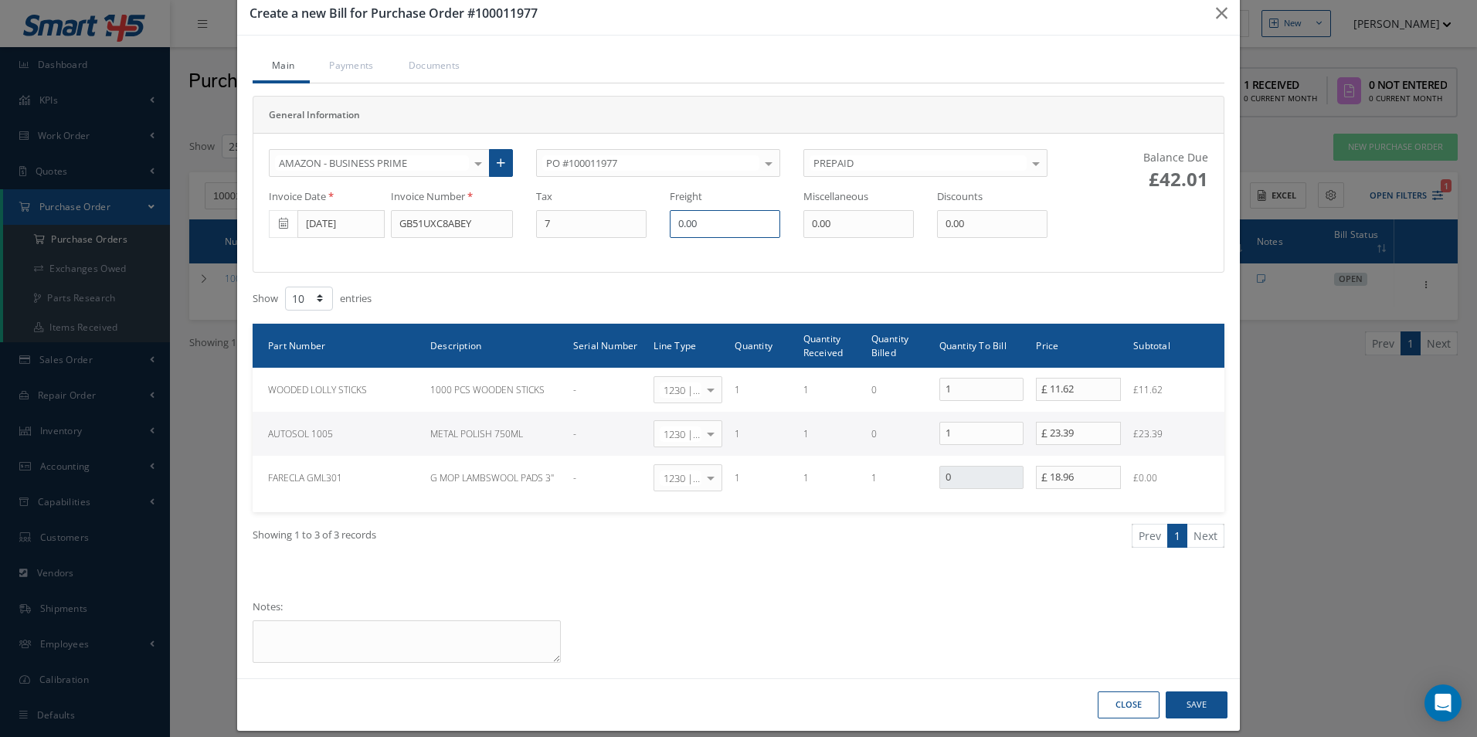
scroll to position [47, 0]
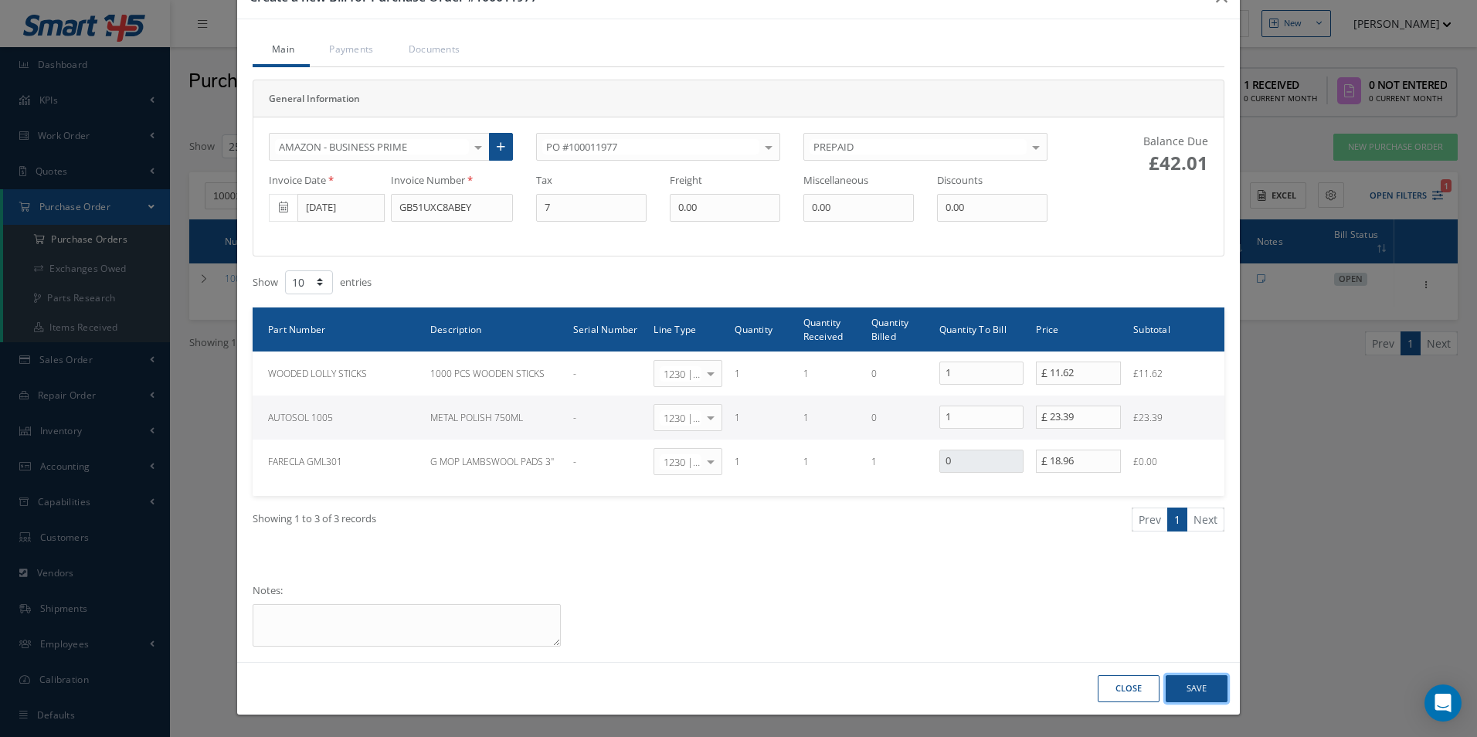
click at [1193, 691] on button "Save" at bounding box center [1197, 688] width 62 height 27
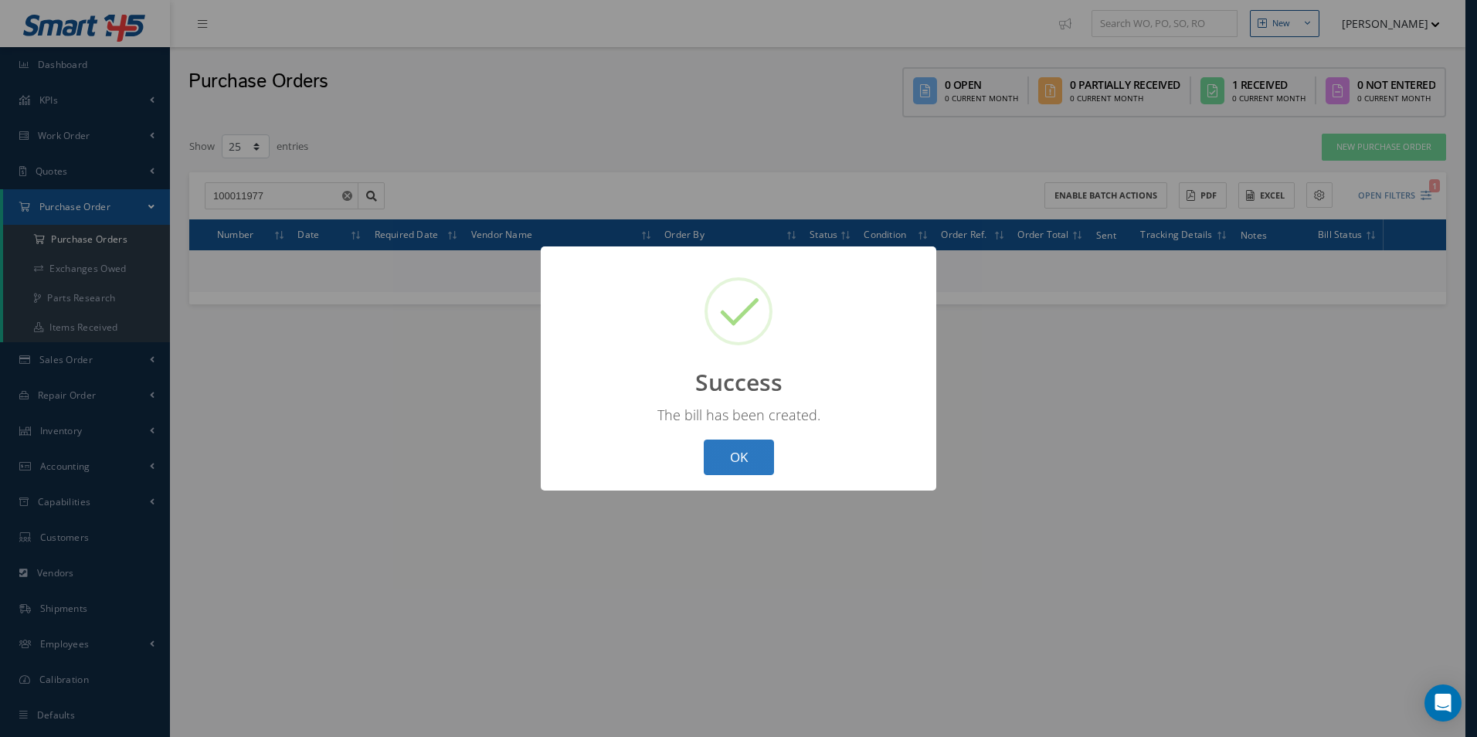
click at [758, 455] on button "OK" at bounding box center [739, 458] width 70 height 36
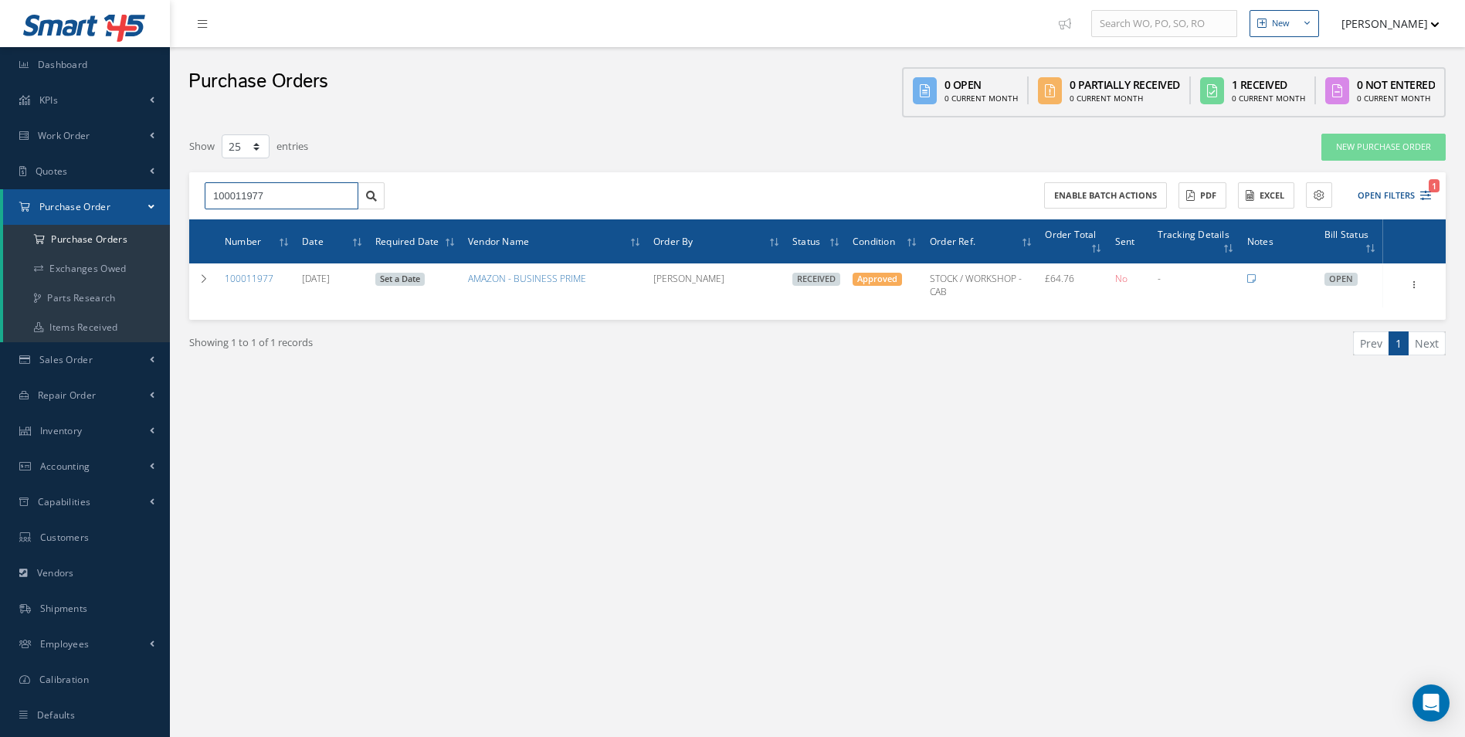
drag, startPoint x: 135, startPoint y: 209, endPoint x: 122, endPoint y: 208, distance: 13.2
click at [122, 208] on div "Smart 145 Dashboard KPIs Work Order Accounting Work Order Work Order Work Order…" at bounding box center [732, 384] width 1465 height 769
paste input "2005"
type input "100012005"
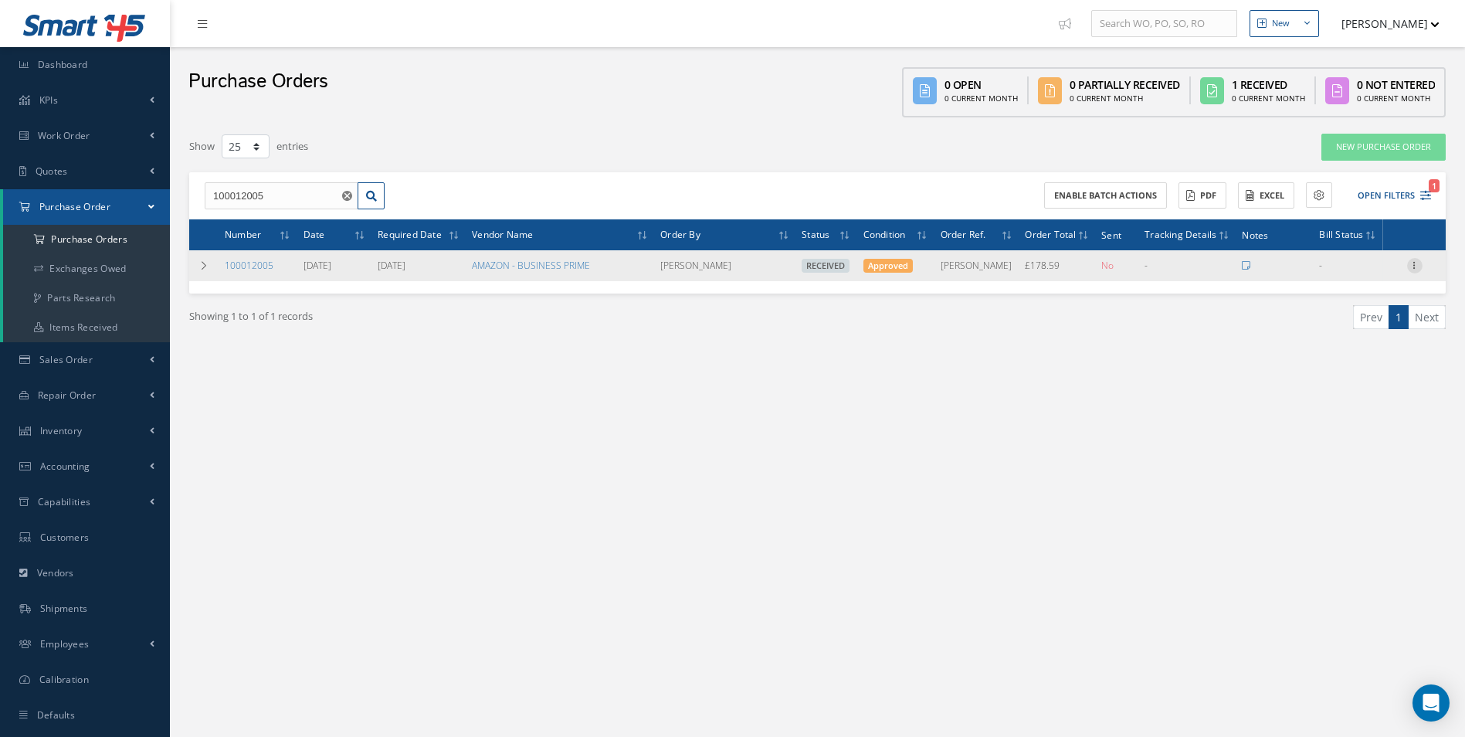
click at [1418, 270] on icon at bounding box center [1414, 264] width 15 height 12
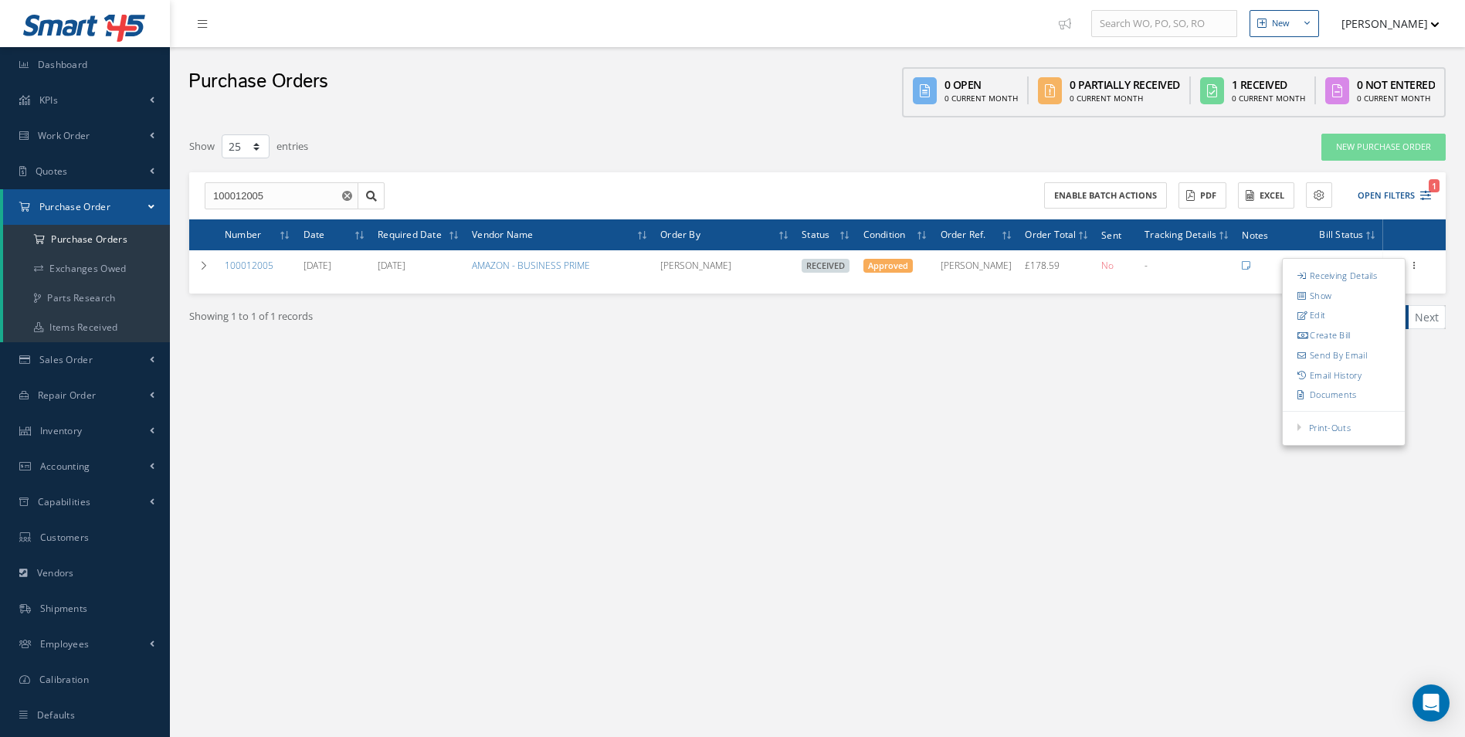
click at [1365, 339] on link "Create Bill" at bounding box center [1344, 335] width 122 height 20
type input "29.77"
type input "0.00"
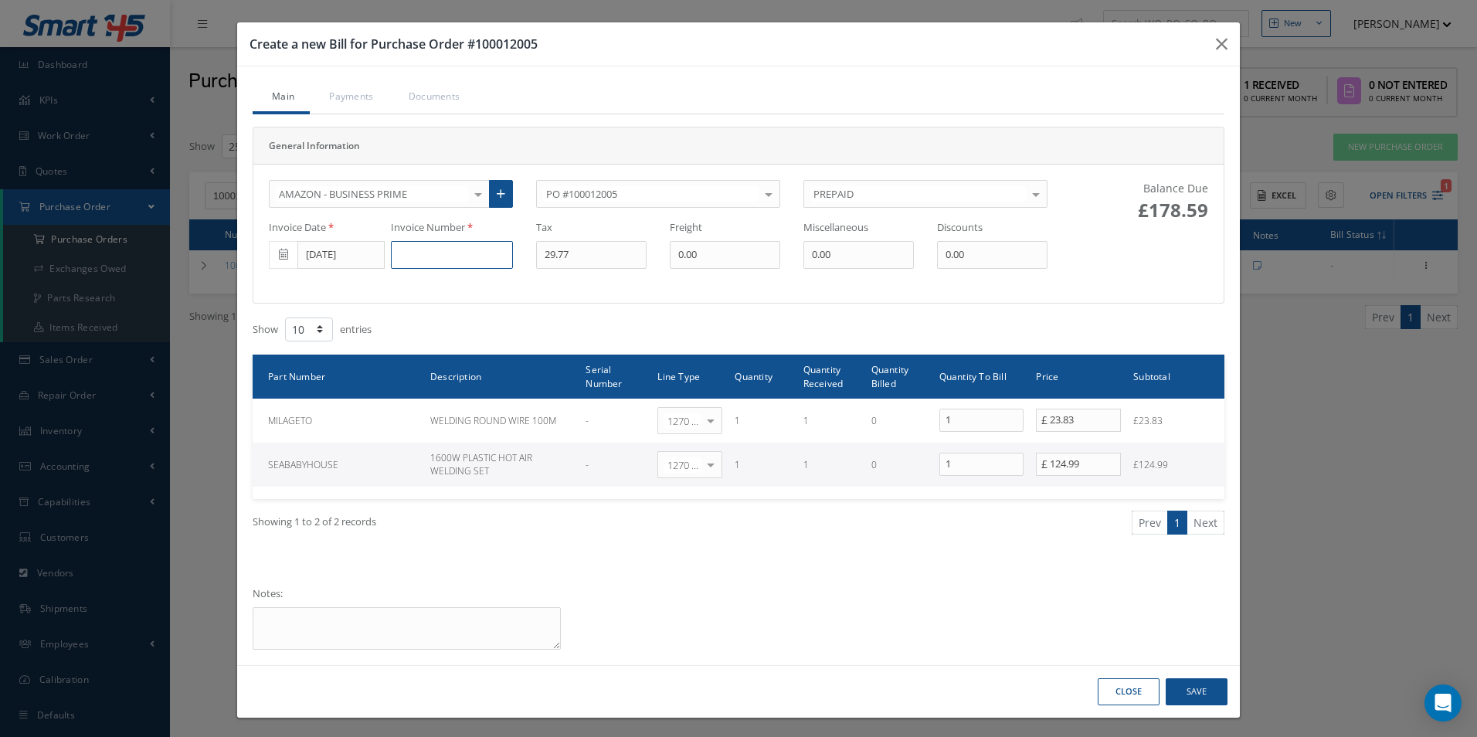
click at [461, 252] on input at bounding box center [452, 255] width 122 height 28
paste input "GB51WBPJABEY"
type input "GB51WBPJABEY"
click at [1189, 684] on button "Save" at bounding box center [1197, 691] width 62 height 27
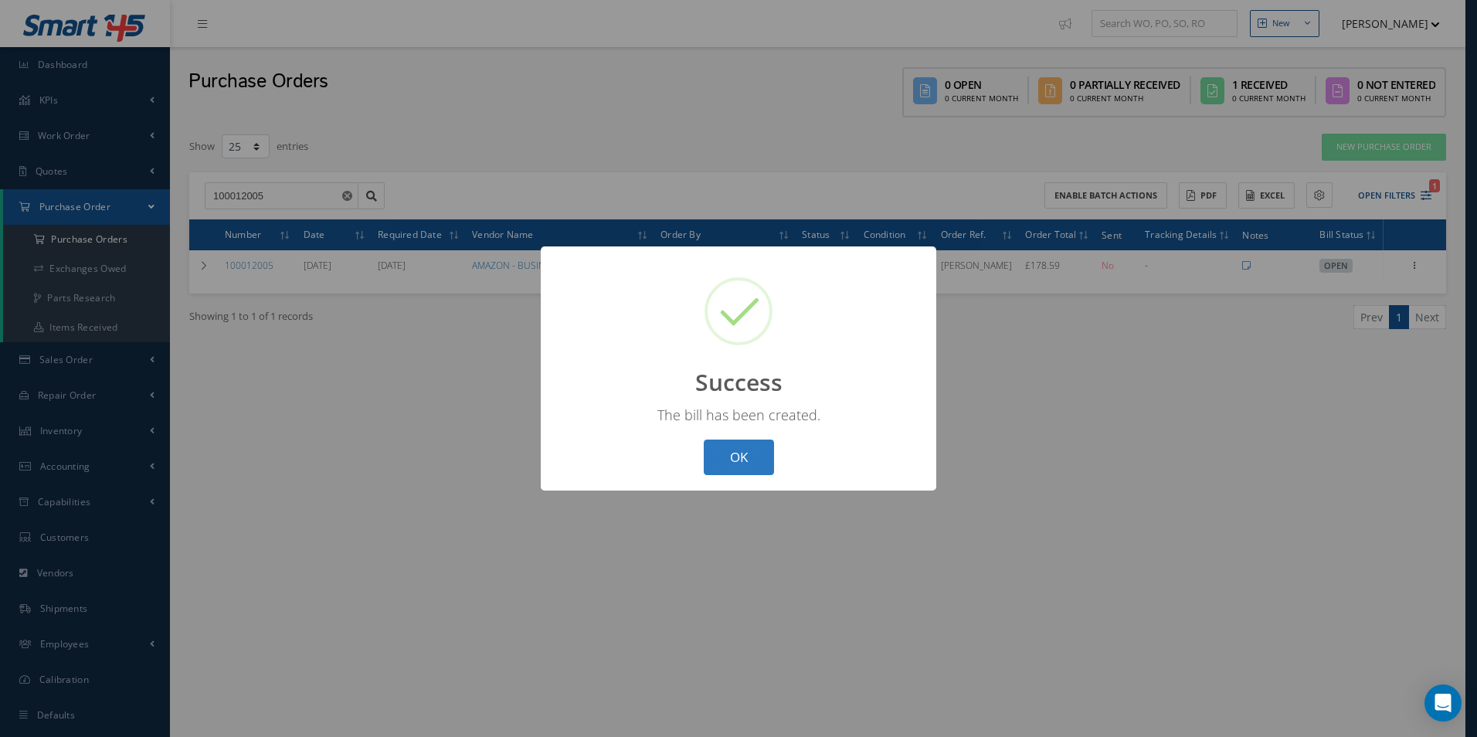
click at [729, 459] on button "OK" at bounding box center [739, 458] width 70 height 36
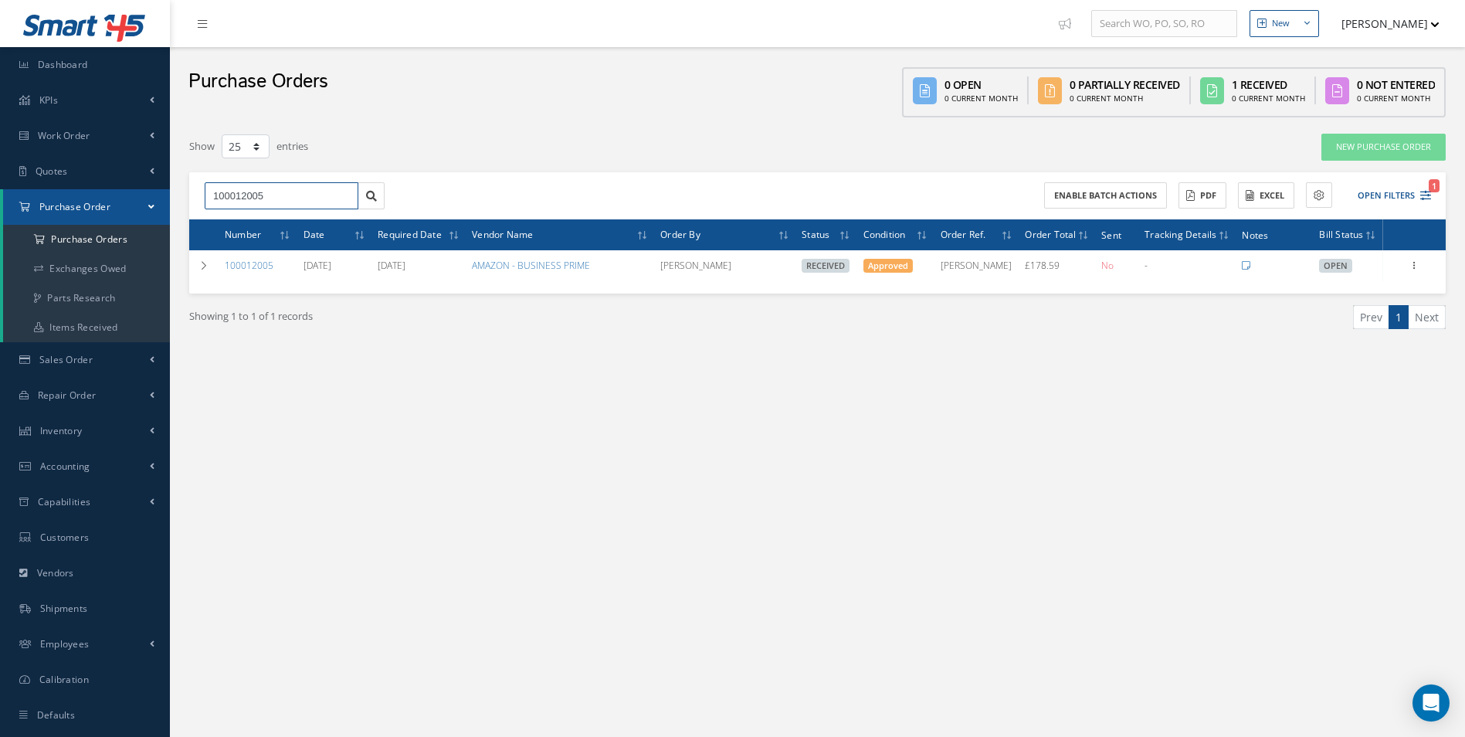
drag, startPoint x: 173, startPoint y: 205, endPoint x: 124, endPoint y: 206, distance: 48.7
click at [153, 205] on div "Smart 145 Dashboard KPIs Work Order Accounting Work Order Work Order Work Order…" at bounding box center [732, 384] width 1465 height 769
paste input "1952"
type input "100011952"
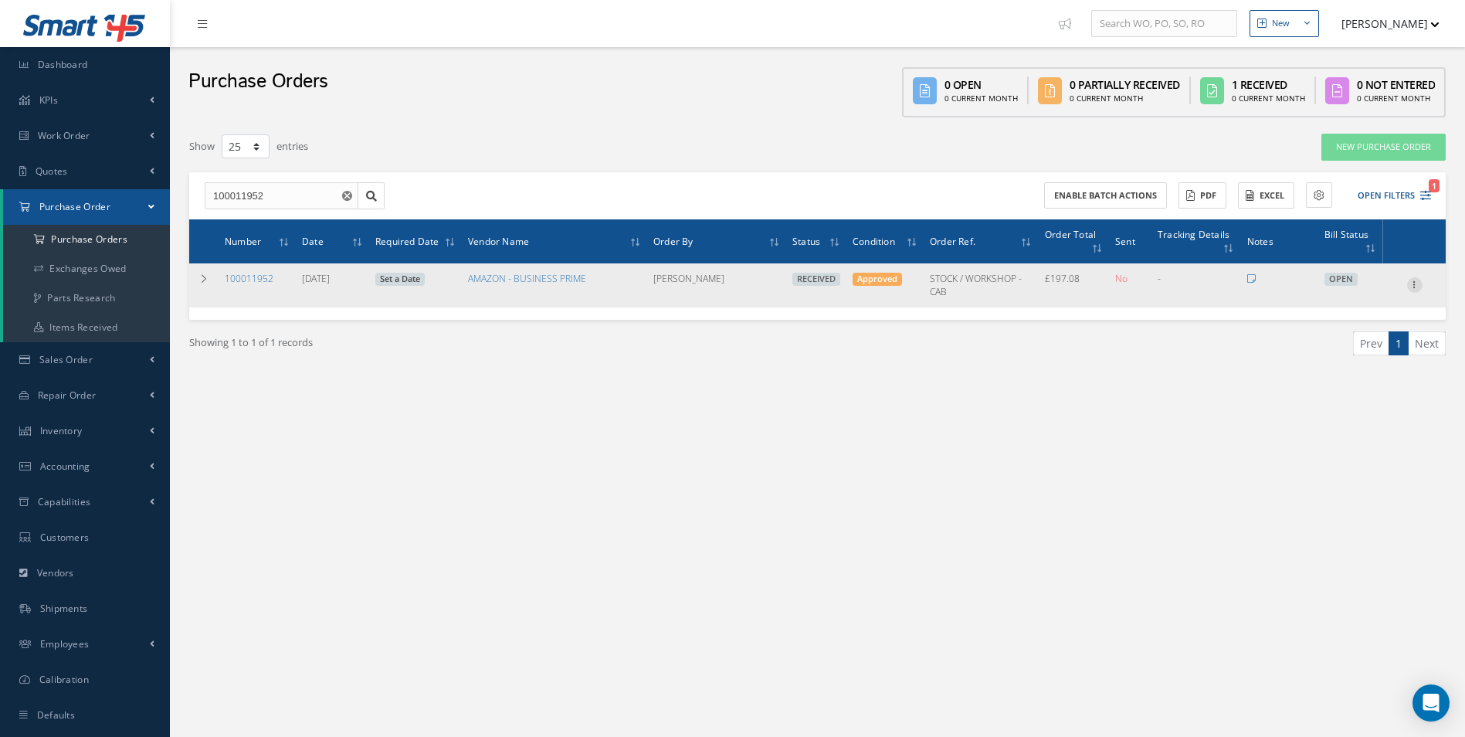
click at [1412, 286] on icon at bounding box center [1414, 283] width 15 height 12
click at [1330, 358] on link "Create Bill" at bounding box center [1344, 355] width 122 height 20
type input "32.81"
type input "0.00"
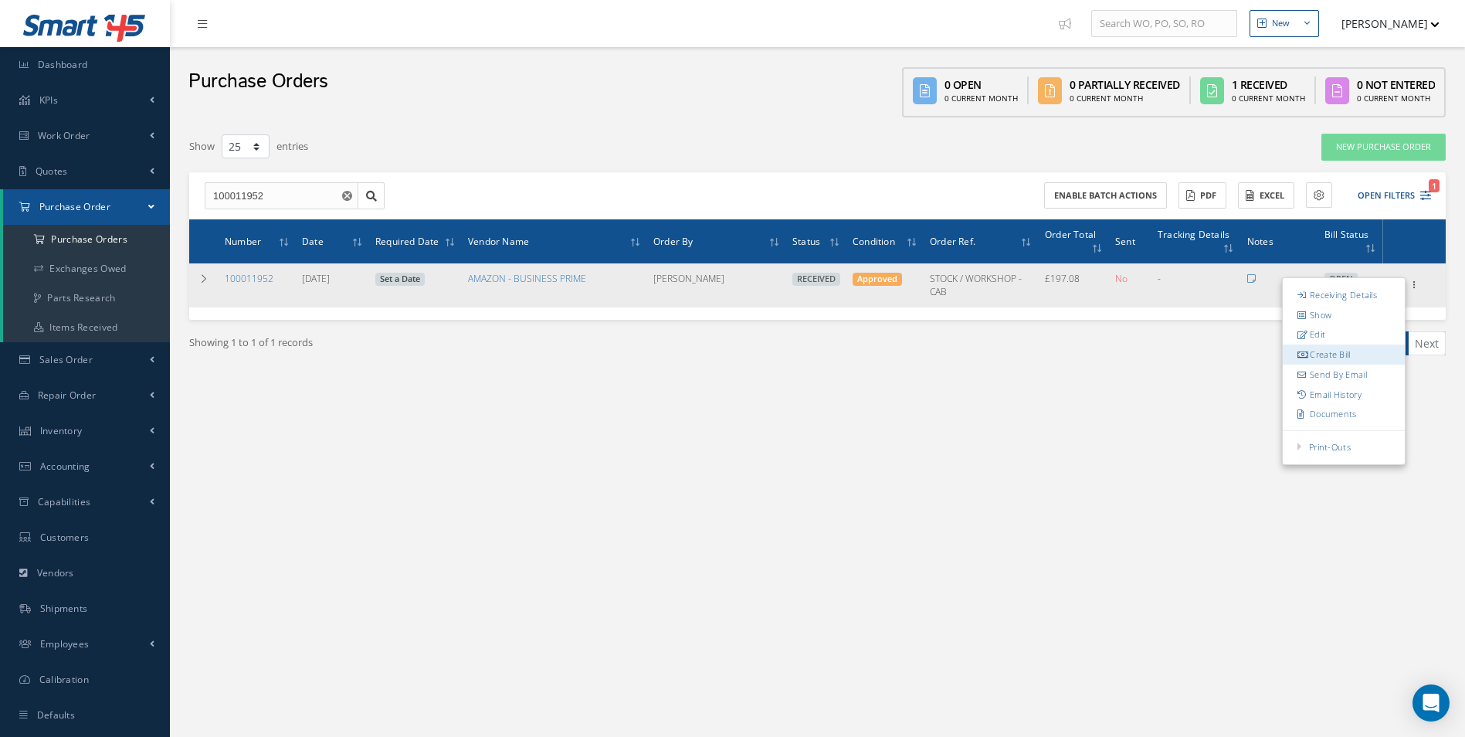
type input "0.00"
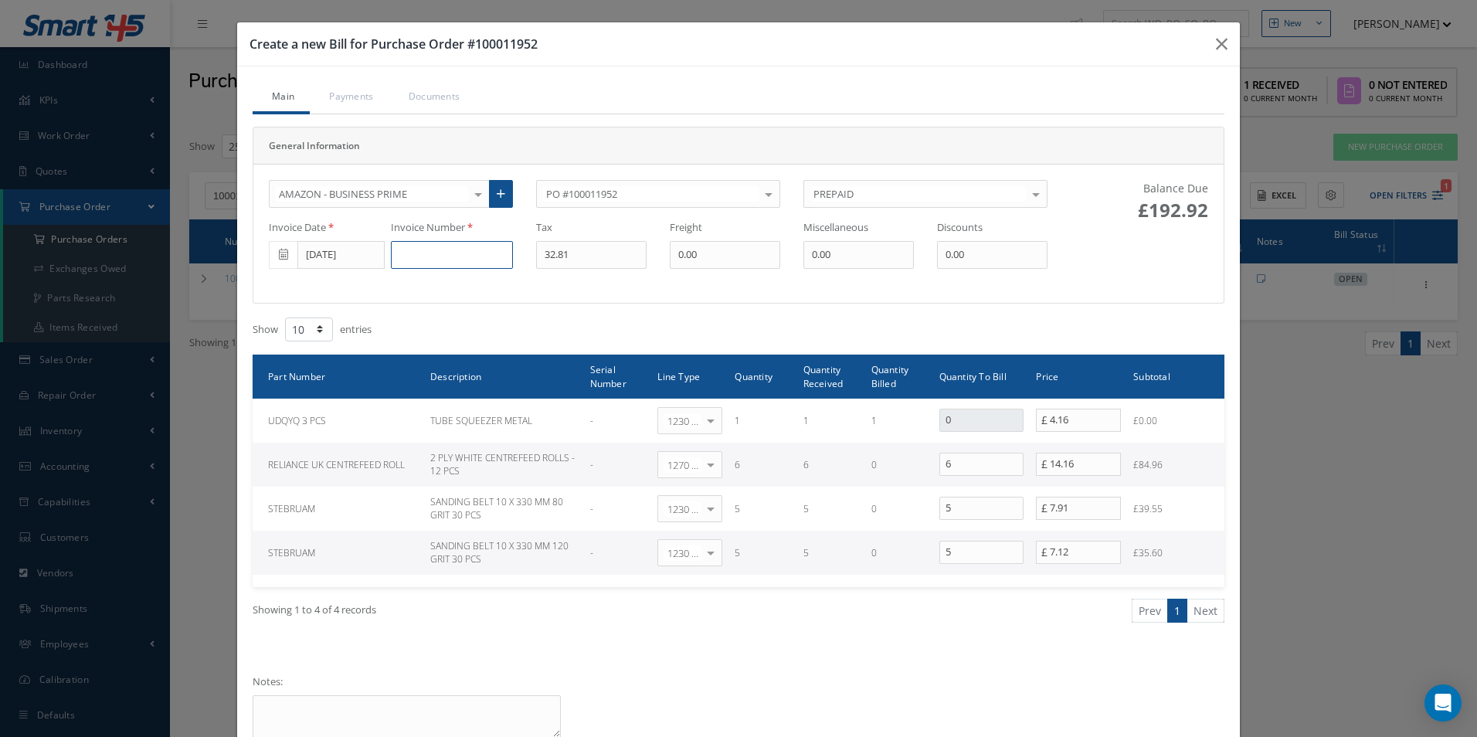
click at [423, 259] on input at bounding box center [452, 255] width 122 height 28
paste input "GB51SH4CABEY"
type input "GB51SH4CABEY"
drag, startPoint x: 882, startPoint y: 549, endPoint x: 874, endPoint y: 540, distance: 12.6
click at [881, 549] on tr "STEBRUAM SANDING BELT 10 X 330 MM 120 GRIT 30 PCS - 1230 | Inventory - Misc. Wo…" at bounding box center [739, 553] width 972 height 44
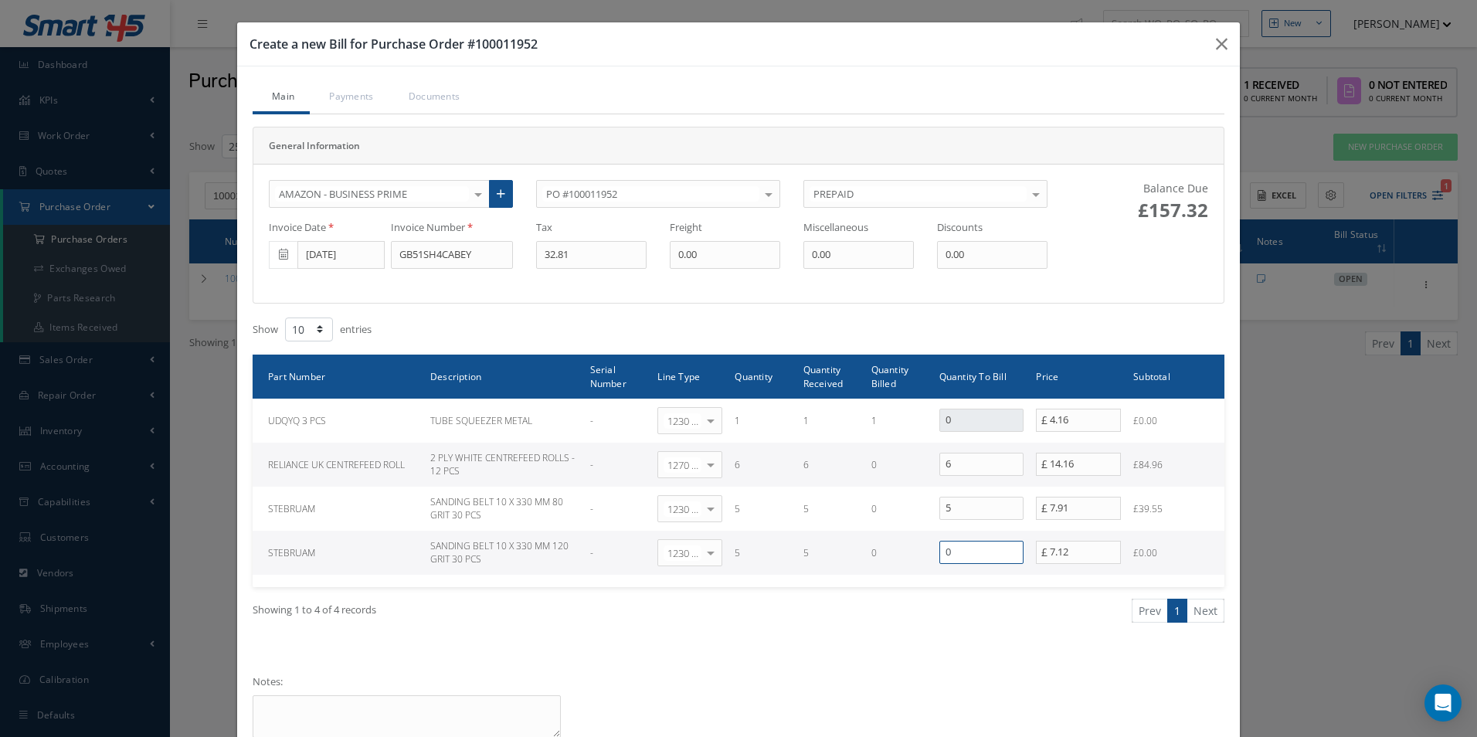
type input "0"
click at [292, 267] on div "Invoice Date 09/30/2025 Invoice Number GB51SH4CABEY Tax 32.81 Freight 0.00 Misc…" at bounding box center [658, 244] width 802 height 49
type input "22.80"
drag, startPoint x: 1007, startPoint y: 257, endPoint x: 910, endPoint y: 260, distance: 96.6
click at [912, 260] on div "Invoice Date 09/30/2025 Invoice Number GB51SH4CABEY Tax 22.80 Freight 0.00 Misc…" at bounding box center [658, 244] width 802 height 49
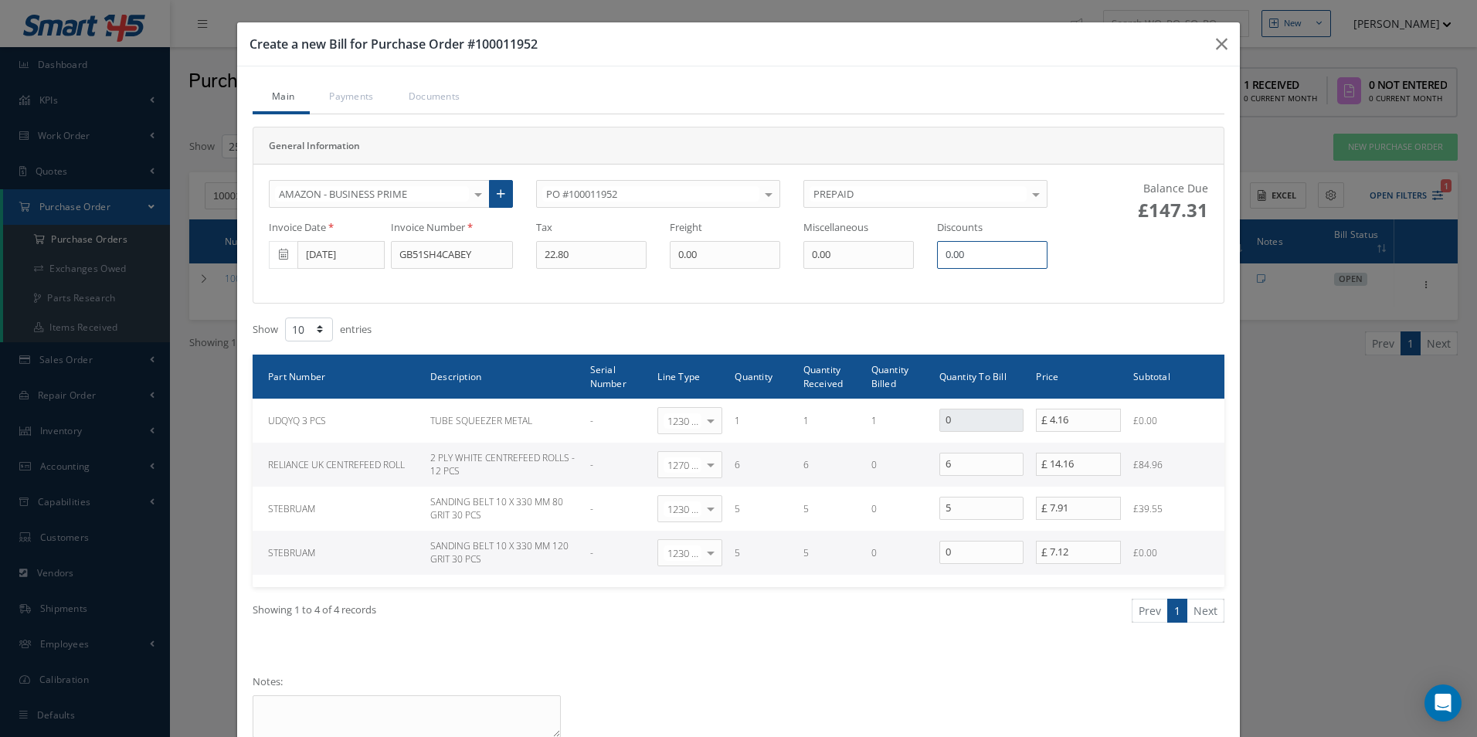
click at [1009, 256] on input "0.00" at bounding box center [992, 255] width 110 height 28
drag, startPoint x: 850, startPoint y: 257, endPoint x: 840, endPoint y: 258, distance: 10.1
click at [840, 258] on div "Invoice Date 09/30/2025 Invoice Number GB51SH4CABEY Tax 22.80 Freight 0.00 Misc…" at bounding box center [658, 244] width 802 height 49
type input "10.48"
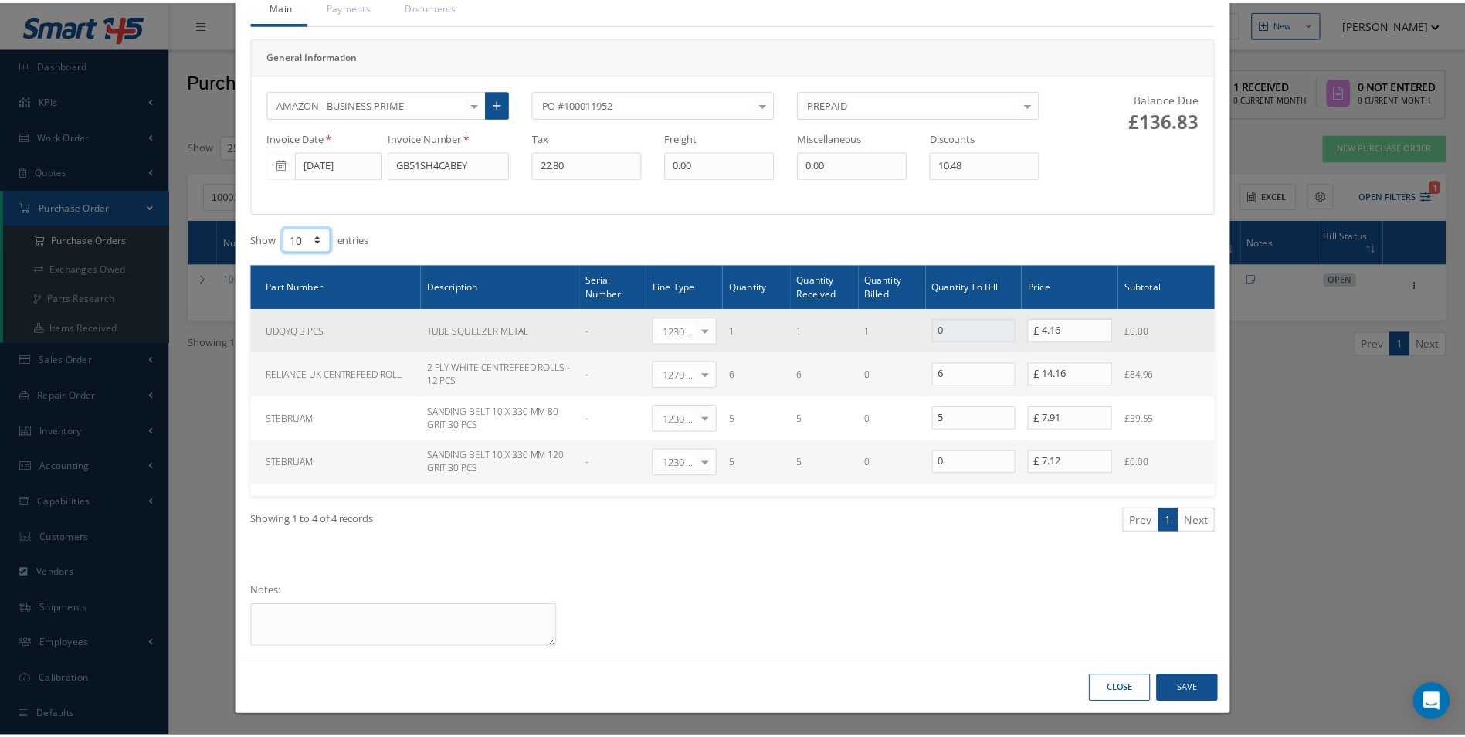
scroll to position [91, 0]
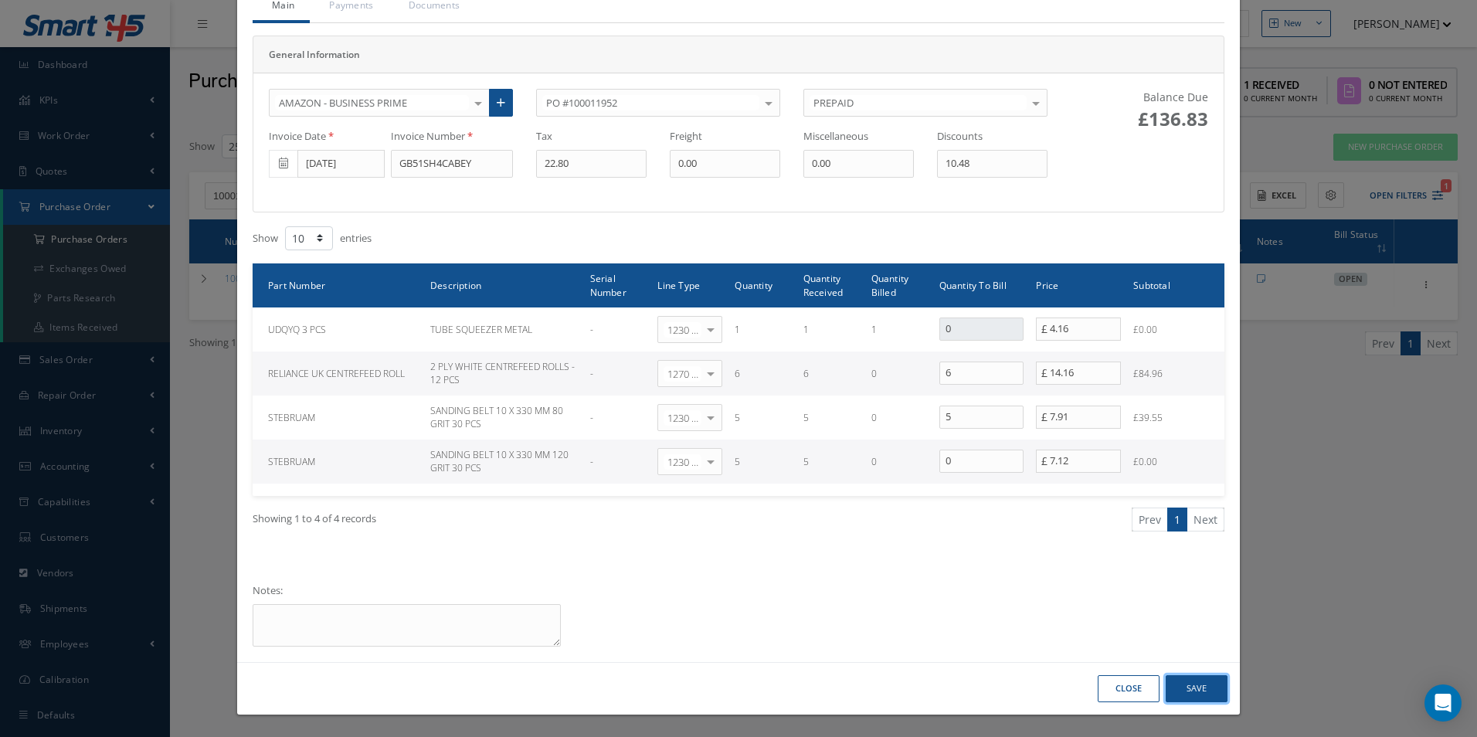
click at [1190, 686] on button "Save" at bounding box center [1197, 688] width 62 height 27
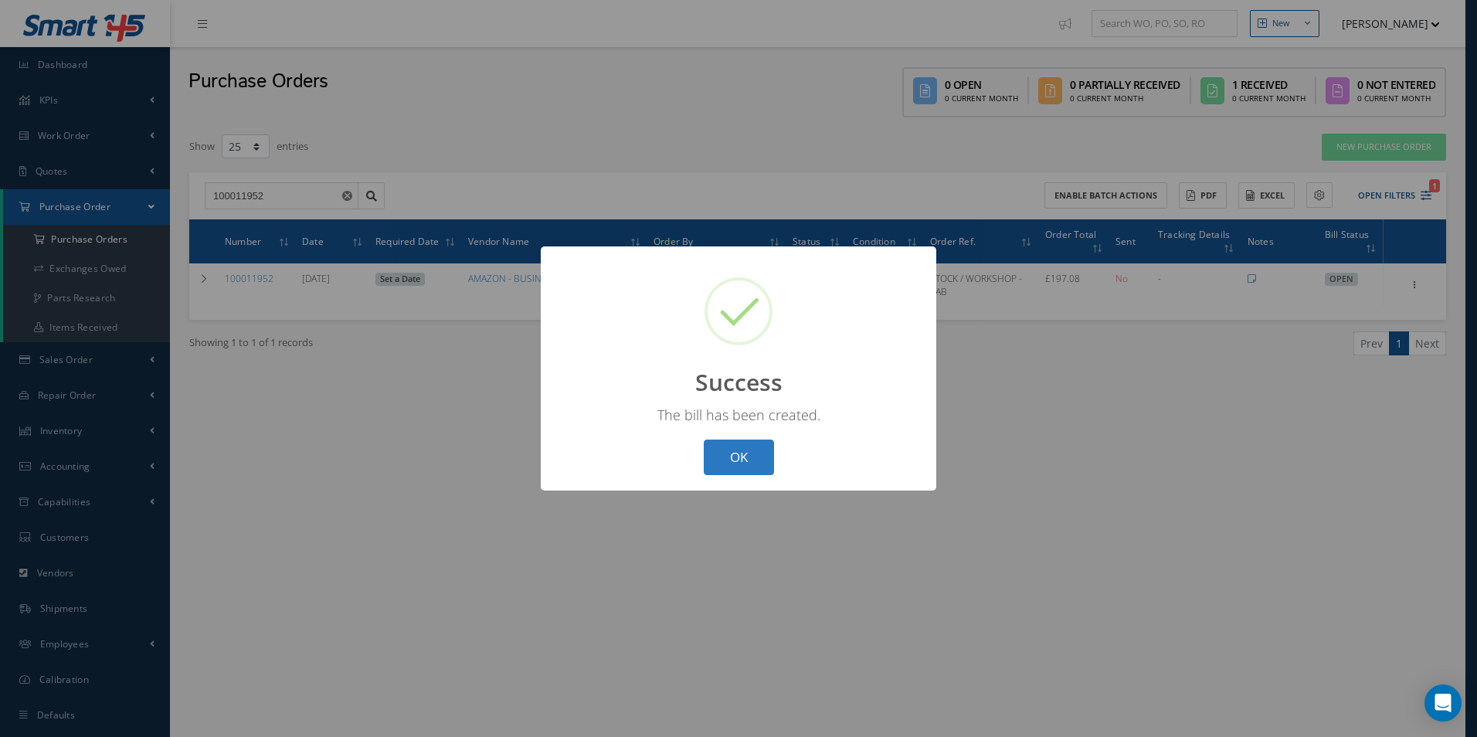
click at [759, 459] on button "OK" at bounding box center [739, 458] width 70 height 36
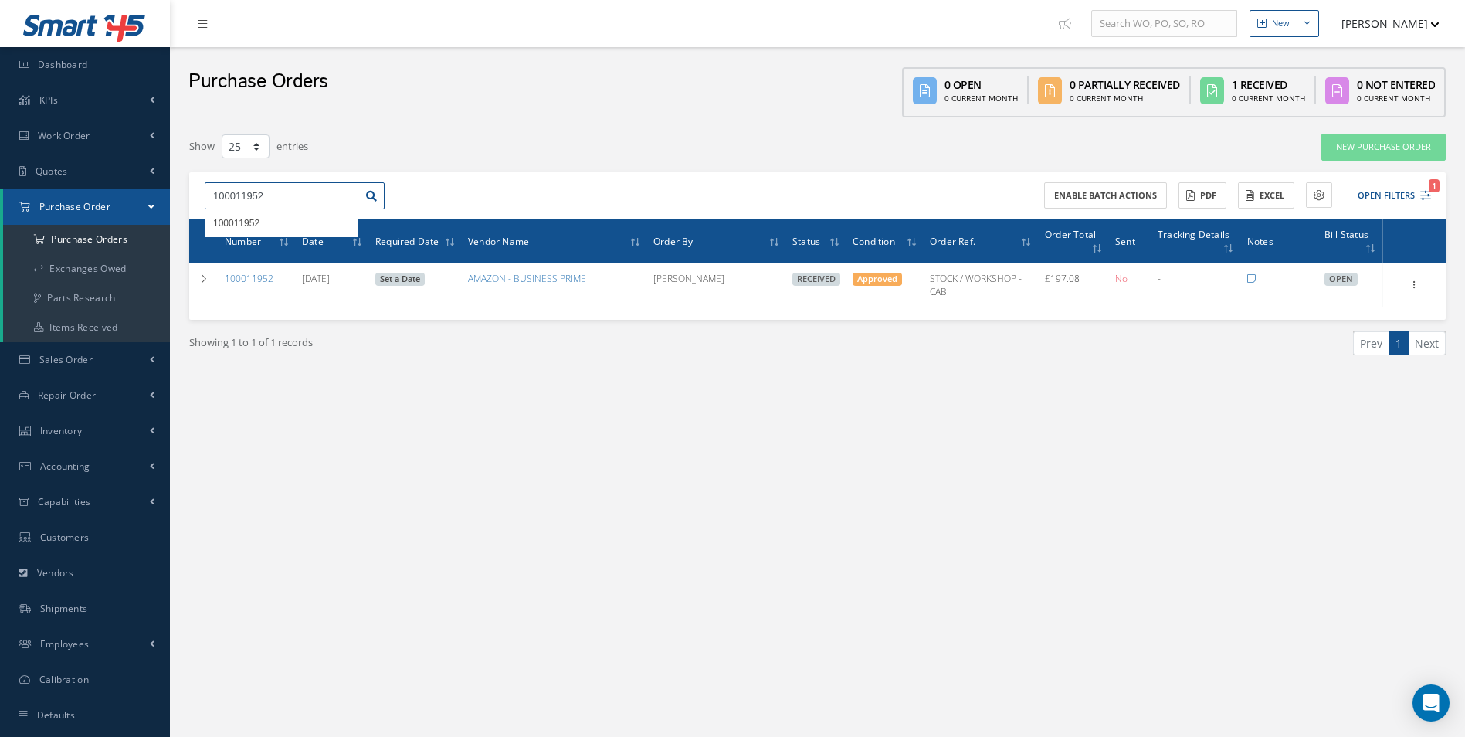
drag, startPoint x: 188, startPoint y: 204, endPoint x: 191, endPoint y: 253, distance: 48.7
click at [98, 202] on div "Smart 145 Dashboard KPIs Work Order Accounting Work Order Work Order Work Order…" at bounding box center [732, 384] width 1465 height 769
paste input "70"
type input "100011970"
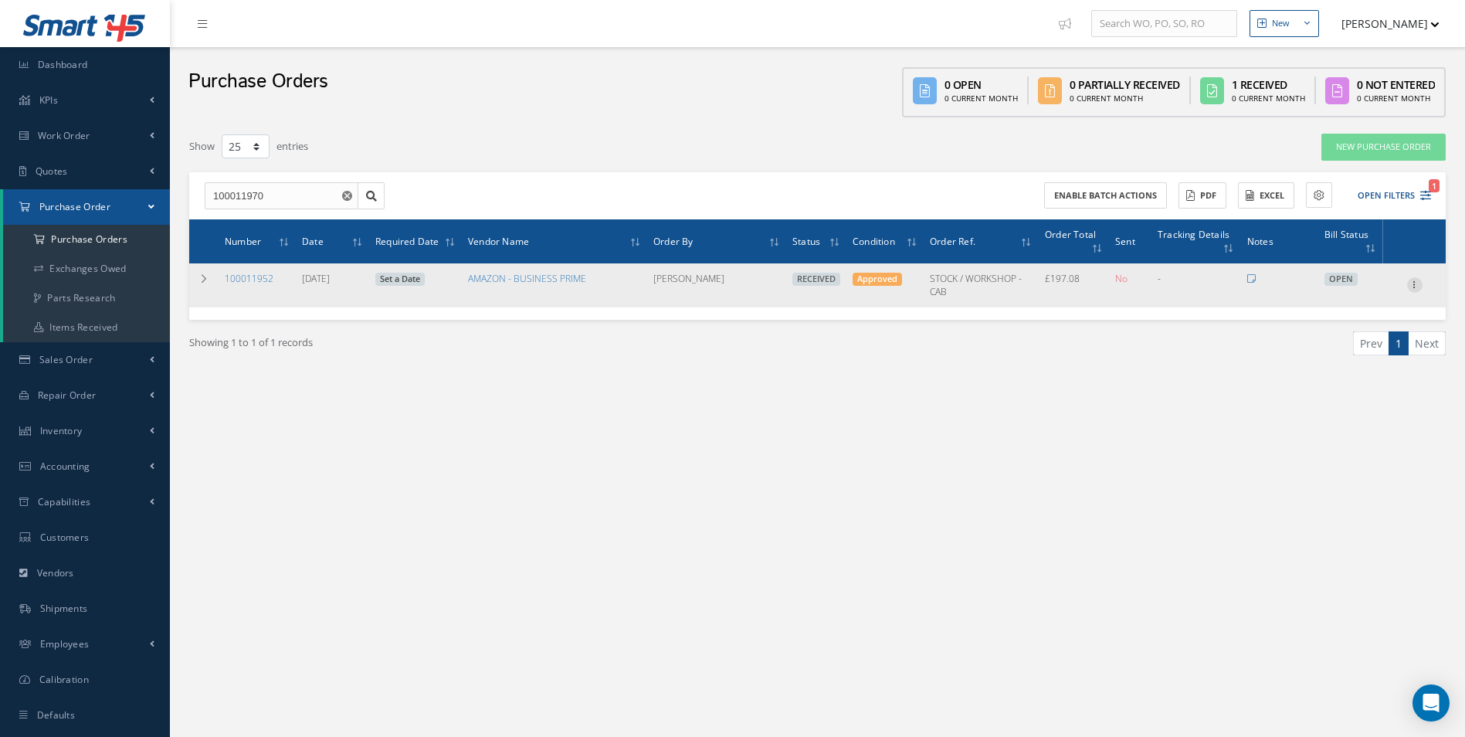
click at [1406, 287] on div "Receiving Details Show Edit Create Bill Send By Email Email History Documents P…" at bounding box center [1415, 285] width 19 height 19
click at [1408, 287] on icon at bounding box center [1414, 283] width 15 height 12
click at [1361, 354] on link "Create Bill" at bounding box center [1344, 355] width 122 height 20
type input "32.81"
type input "0.00"
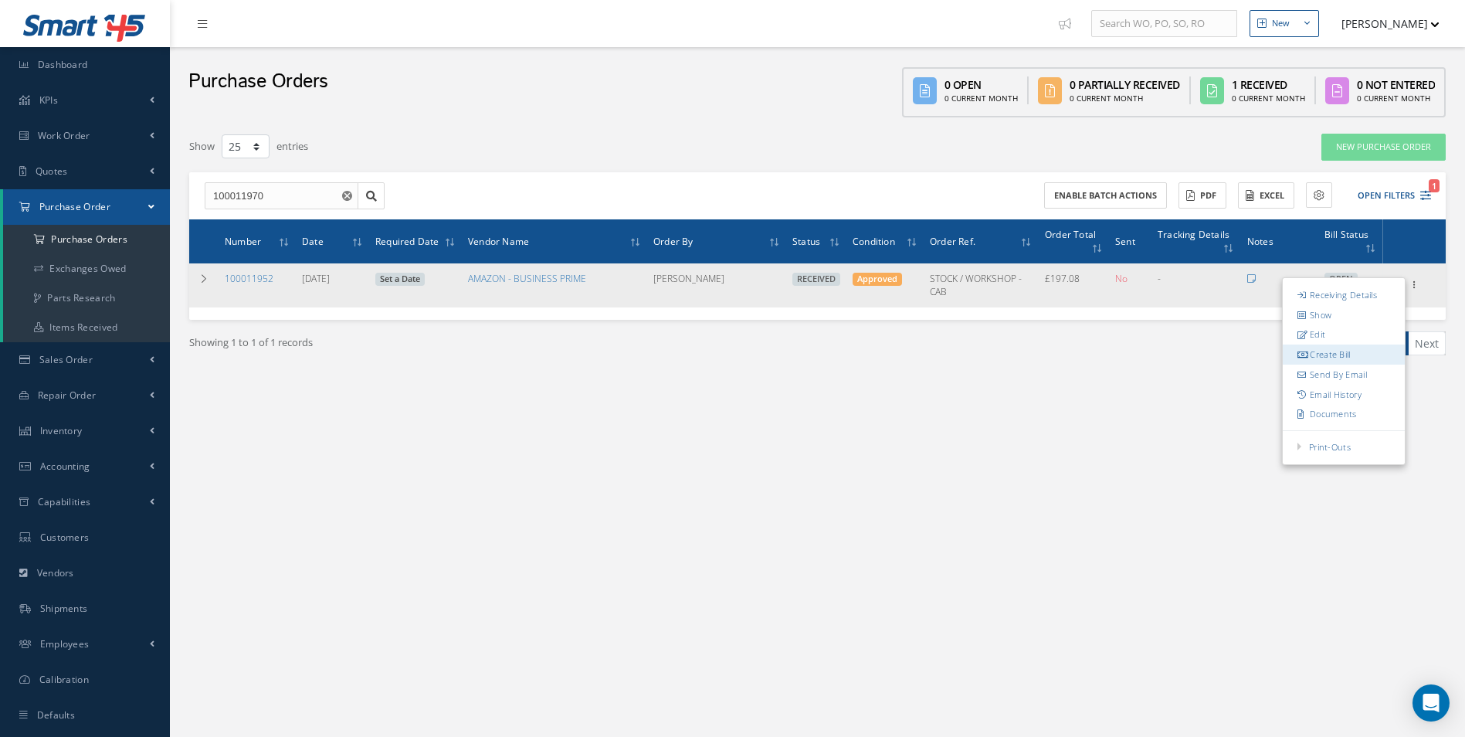
type input "0.00"
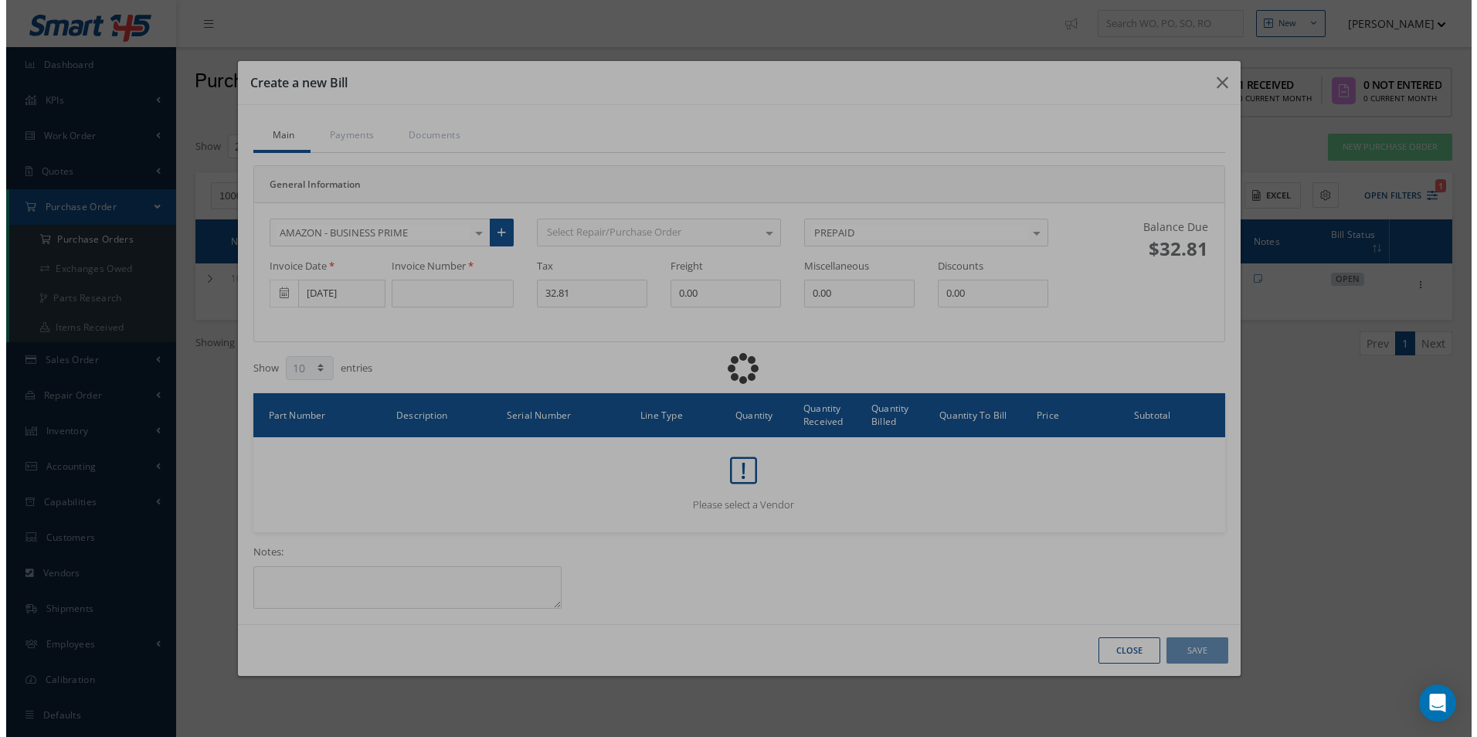
scroll to position [0, 0]
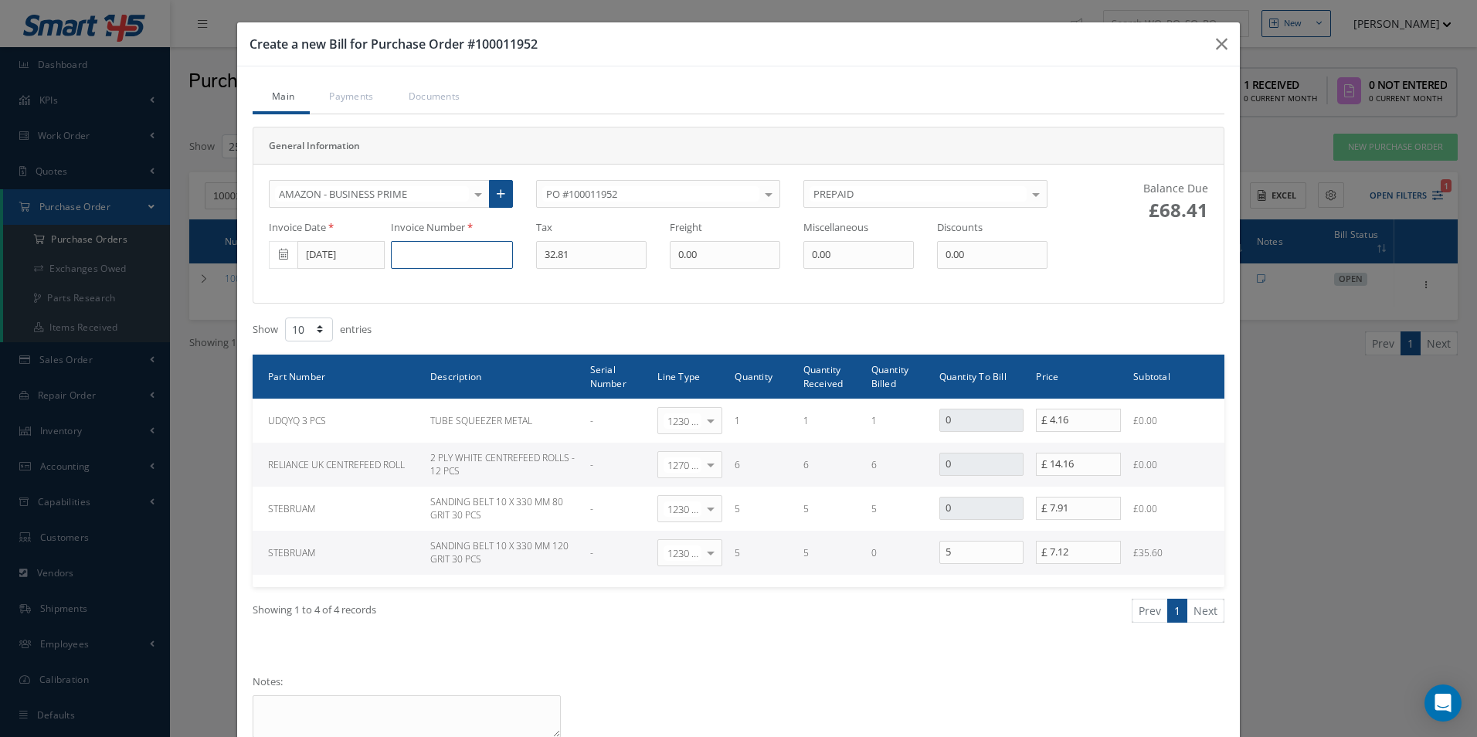
click at [454, 260] on input at bounding box center [452, 255] width 122 height 28
paste input "GB51U7I8ABEY"
type input "GB51U7I8ABEY"
drag, startPoint x: 1221, startPoint y: 41, endPoint x: 868, endPoint y: 154, distance: 370.1
click at [1219, 41] on icon "button" at bounding box center [1222, 44] width 12 height 19
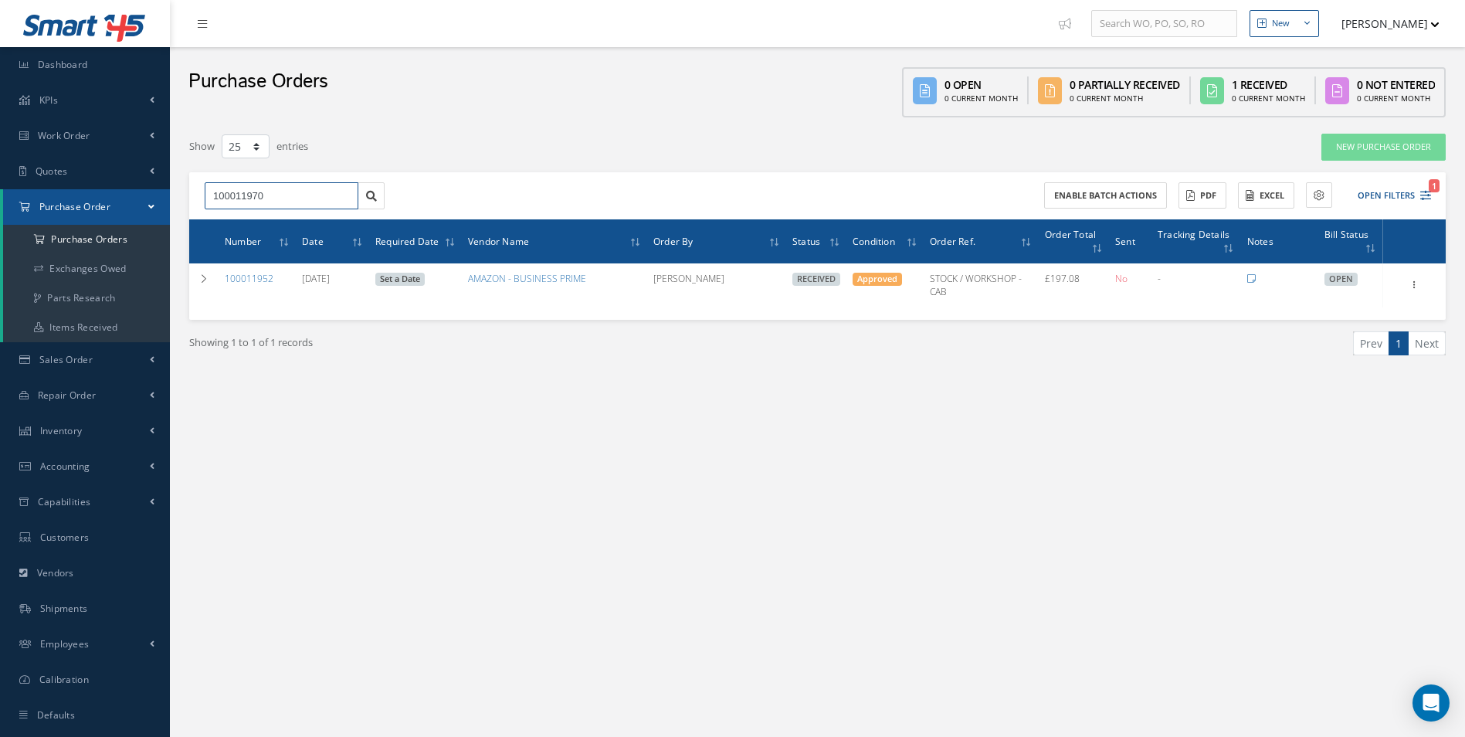
click at [310, 198] on input "100011970" at bounding box center [282, 196] width 154 height 28
click at [258, 216] on div "100011970" at bounding box center [281, 223] width 152 height 28
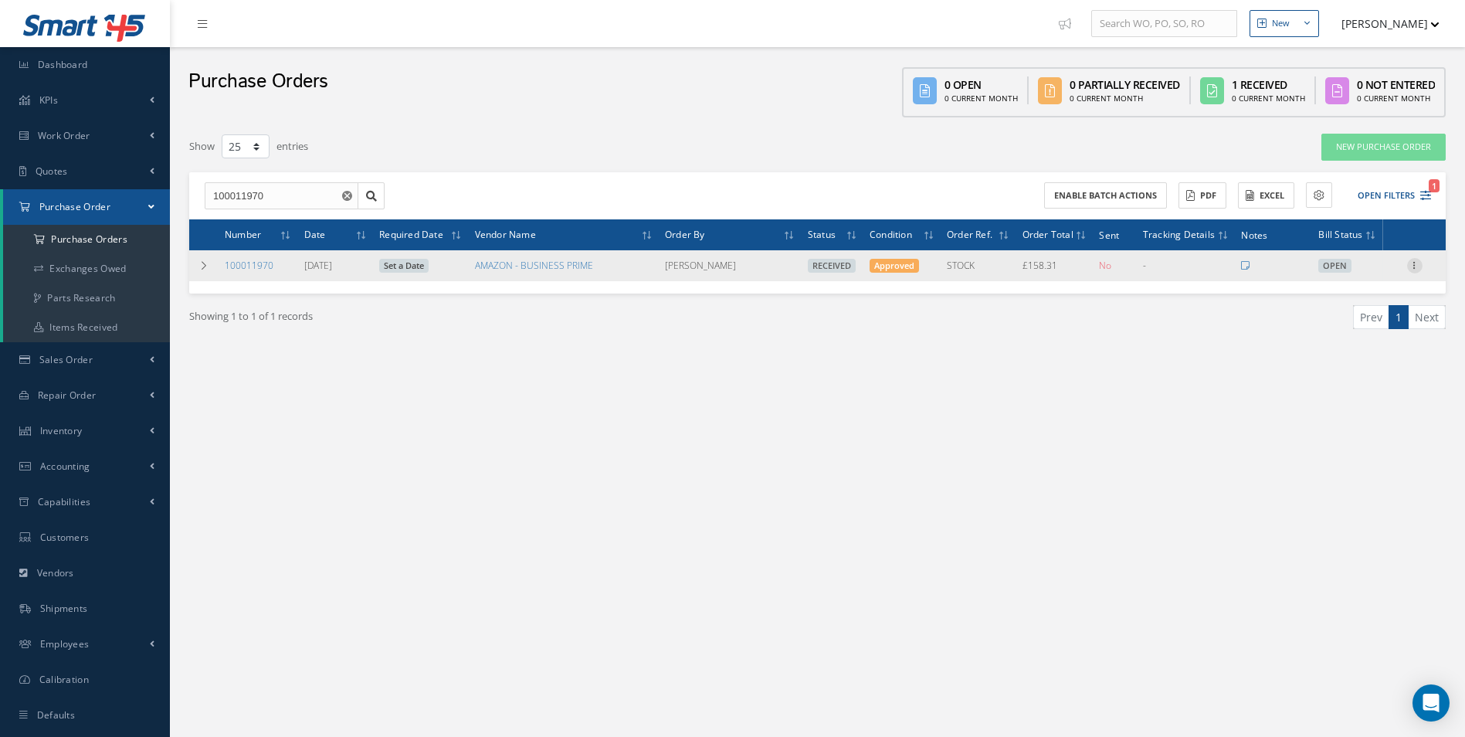
click at [1421, 263] on icon at bounding box center [1414, 264] width 15 height 12
click at [1359, 337] on link "Create Bill" at bounding box center [1344, 335] width 122 height 20
type input "27.46"
type input "0.00"
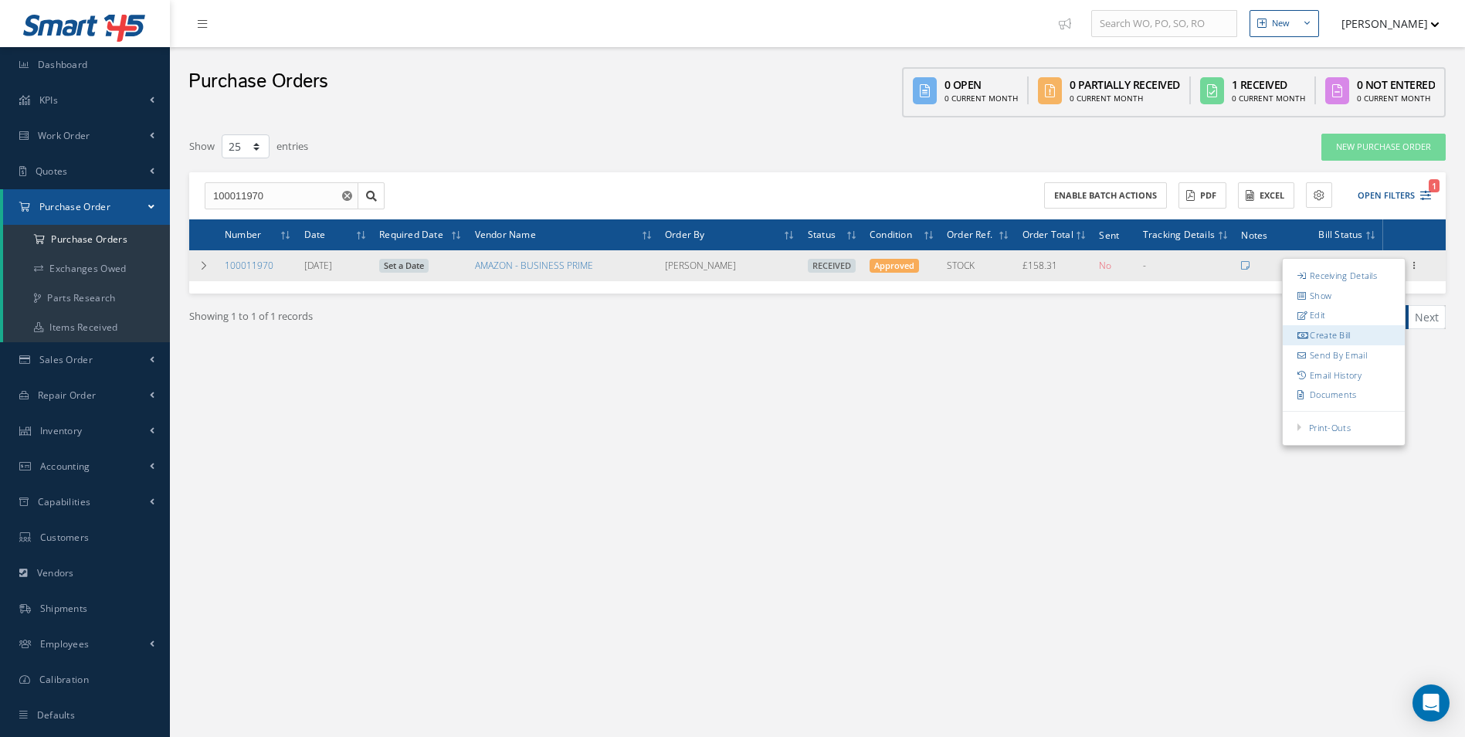
type input "6.52"
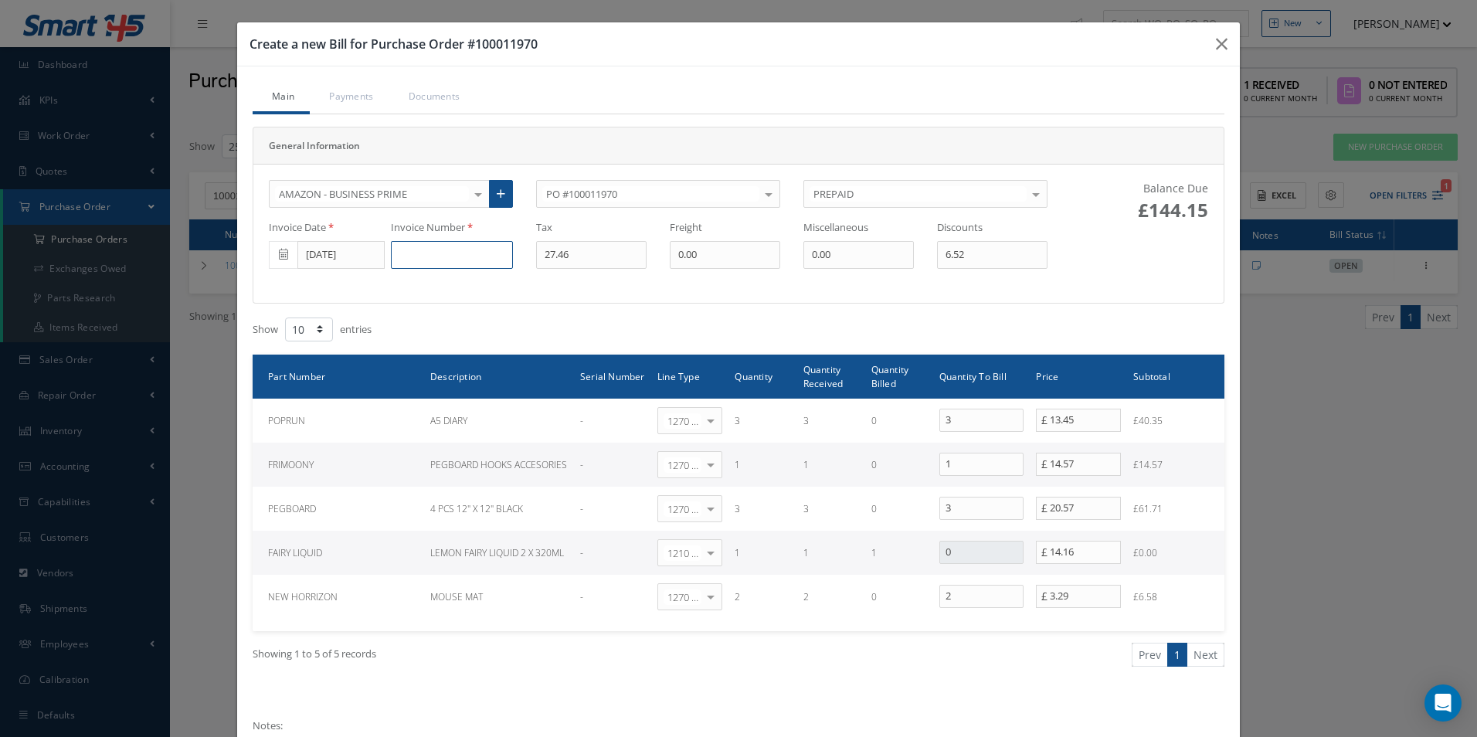
click at [428, 258] on input at bounding box center [452, 255] width 122 height 28
paste input "GB51U7I8ABEY"
type input "GB51U7I8ABEY"
drag, startPoint x: 586, startPoint y: 255, endPoint x: 460, endPoint y: 260, distance: 125.3
click at [460, 260] on div "Invoice Date 09/30/2025 Invoice Number GB51U7I8ABEY Tax 27.46 Freight 0.00 Misc…" at bounding box center [658, 244] width 802 height 49
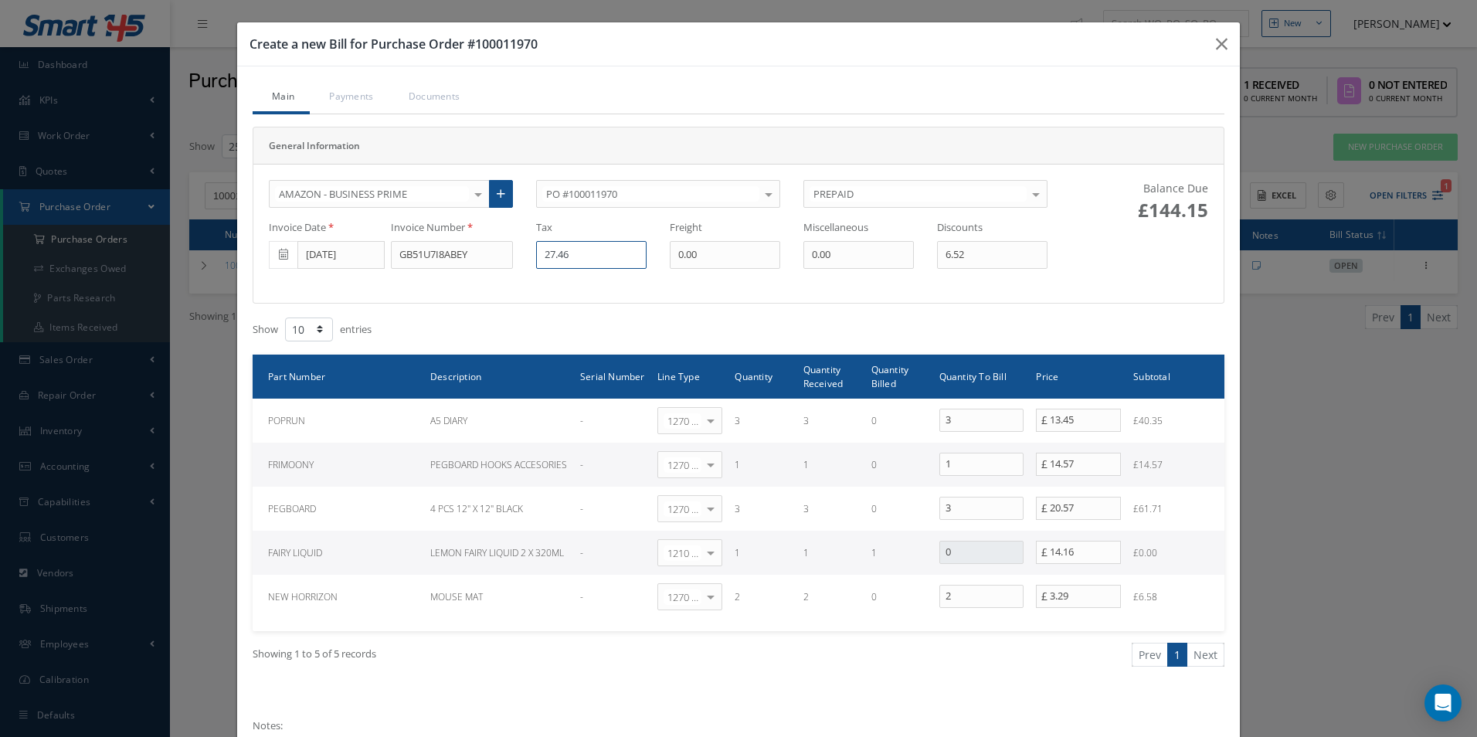
click at [457, 267] on div "Invoice Date 09/30/2025 Invoice Number GB51U7I8ABEY Tax 27.46 Freight 0.00 Misc…" at bounding box center [658, 244] width 802 height 49
type input "23.57"
drag, startPoint x: 959, startPoint y: 255, endPoint x: 802, endPoint y: 256, distance: 157.6
click at [802, 256] on div "Invoice Date 09/30/2025 Invoice Number GB51U7I8ABEY Tax 23.57 Freight 0.00 Misc…" at bounding box center [658, 244] width 802 height 49
click at [965, 260] on input "0" at bounding box center [992, 255] width 110 height 28
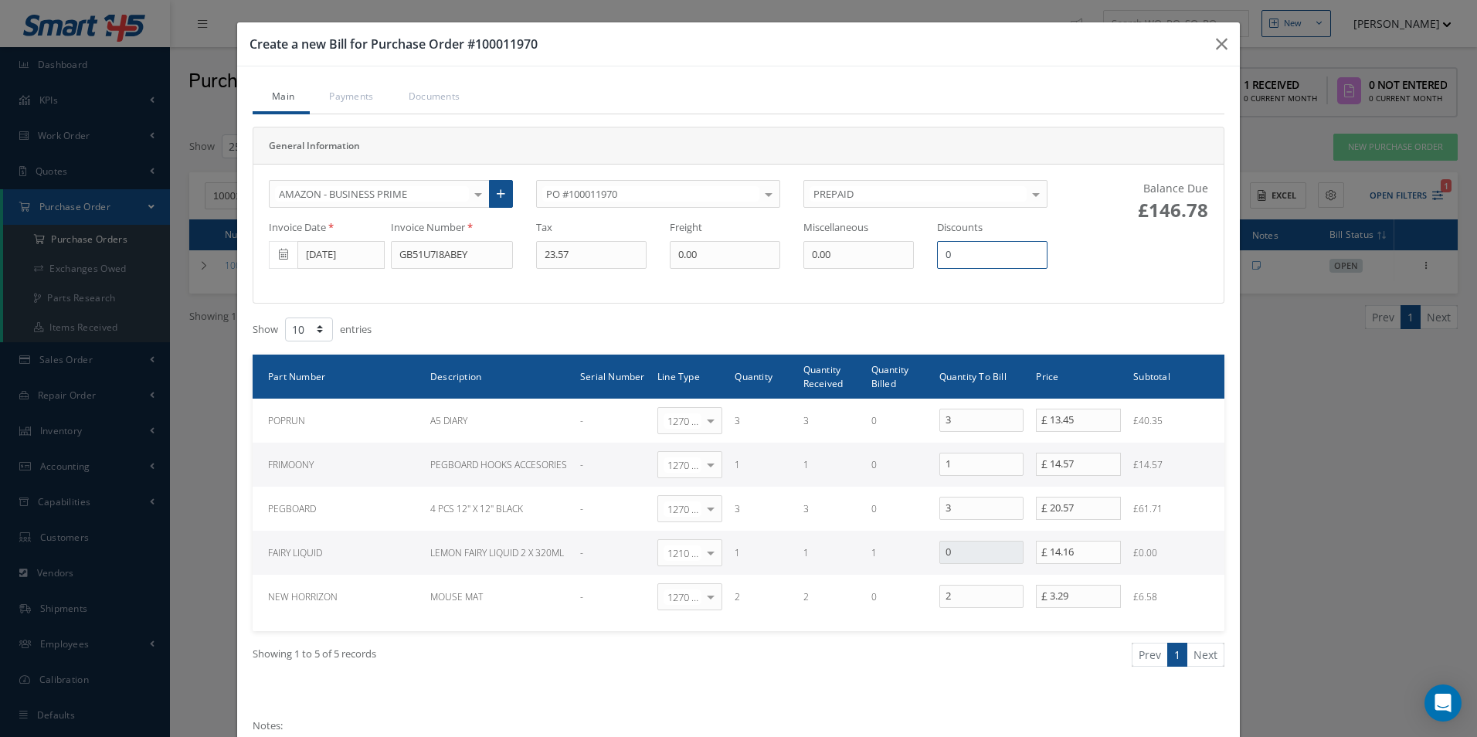
drag, startPoint x: 976, startPoint y: 255, endPoint x: 763, endPoint y: 259, distance: 212.5
click at [806, 260] on div "Invoice Date 09/30/2025 Invoice Number GB51U7I8ABEY Tax 23.57 Freight 0.00 Misc…" at bounding box center [658, 244] width 802 height 49
type input "5.46"
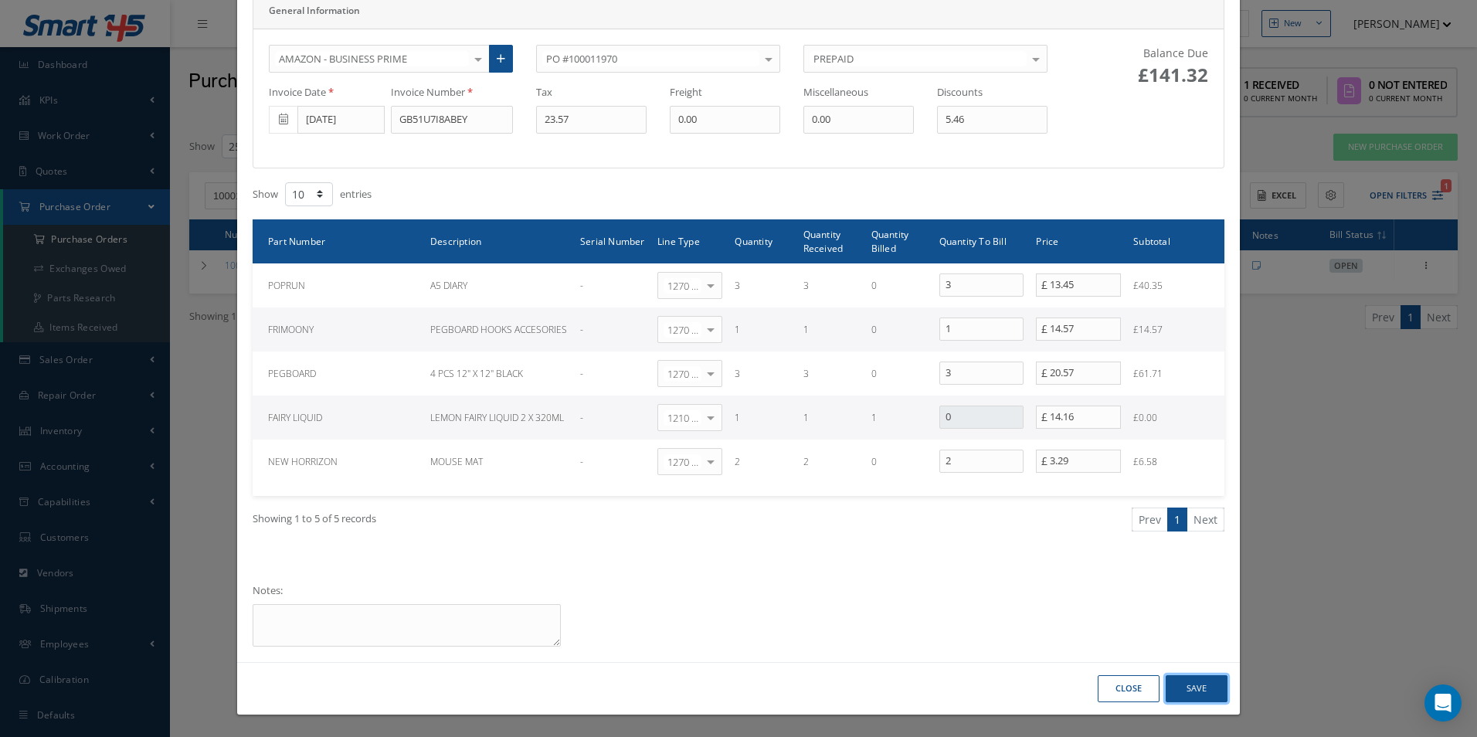
drag, startPoint x: 1193, startPoint y: 688, endPoint x: 1201, endPoint y: 690, distance: 8.1
click at [1196, 688] on button "Save" at bounding box center [1197, 688] width 62 height 27
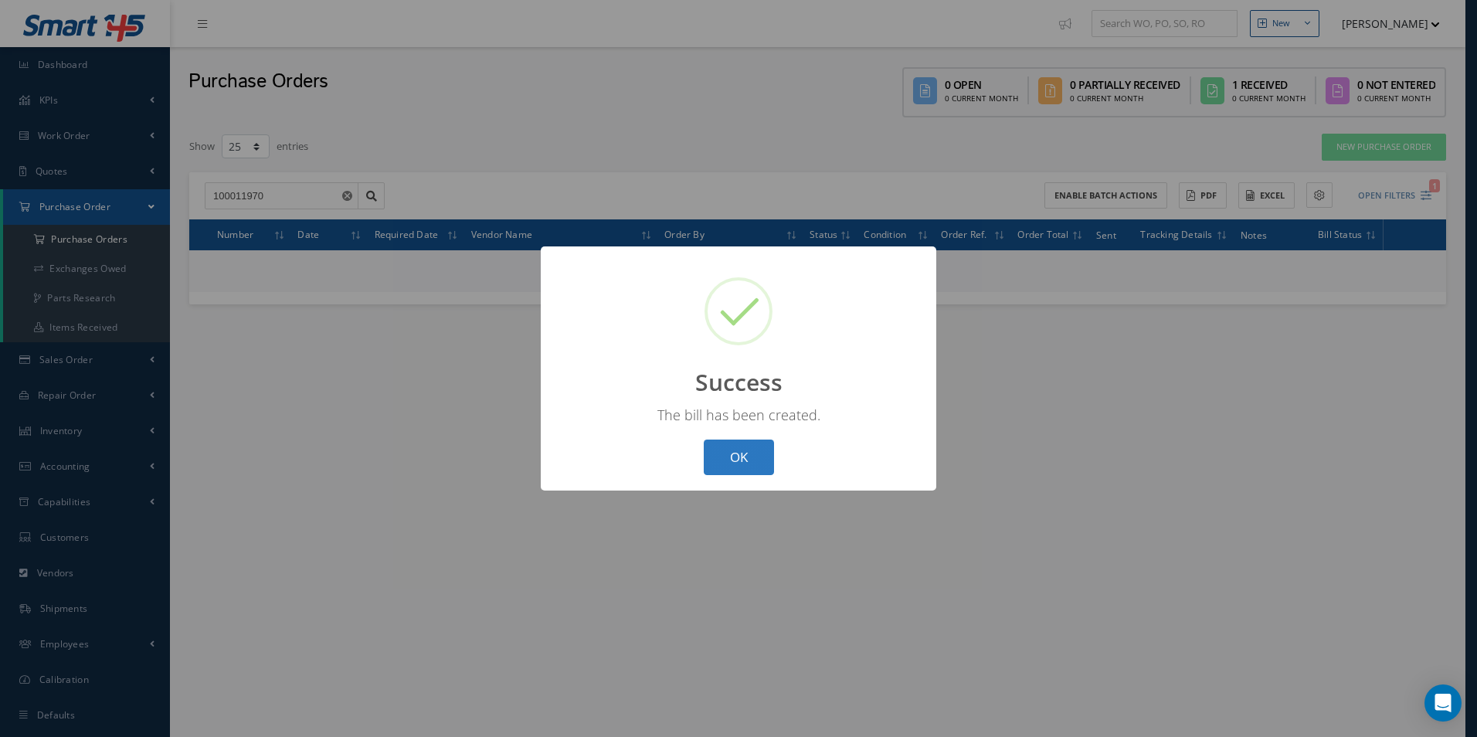
click at [731, 446] on button "OK" at bounding box center [739, 458] width 70 height 36
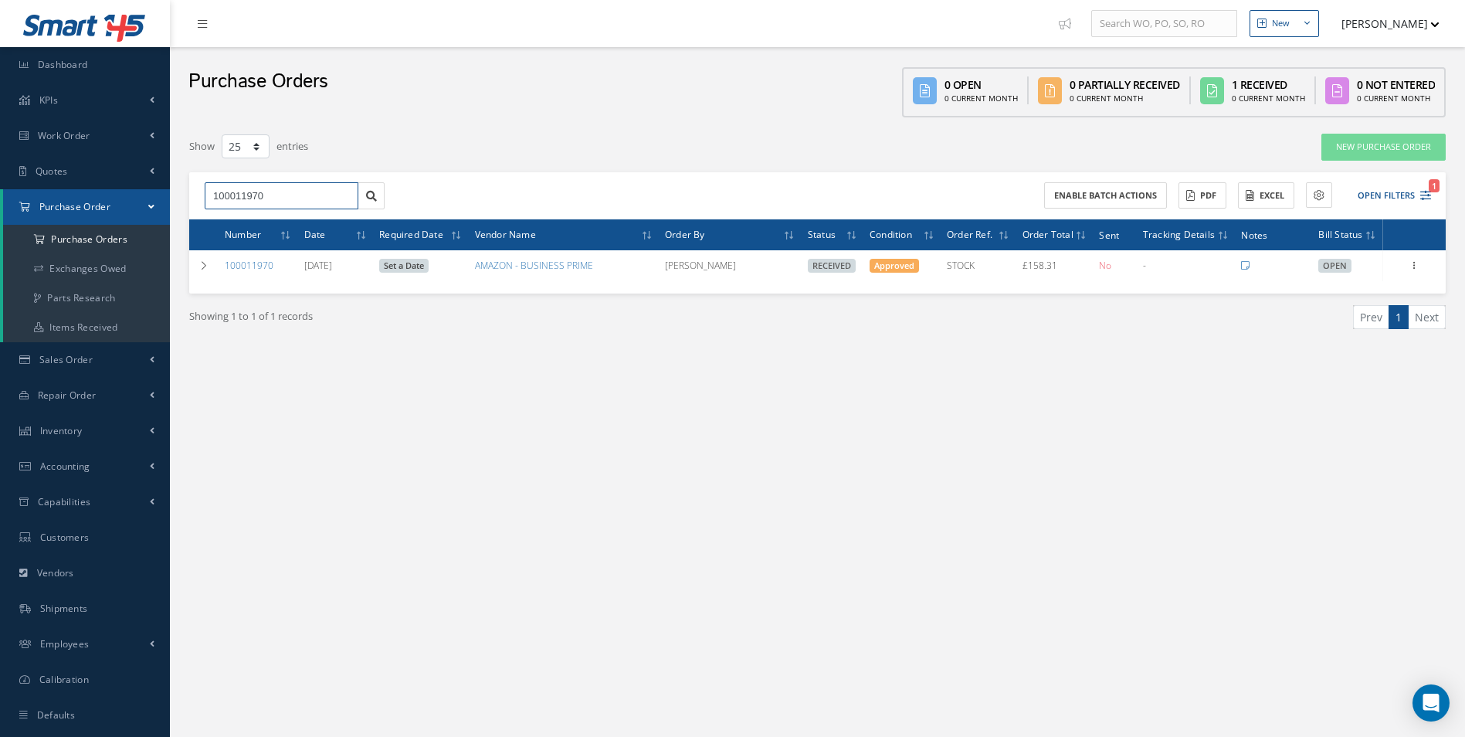
drag, startPoint x: 117, startPoint y: 200, endPoint x: -3, endPoint y: 202, distance: 119.8
click at [0, 202] on html "Smart 145 Dashboard KPIs Work Order Accounting Work Order Work Order Work Order…" at bounding box center [732, 368] width 1465 height 737
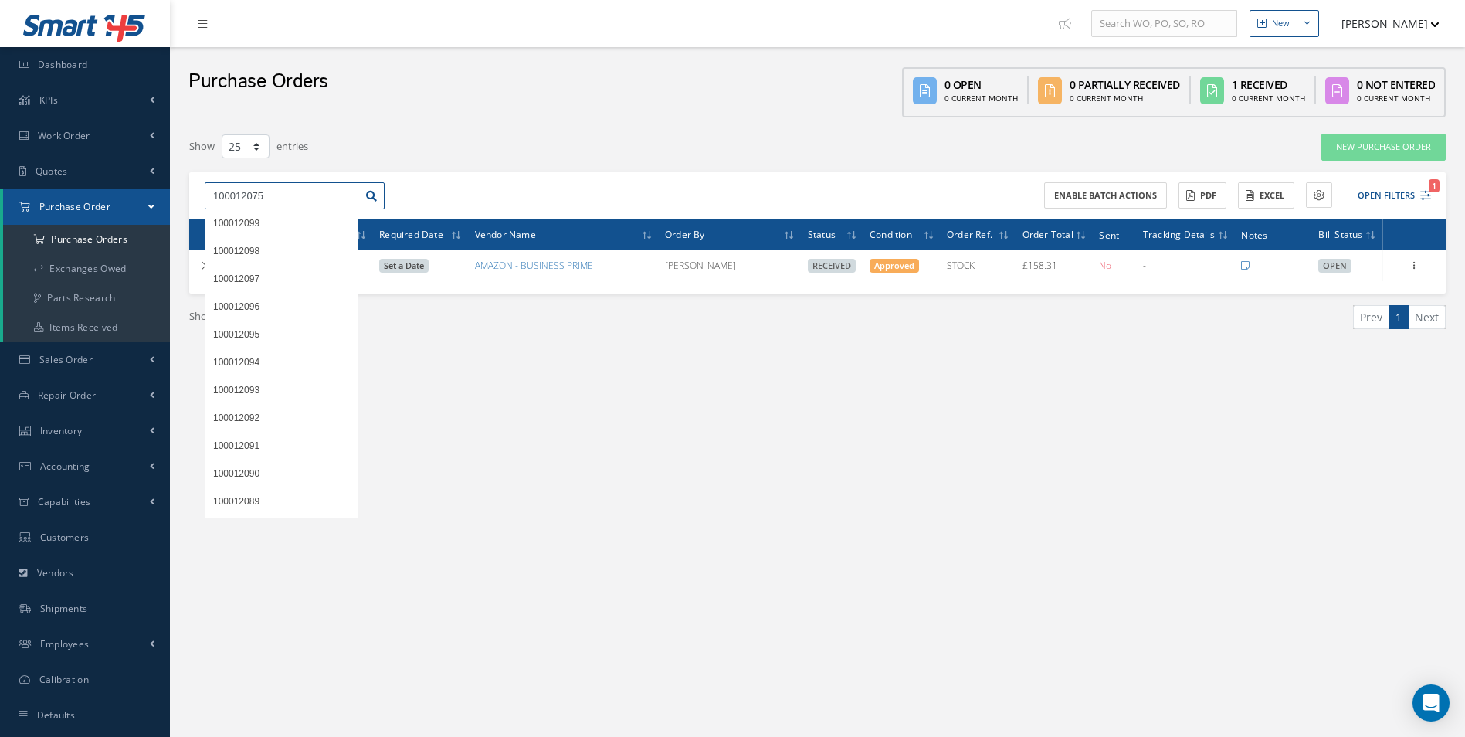
type input "100012075"
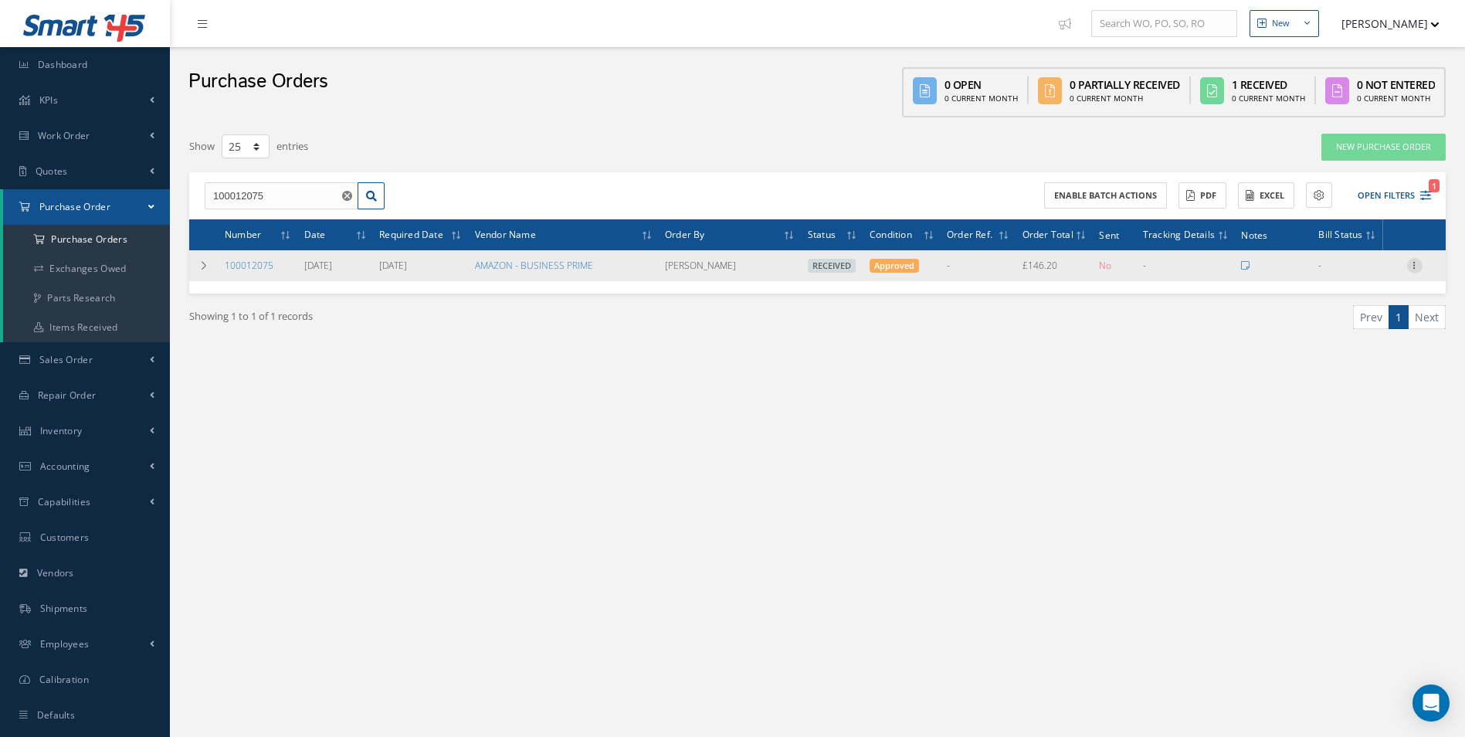
click at [1411, 268] on icon at bounding box center [1414, 264] width 15 height 12
click at [1346, 339] on link "Create Bill" at bounding box center [1344, 335] width 122 height 20
type input "24.37"
type input "0.00"
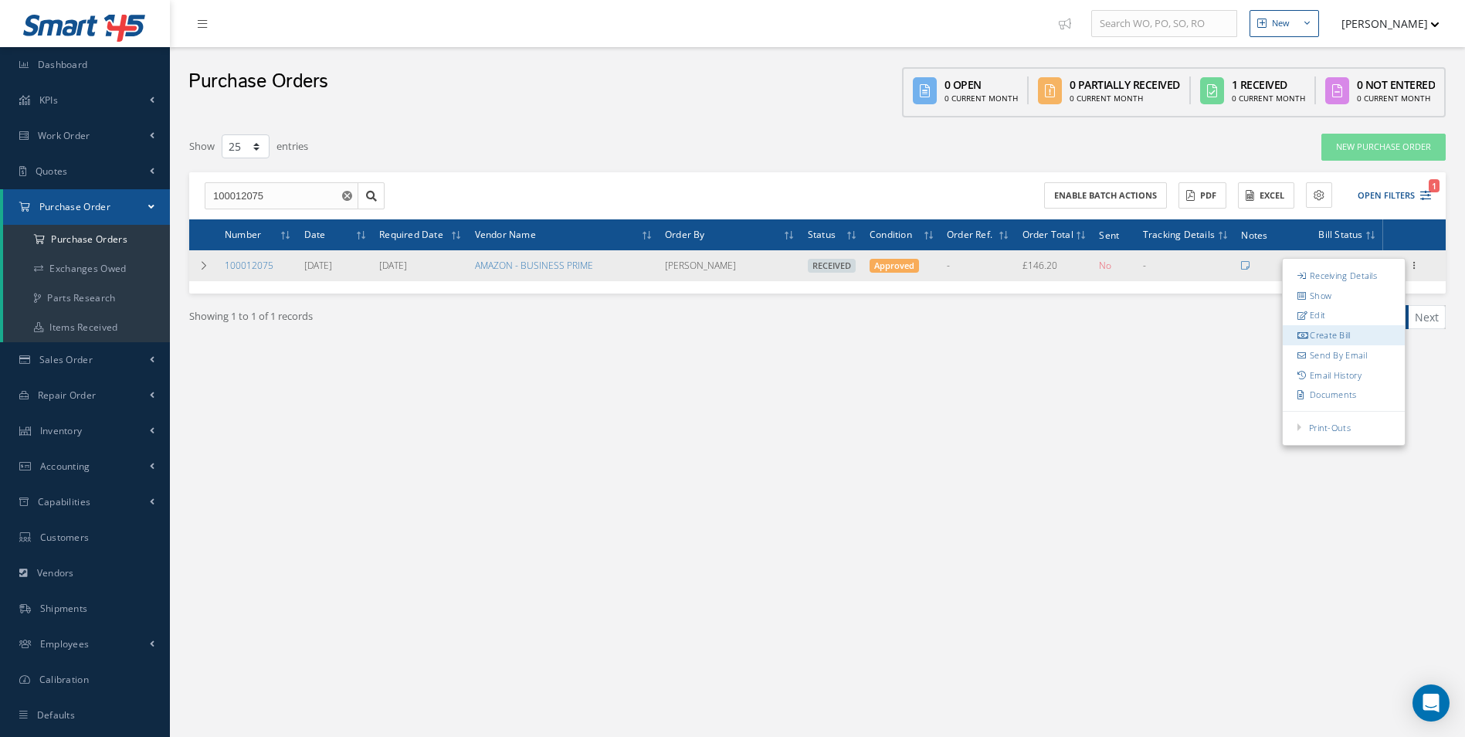
type input "0.00"
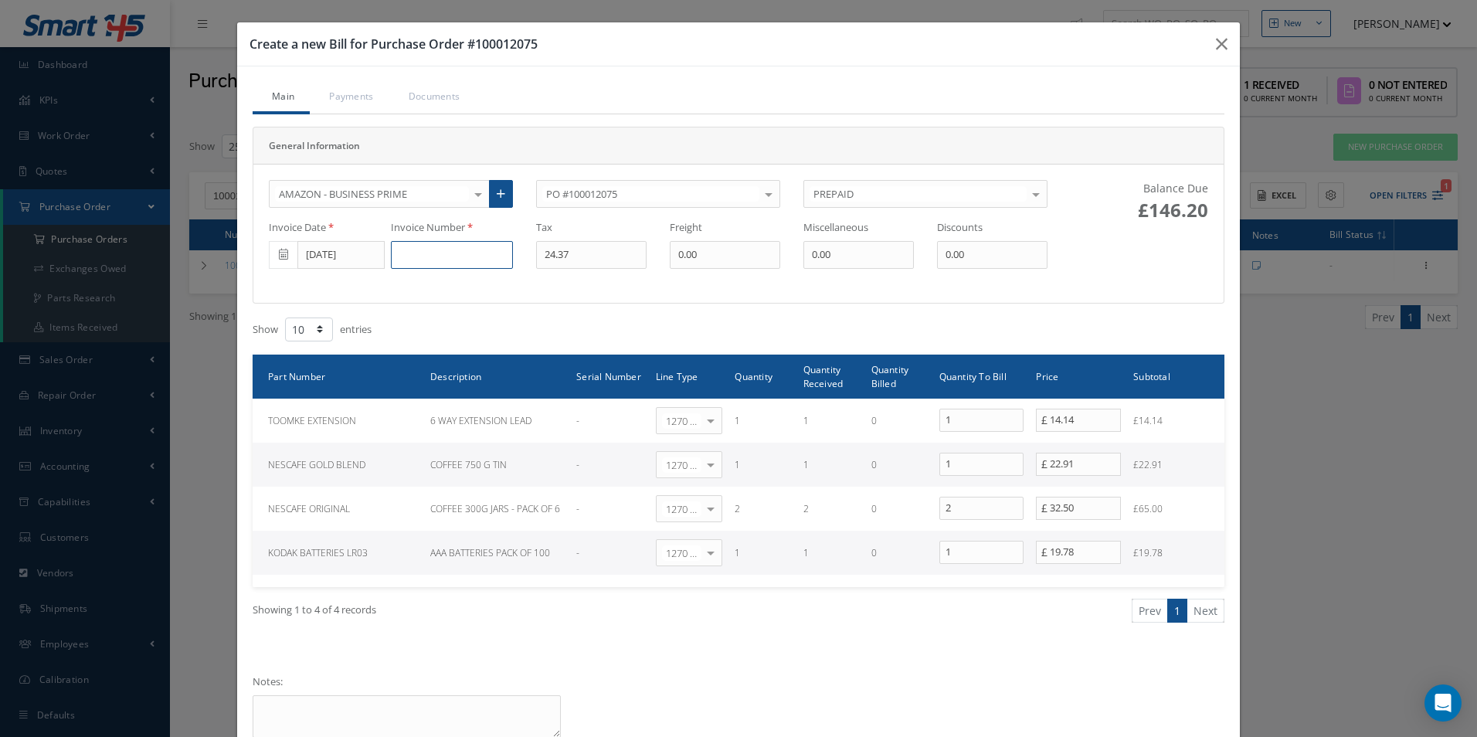
click at [471, 262] on input at bounding box center [452, 255] width 122 height 28
paste input "GB522E3AABEY"
type input "GB522E3AABEY"
drag, startPoint x: 580, startPoint y: 258, endPoint x: 292, endPoint y: 270, distance: 288.4
click at [339, 277] on div "AMAZON - BUSINESS PRIME 365 AEROSPACE 4 CYTE UK LTD 53 NORTH AVIATION LTD A & R…" at bounding box center [658, 233] width 802 height 107
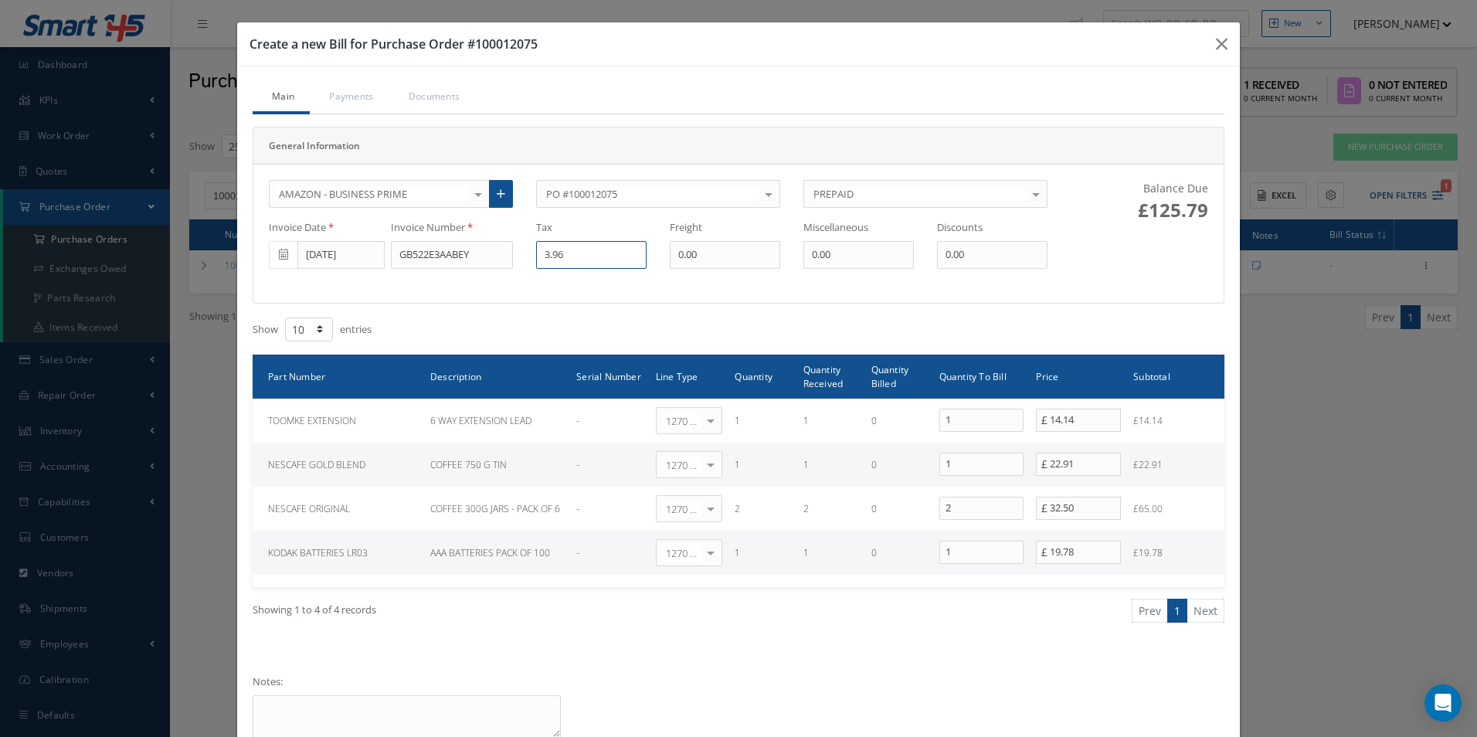
type input "3.96"
drag, startPoint x: 1069, startPoint y: 467, endPoint x: 820, endPoint y: 471, distance: 248.8
click at [828, 471] on tr "NESCAFE GOLD BLEND COFFEE 750 G TIN - 1270 | Non-Inventory Item Select General …" at bounding box center [739, 465] width 972 height 44
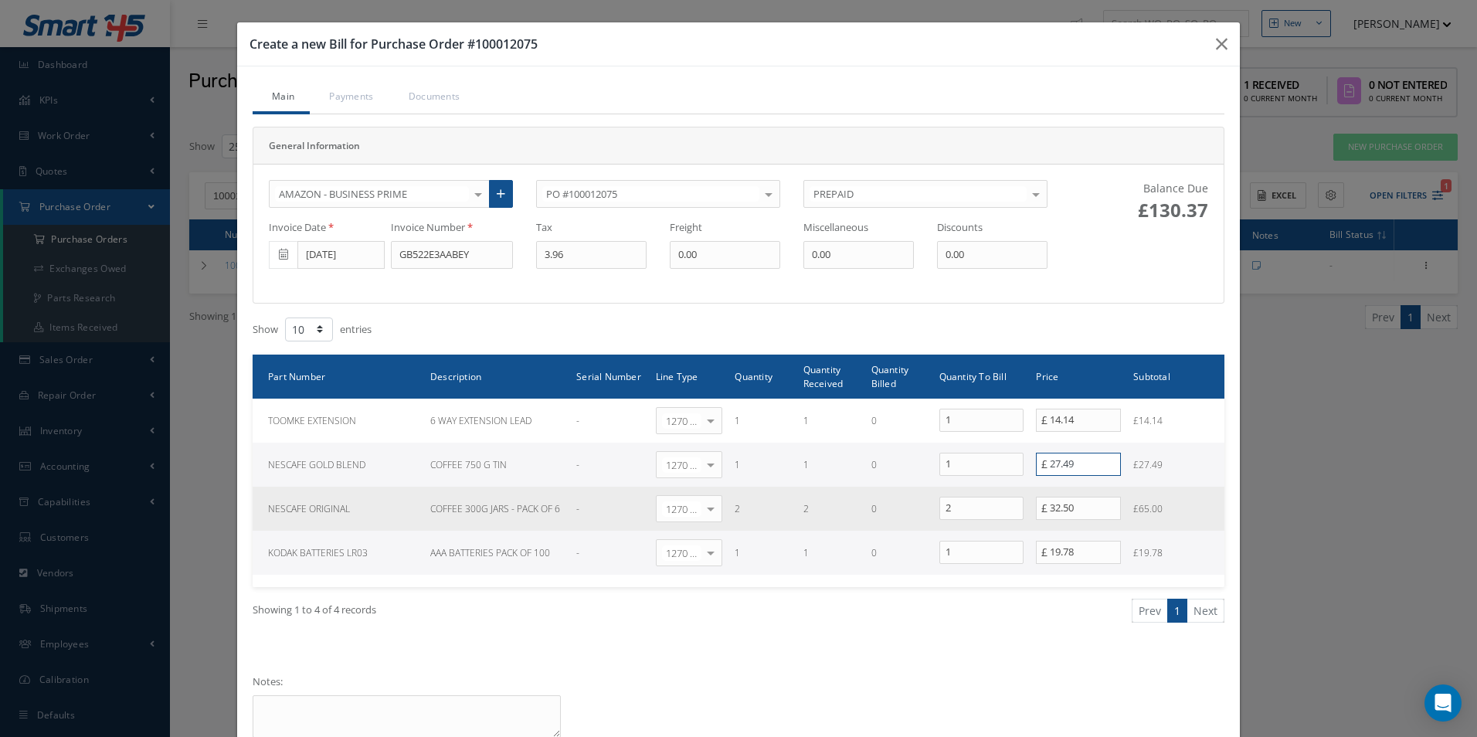
type input "27.49"
drag, startPoint x: 955, startPoint y: 505, endPoint x: 768, endPoint y: 503, distance: 187.0
click at [812, 504] on tr "NESCAFE ORIGINAL COFFEE 300G JARS - PACK OF 6 - 1270 | Non-Inventory Item Selec…" at bounding box center [739, 509] width 972 height 44
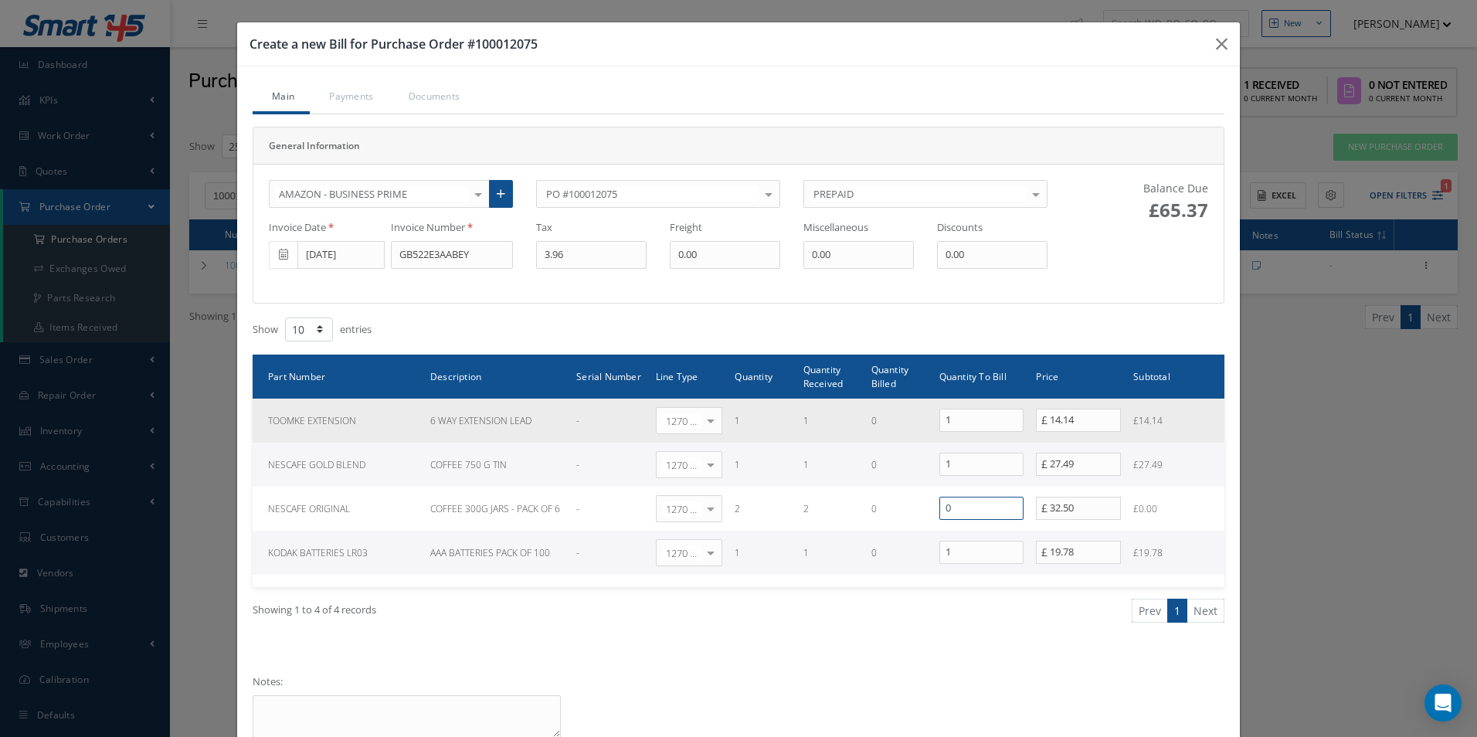
type input "0"
drag, startPoint x: 925, startPoint y: 414, endPoint x: 857, endPoint y: 406, distance: 68.4
click at [865, 408] on tr "TOOMKE EXTENSION 6 WAY EXTENSION LEAD - 1270 | Non-Inventory Item Select Genera…" at bounding box center [739, 421] width 972 height 44
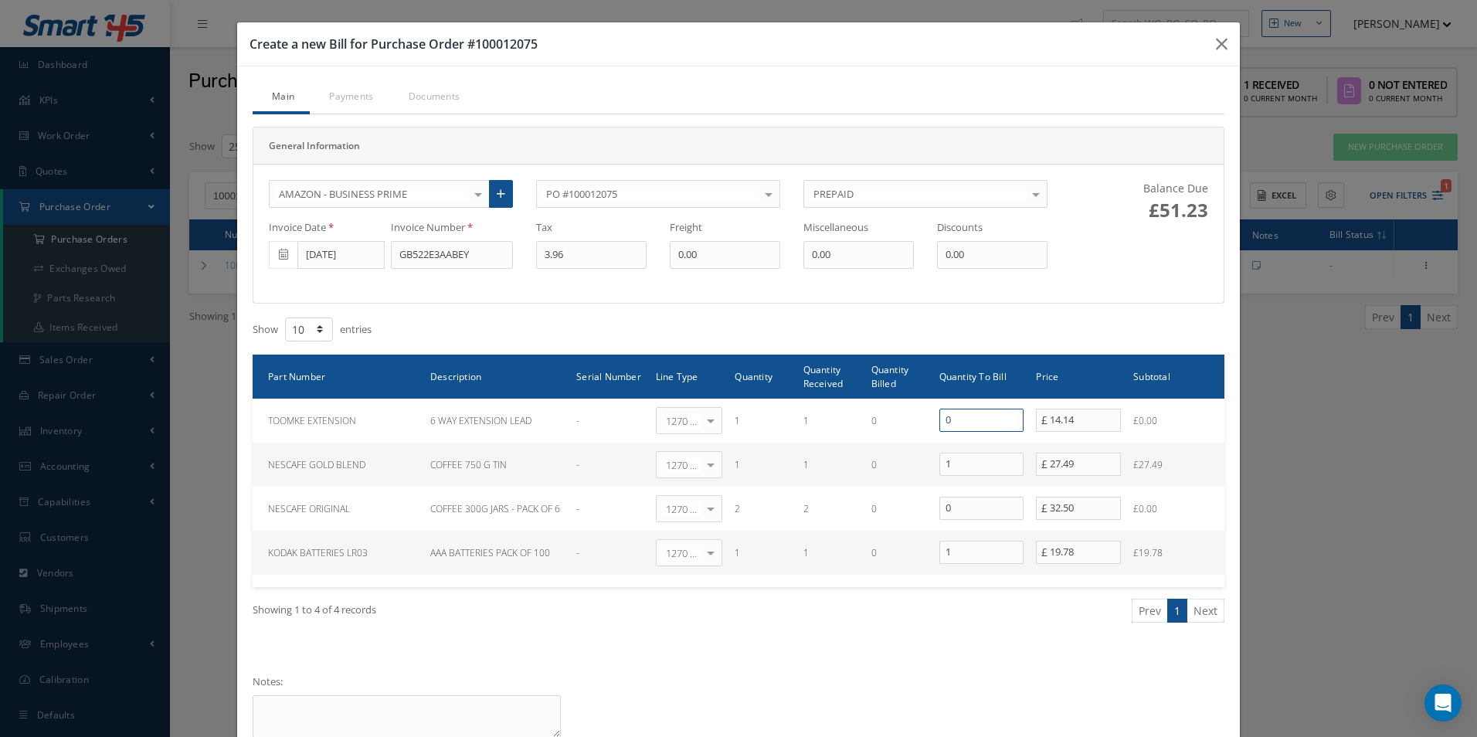
type input "0"
click at [1080, 303] on div "General Information AMAZON - BUSINESS PRIME 365 AEROSPACE 4 CYTE UK LTD 53 NORT…" at bounding box center [739, 215] width 972 height 177
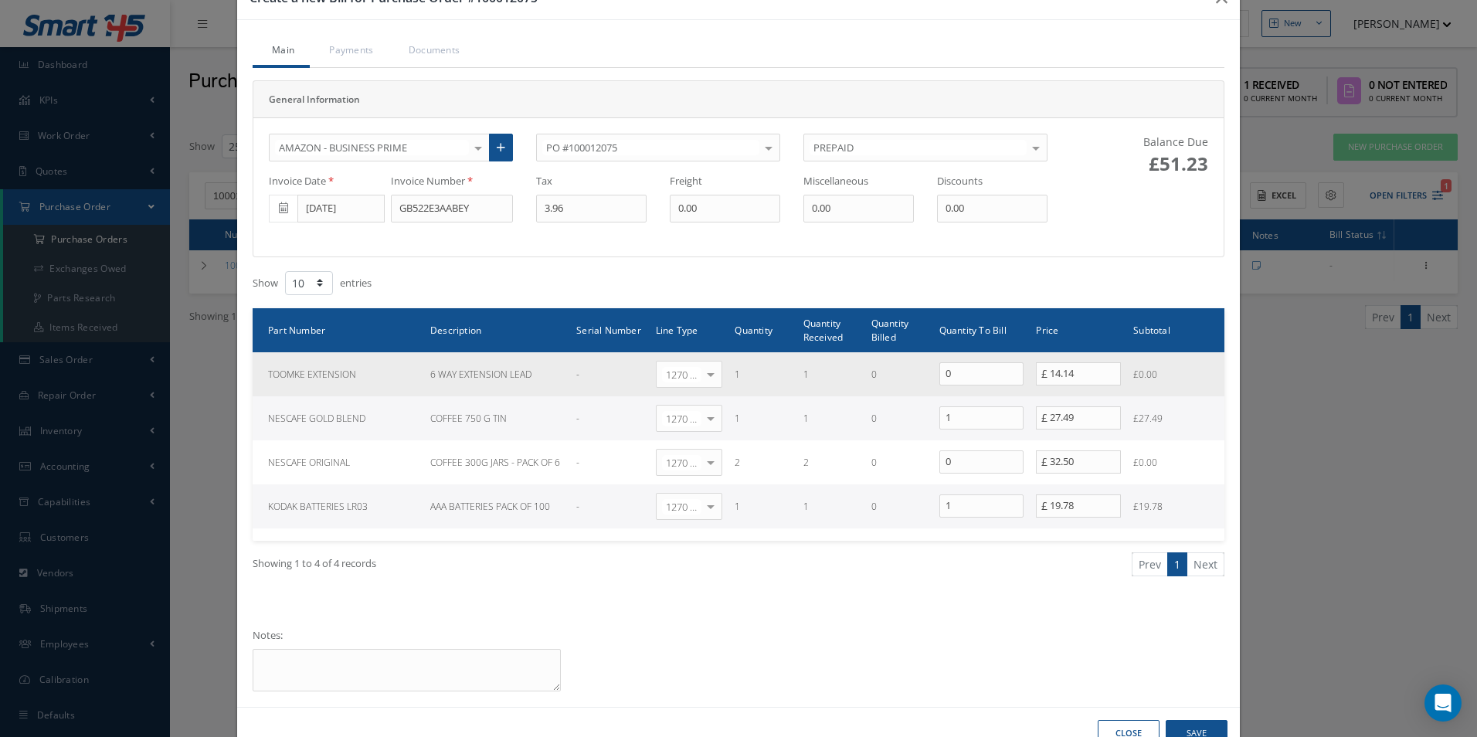
scroll to position [91, 0]
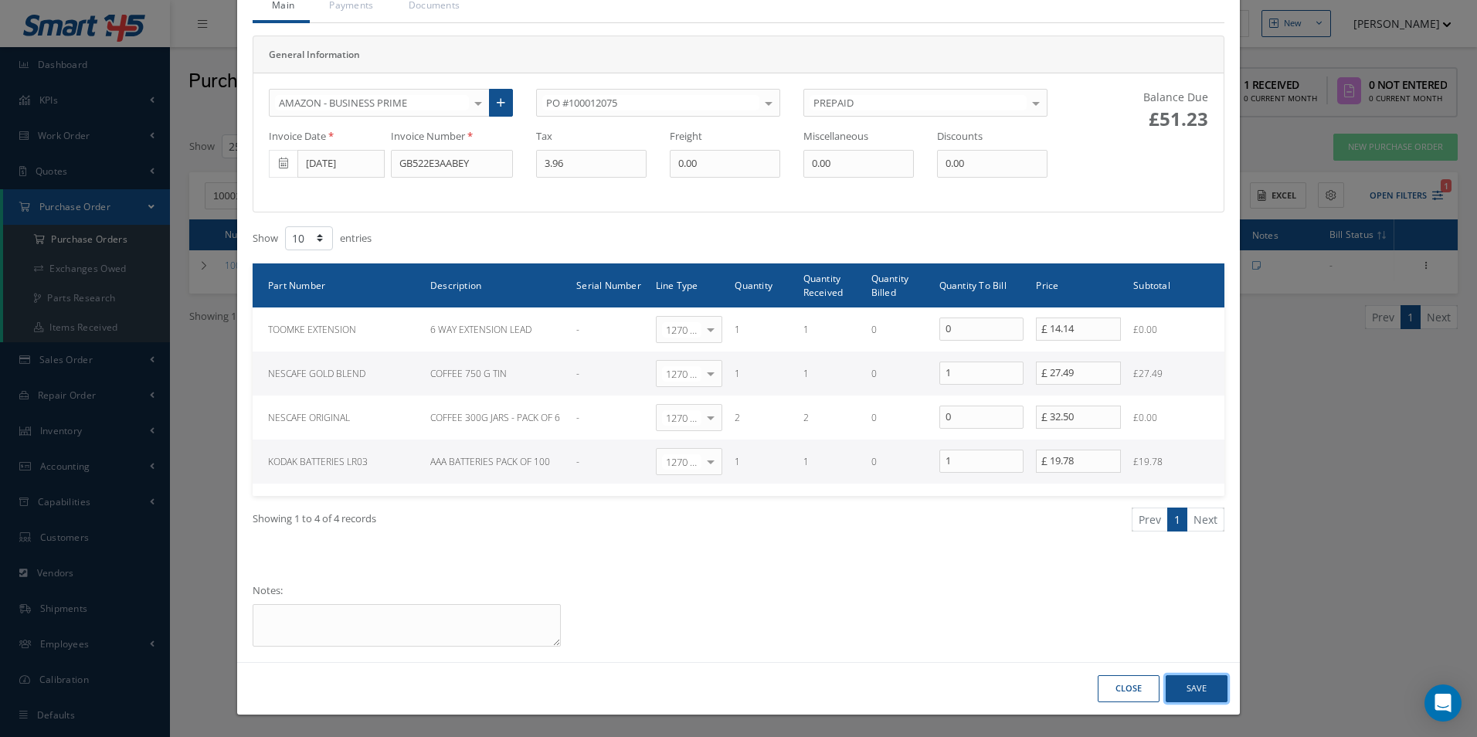
click at [1198, 684] on button "Save" at bounding box center [1197, 688] width 62 height 27
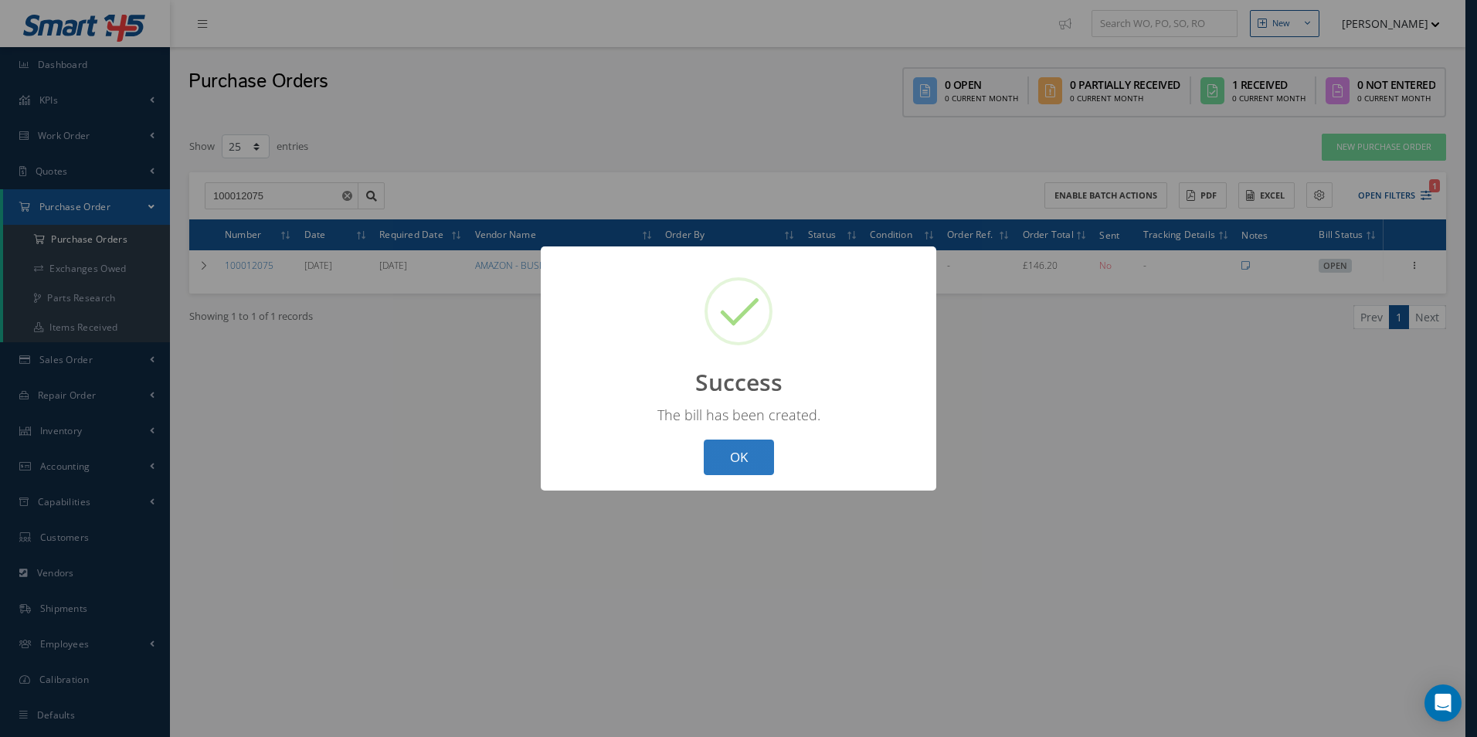
click at [772, 455] on button "OK" at bounding box center [739, 458] width 70 height 36
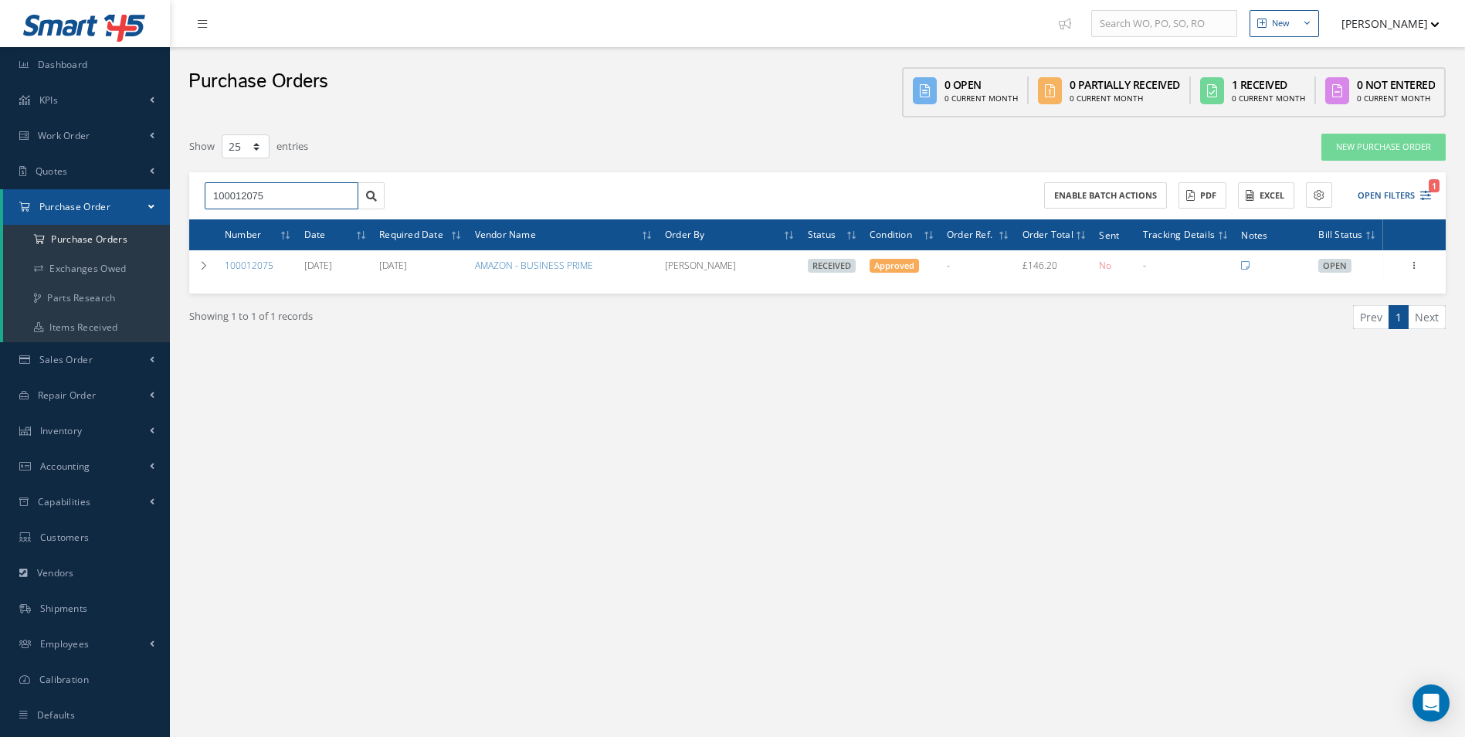
click at [39, 208] on div "Smart 145 Dashboard KPIs Work Order Accounting Work Order Work Order Work Order…" at bounding box center [732, 384] width 1465 height 769
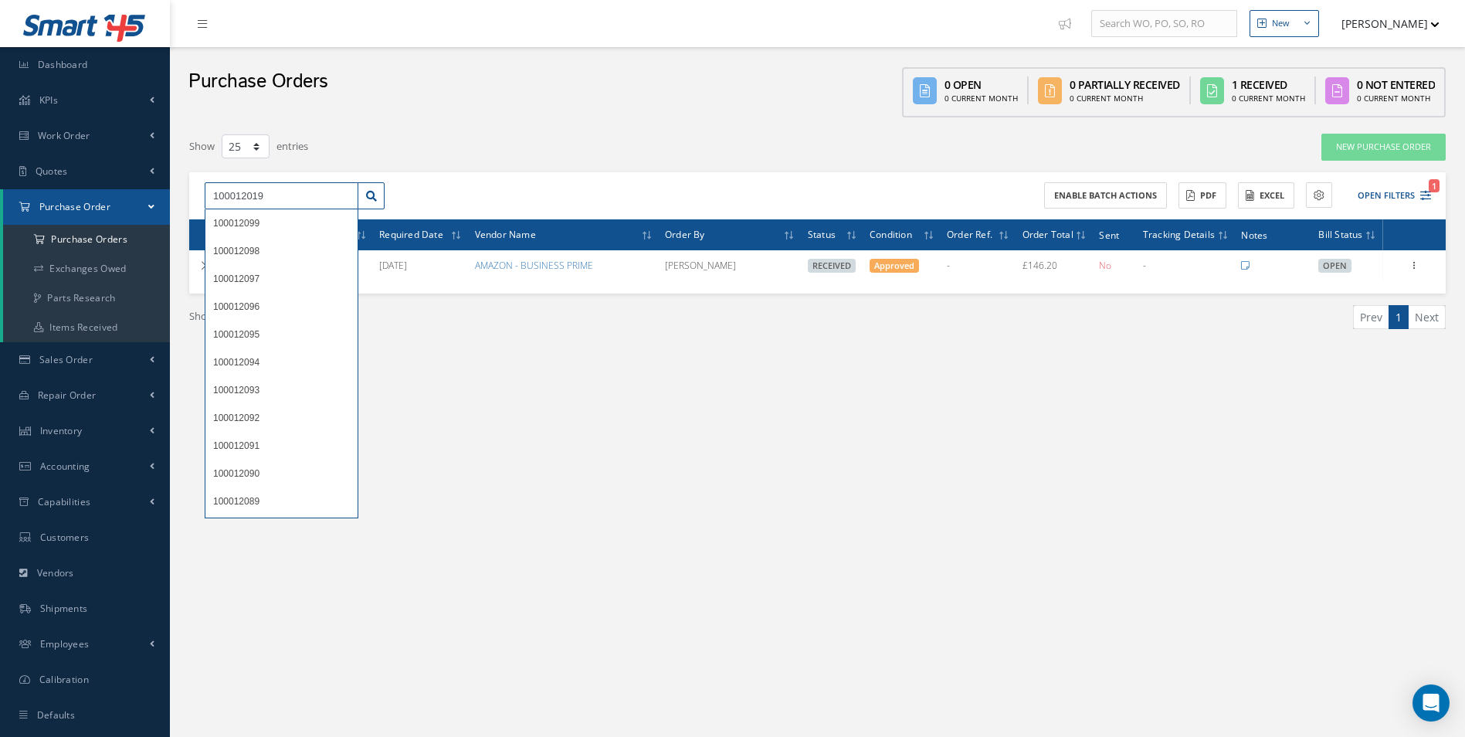
type input "100012019"
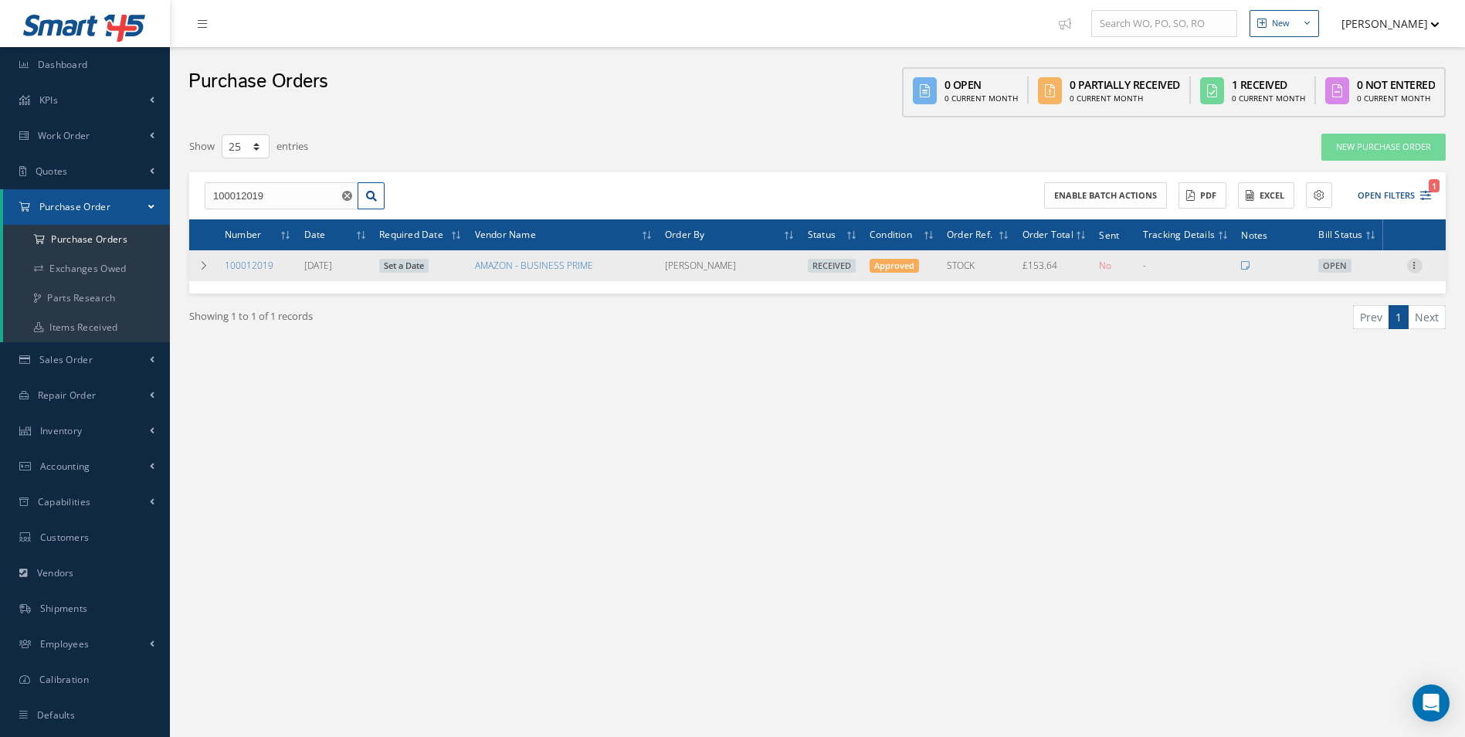
click at [1420, 267] on icon at bounding box center [1414, 264] width 15 height 12
click at [1347, 333] on link "Create Bill" at bounding box center [1344, 335] width 122 height 20
type input "25.61"
type input "0.00"
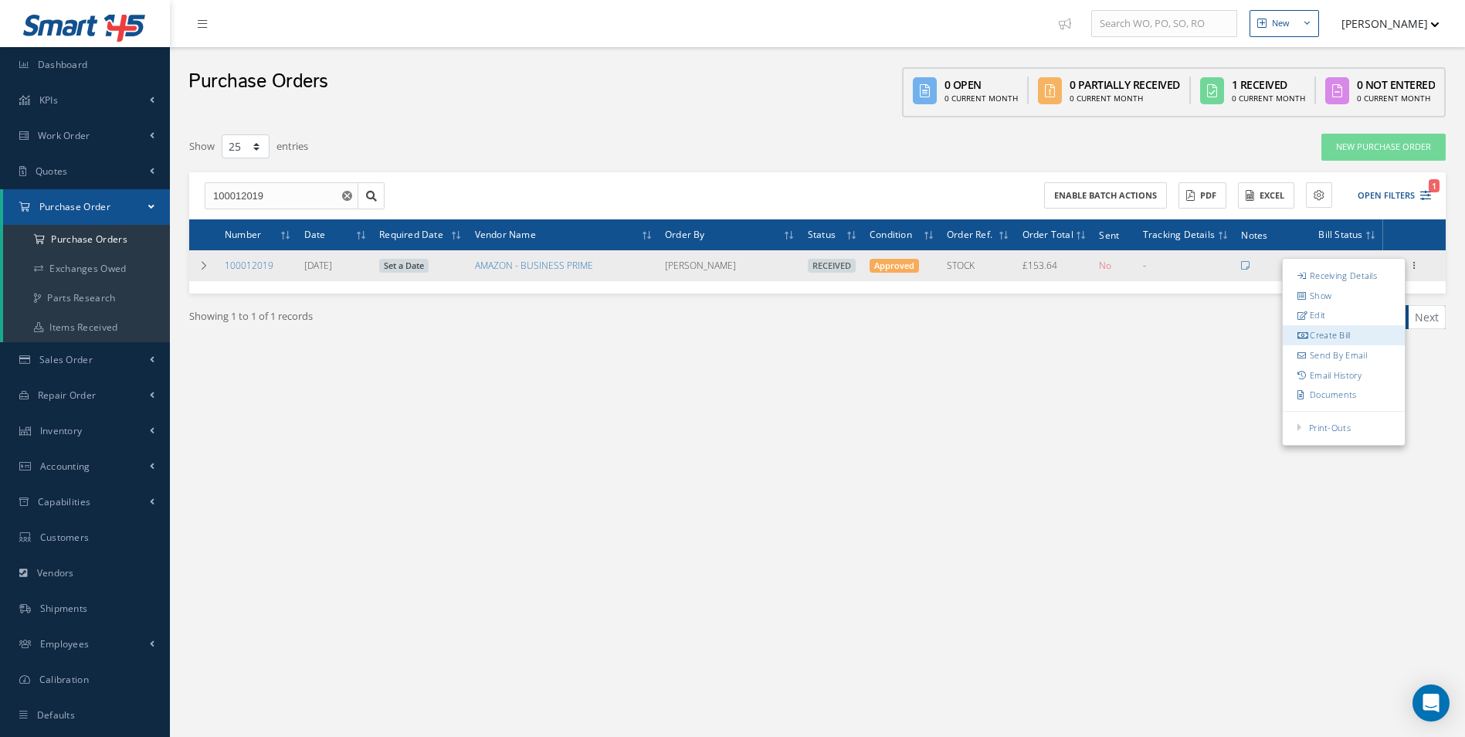
type input "0.00"
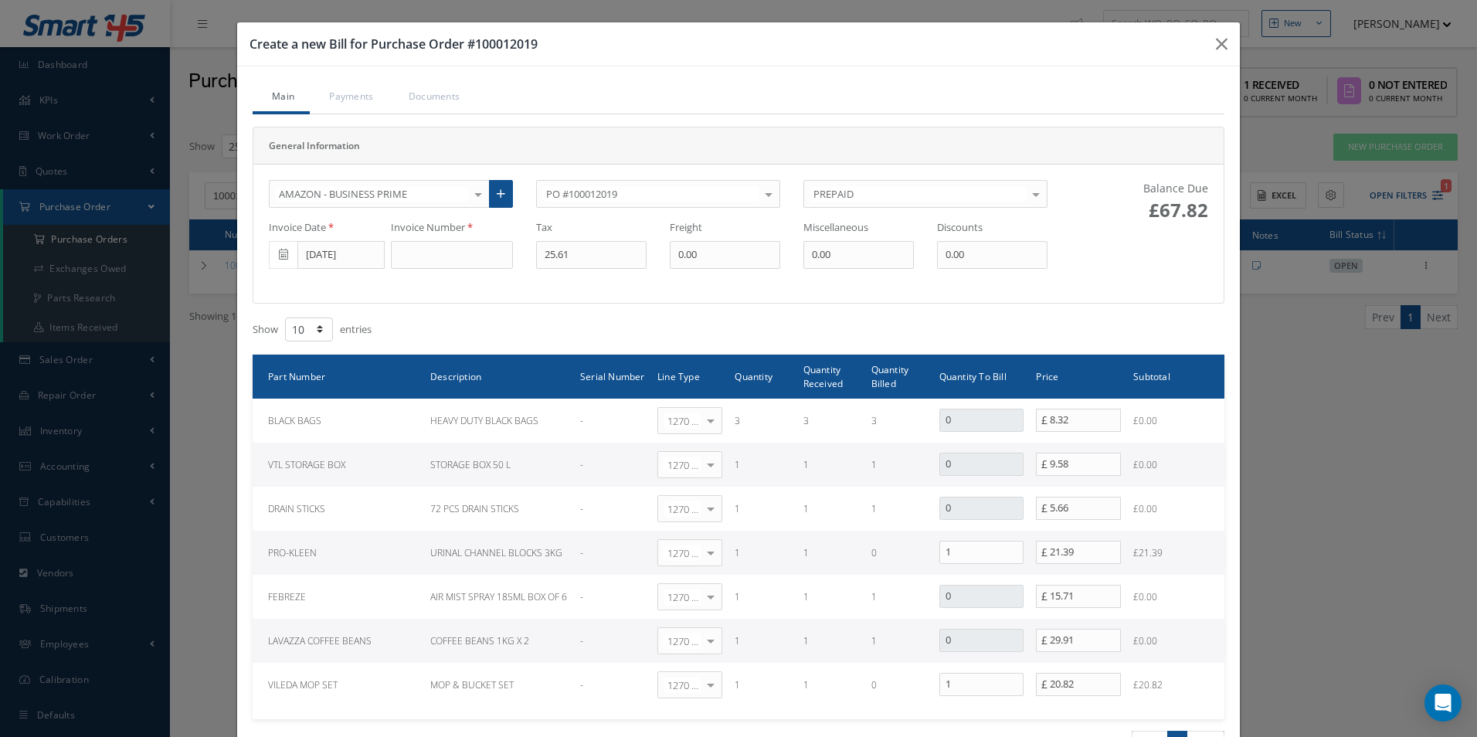
click at [430, 248] on div "Invoice Number" at bounding box center [458, 244] width 134 height 49
click at [430, 252] on input at bounding box center [452, 255] width 122 height 28
paste input "GB51Y9MMABEY"
type input "GB51Y9MMABEY"
drag, startPoint x: 582, startPoint y: 252, endPoint x: 510, endPoint y: 261, distance: 73.2
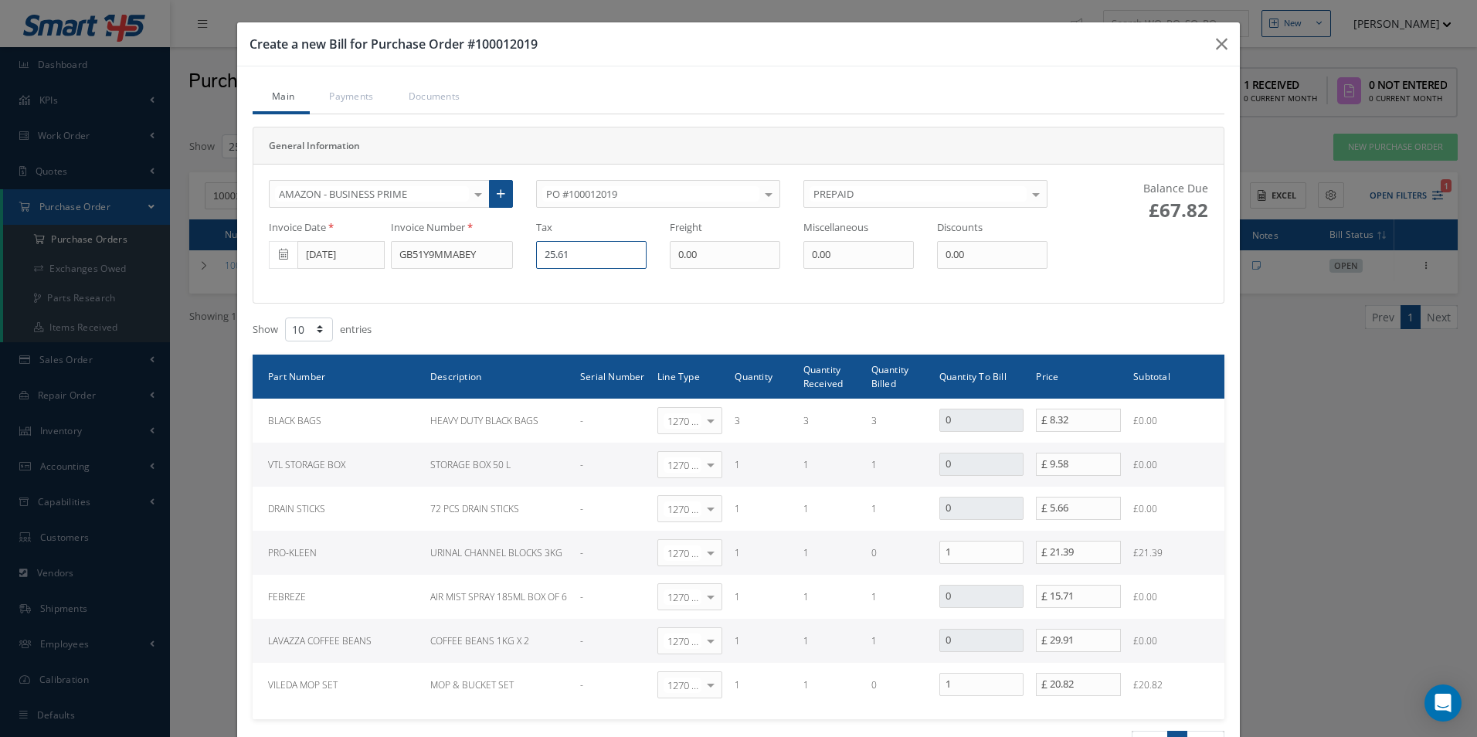
click at [510, 261] on div "Invoice Date 09/30/2025 Invoice Number GB51Y9MMABEY Tax 25.61 Freight 0.00 Misc…" at bounding box center [658, 244] width 802 height 49
type input "8.45"
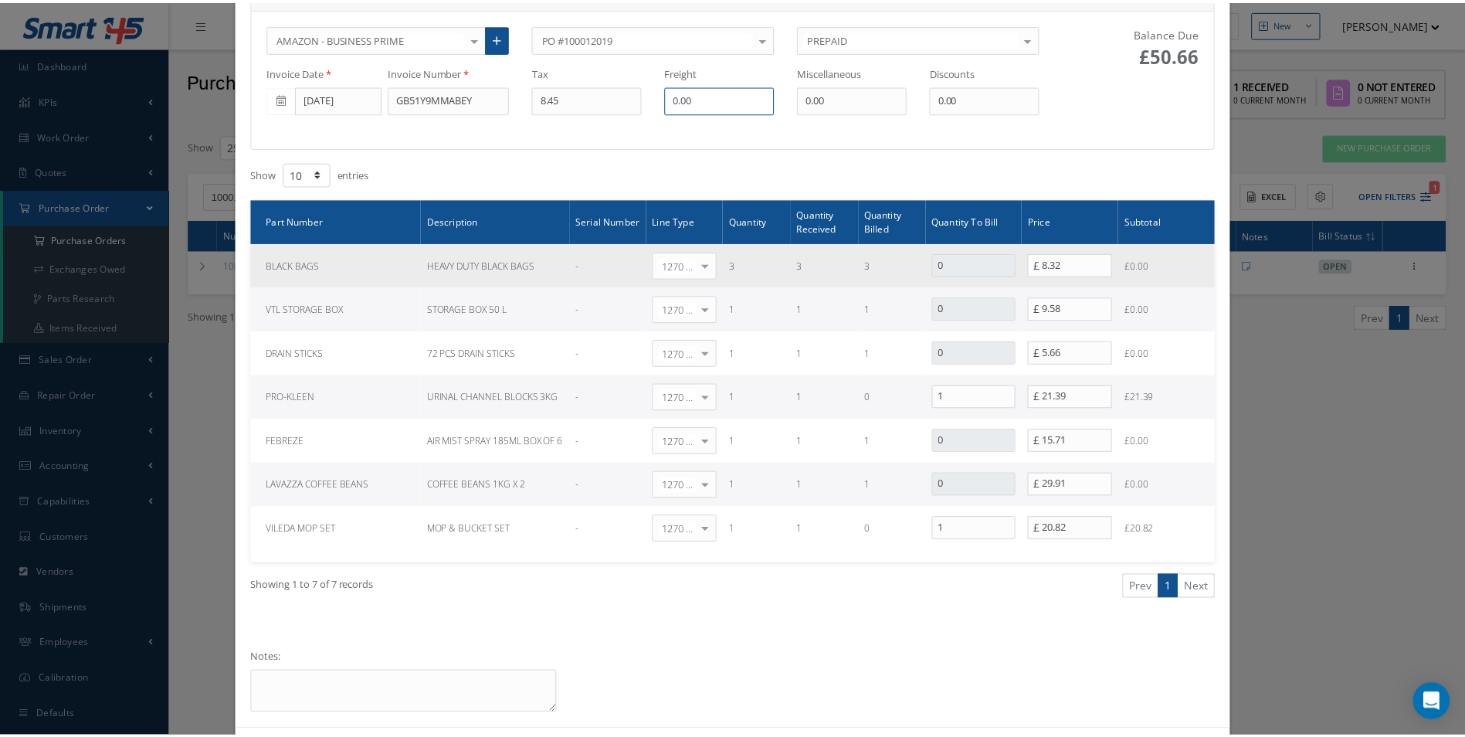
scroll to position [223, 0]
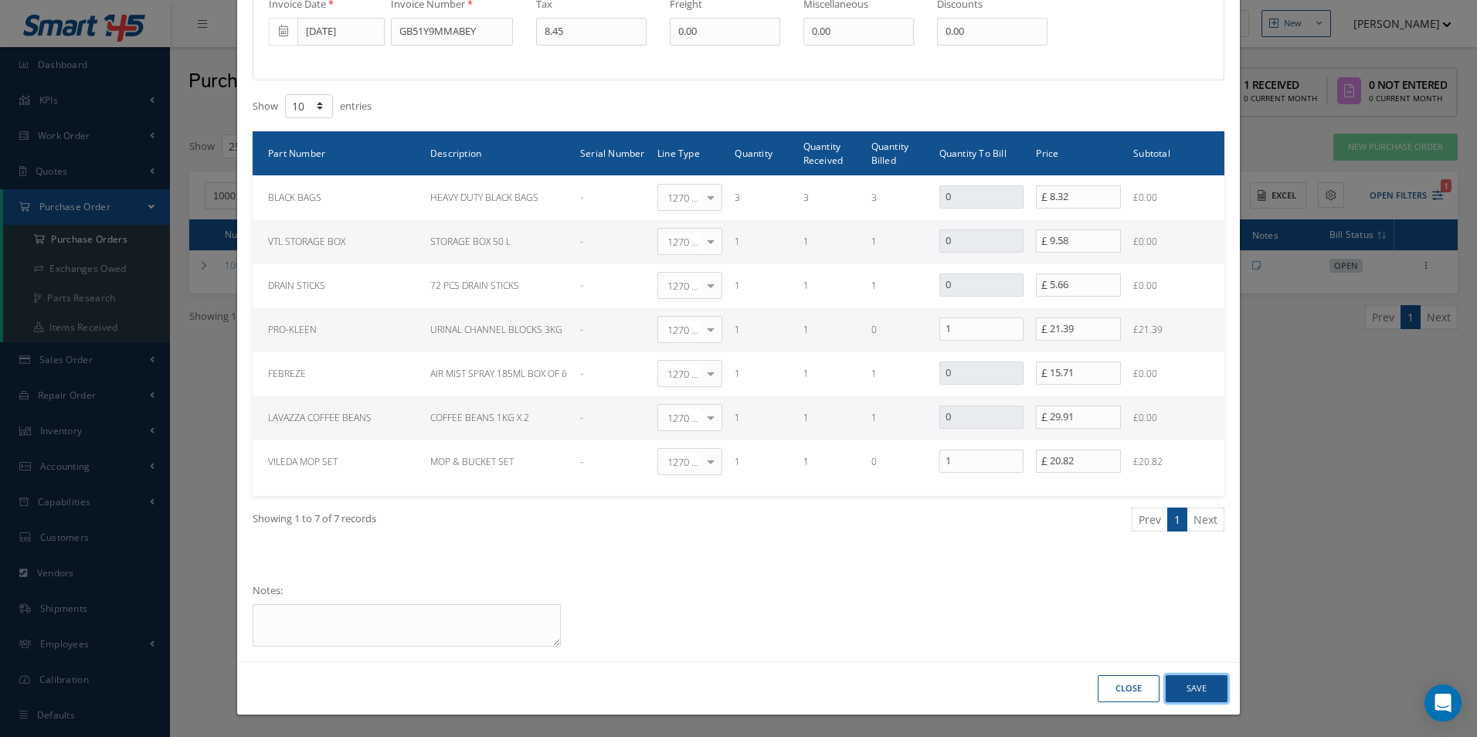
click at [1198, 687] on button "Save" at bounding box center [1197, 688] width 62 height 27
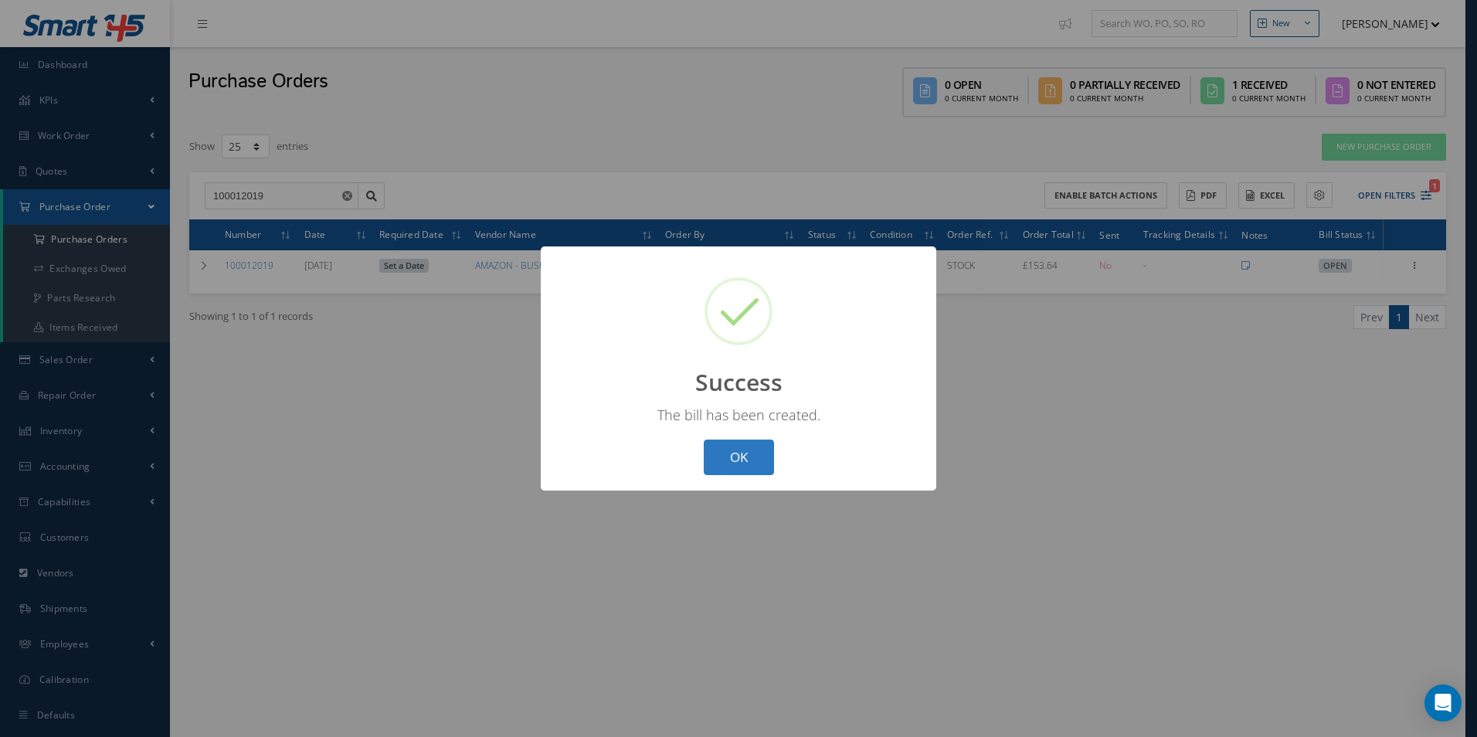
click at [754, 459] on button "OK" at bounding box center [739, 458] width 70 height 36
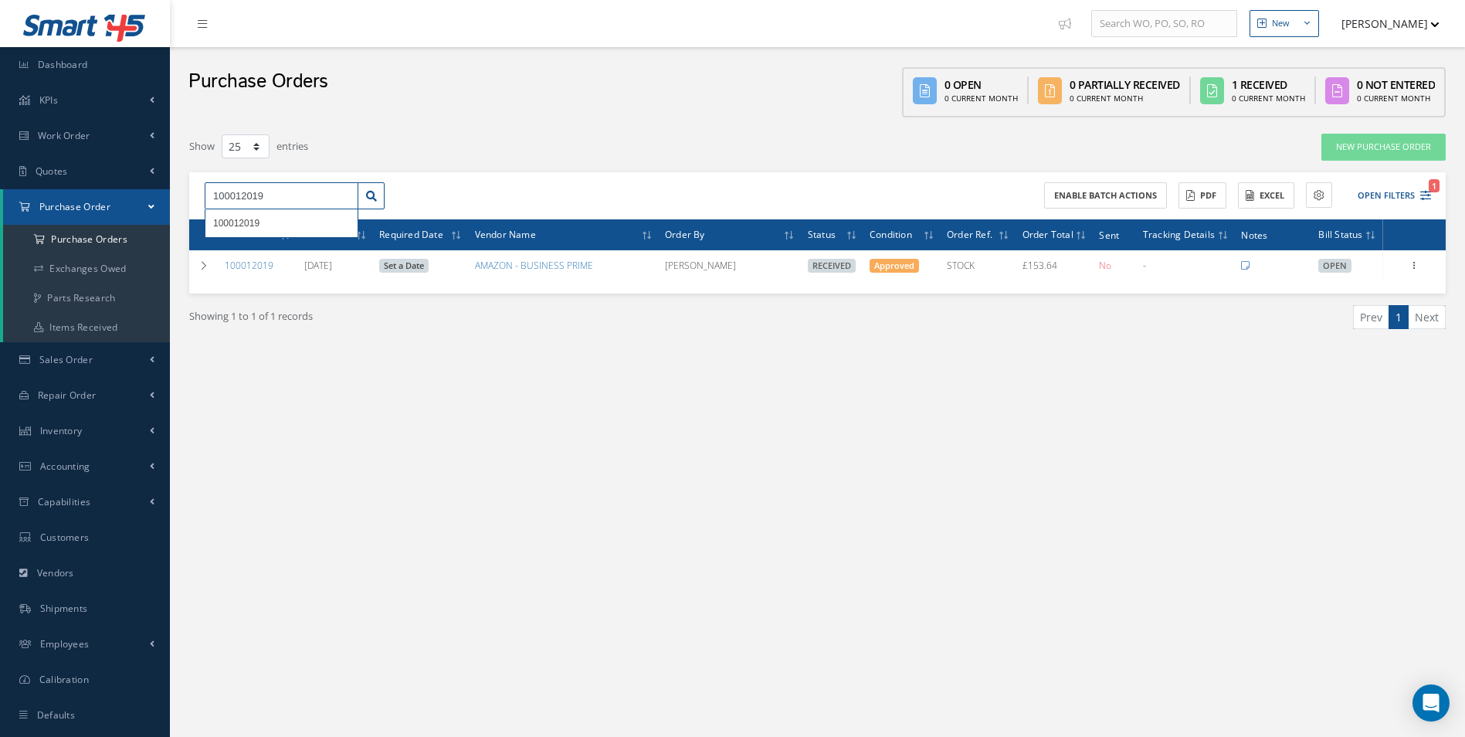
drag, startPoint x: 260, startPoint y: 198, endPoint x: 143, endPoint y: 204, distance: 117.6
click at [143, 204] on div "Smart 145 Dashboard KPIs Work Order Accounting Work Order Work Order Work Order…" at bounding box center [732, 384] width 1465 height 769
type input "9"
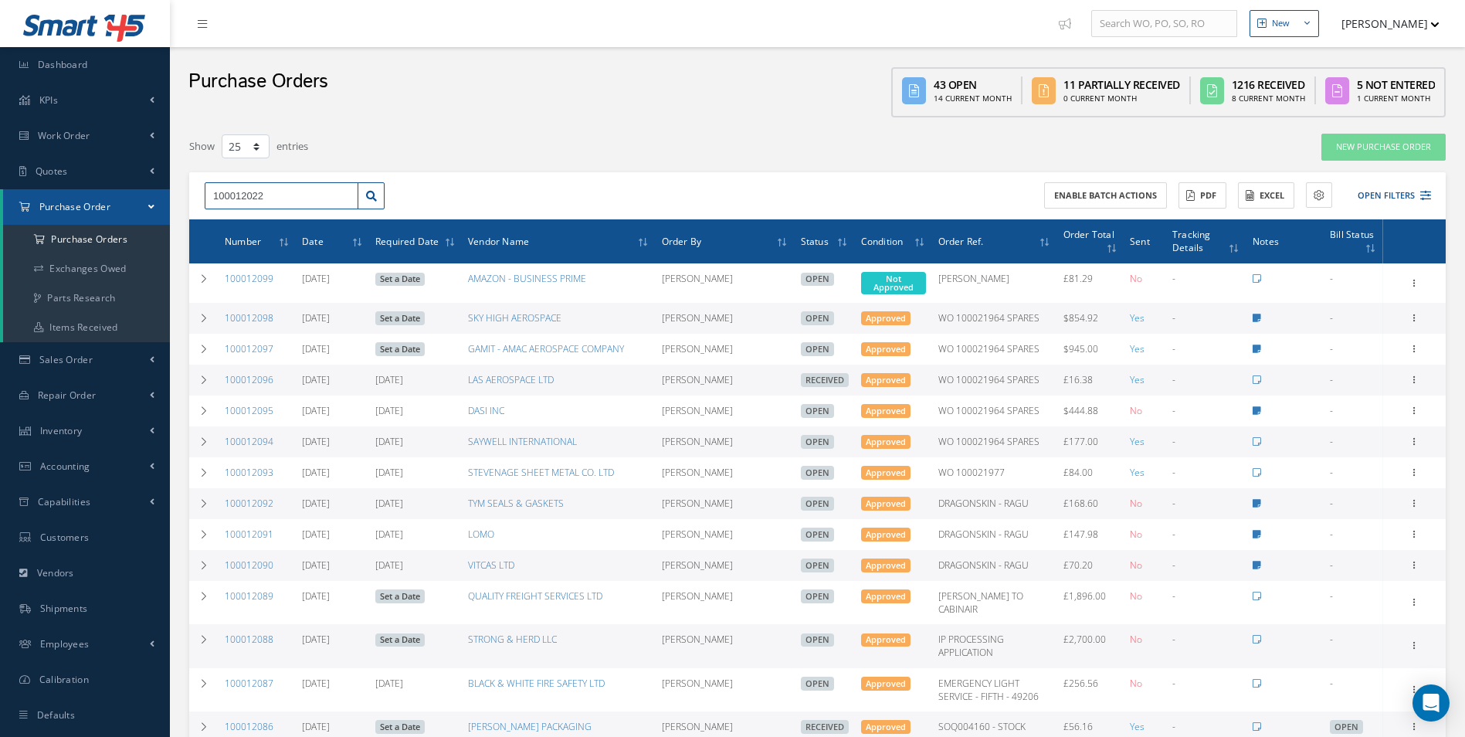
type input "100012022"
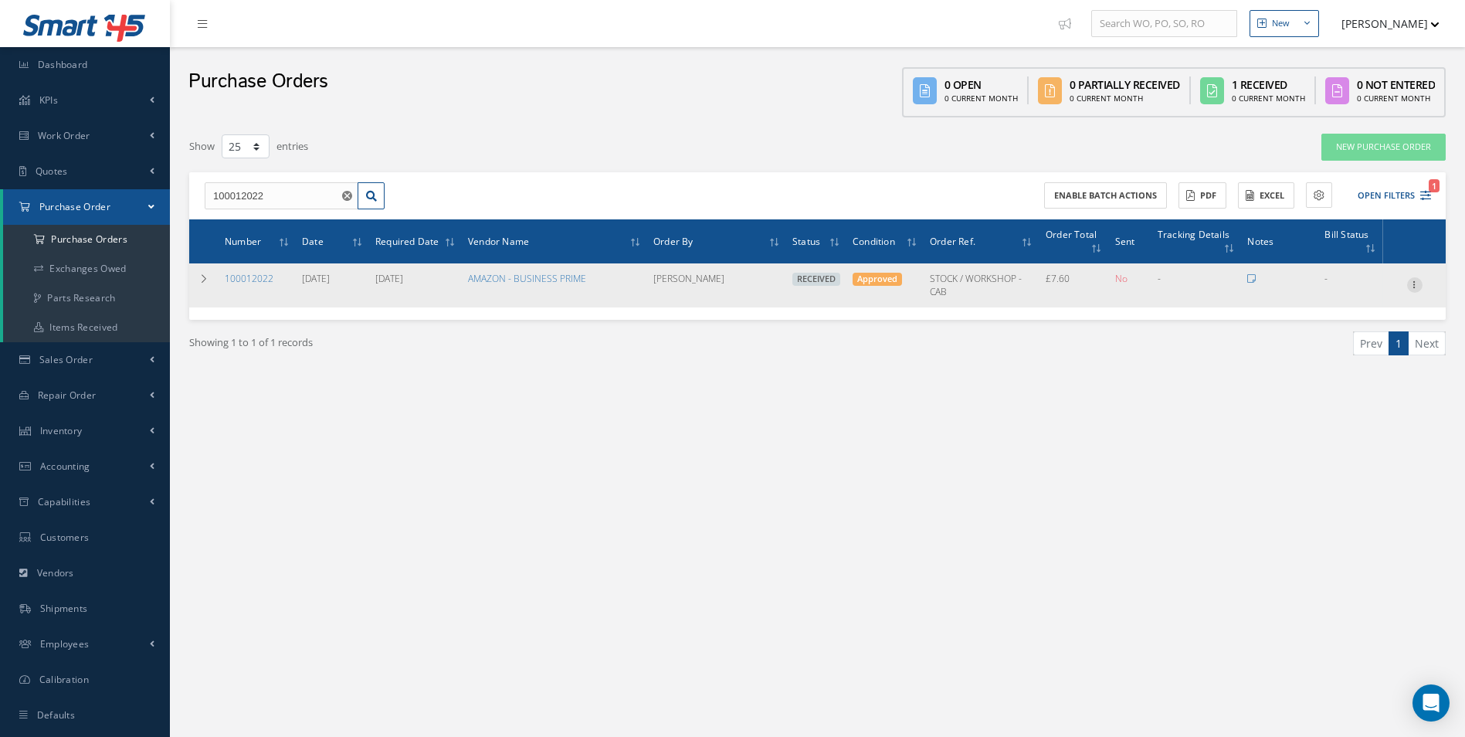
click at [1414, 288] on icon at bounding box center [1414, 283] width 15 height 12
click at [1346, 355] on link "Create Bill" at bounding box center [1344, 355] width 122 height 20
type input "1.27"
type input "0.00"
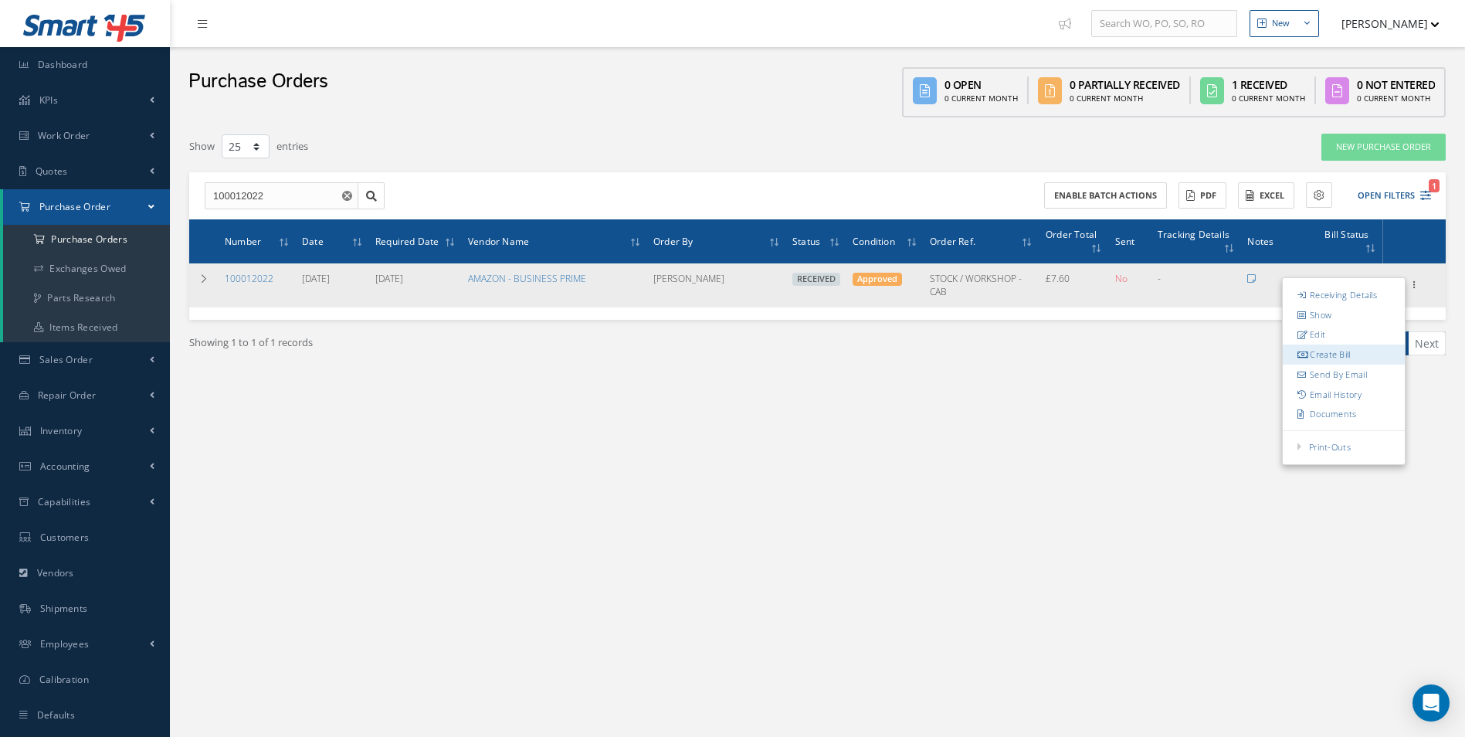
type input "0.00"
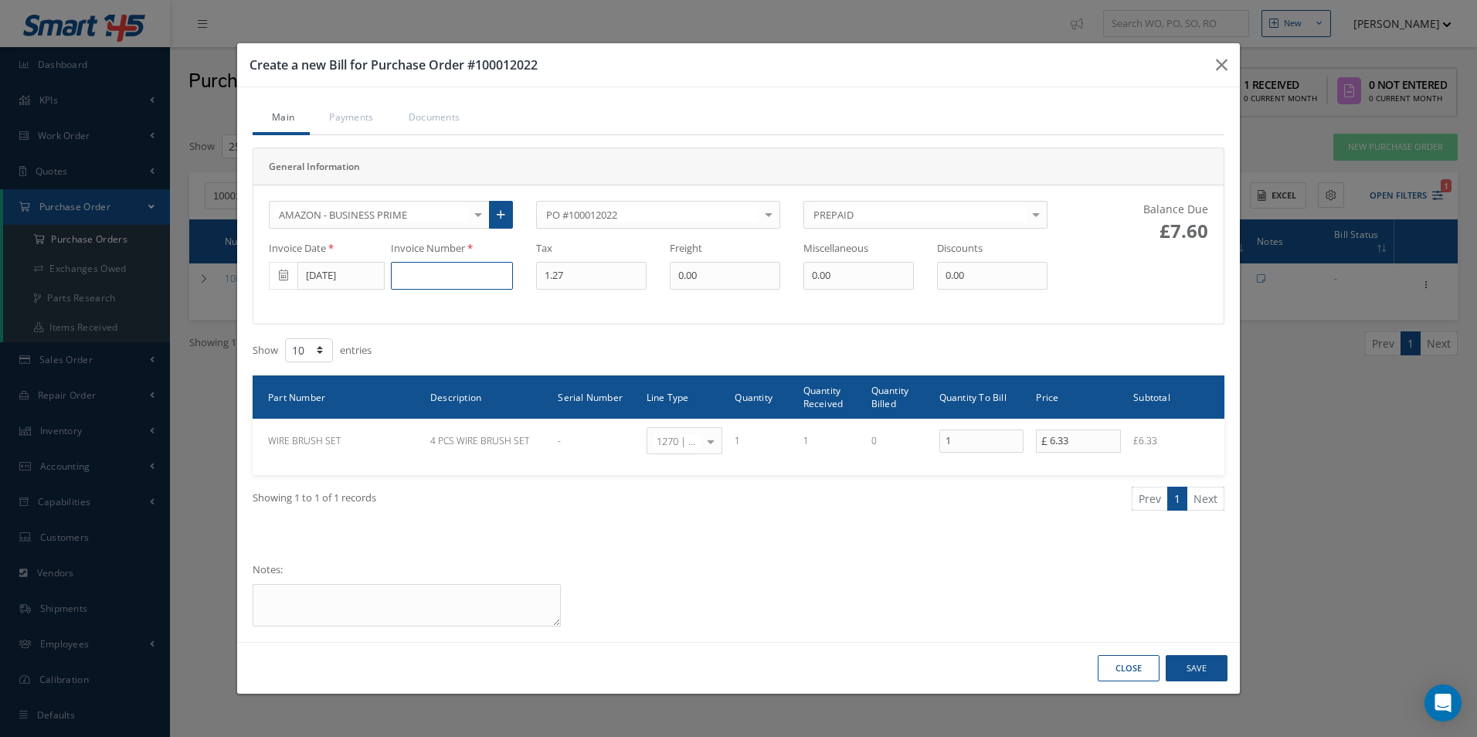
drag, startPoint x: 421, startPoint y: 274, endPoint x: 441, endPoint y: 276, distance: 20.1
click at [422, 274] on input at bounding box center [452, 276] width 122 height 28
paste input "GB51YLZSABEY"
type input "GB51YLZSABEY"
click at [1211, 667] on button "Save" at bounding box center [1197, 668] width 62 height 27
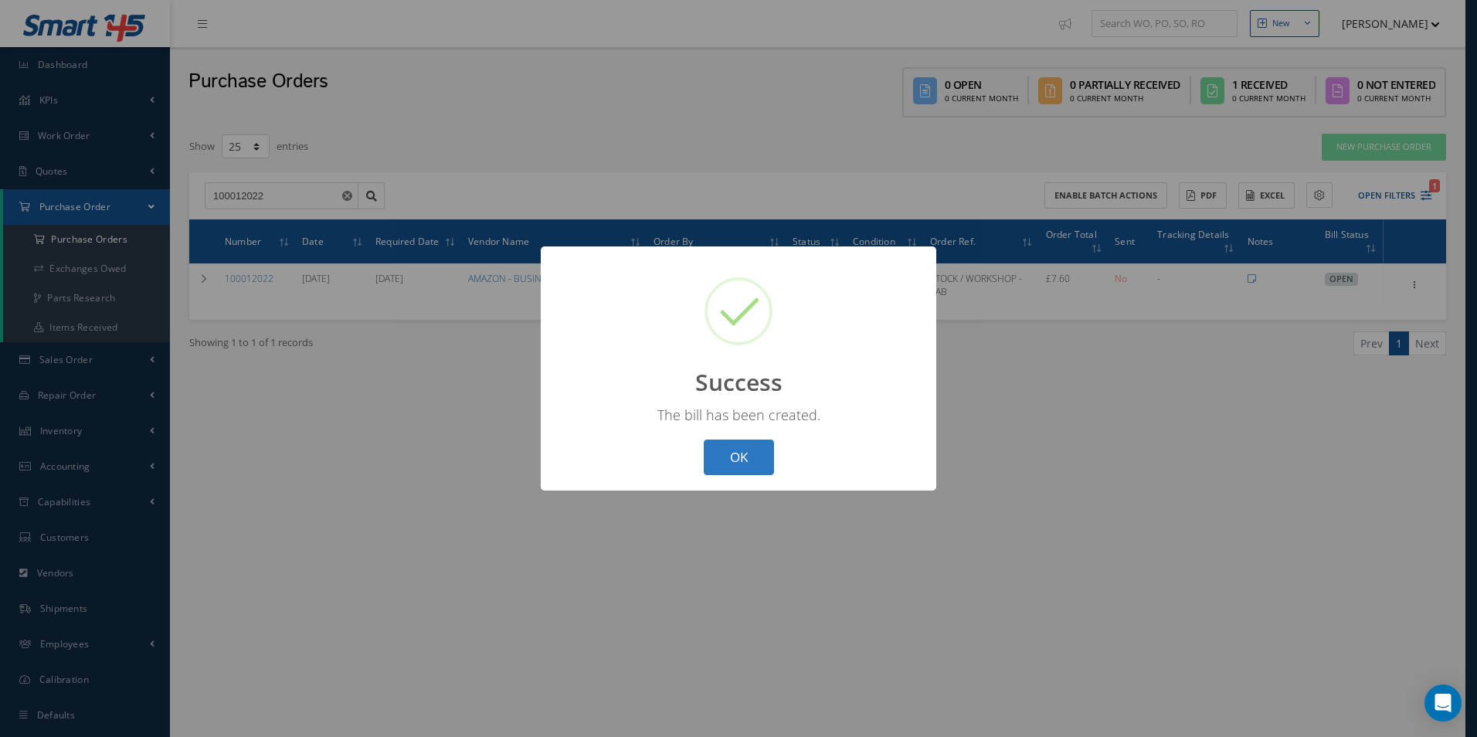
click at [753, 467] on button "OK" at bounding box center [739, 458] width 70 height 36
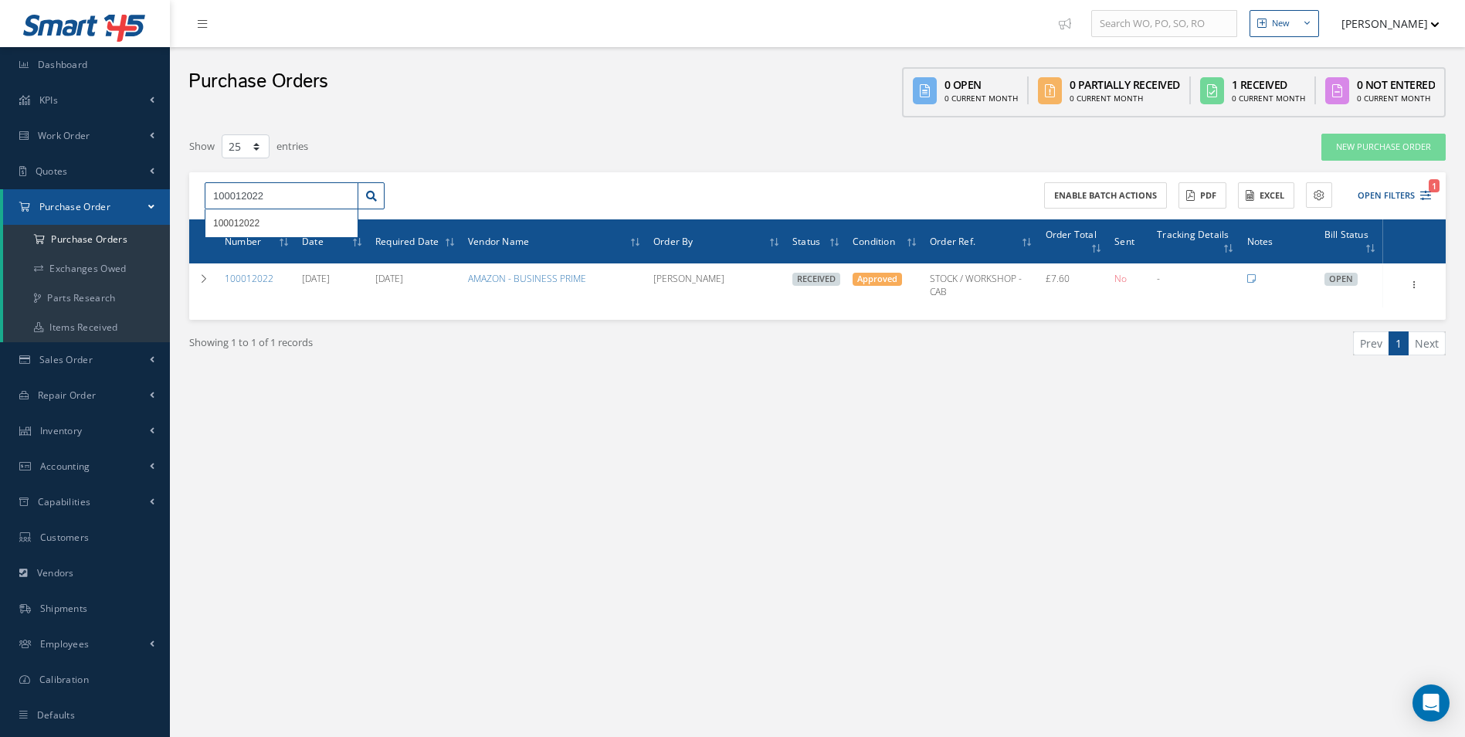
drag, startPoint x: 317, startPoint y: 192, endPoint x: 146, endPoint y: 203, distance: 171.9
click at [149, 209] on div "Smart 145 Dashboard KPIs Work Order Accounting Work Order Work Order Work Order…" at bounding box center [732, 384] width 1465 height 769
type input "100012075"
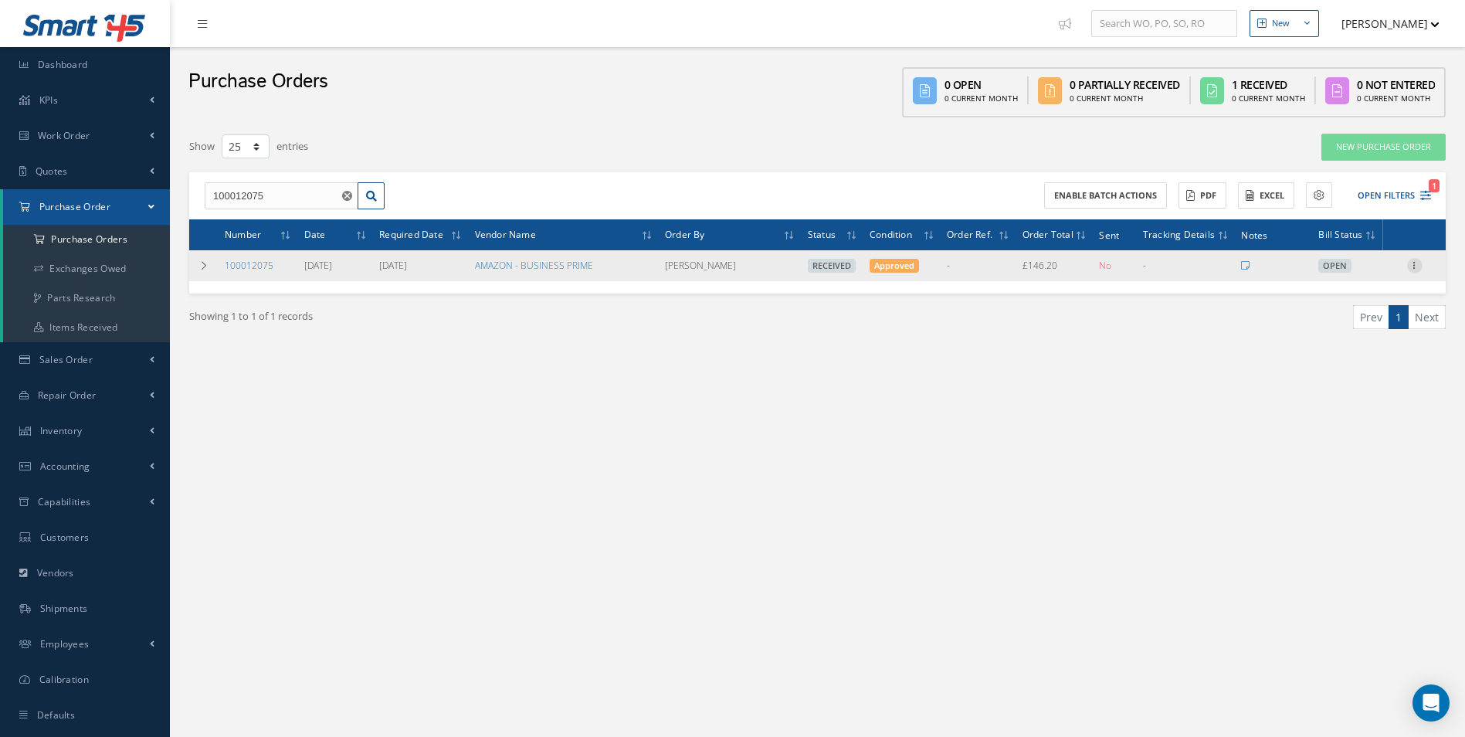
click at [1422, 265] on icon at bounding box center [1414, 264] width 15 height 12
click at [1353, 332] on link "Create Bill" at bounding box center [1344, 335] width 122 height 20
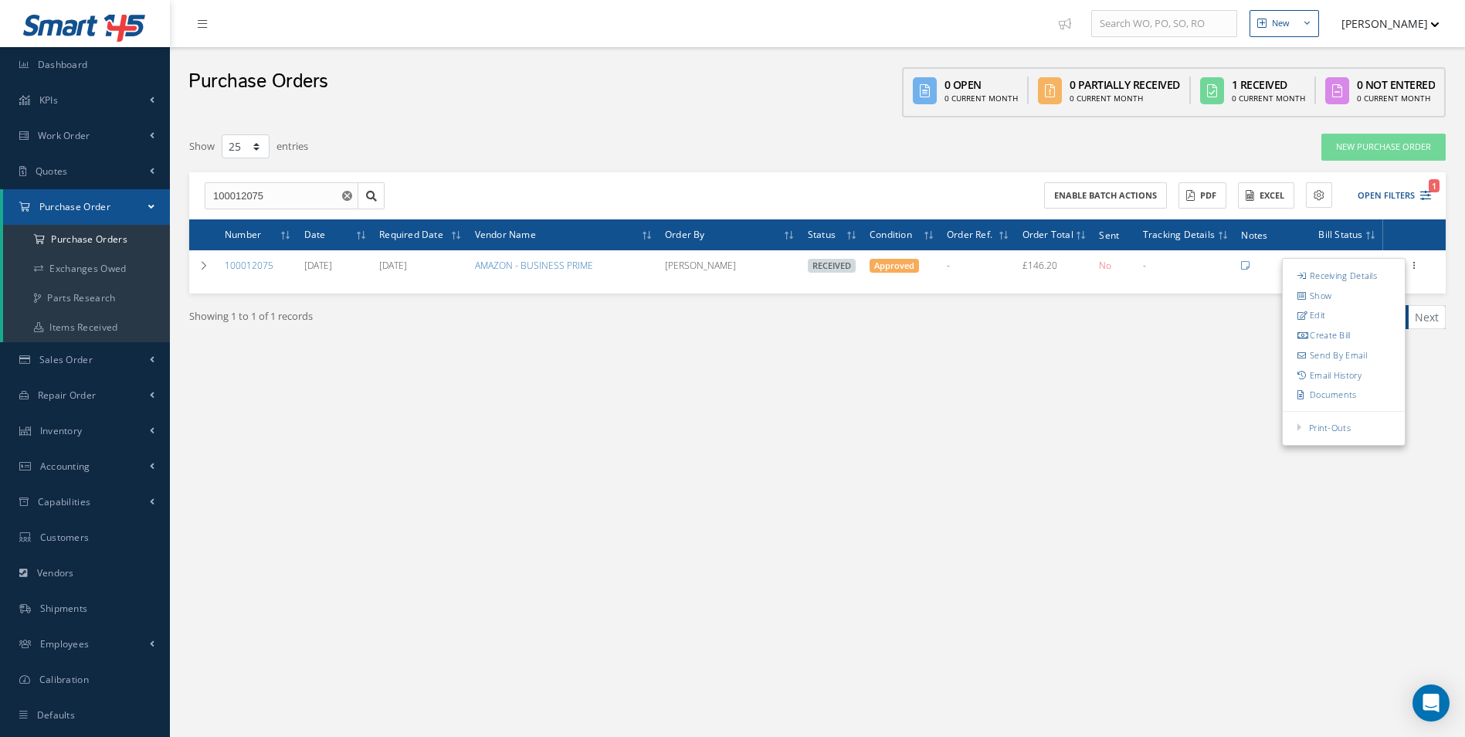
type input "24.37"
type input "0.00"
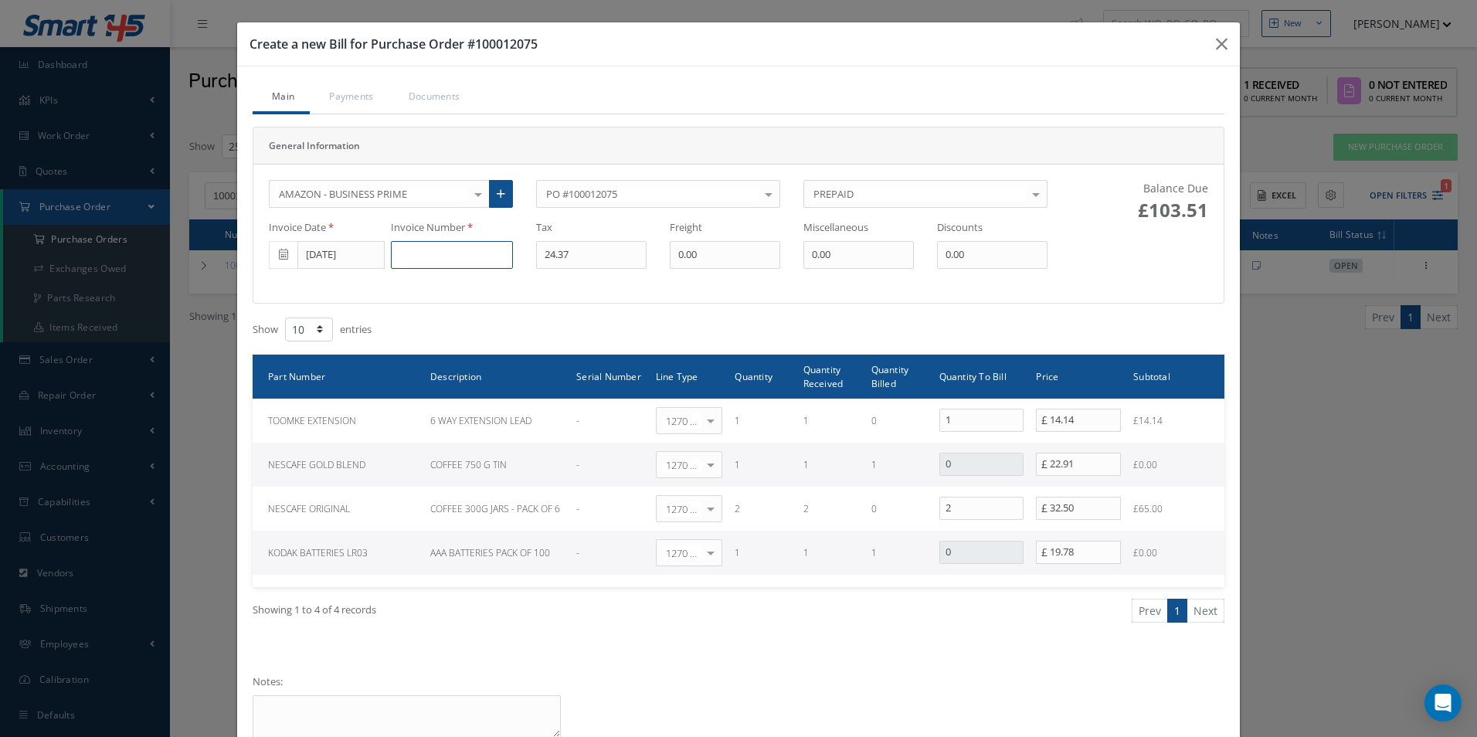
click at [464, 258] on input at bounding box center [452, 255] width 122 height 28
paste input "LARK-UK-20251001"
type input "LARK-UK-20251001"
type input "2.83"
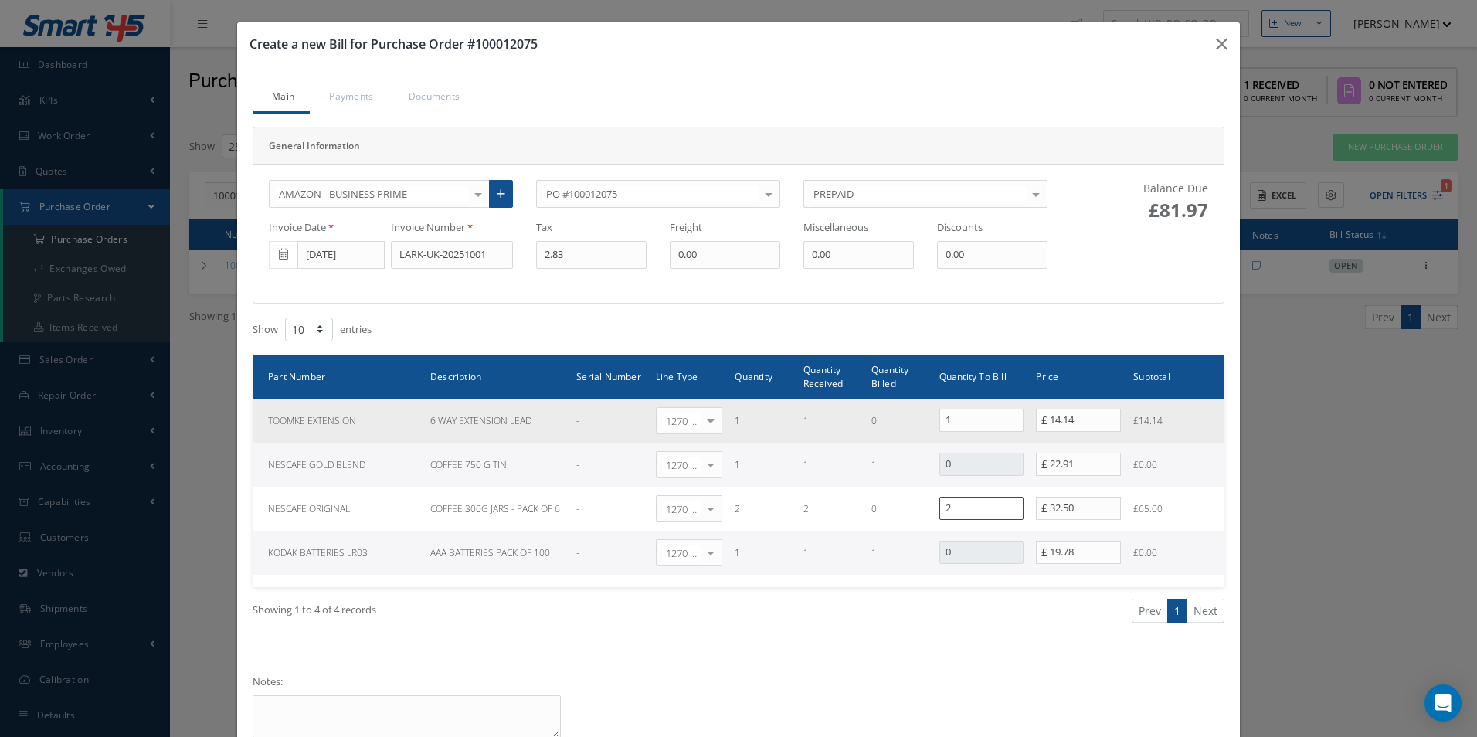
drag, startPoint x: 966, startPoint y: 512, endPoint x: 720, endPoint y: 427, distance: 260.7
click at [812, 491] on tr "NESCAFE ORIGINAL COFFEE 300G JARS - PACK OF 6 - 1270 | Non-Inventory Item Selec…" at bounding box center [739, 509] width 972 height 44
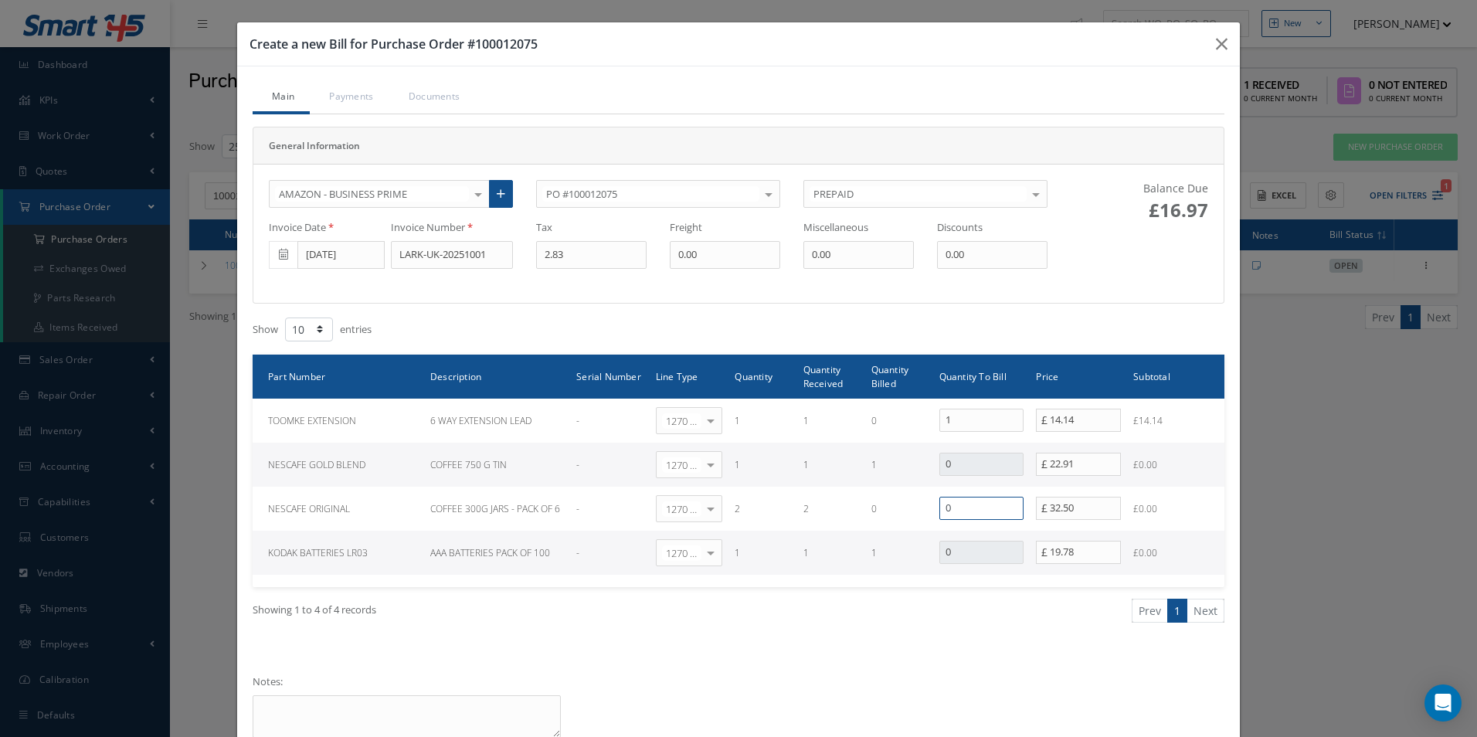
type input "0"
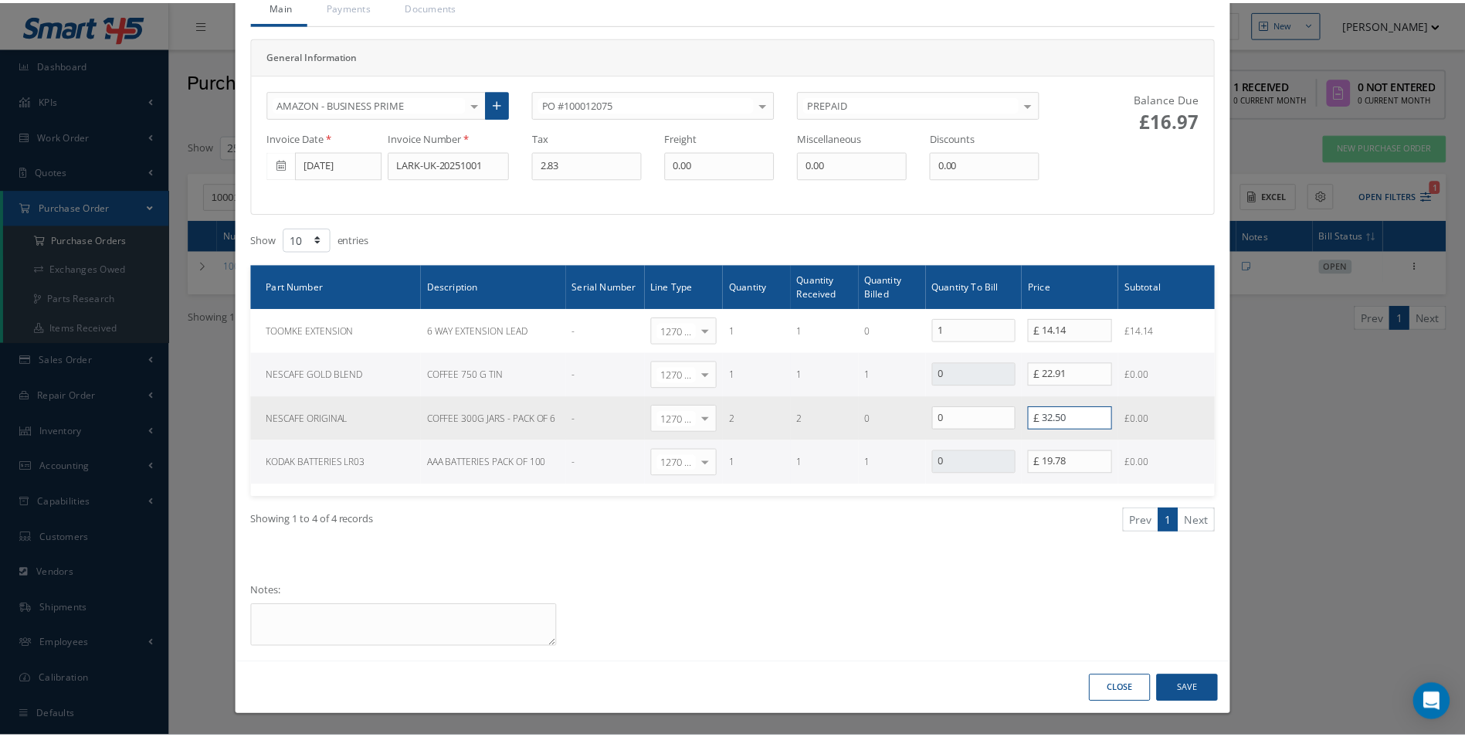
scroll to position [91, 0]
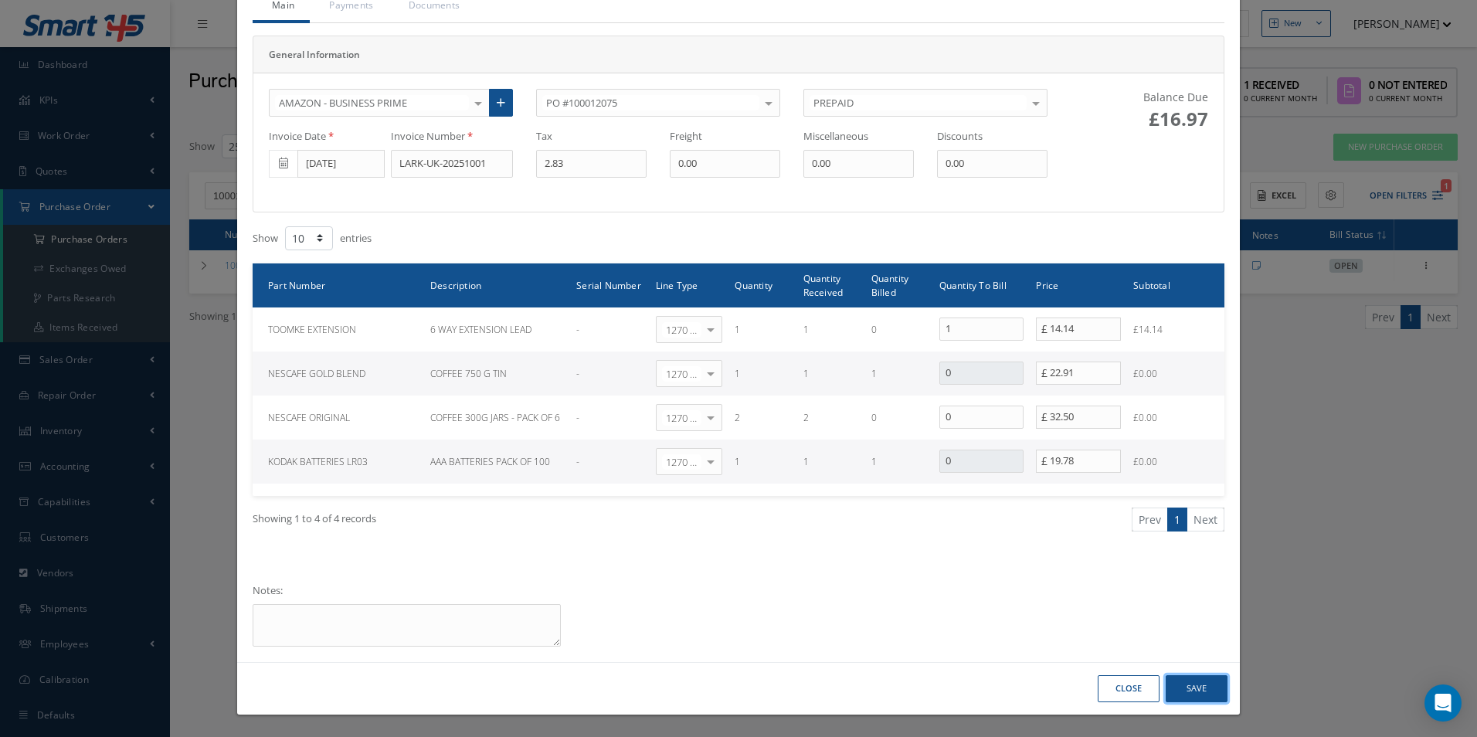
click at [1207, 690] on button "Save" at bounding box center [1197, 688] width 62 height 27
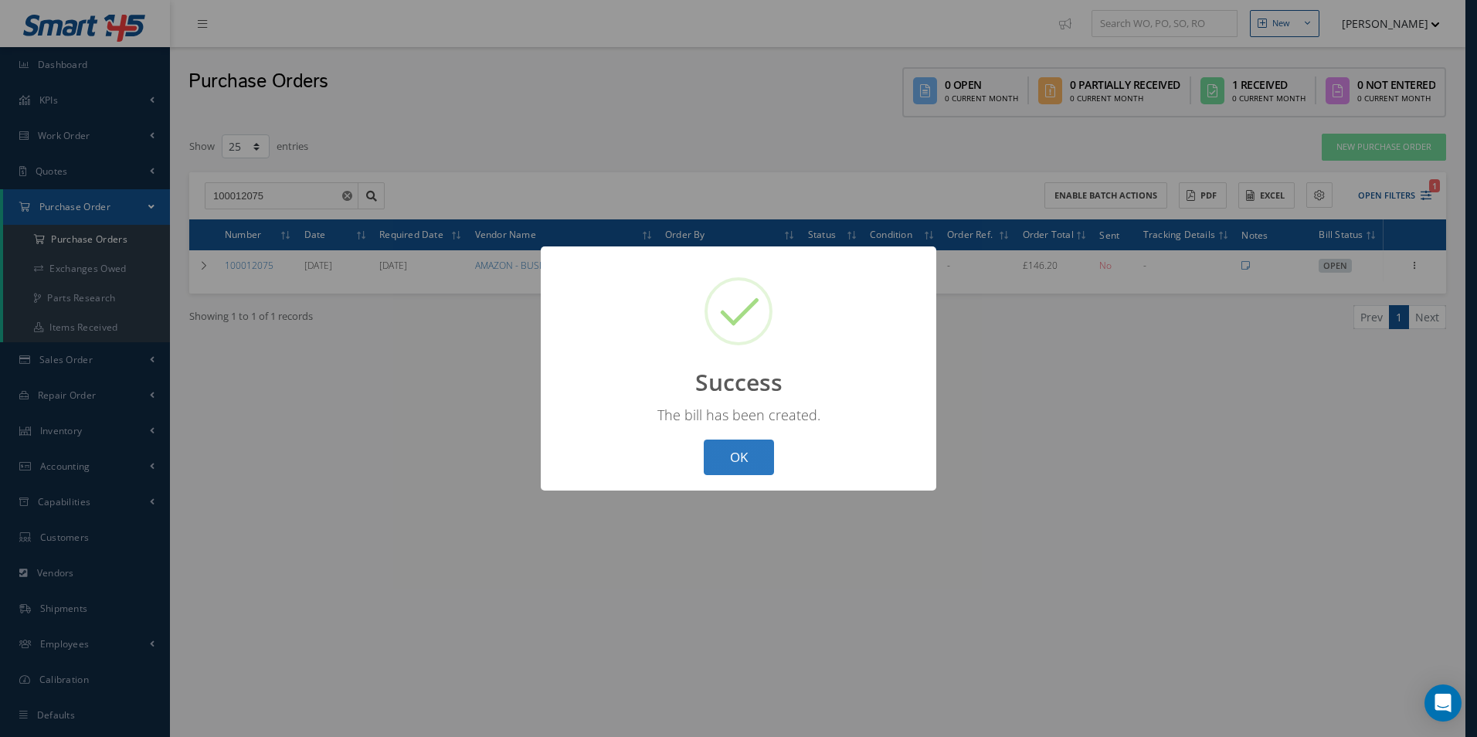
click at [758, 466] on button "OK" at bounding box center [739, 458] width 70 height 36
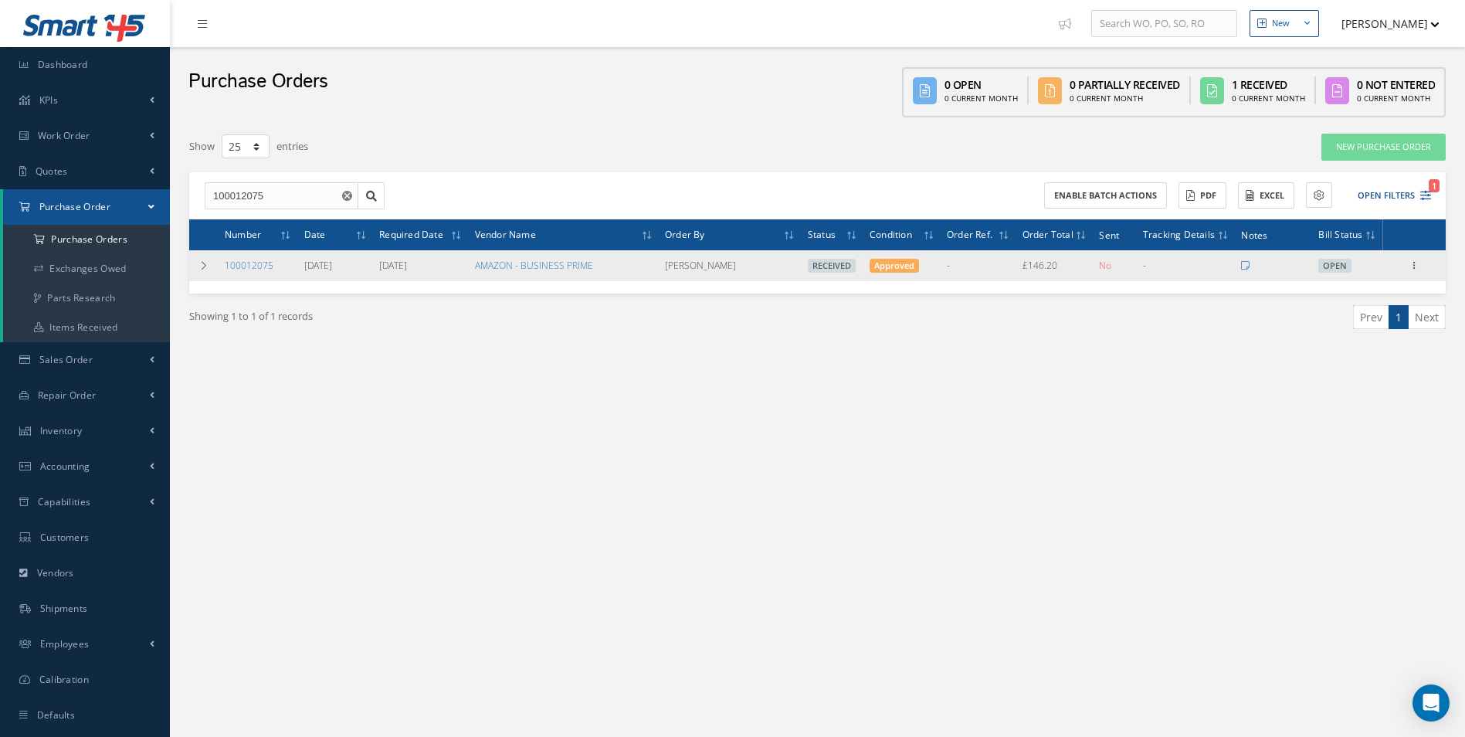
drag, startPoint x: 286, startPoint y: 268, endPoint x: 226, endPoint y: 273, distance: 60.5
click at [226, 273] on td "100012075" at bounding box center [259, 265] width 80 height 31
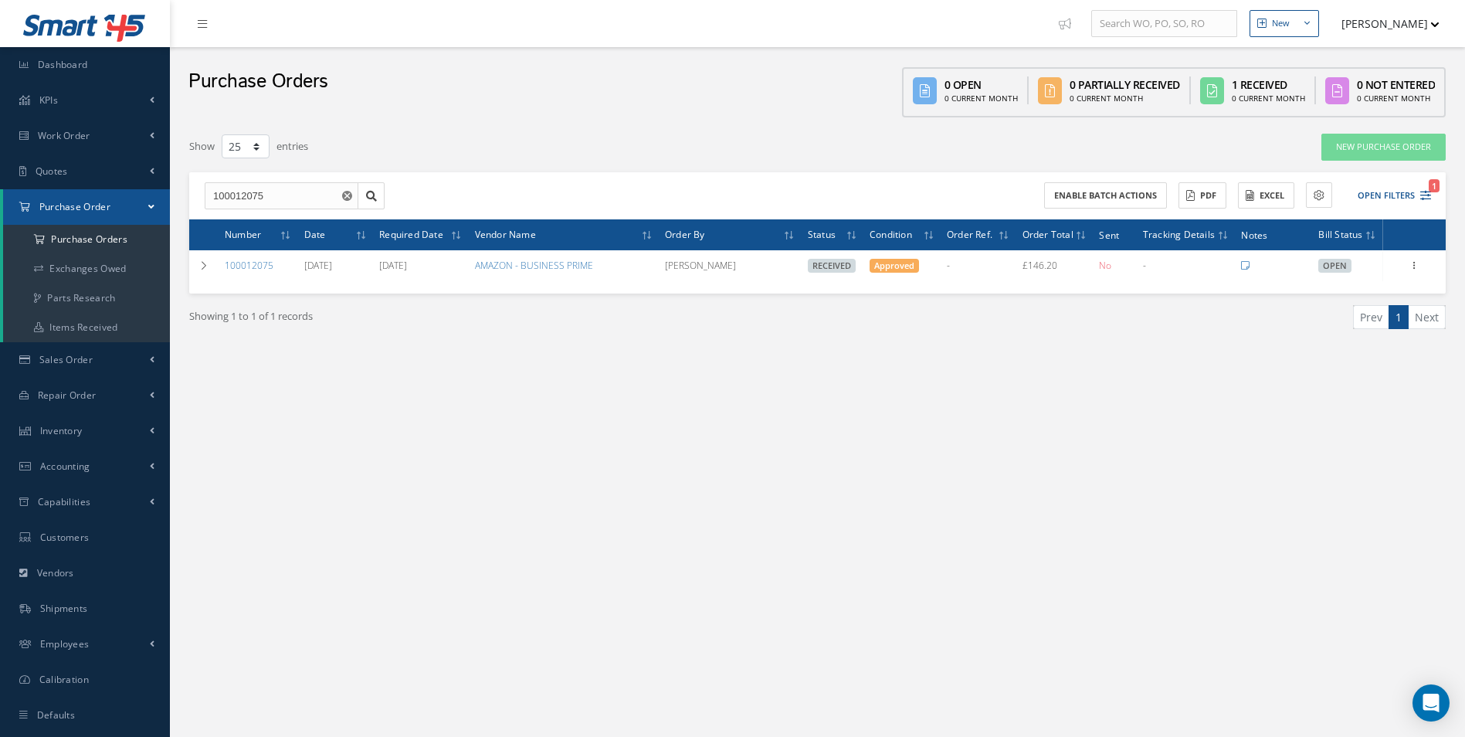
copy link "100012075"
